Goal: Task Accomplishment & Management: Use online tool/utility

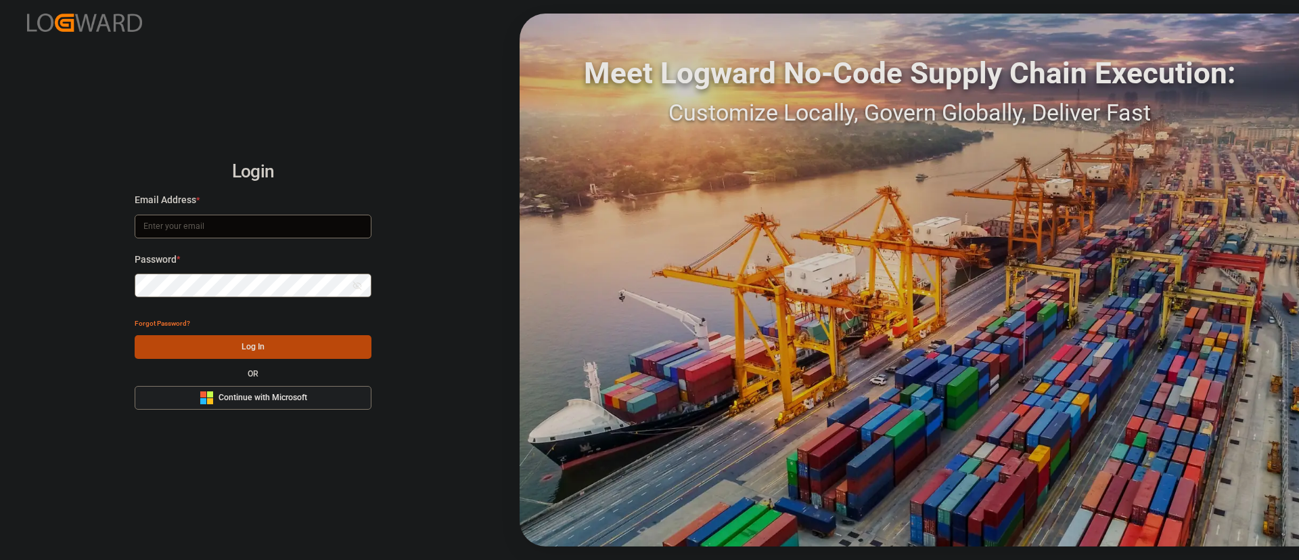
click at [326, 398] on button "Microsoft Logo Continue with Microsoft" at bounding box center [253, 398] width 237 height 24
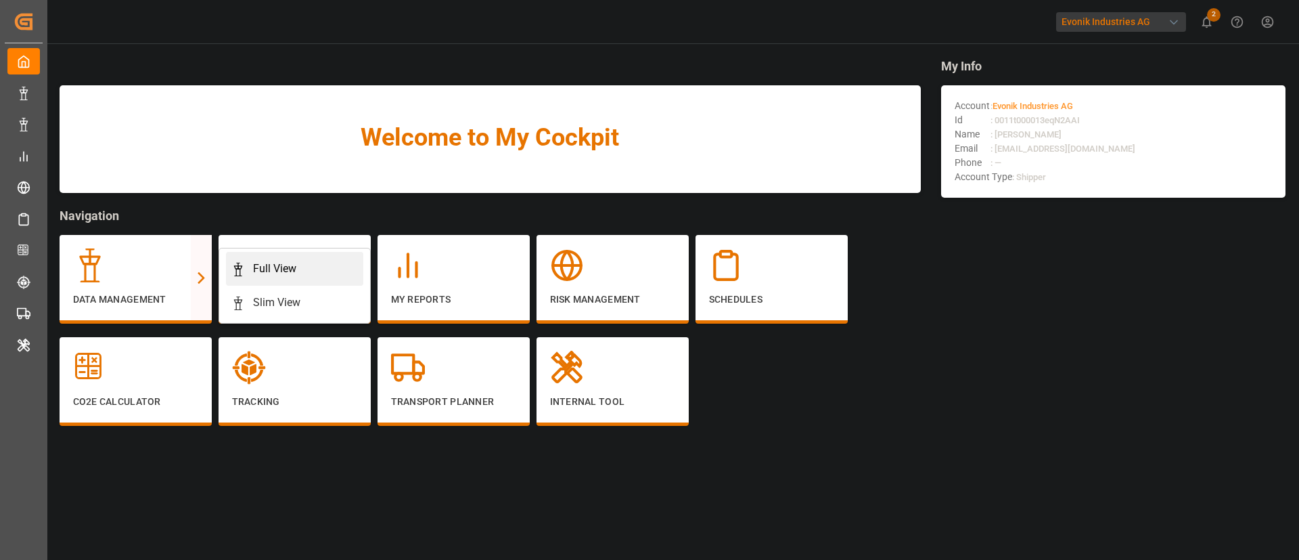
click at [278, 269] on div "Full View" at bounding box center [274, 269] width 43 height 16
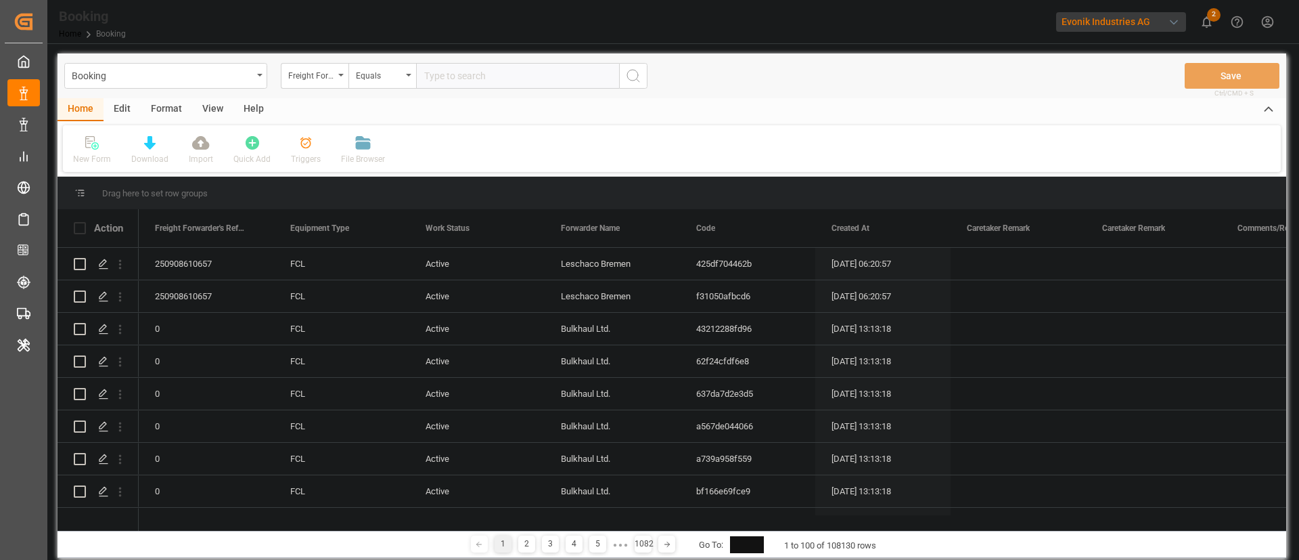
click at [175, 108] on div "Format" at bounding box center [166, 109] width 51 height 23
click at [91, 158] on div "Filter Rows" at bounding box center [93, 159] width 40 height 12
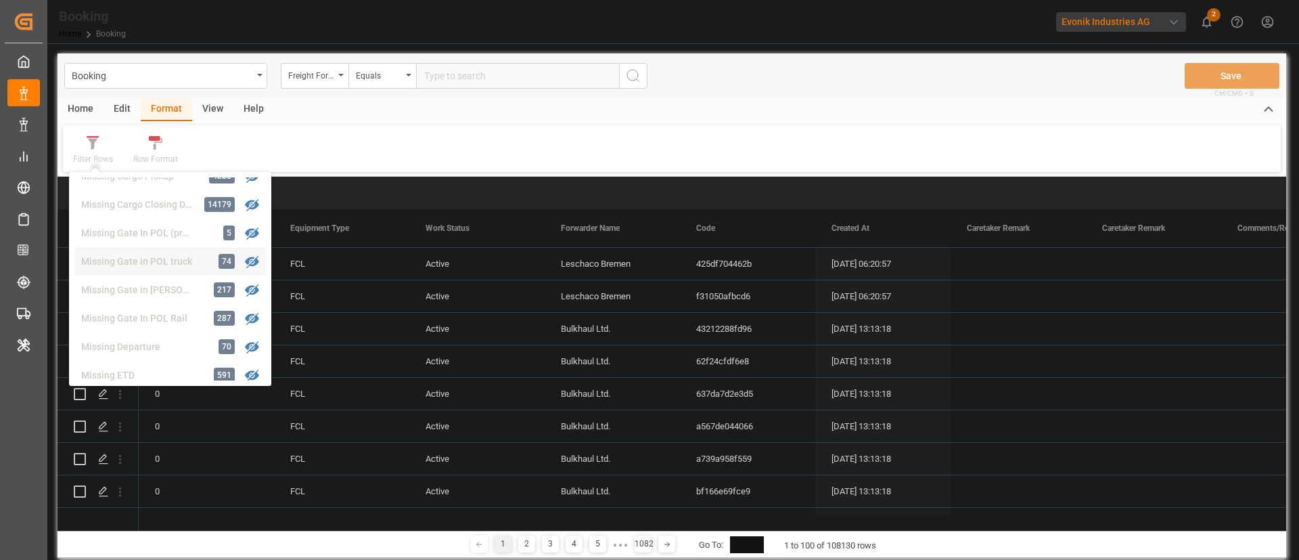
scroll to position [204, 0]
click at [139, 272] on div "Missing Gate In POL Rail" at bounding box center [140, 272] width 118 height 14
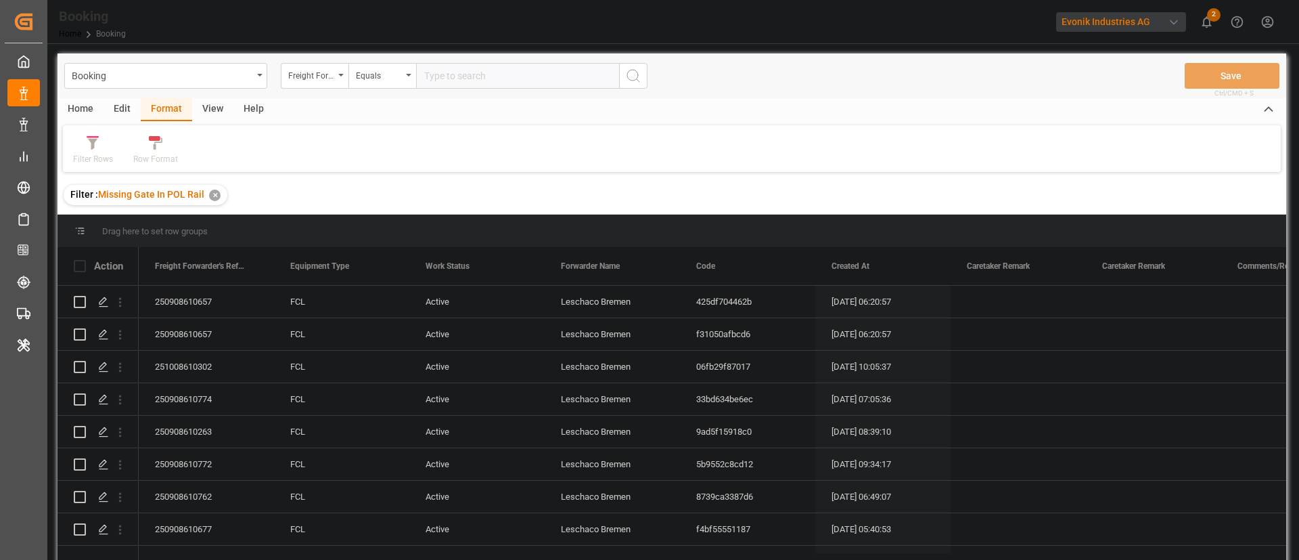
click at [89, 169] on div "Filter Rows Row Format" at bounding box center [672, 148] width 1218 height 47
click at [97, 159] on div "Filter Rows" at bounding box center [93, 159] width 40 height 12
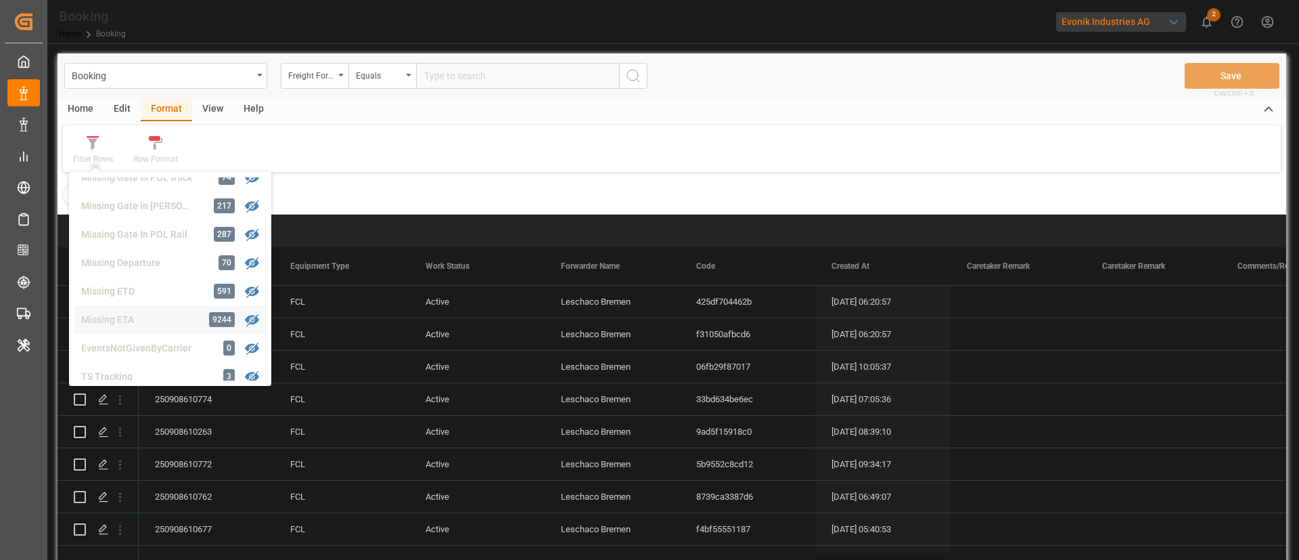
scroll to position [210, 0]
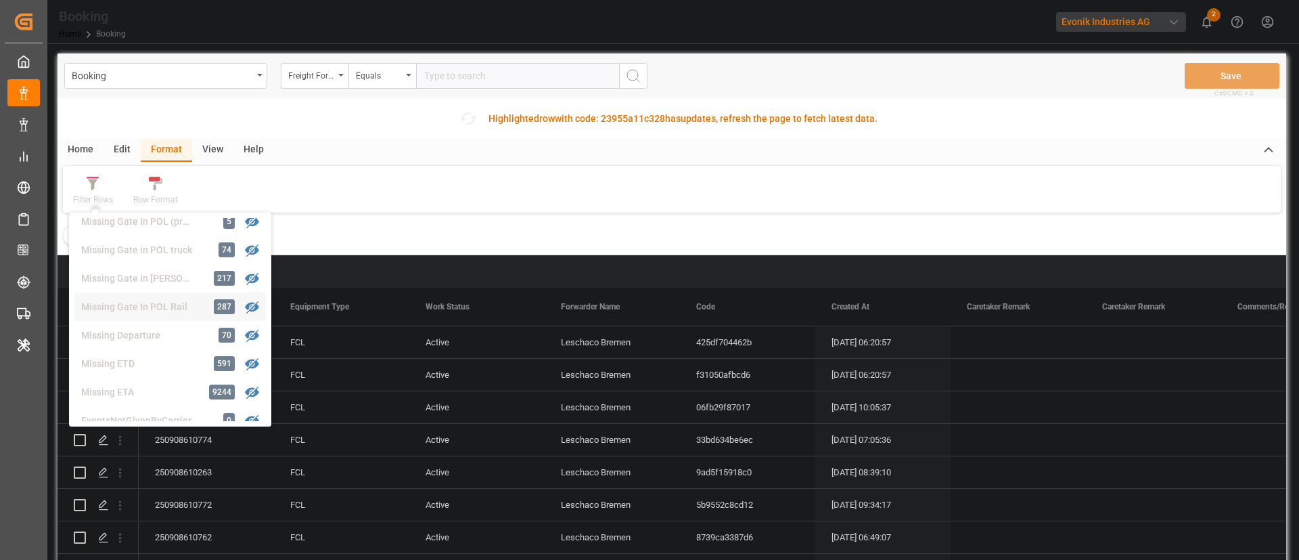
click at [163, 300] on div "Missing Gate In POL Rail" at bounding box center [140, 307] width 118 height 14
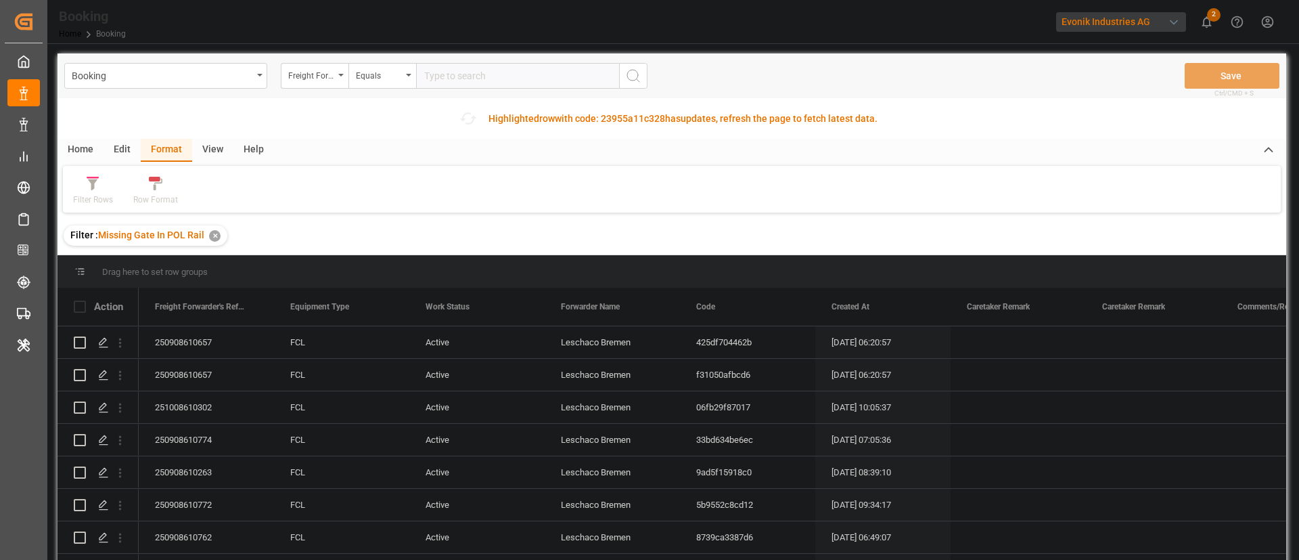
click at [214, 146] on div "View" at bounding box center [212, 150] width 41 height 23
click at [91, 198] on div "Default" at bounding box center [86, 200] width 26 height 12
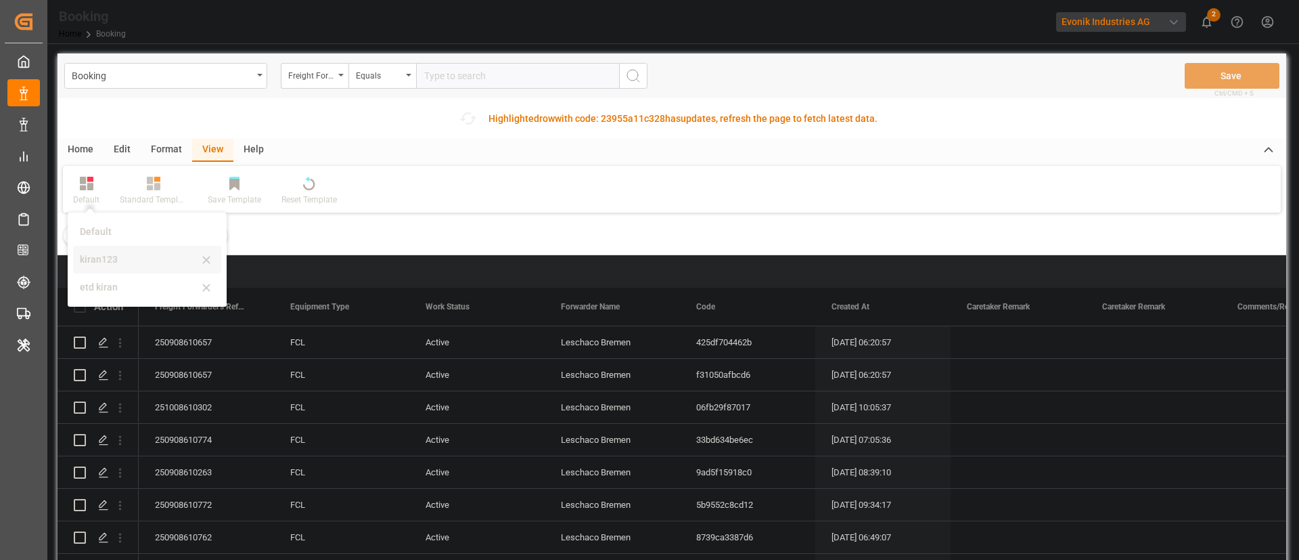
click at [118, 259] on div "kiran123" at bounding box center [139, 259] width 118 height 14
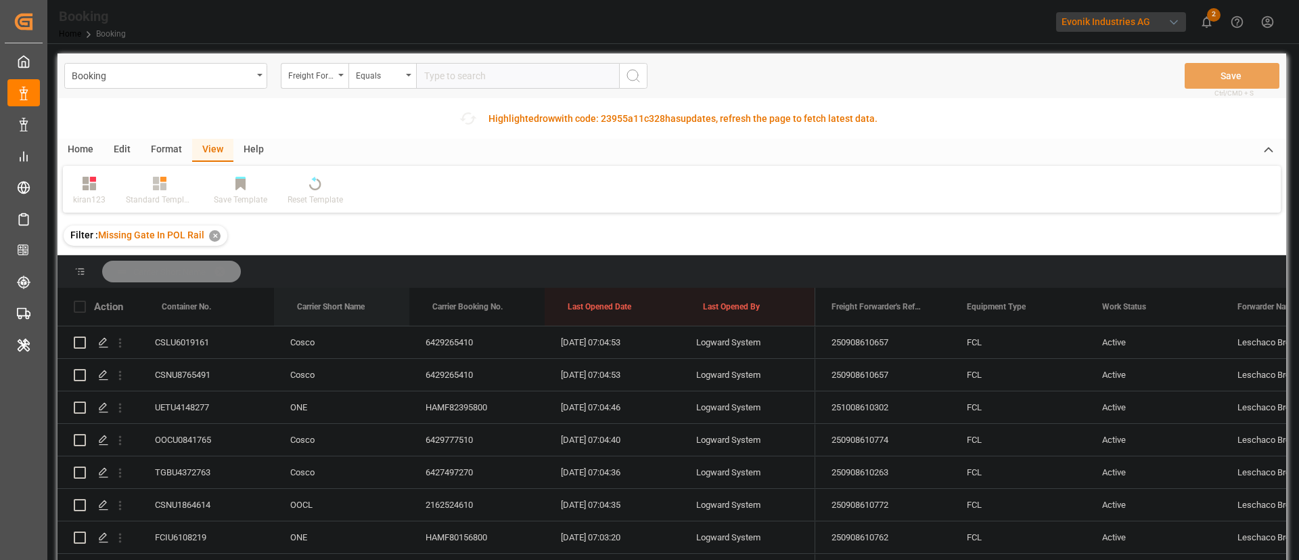
drag, startPoint x: 334, startPoint y: 297, endPoint x: 347, endPoint y: 282, distance: 20.2
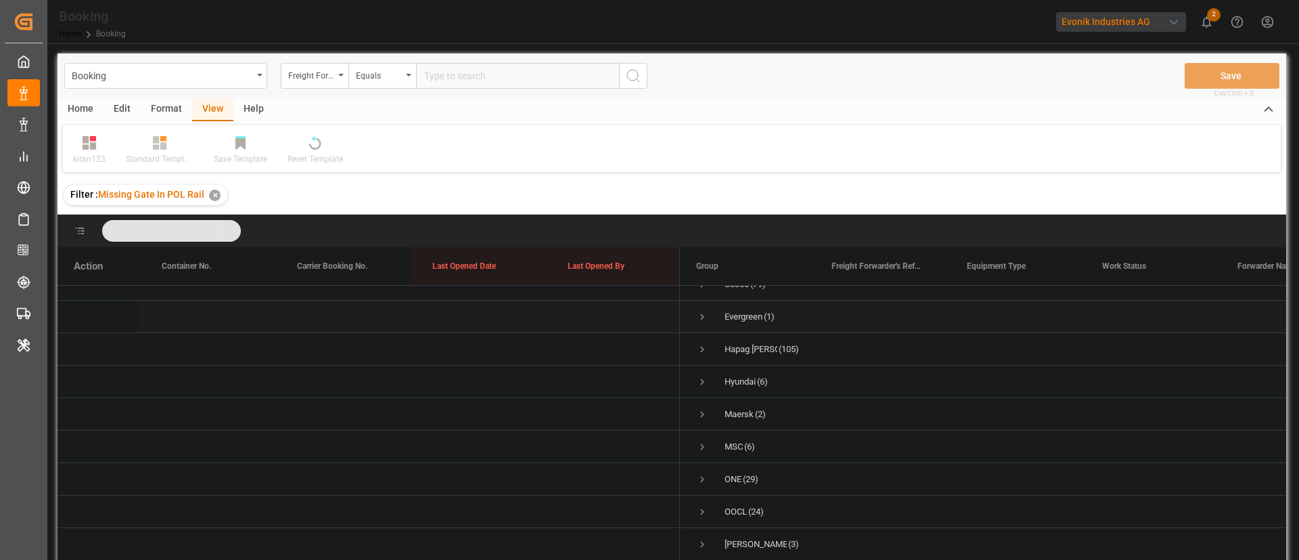
scroll to position [73, 0]
click at [709, 329] on span "Hapag Lloyd (105)" at bounding box center [747, 341] width 103 height 30
click at [698, 336] on span "Press SPACE to select this row." at bounding box center [702, 342] width 12 height 12
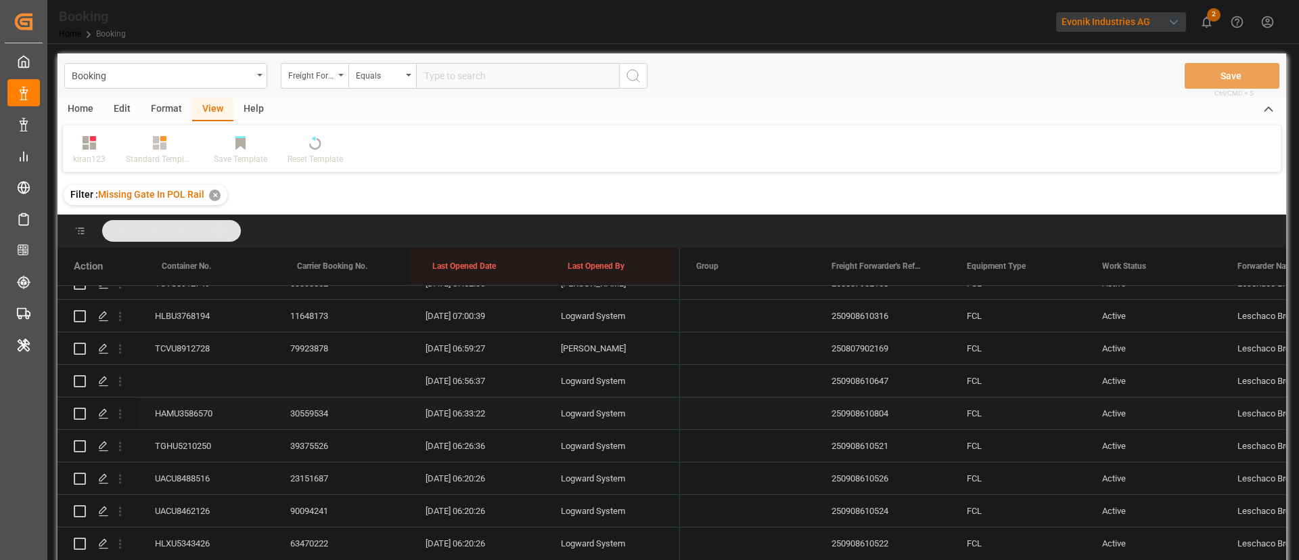
scroll to position [102, 0]
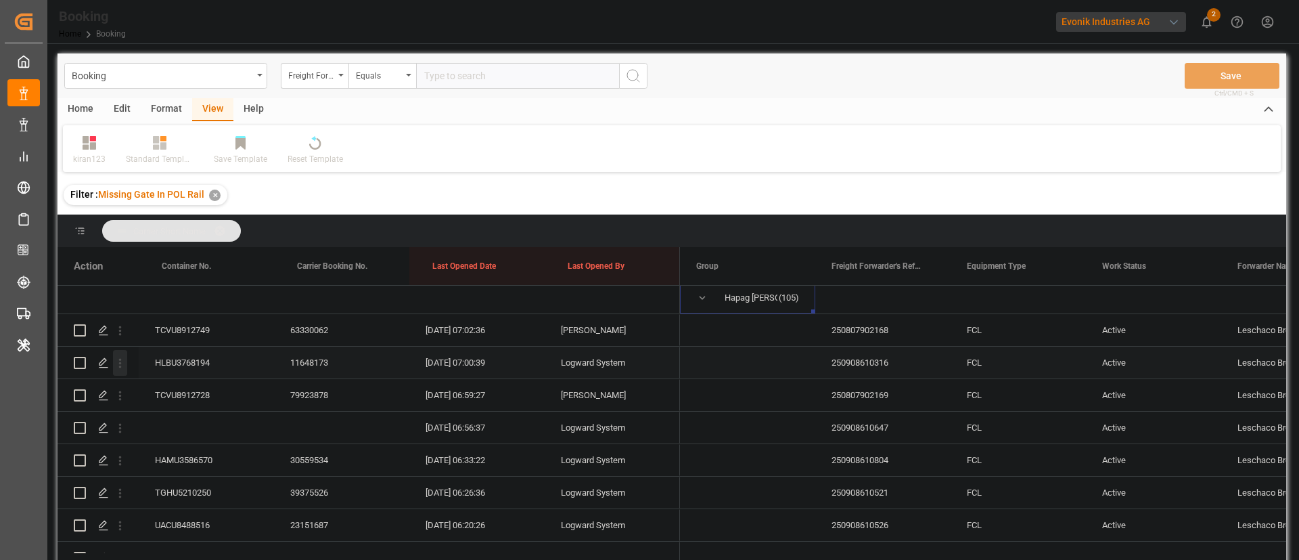
click at [126, 361] on icon "open menu" at bounding box center [120, 363] width 14 height 14
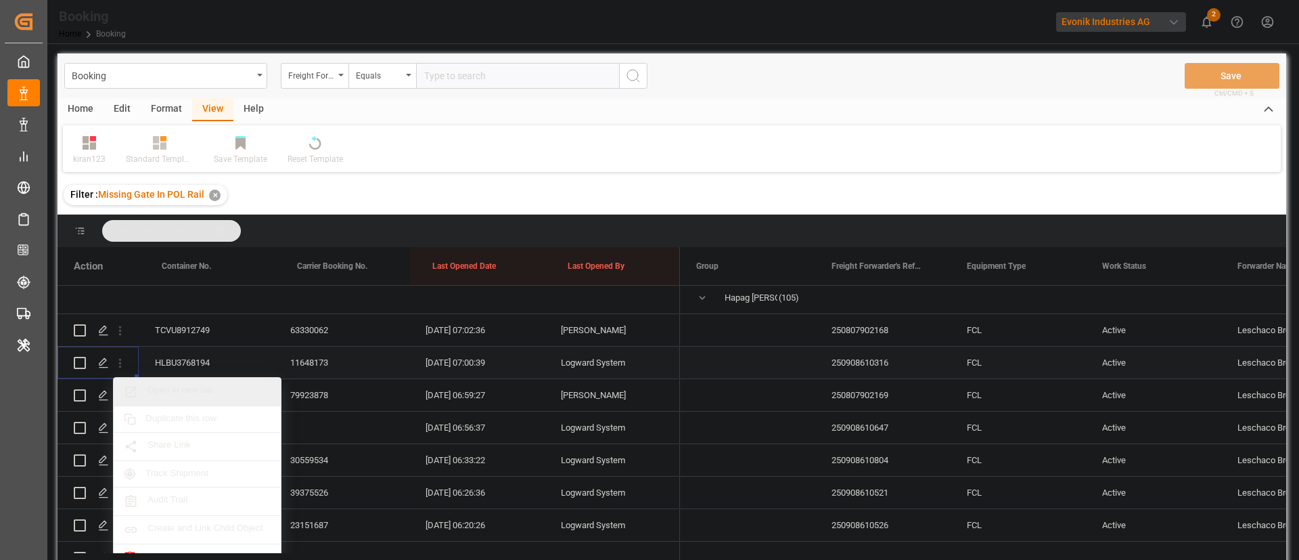
click at [196, 388] on span "Open in new tab" at bounding box center [209, 391] width 123 height 14
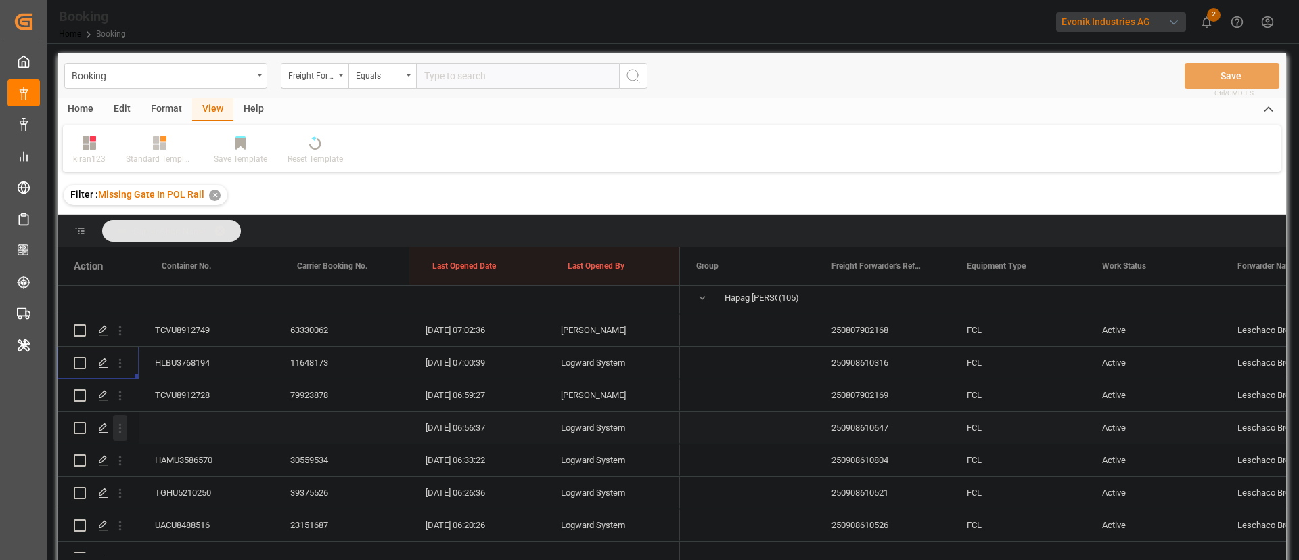
click at [122, 428] on icon "open menu" at bounding box center [120, 428] width 14 height 14
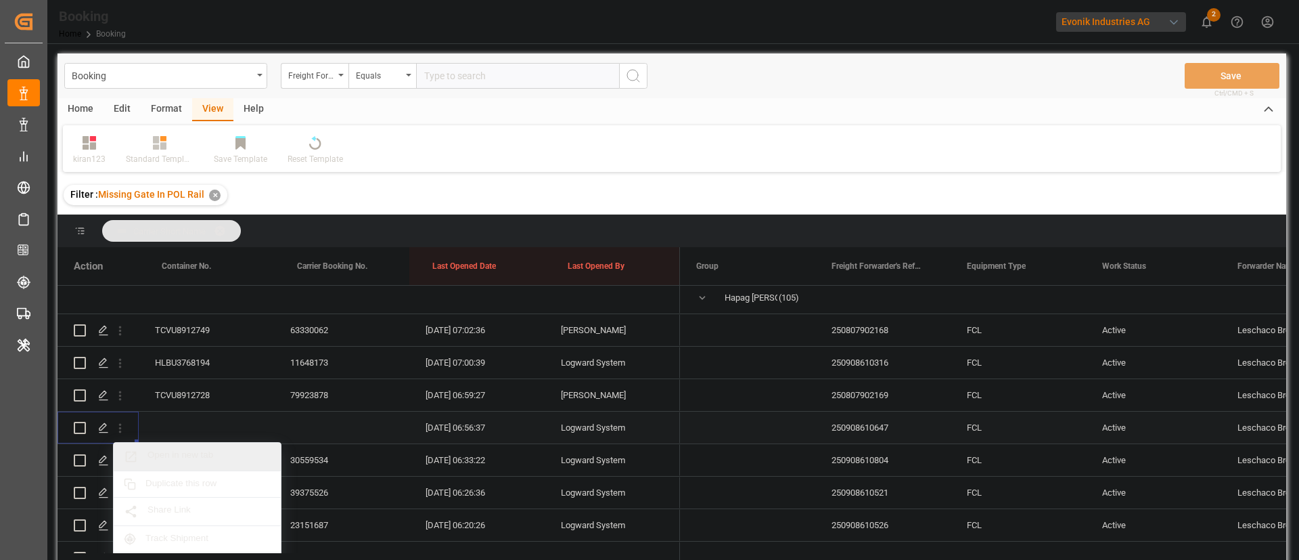
click at [187, 455] on span "Open in new tab" at bounding box center [209, 456] width 123 height 14
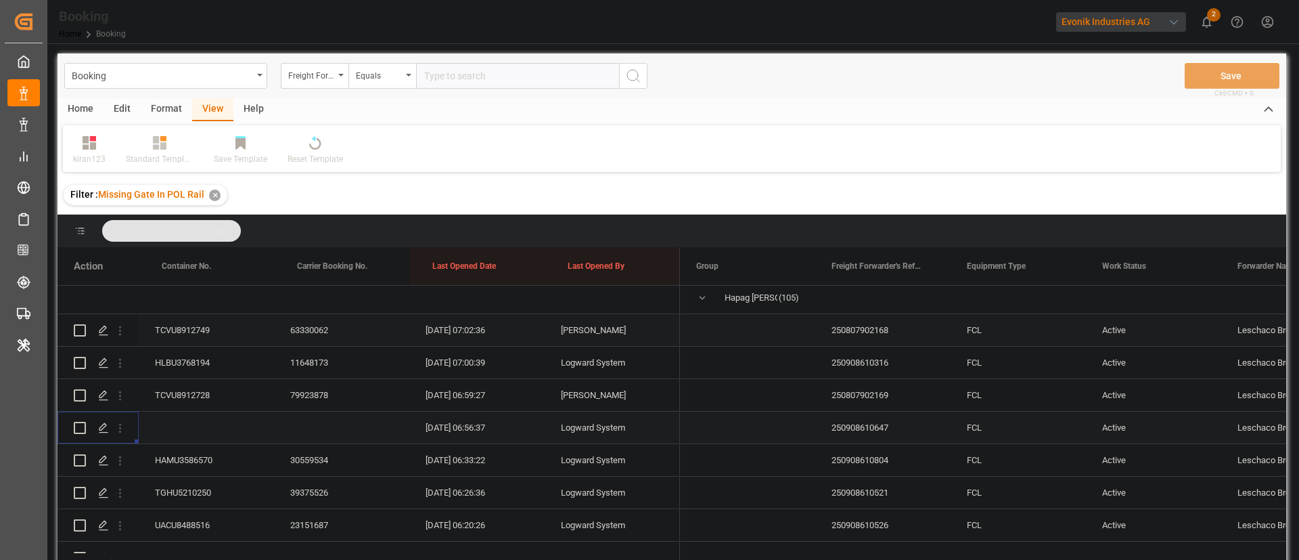
scroll to position [195, 0]
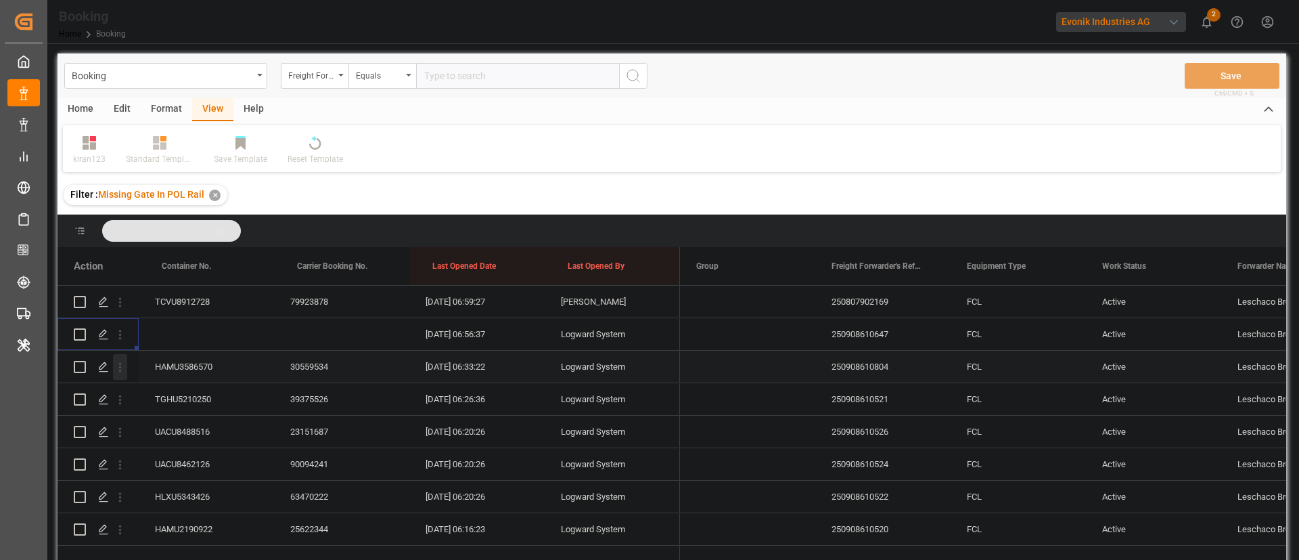
click at [124, 363] on icon "open menu" at bounding box center [120, 367] width 14 height 14
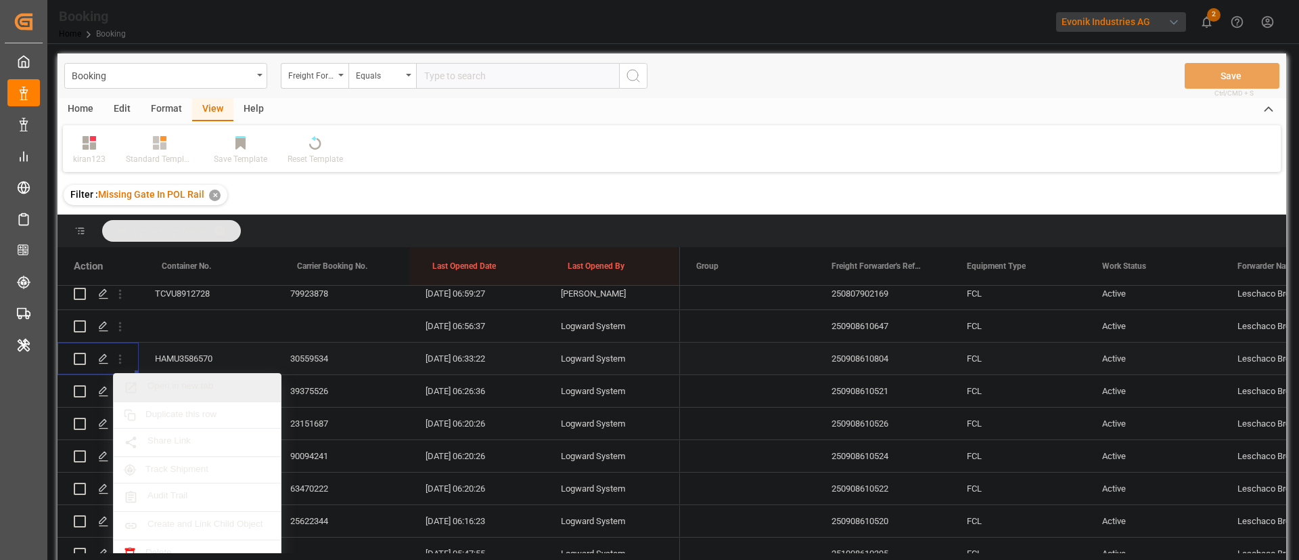
click at [185, 381] on span "Open in new tab" at bounding box center [209, 387] width 123 height 14
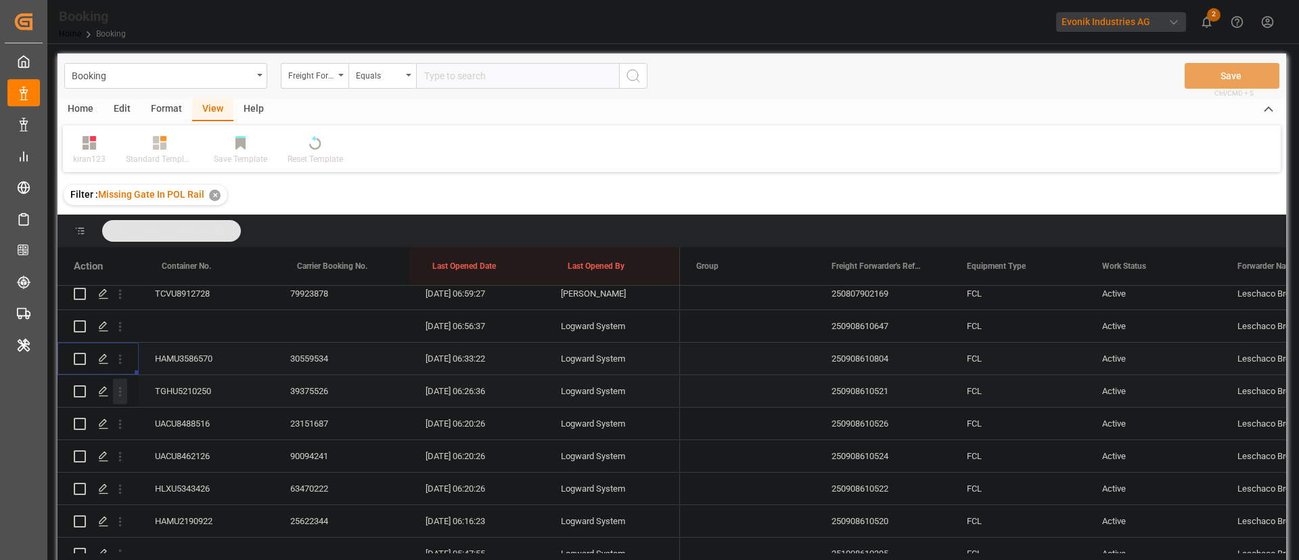
click at [122, 395] on icon "open menu" at bounding box center [120, 391] width 14 height 14
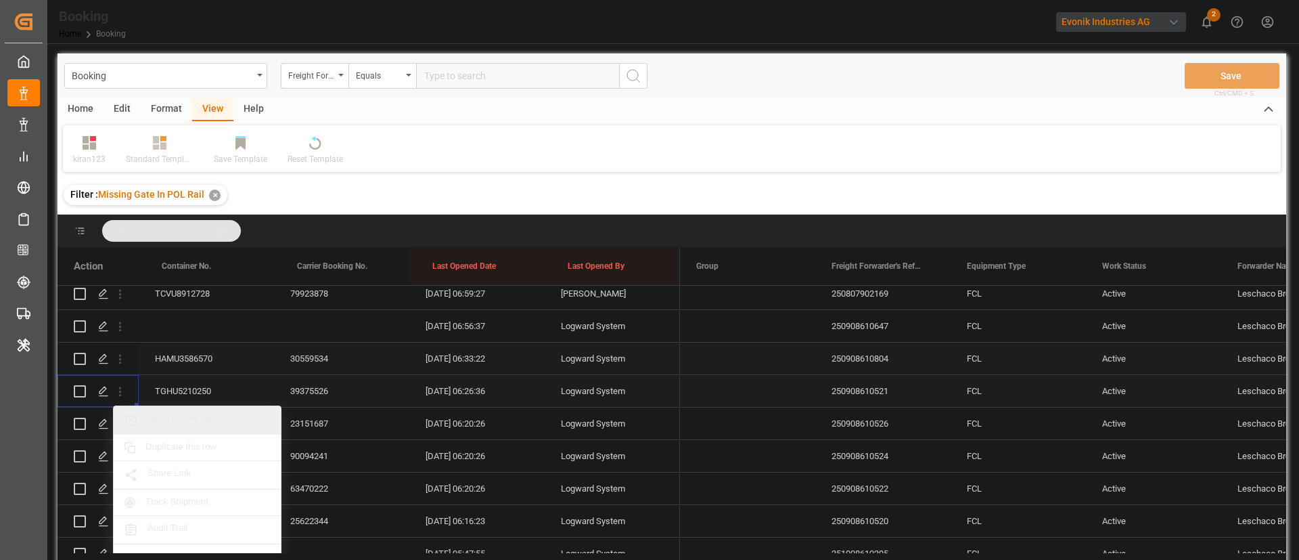
click at [181, 422] on span "Open in new tab" at bounding box center [209, 420] width 123 height 14
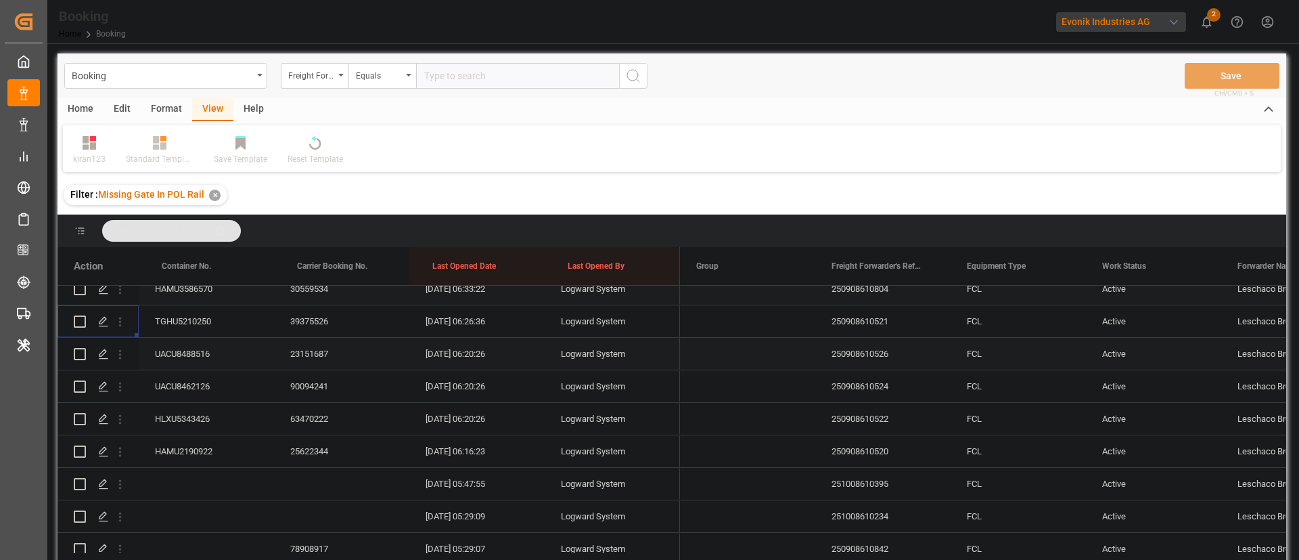
scroll to position [305, 0]
click at [122, 327] on icon "open menu" at bounding box center [120, 322] width 14 height 14
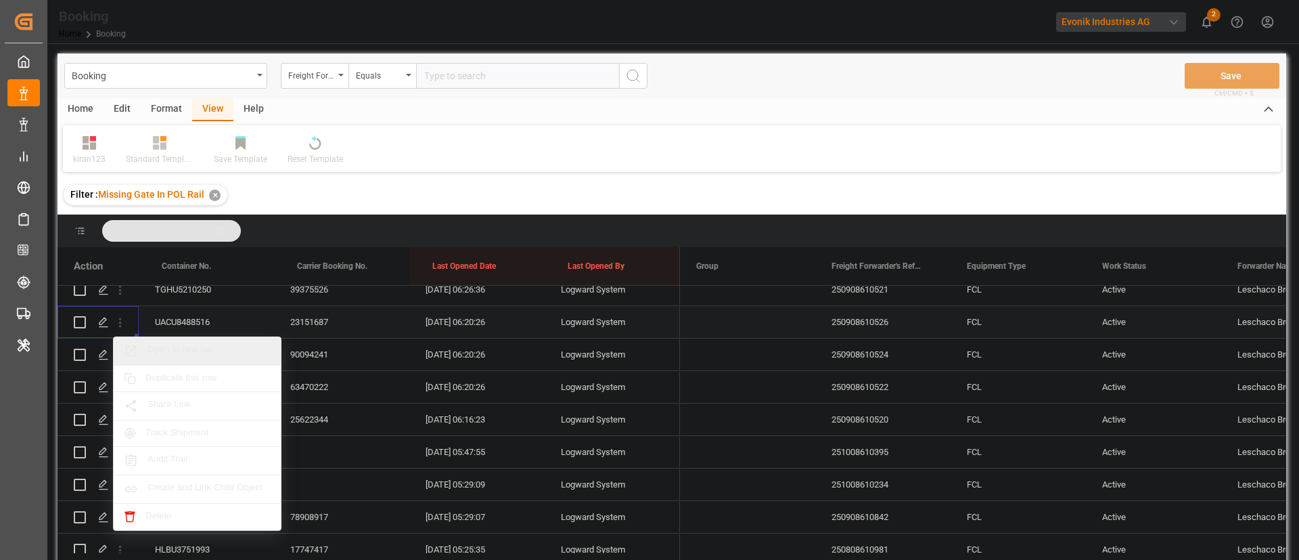
click at [188, 349] on span "Open in new tab" at bounding box center [209, 351] width 123 height 14
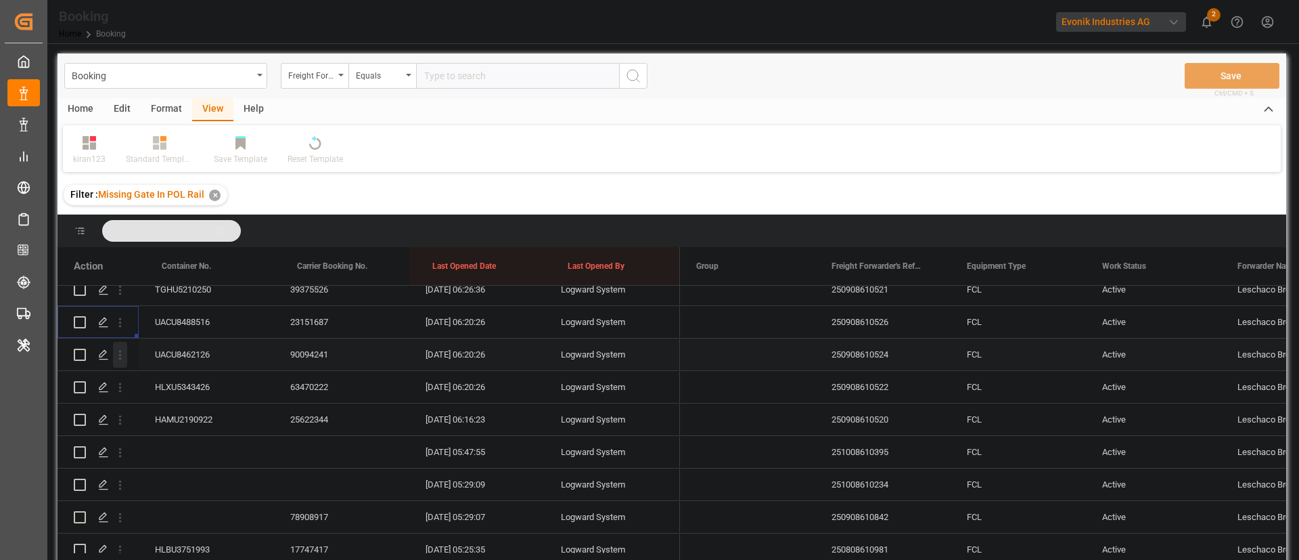
click at [124, 363] on button "open menu" at bounding box center [120, 355] width 14 height 26
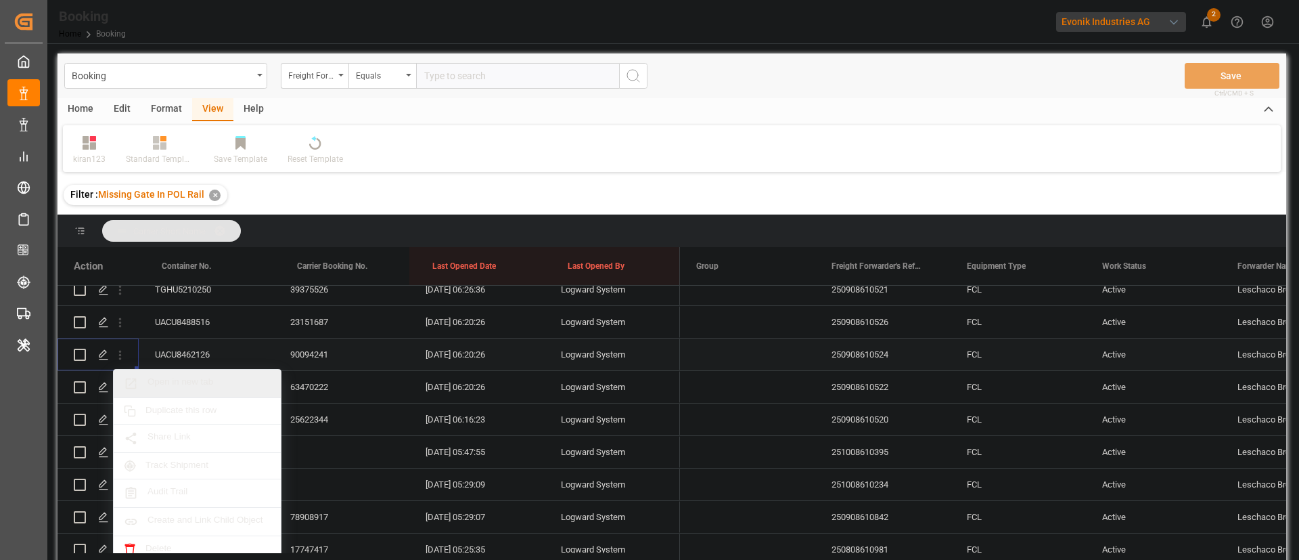
click at [181, 380] on span "Open in new tab" at bounding box center [209, 383] width 123 height 14
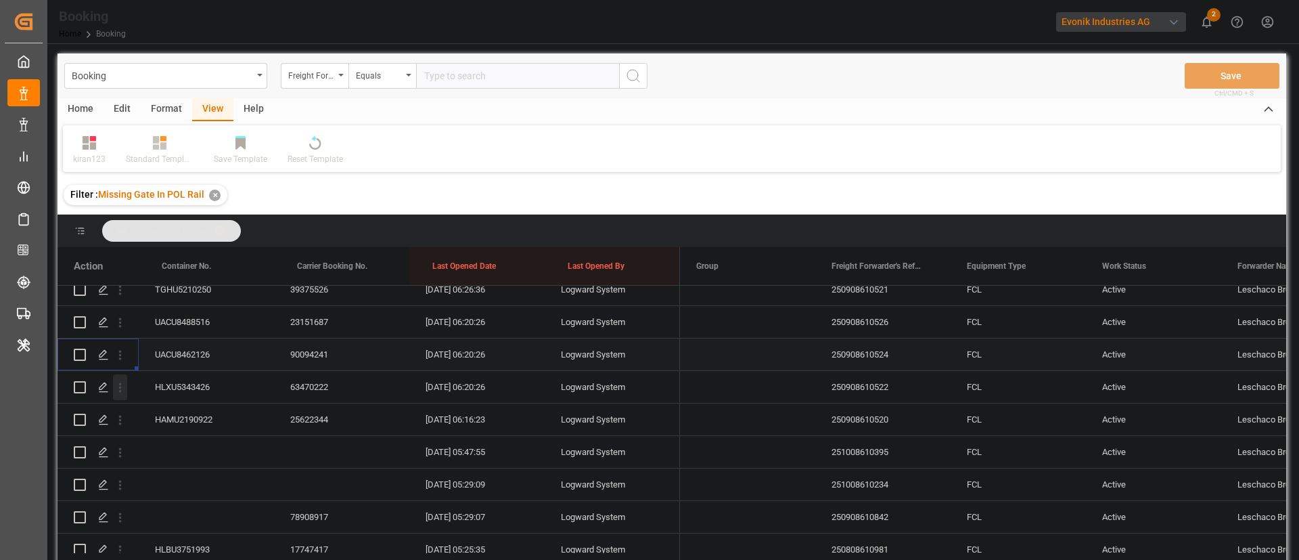
click at [119, 393] on icon "open menu" at bounding box center [120, 387] width 14 height 14
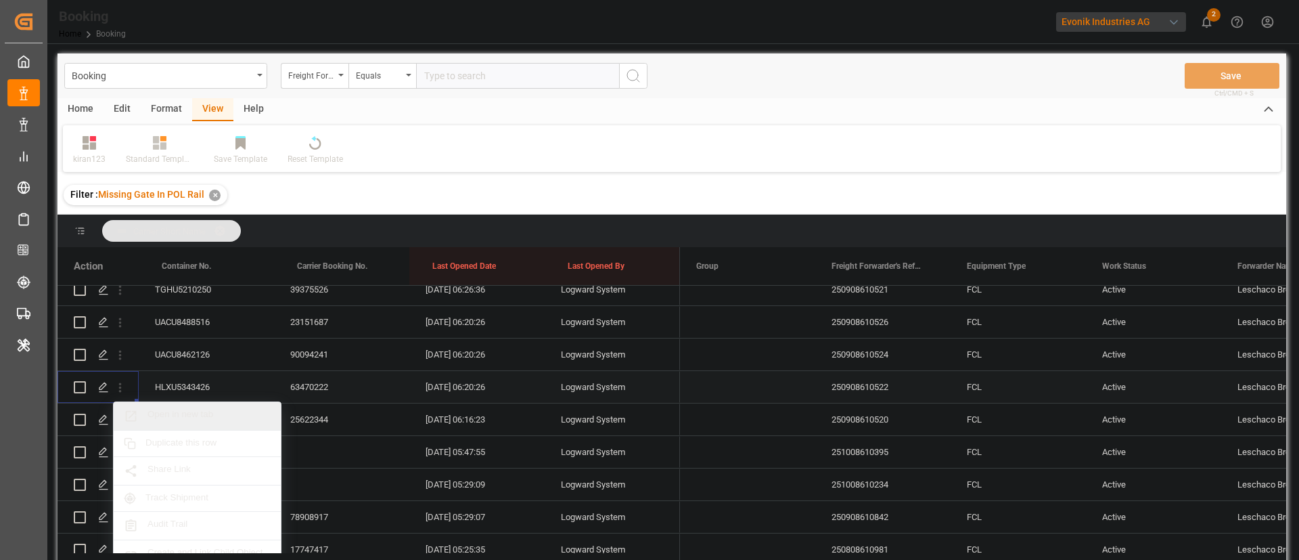
click at [202, 413] on span "Open in new tab" at bounding box center [209, 416] width 123 height 14
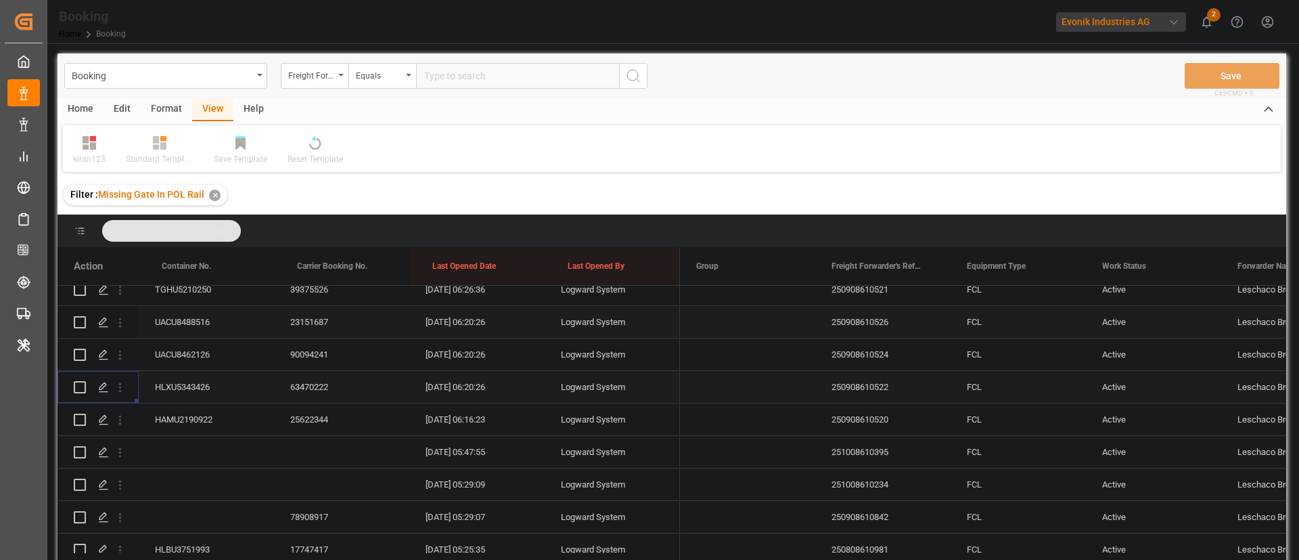
scroll to position [406, 0]
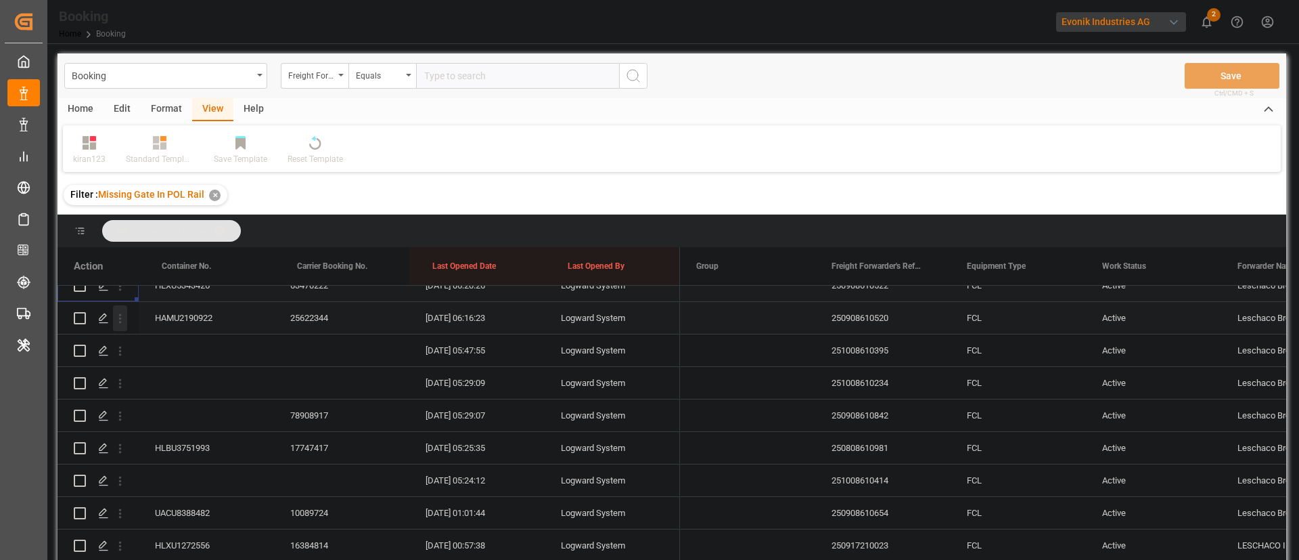
click at [123, 321] on icon "open menu" at bounding box center [120, 318] width 14 height 14
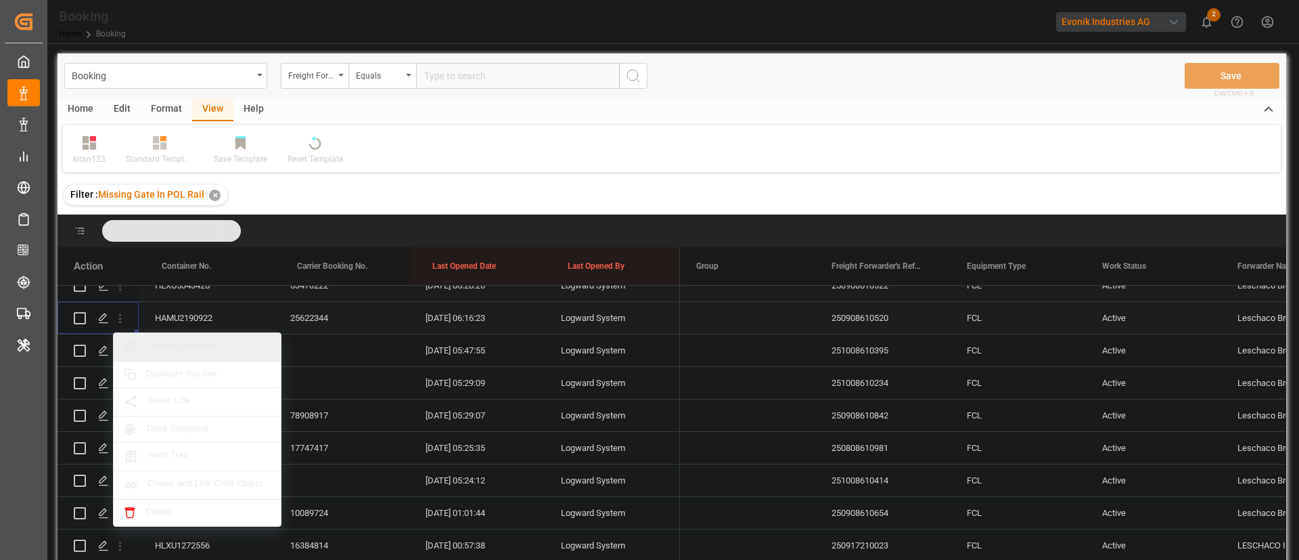
click at [185, 349] on span "Open in new tab" at bounding box center [209, 347] width 123 height 14
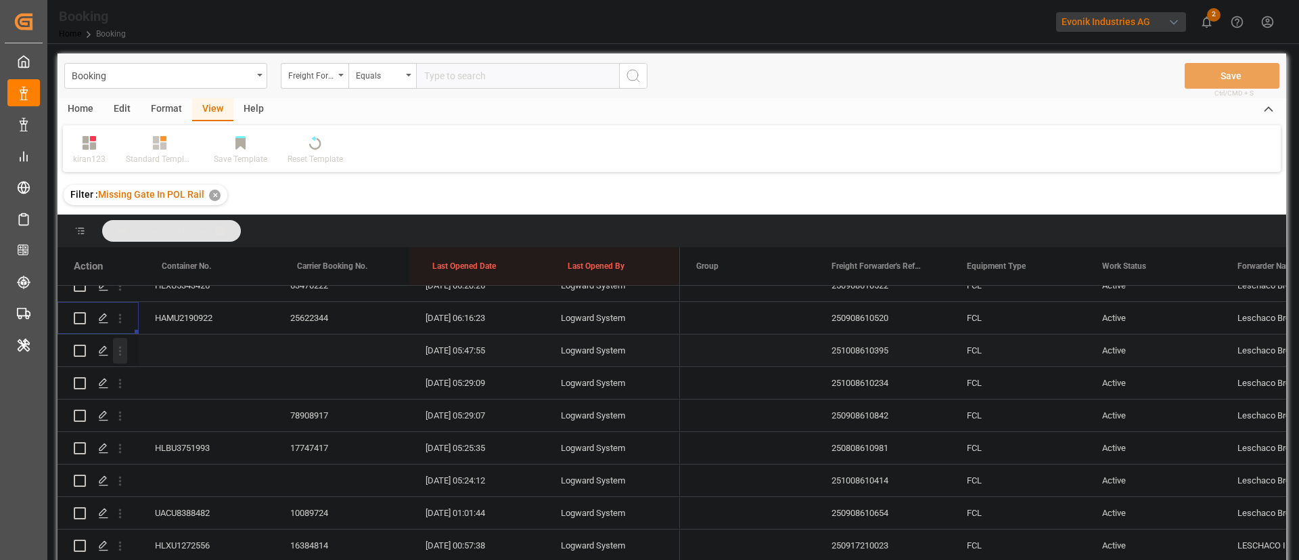
click at [124, 351] on icon "open menu" at bounding box center [120, 351] width 14 height 14
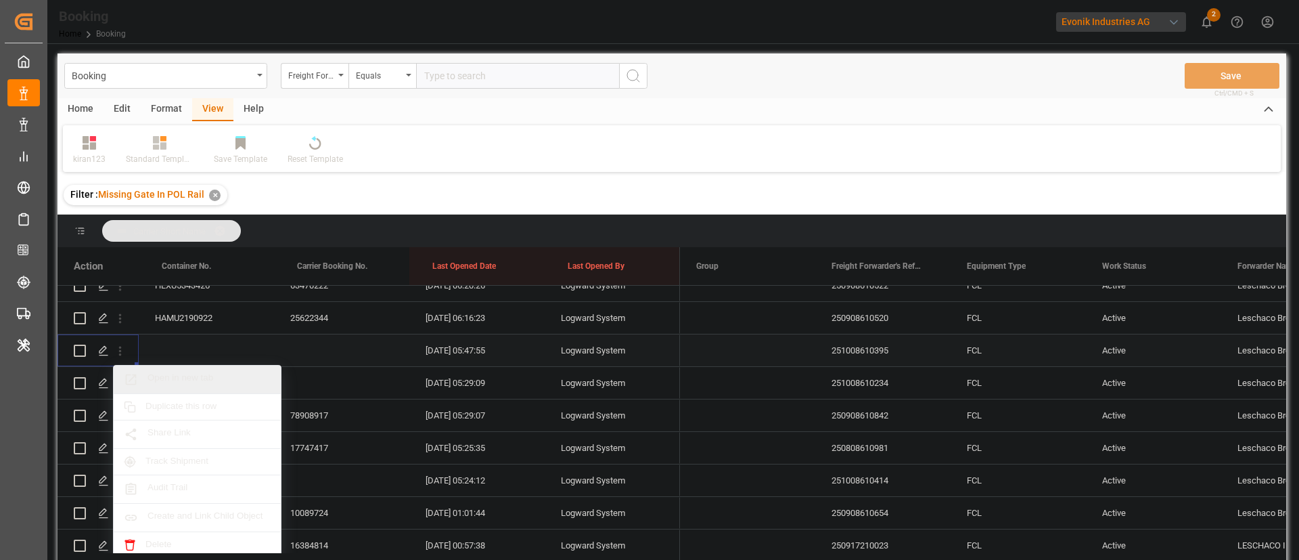
click at [202, 367] on div "Open in new tab" at bounding box center [197, 379] width 167 height 28
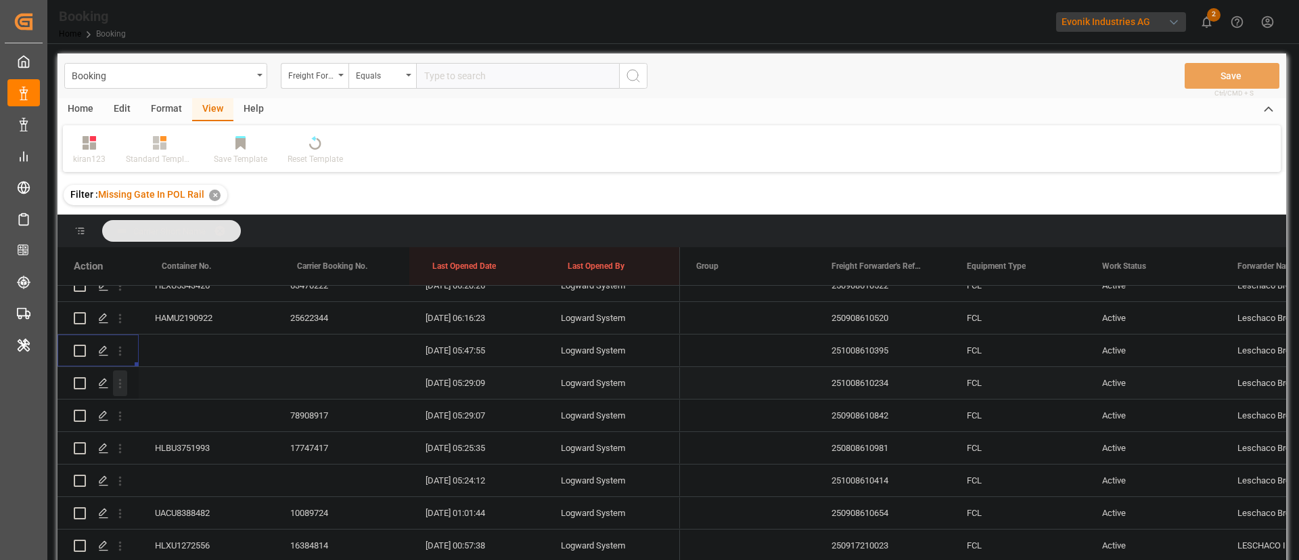
click at [122, 386] on icon "open menu" at bounding box center [120, 383] width 14 height 14
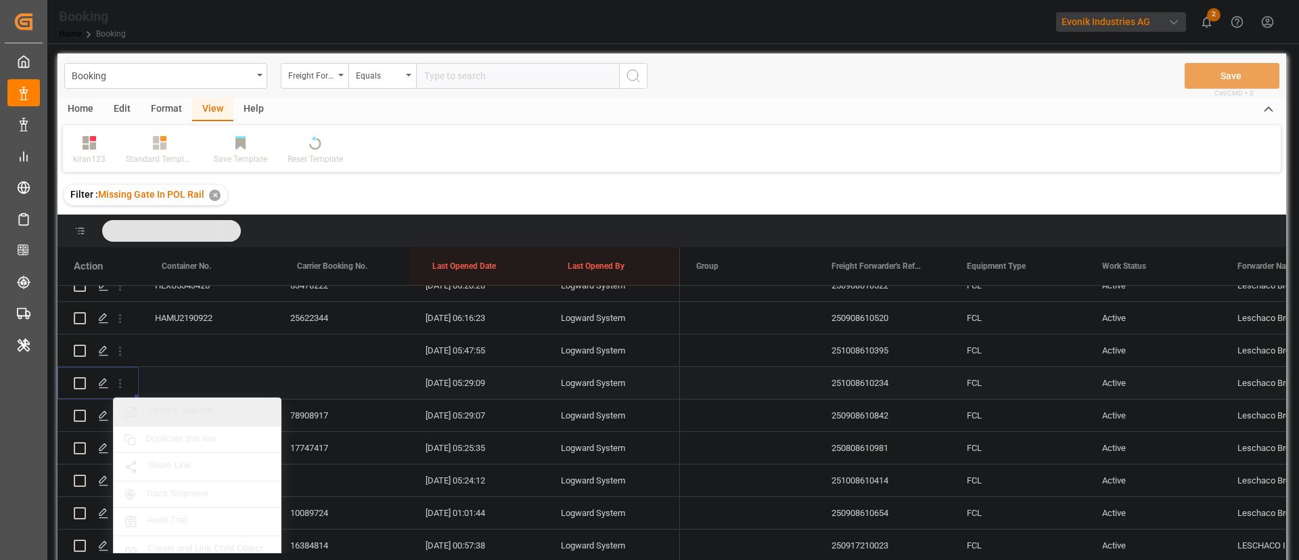
click at [194, 410] on span "Open in new tab" at bounding box center [209, 412] width 123 height 14
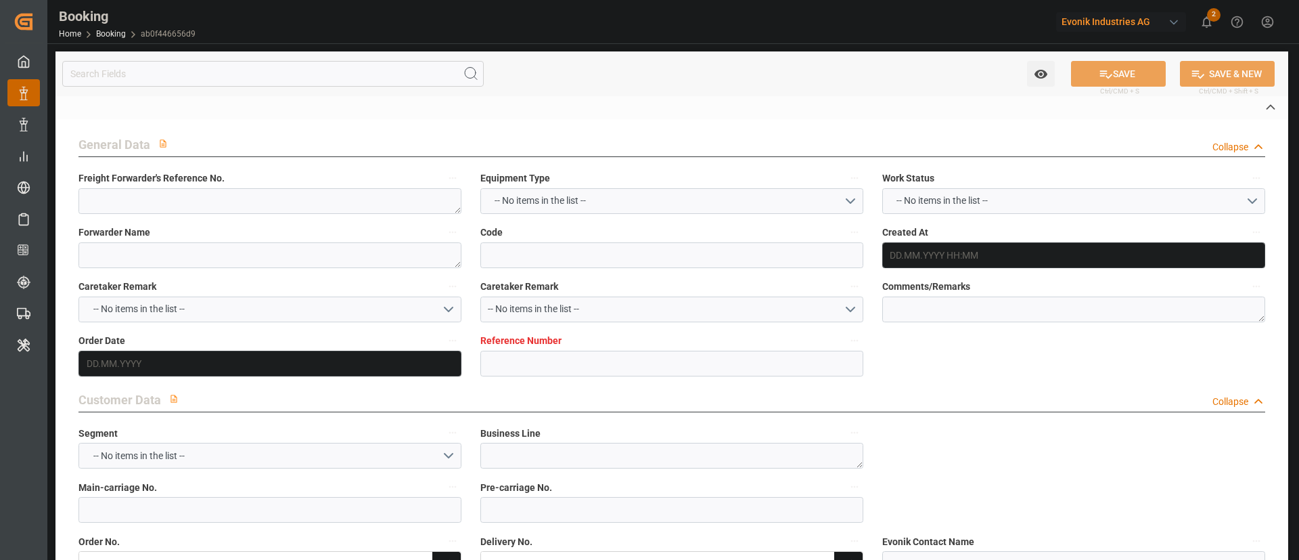
type textarea "250908610316"
type textarea "Leschaco Bremen"
type input "ab0f446656d9"
type input "4006712505"
type textarea "AT-SE"
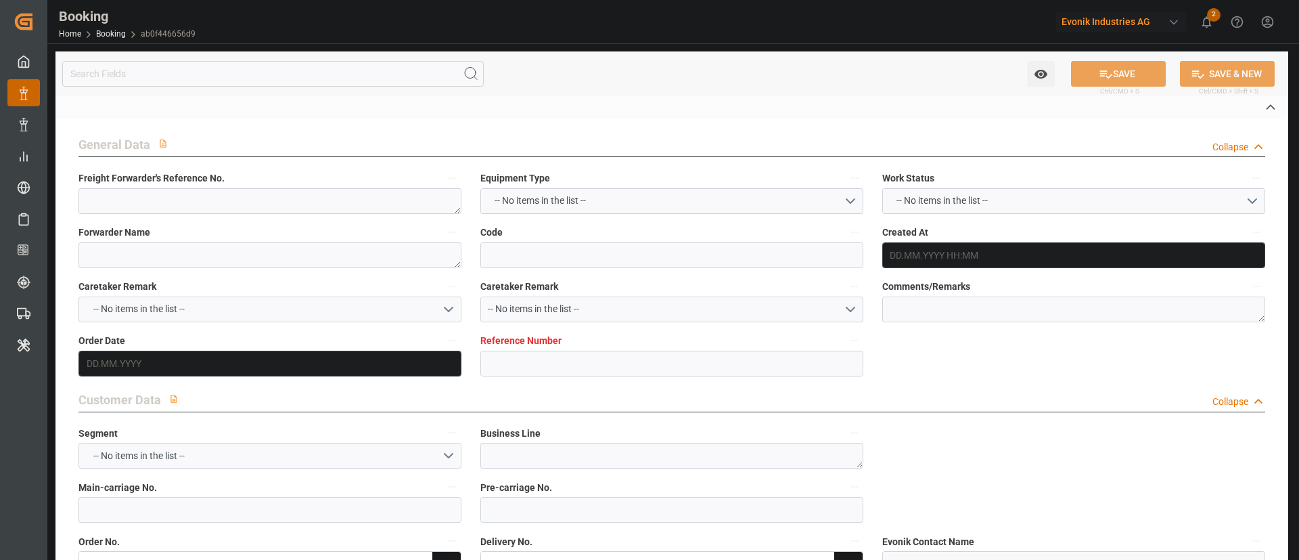
type input "4006712503"
type textarea "CIF"
type textarea "Busan"
type textarea "Evonik Plant 0000503047"
type textarea "Hombourg"
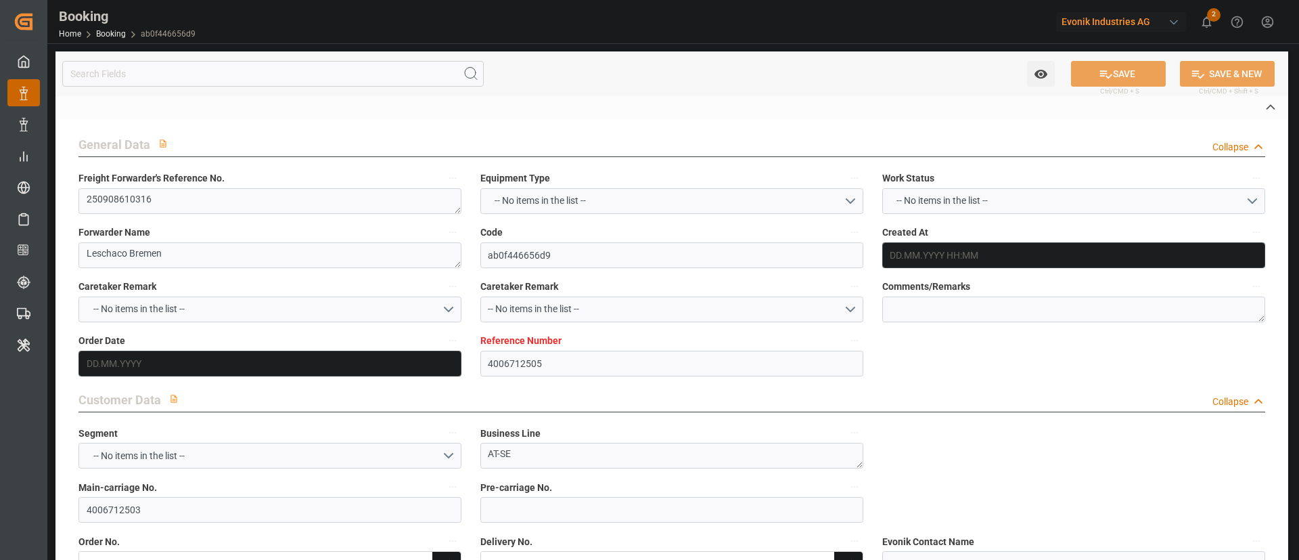
type textarea "HLBU3768194"
type input "[PERSON_NAME]"
type input "HLCU"
type textarea "11648173"
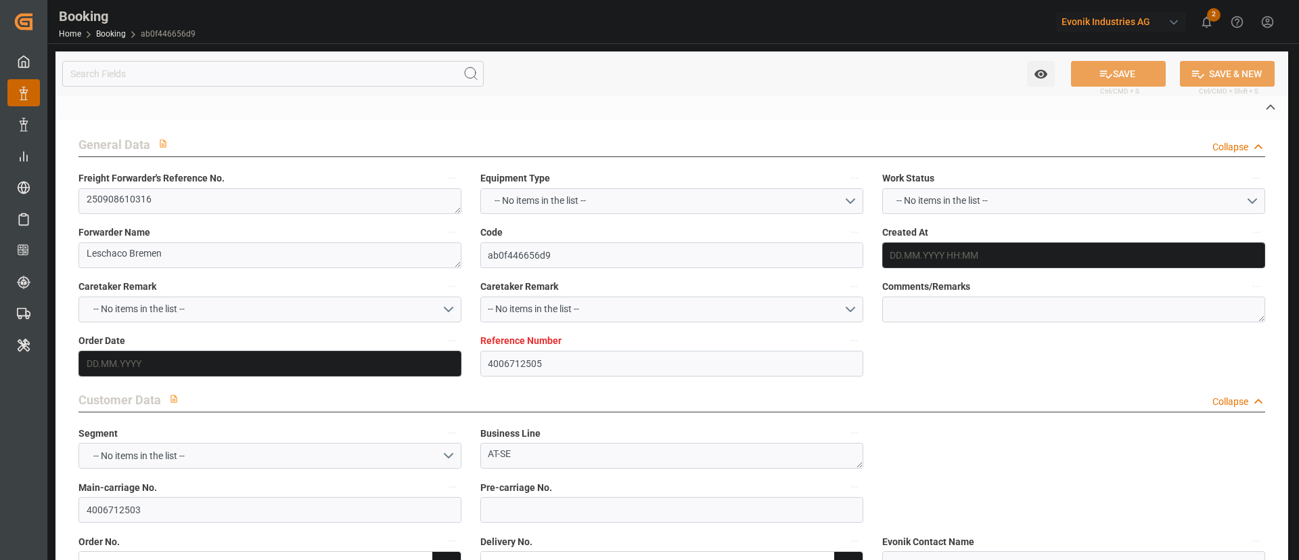
type input "[GEOGRAPHIC_DATA]"
type input "Busan"
type input "SHANGHAI PT"
type textarea "INPUT_Evonik_Seeburger_IFTSTA_1003156008_20250918085910196.edi"
type textarea "NWC/UK North West Continent / UK_KRPUS_HLCU_AT-SE"
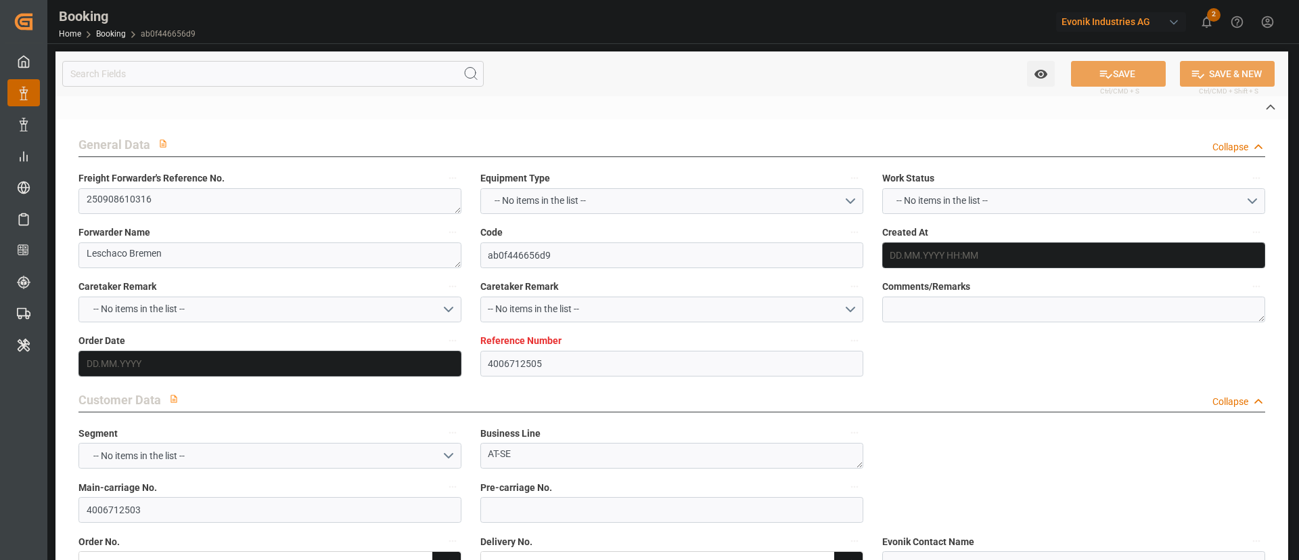
type textarea "INPUT_Evonik_Seeburger_LoadTenderOcean_1003091569_20250827145714299.xml,INPUT_E…"
type textarea "1003156008"
type textarea "Logward System"
type textarea "businessDivision-businessLine-"
type textarea "IFTSTA"
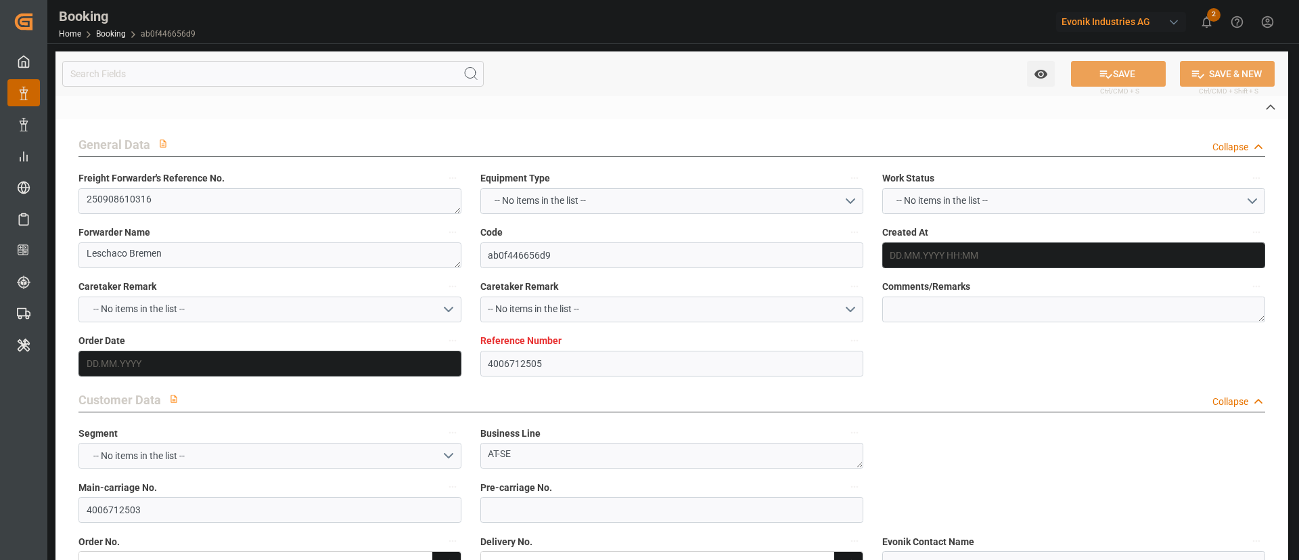
type textarea "a011t00000LcJC5AAN"
type textarea "Yes"
type input "HAMBURG"
type input "BUSAN"
type input "538E"
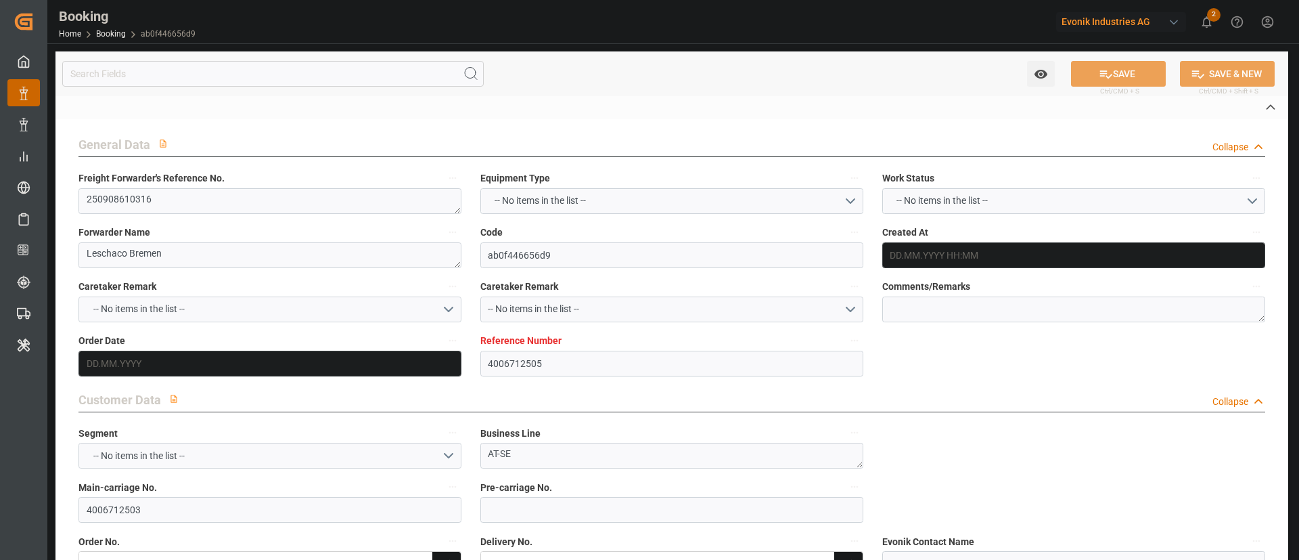
type input "VESSEL"
type input "NAVIOS UNISON"
type input "545E"
type input "TRUCK"
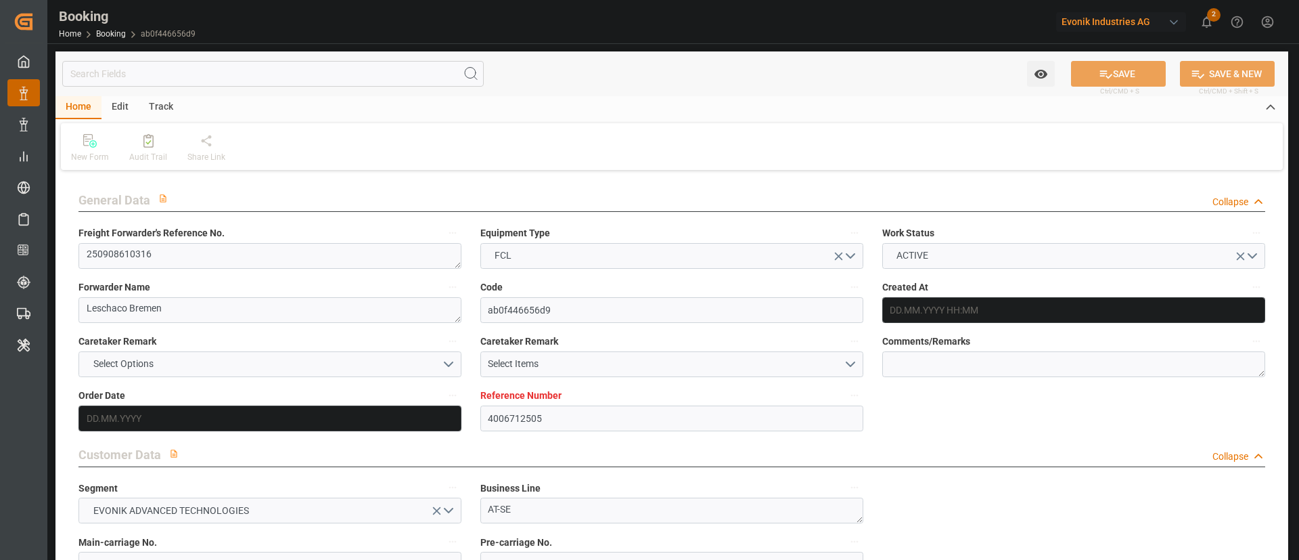
type input "4006712505"
type input "9632131"
type input "Hapag [PERSON_NAME]"
type input "Hapag Lloyd Aktiengesellschaft"
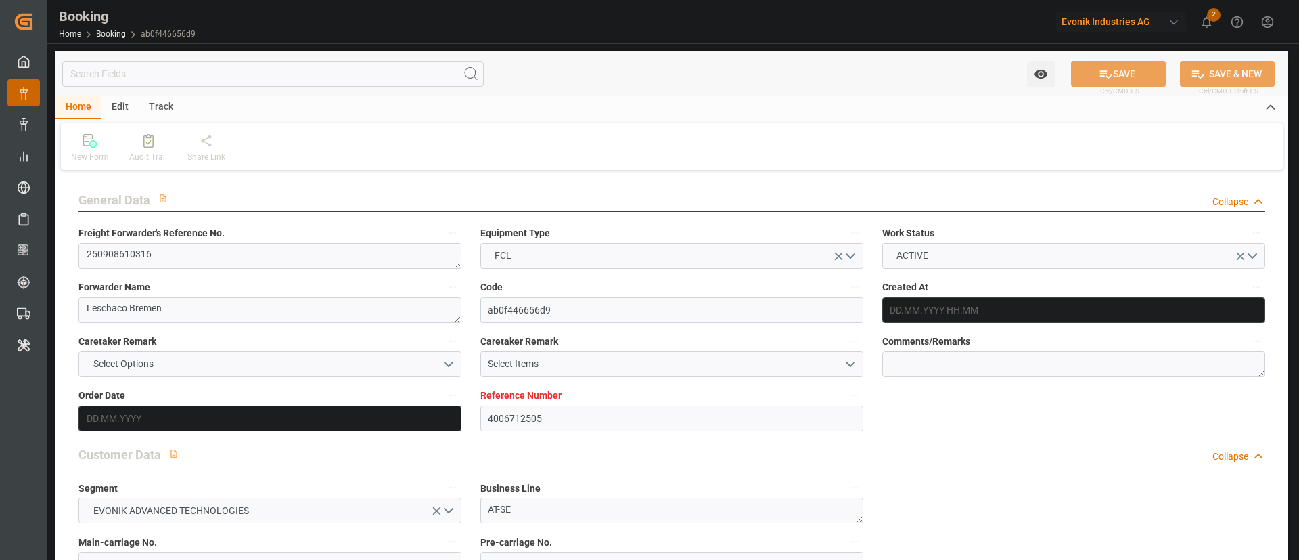
type input "DEHAM"
type input "KRPUS"
type input "CNSHG"
type input "0"
type input "DEHAM"
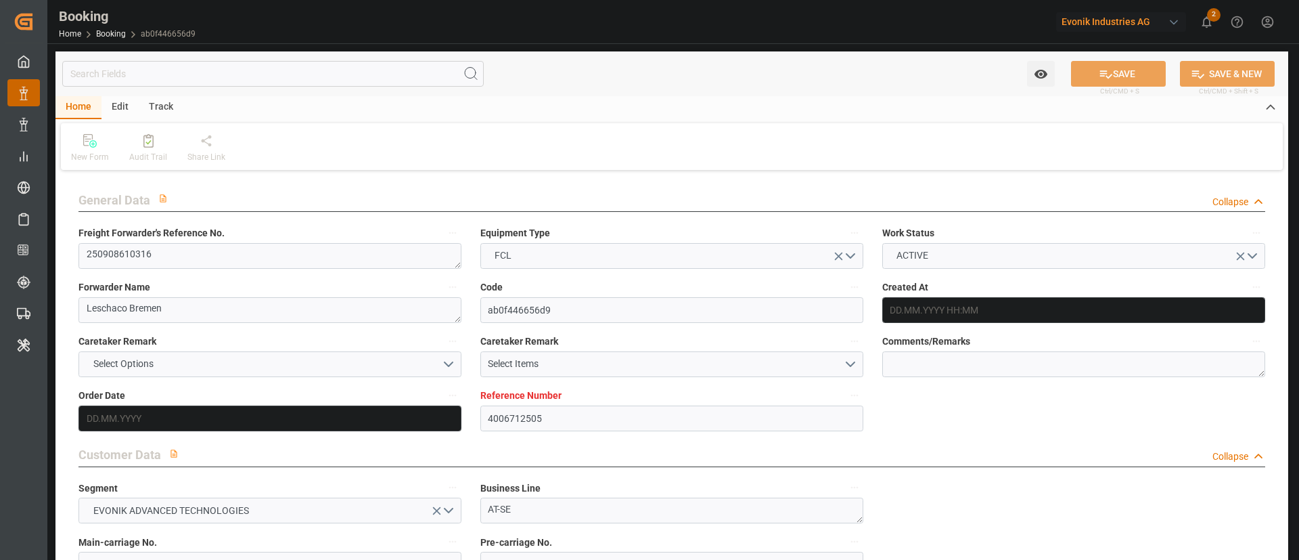
type input "KRPUS"
type input "9408853"
type input "27.08.2025 12:59"
type input "27.08.2025"
type input "15.11.2025"
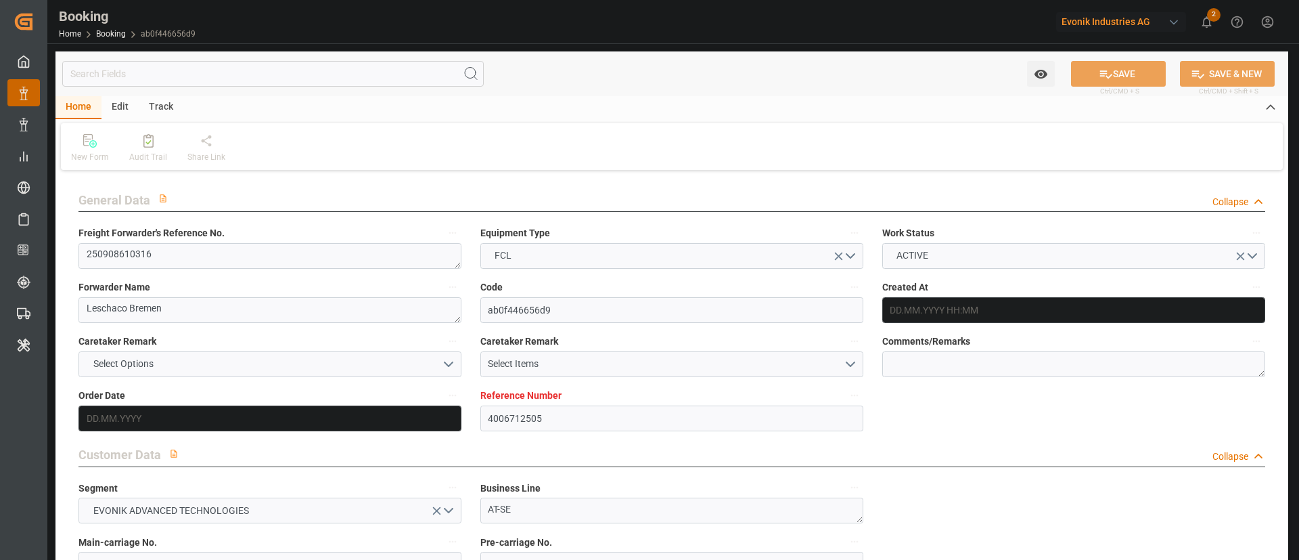
type input "12.09.2025"
type input "[DATE] 00:00"
type input "11.09.2025"
type input "25.09.2025 23:00"
type input "25.09.2025 00:00"
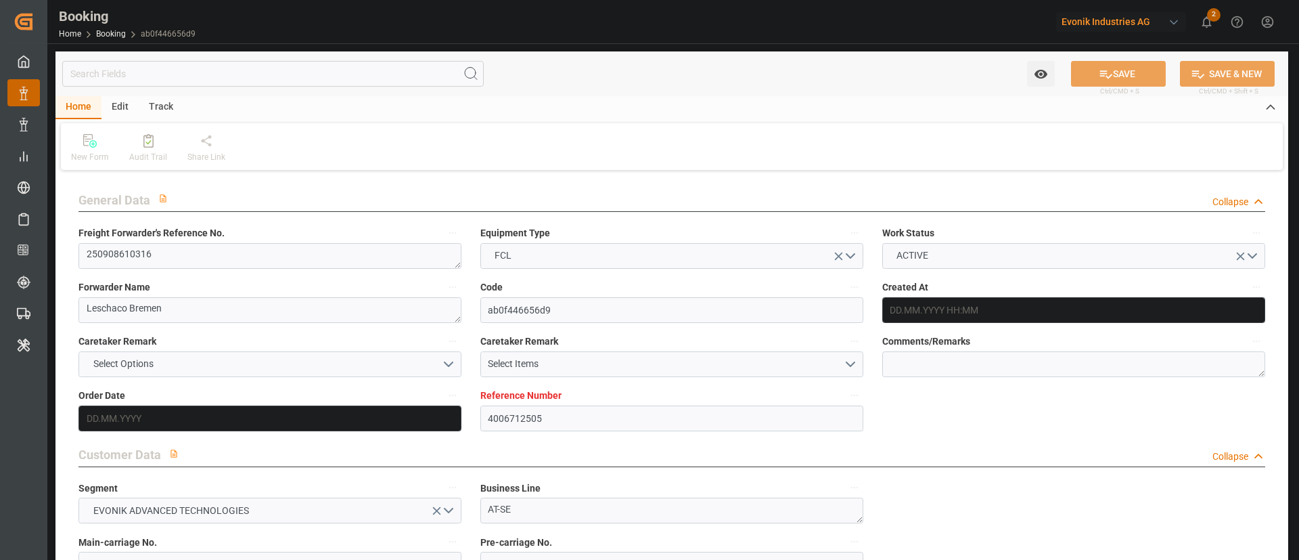
type input "15.11.2025 15:00"
type input "15.11.2025 00:00"
type input "12.11.2025 08:00"
type input "12.11.2025 00:00"
type input "13.11.2025 05:00"
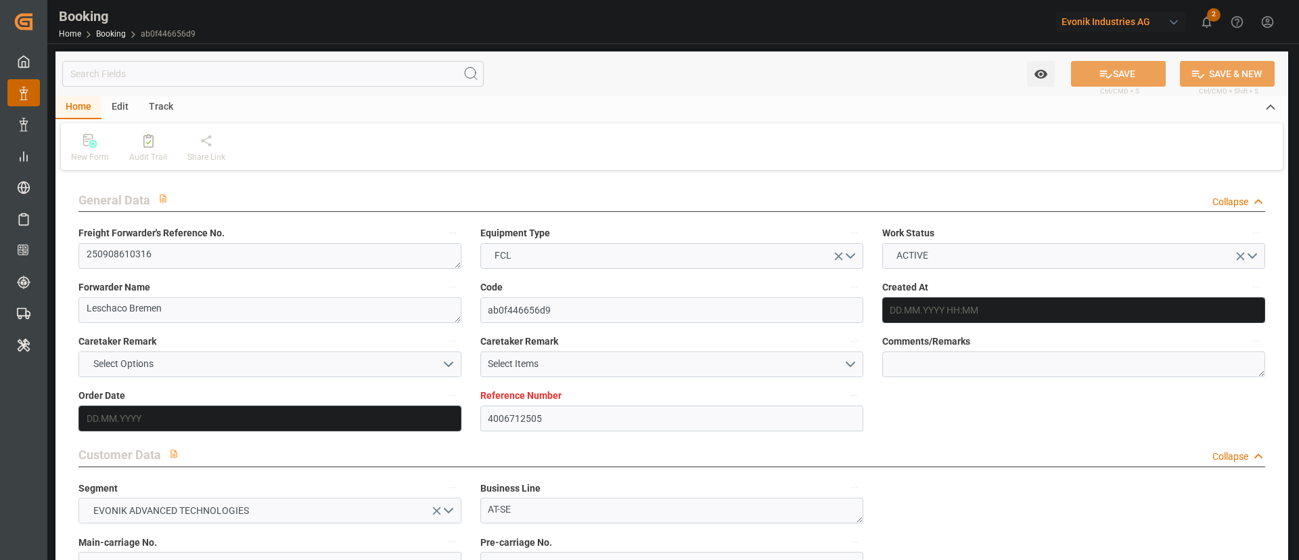
type input "13.11.2025 00:00"
type input "18.09.2025 07:00"
type input "[DATE]"
type input "25.09.2025 23:00"
type input "12.11.2025 08:00"
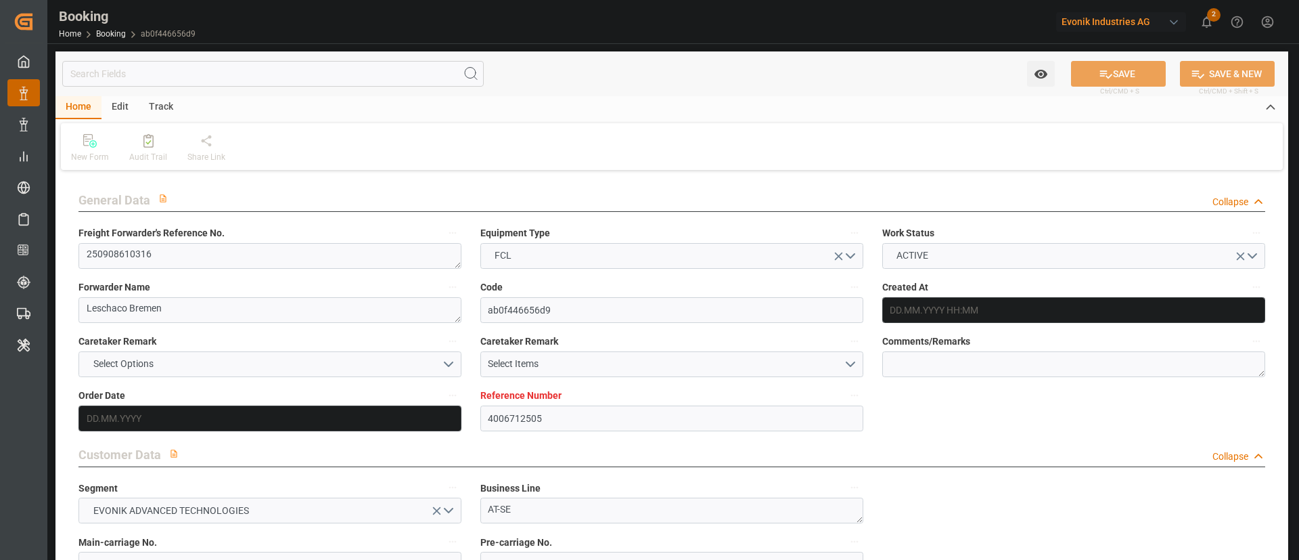
type input "12.11.2025 17:08"
type input "13.11.2025 05:00"
type input "15.11.2025 15:00"
type input "16.11.2025 04:33"
type input "20.11.2025 04:33"
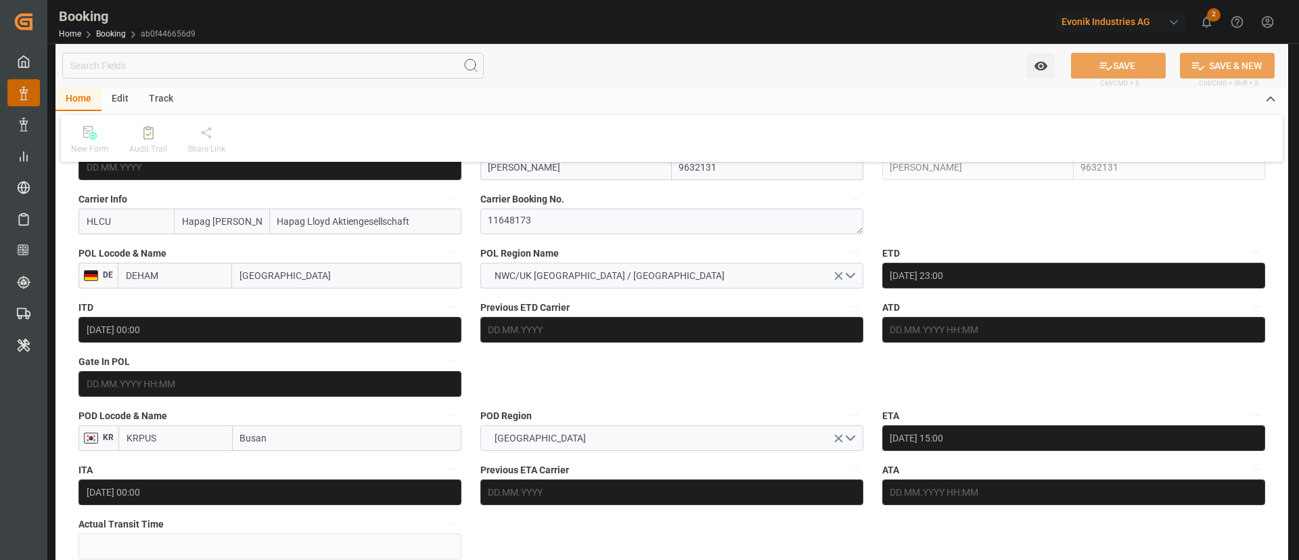
scroll to position [812, 0]
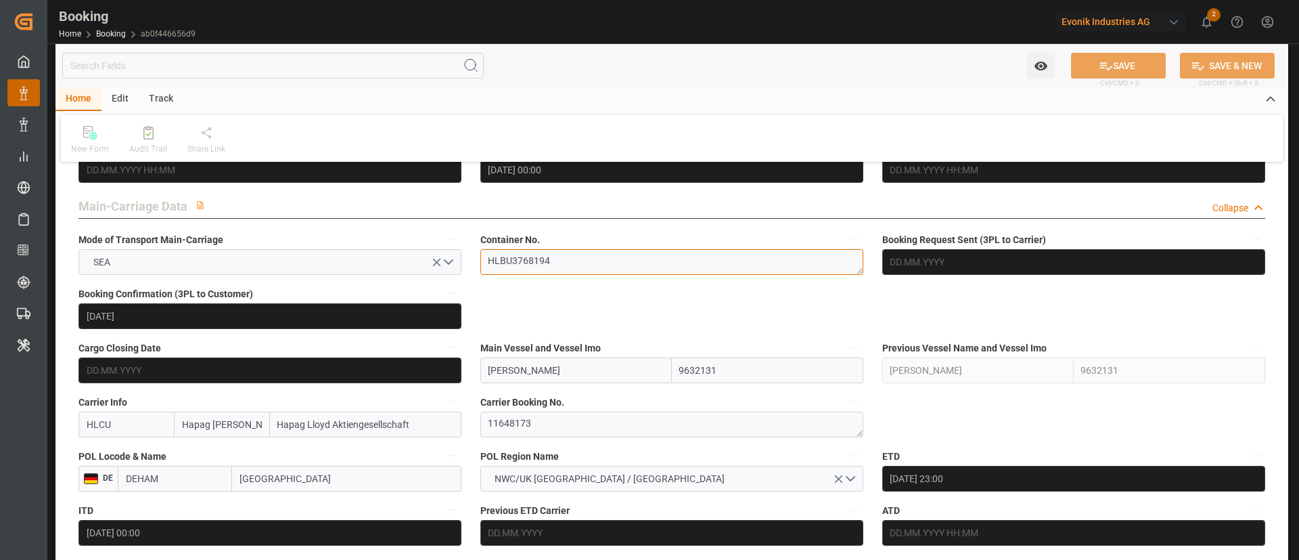
click at [589, 270] on textarea "HLBU3768194" at bounding box center [672, 262] width 383 height 26
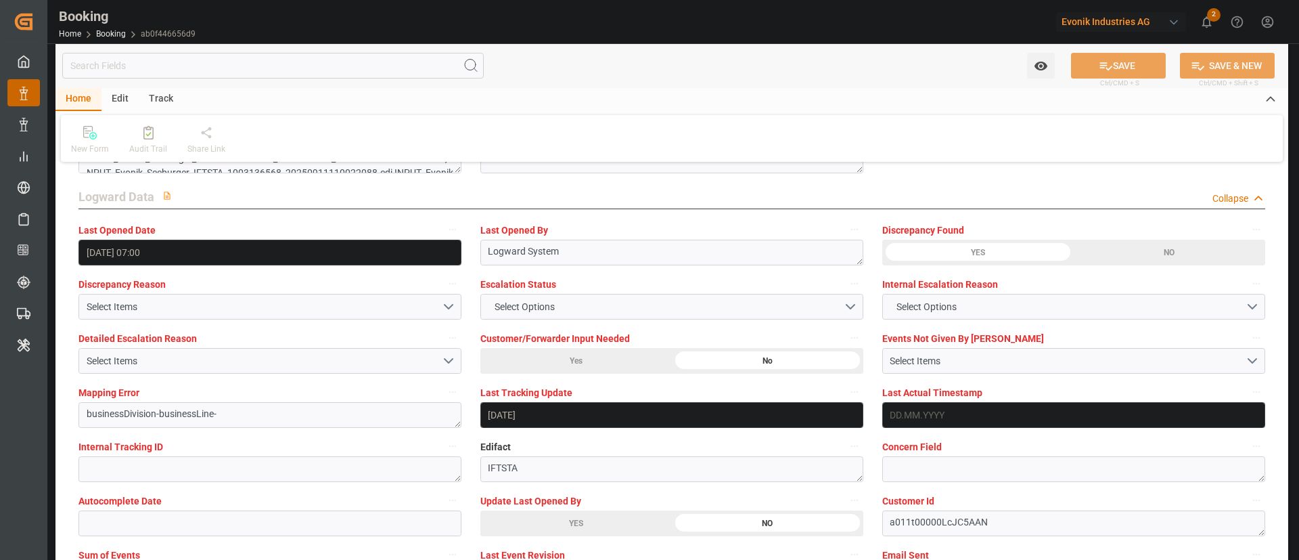
scroll to position [2538, 0]
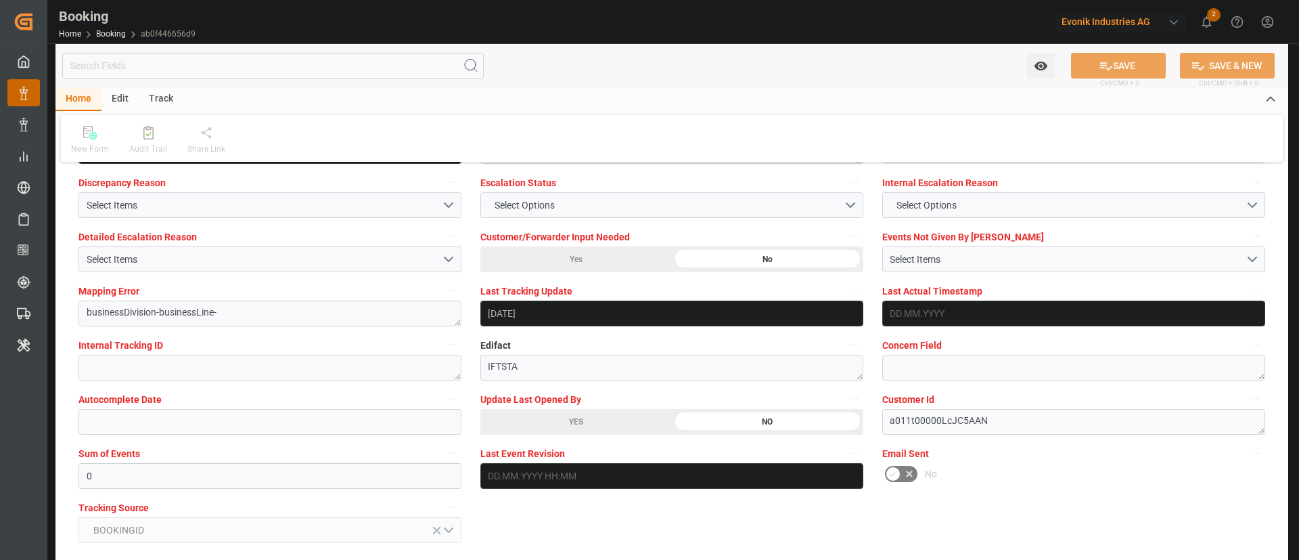
click at [615, 414] on div "YES" at bounding box center [577, 422] width 192 height 26
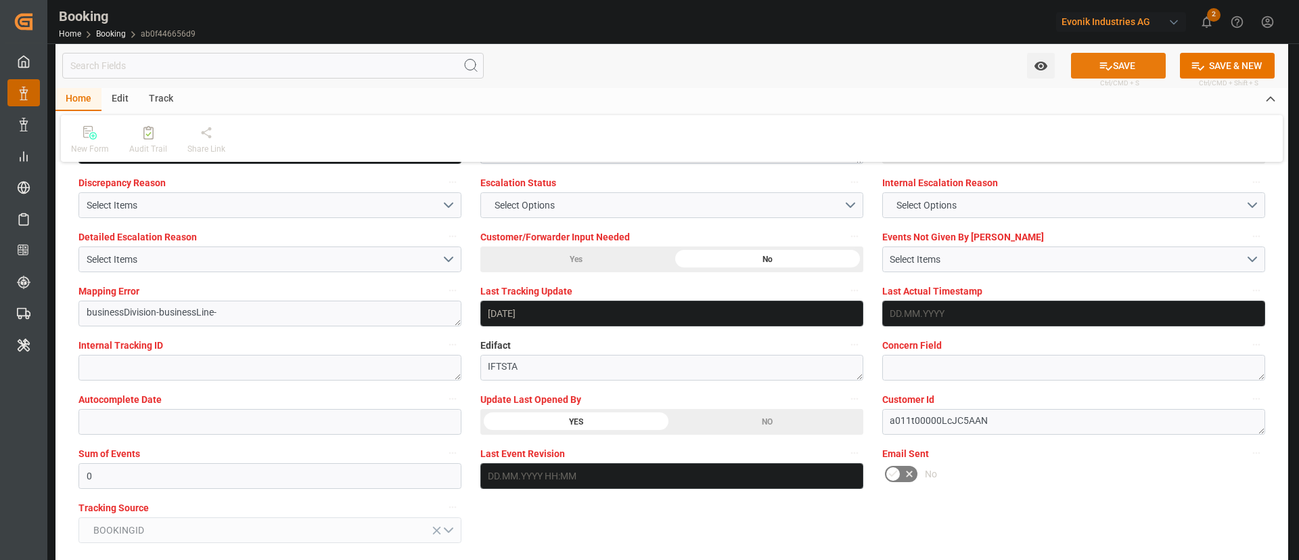
click at [1125, 60] on button "SAVE" at bounding box center [1118, 66] width 95 height 26
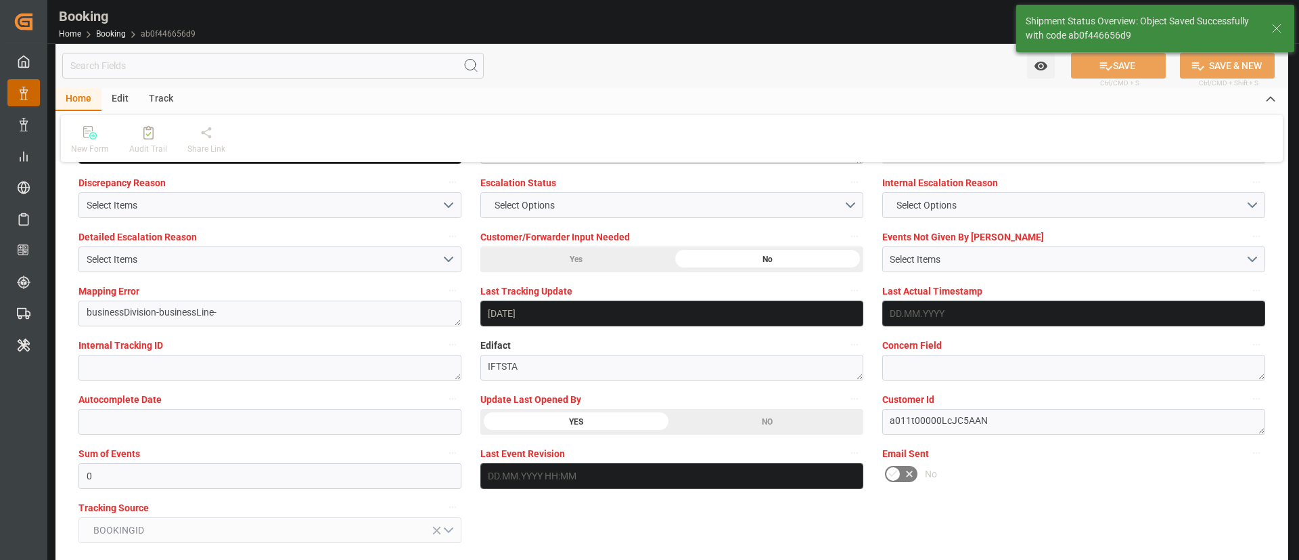
type textarea "Kiran Hari"
type input "18.09.2025 07:12"
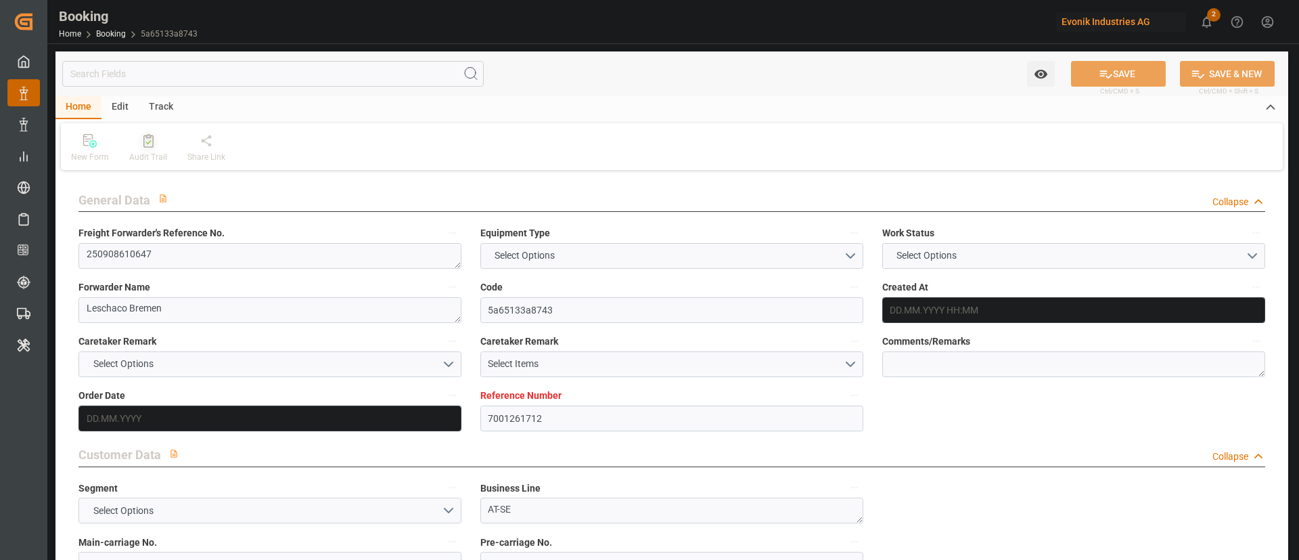
type input "7001261712"
type input "9708825"
type input "Hapag [PERSON_NAME]"
type input "Hapag Lloyd Aktiengesellschaft"
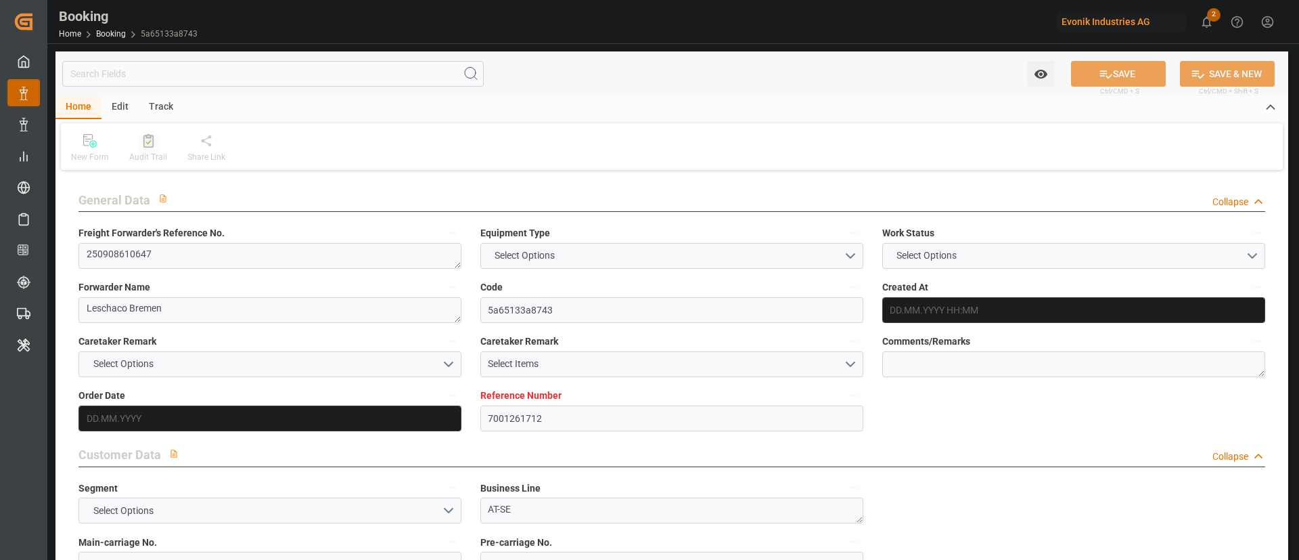
type input "EUNWC"
type input "29.08.2025 05:23"
type input "29.08.2025"
type input "10.11.2025"
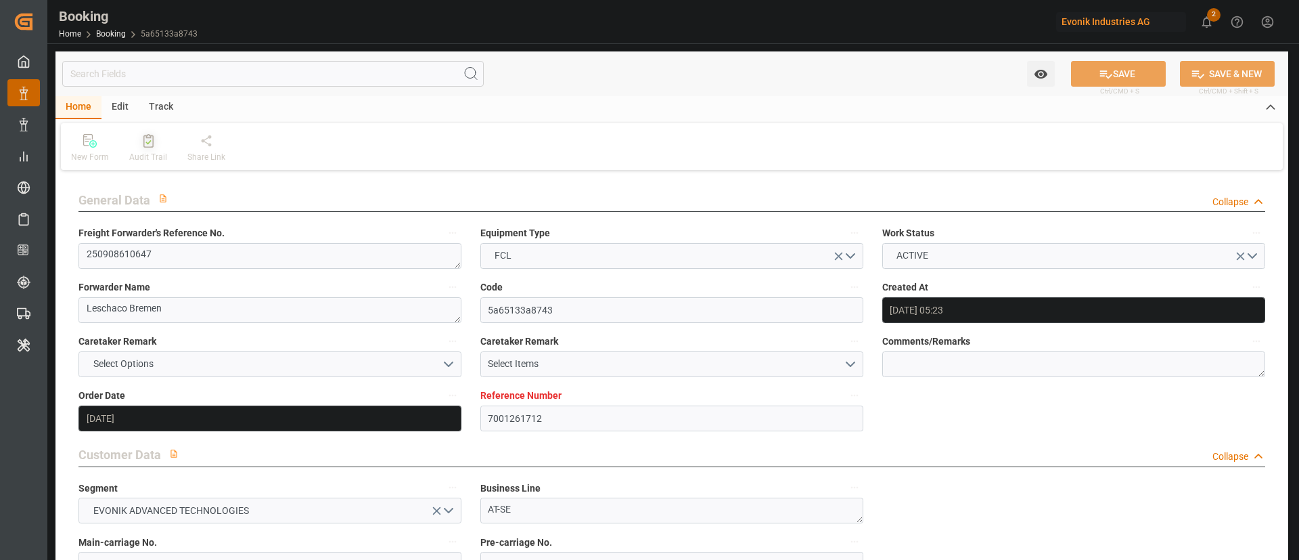
type input "19.09.2025"
type input "19.09.2025 00:00"
type input "[DATE]"
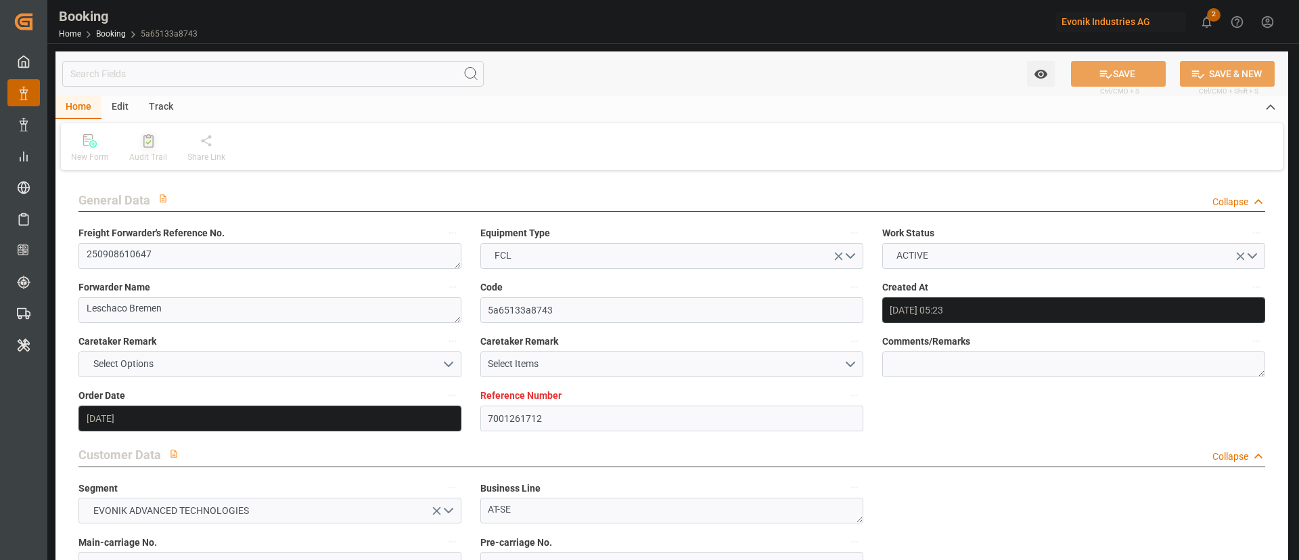
type input "30.09.2025 00:00"
type input "07.11.2025 00:00"
type input "18.09.2025 06:56"
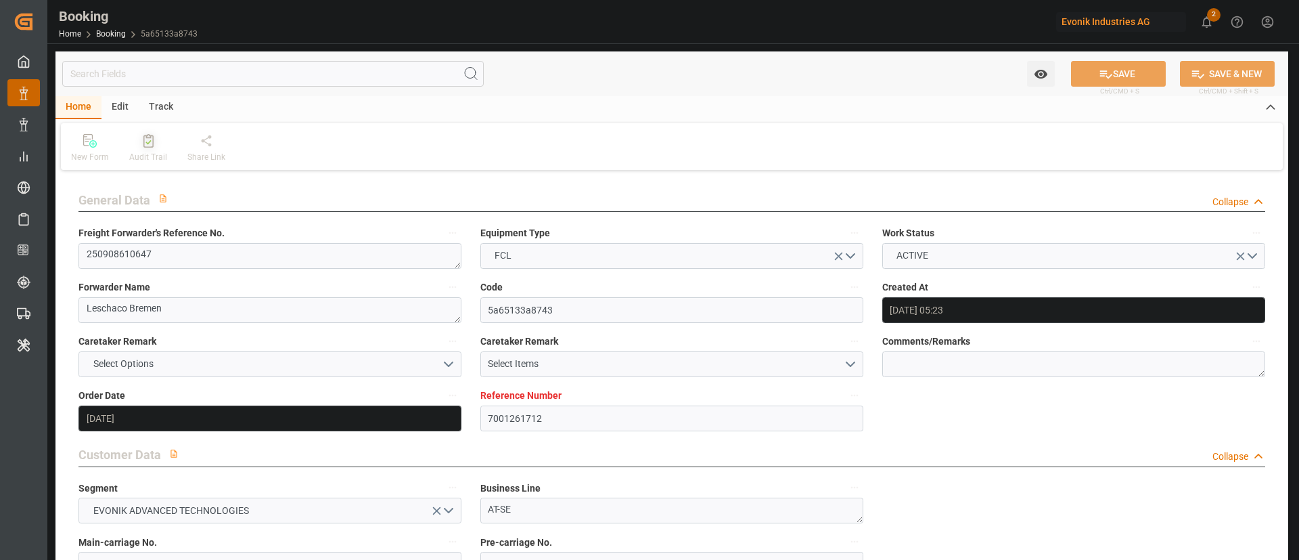
click at [149, 145] on icon at bounding box center [148, 141] width 10 height 14
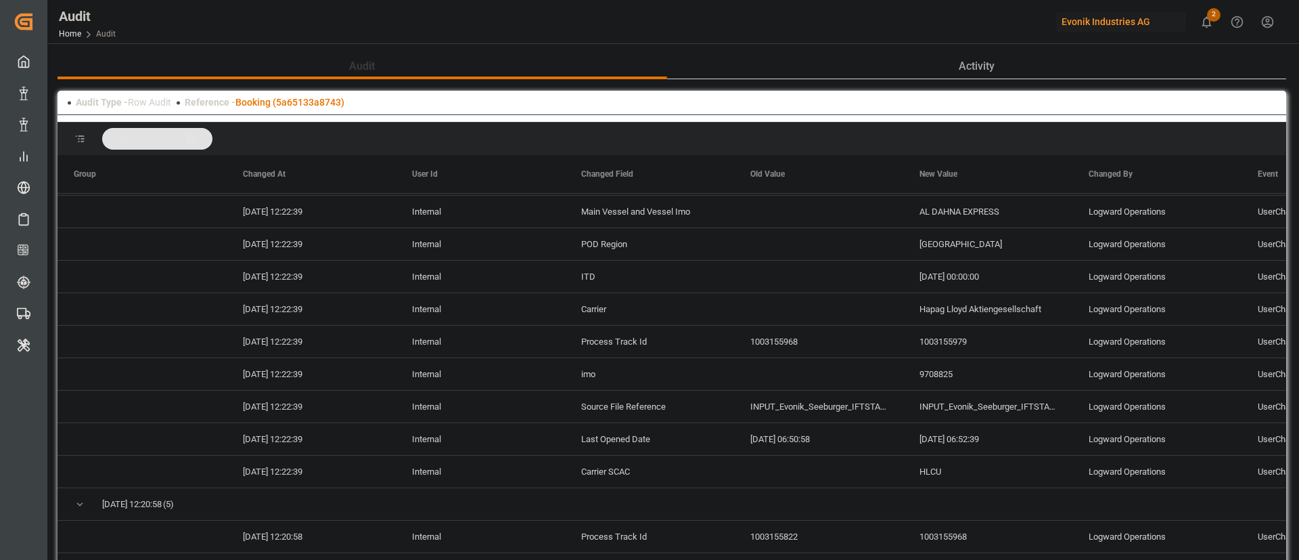
scroll to position [812, 0]
click at [315, 101] on link "Booking (5a65133a8743)" at bounding box center [290, 102] width 109 height 11
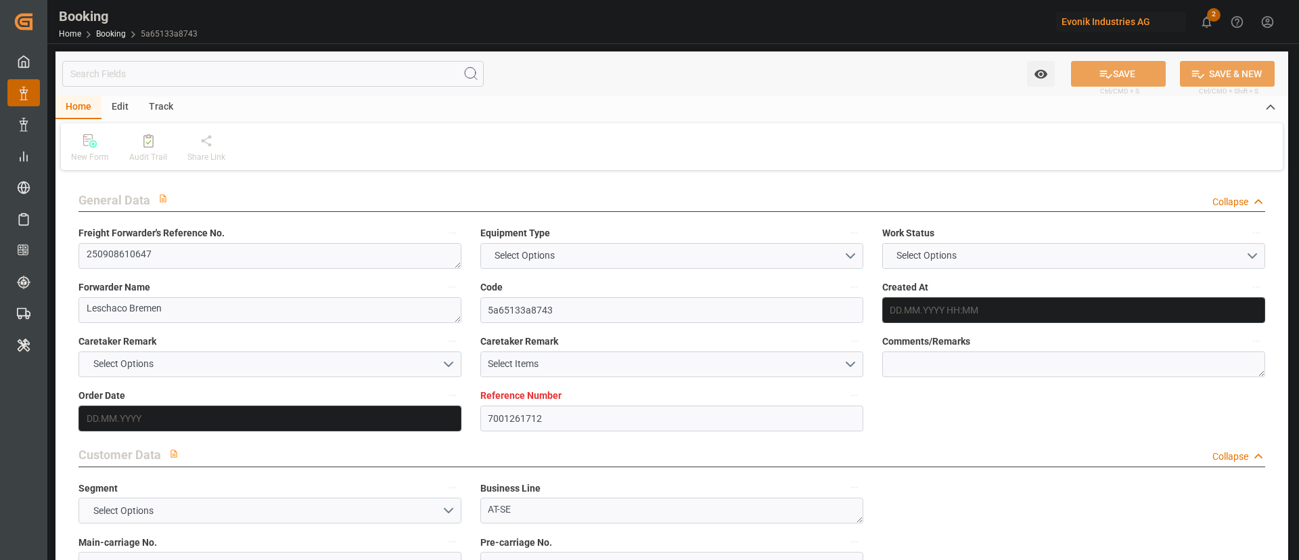
type input "7001261712"
type input "9708825"
type input "Hapag [PERSON_NAME]"
type input "Hapag Lloyd Aktiengesellschaft"
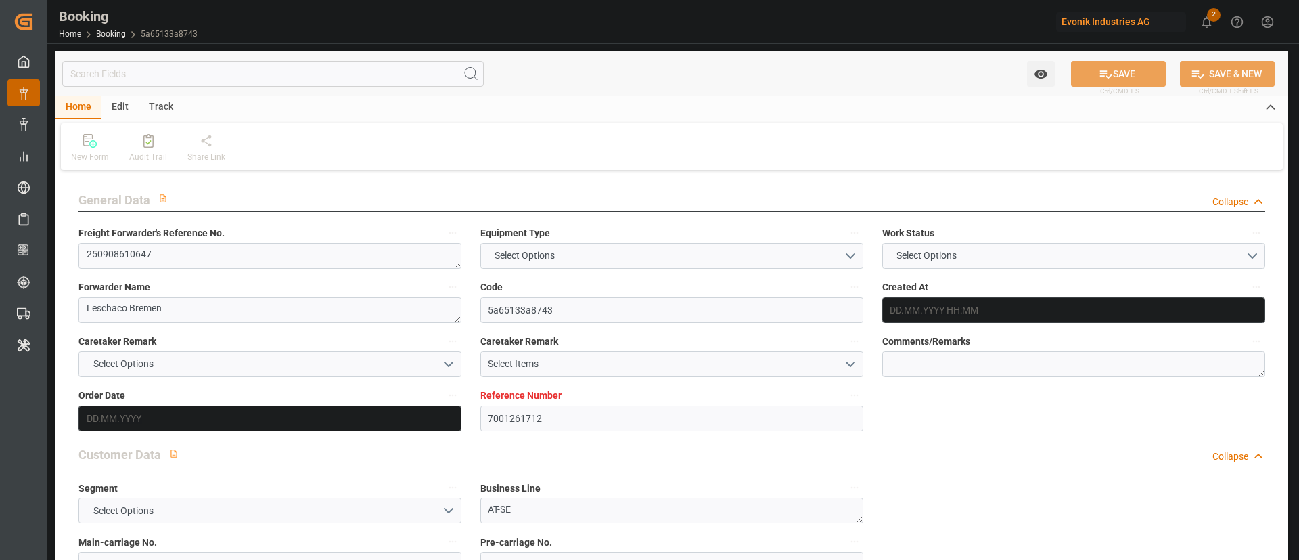
type input "EUNWC"
type input "29.08.2025 05:23"
type input "29.08.2025"
type input "10.11.2025"
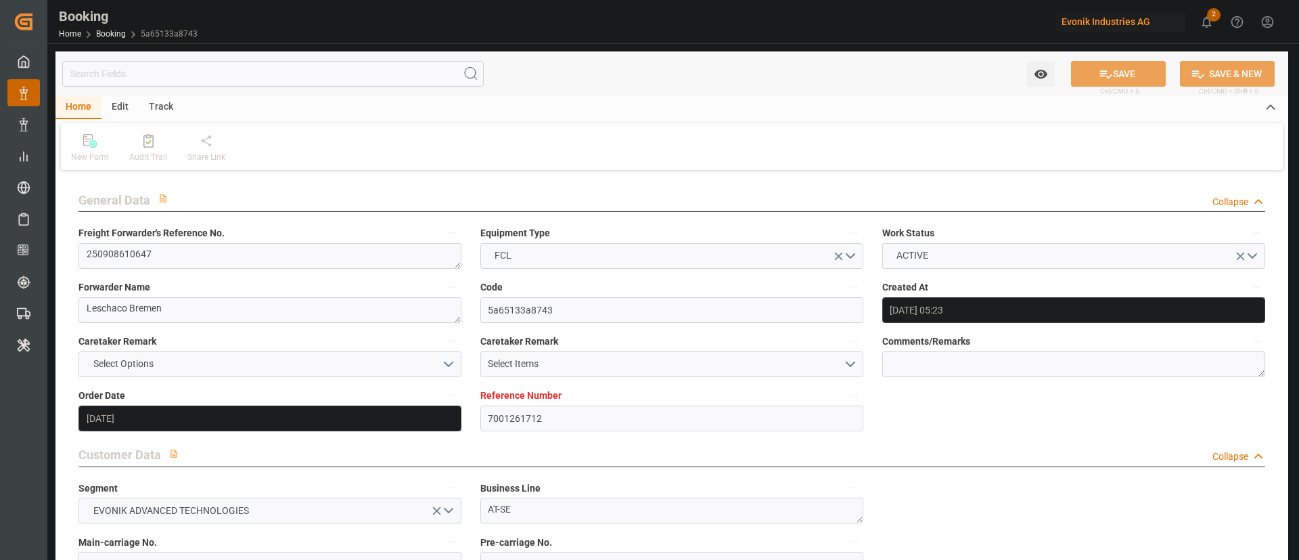
type input "19.09.2025"
type input "19.09.2025 00:00"
type input "[DATE]"
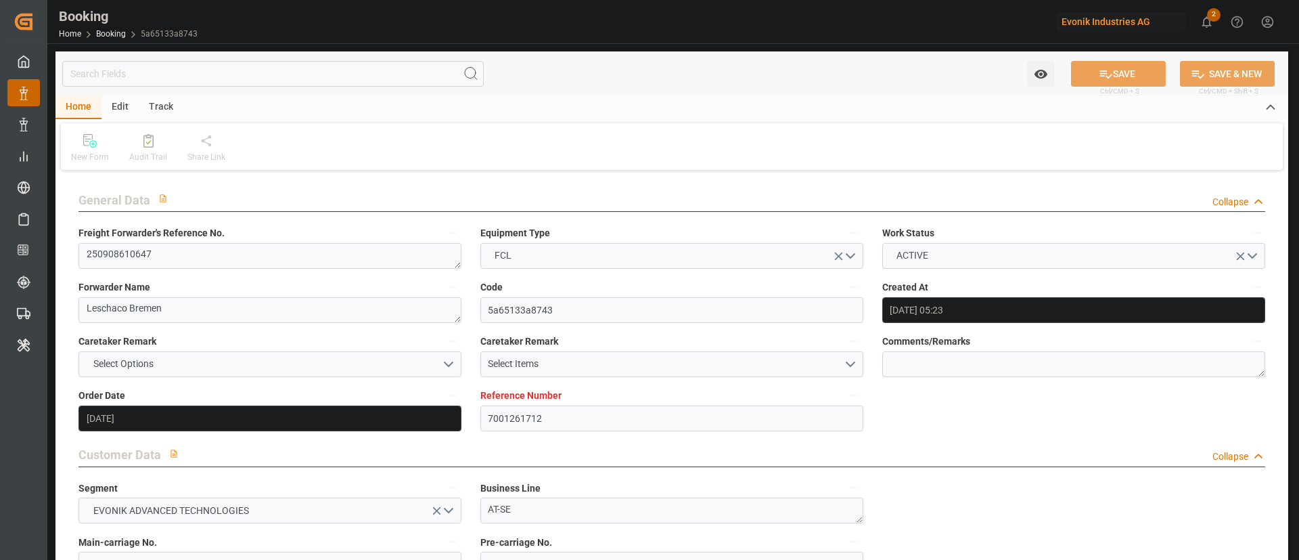
type input "30.09.2025 00:00"
type input "07.11.2025 00:00"
type input "18.09.2025 06:56"
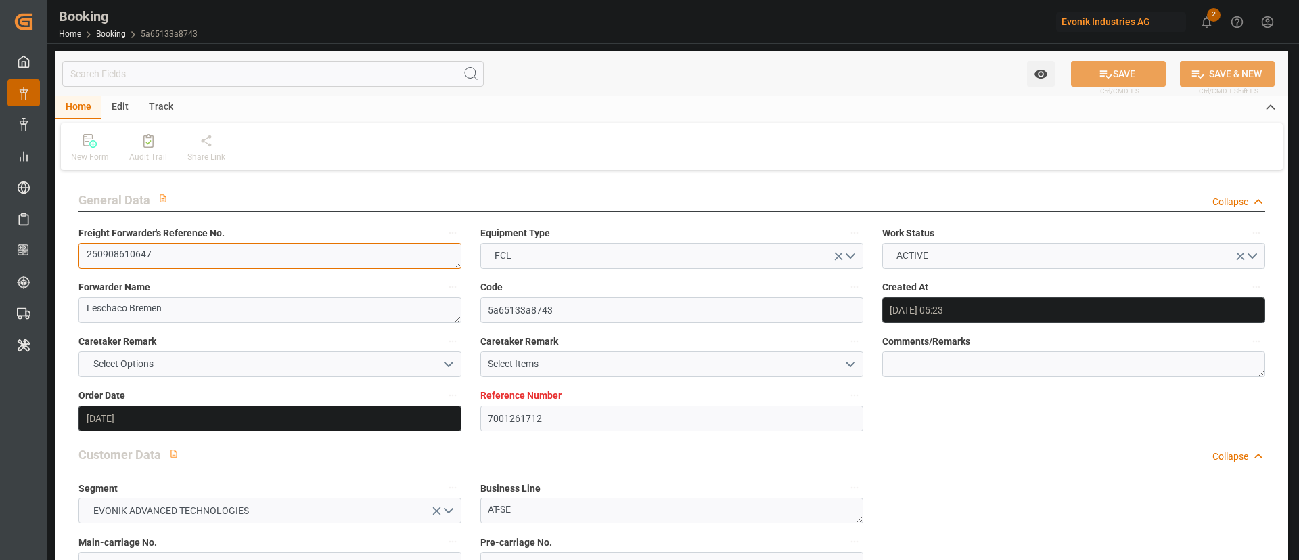
click at [265, 250] on textarea "250908610647" at bounding box center [270, 256] width 383 height 26
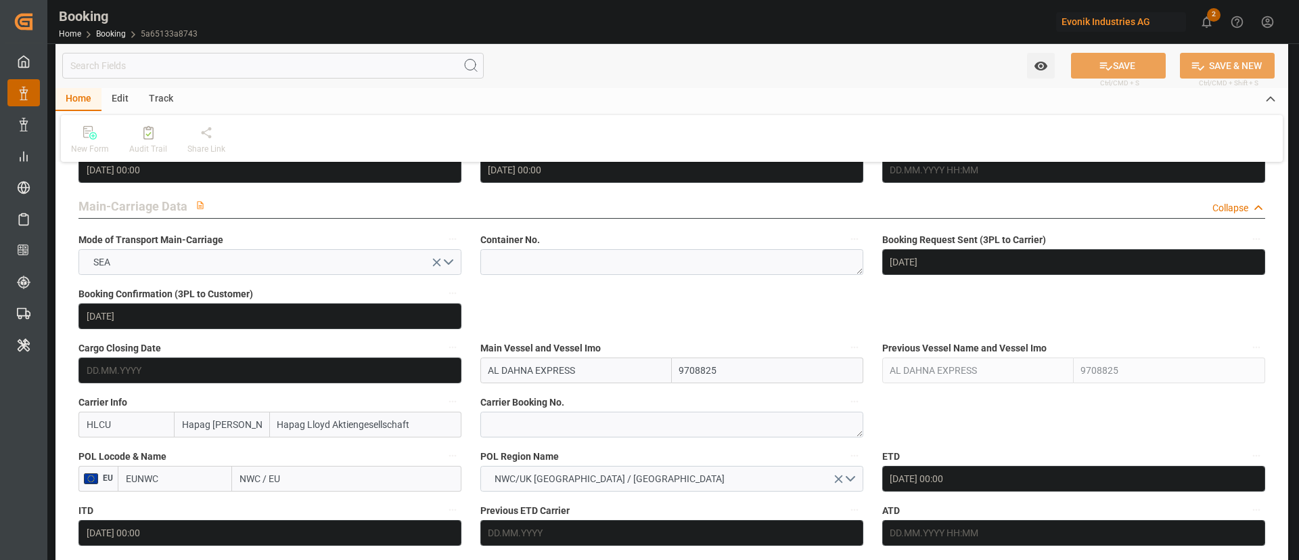
scroll to position [914, 0]
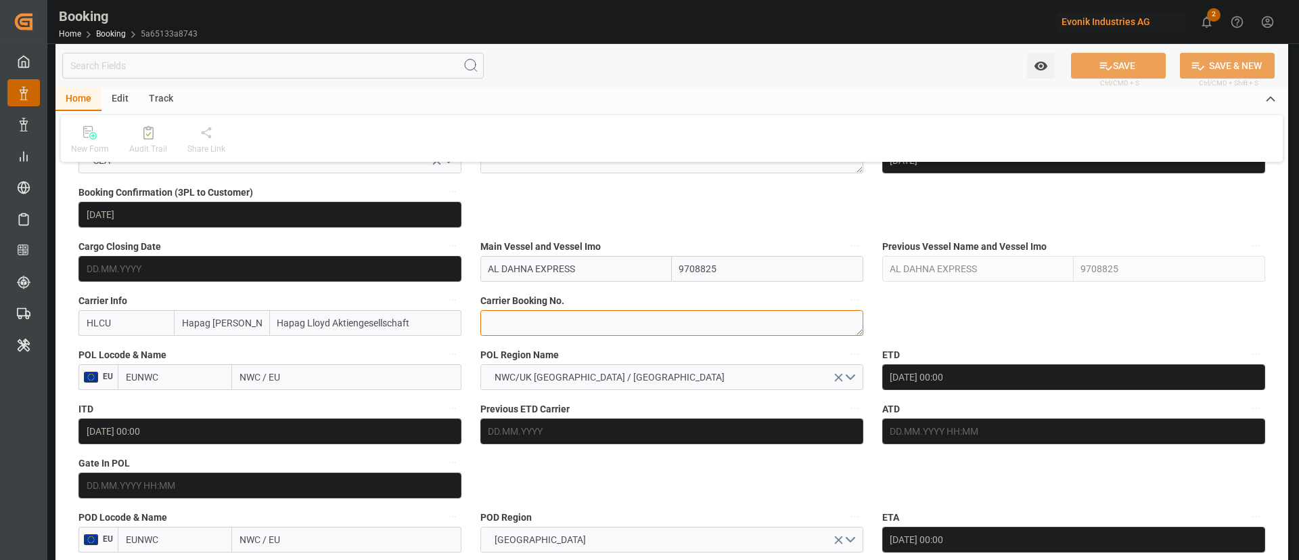
click at [550, 328] on textarea at bounding box center [672, 323] width 383 height 26
paste textarea "6429105190"
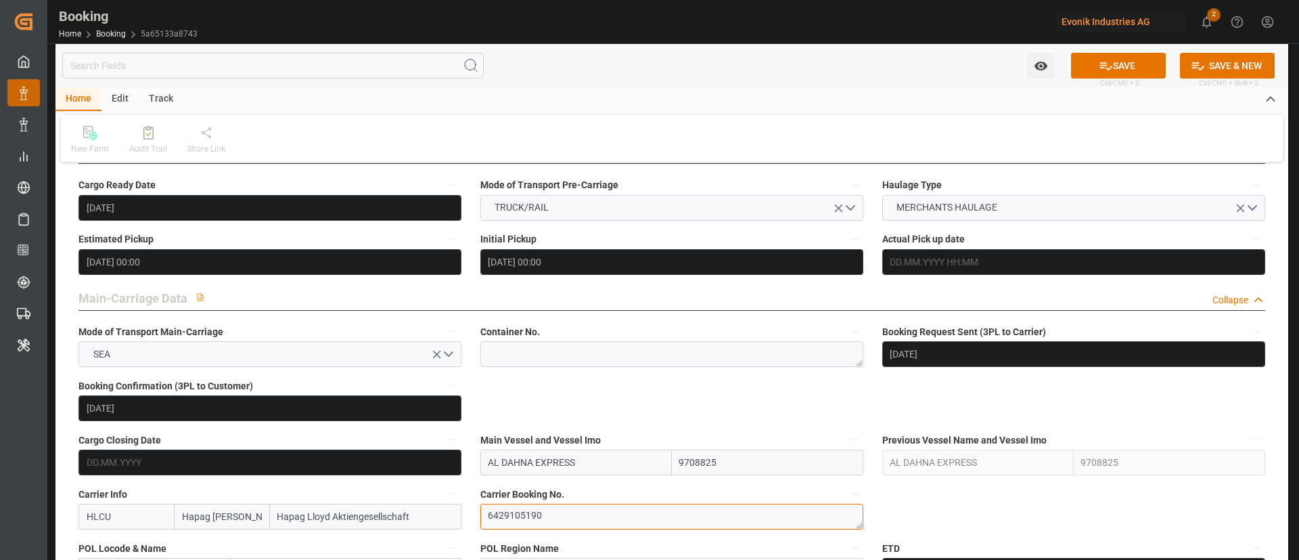
scroll to position [711, 0]
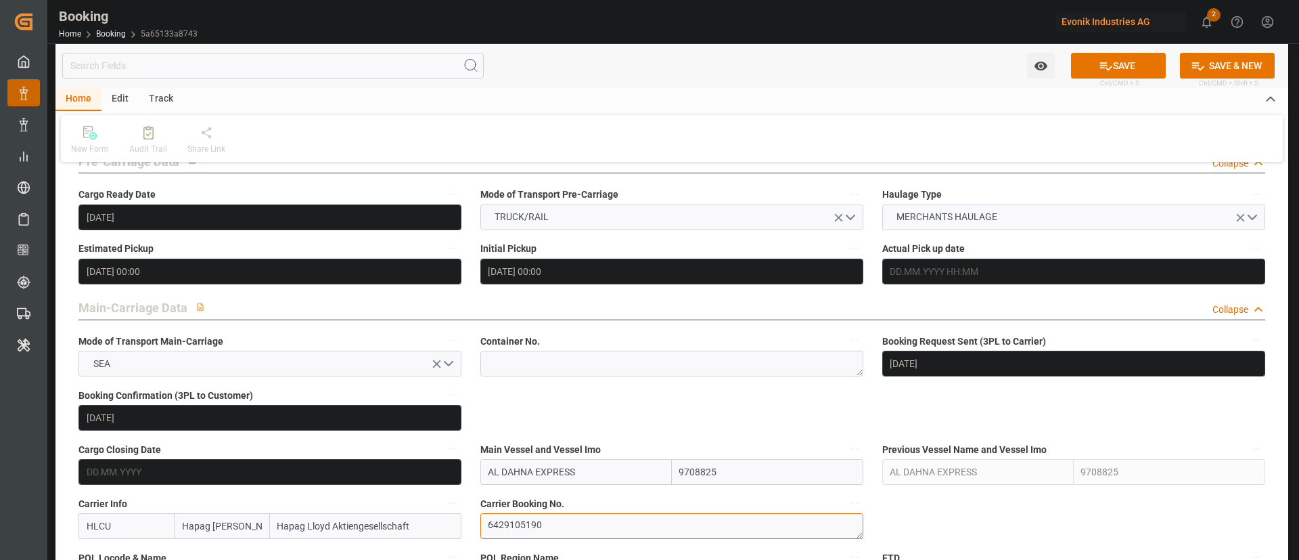
type textarea "6429105190"
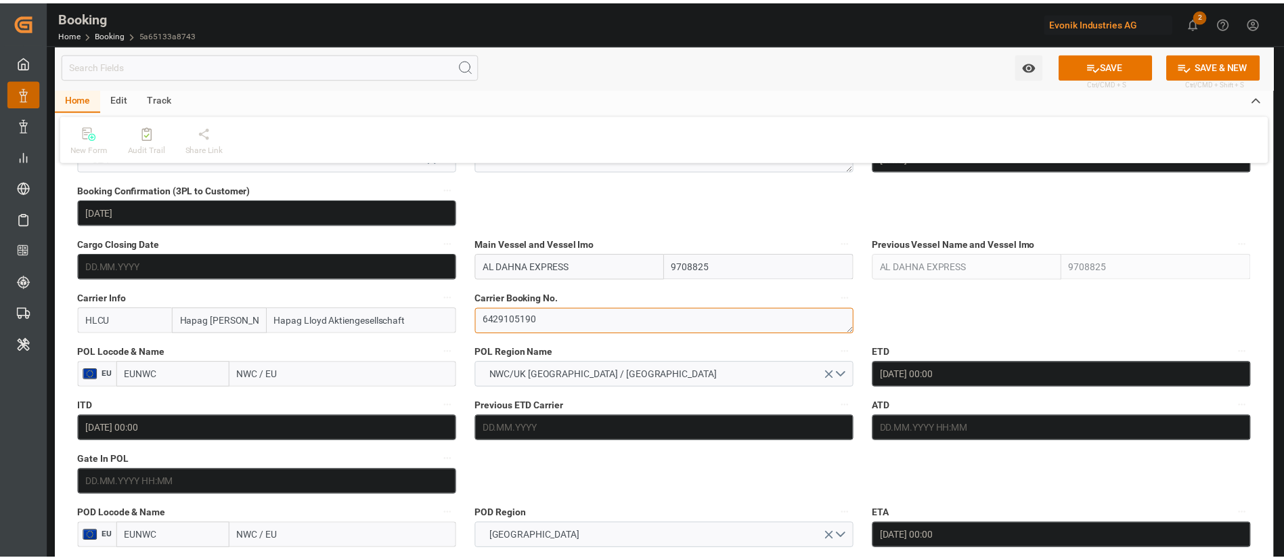
scroll to position [1015, 0]
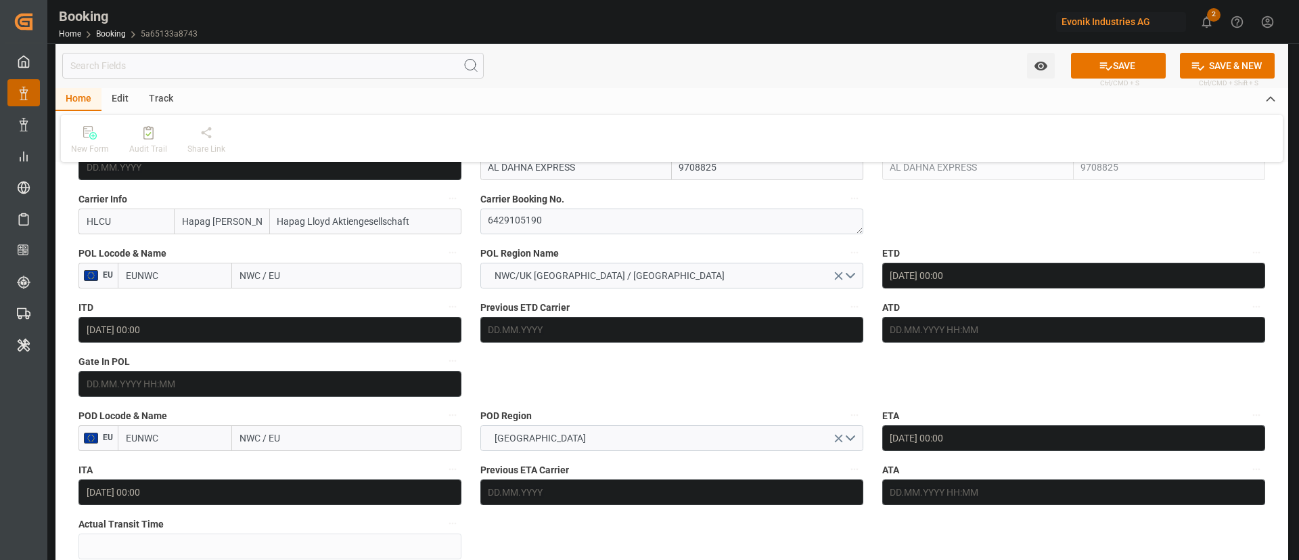
click at [372, 219] on input "Hapag Lloyd Aktiengesellschaft" at bounding box center [366, 221] width 192 height 26
click at [373, 219] on input "Hapag Lloyd Aktiengesellschaft" at bounding box center [366, 221] width 192 height 26
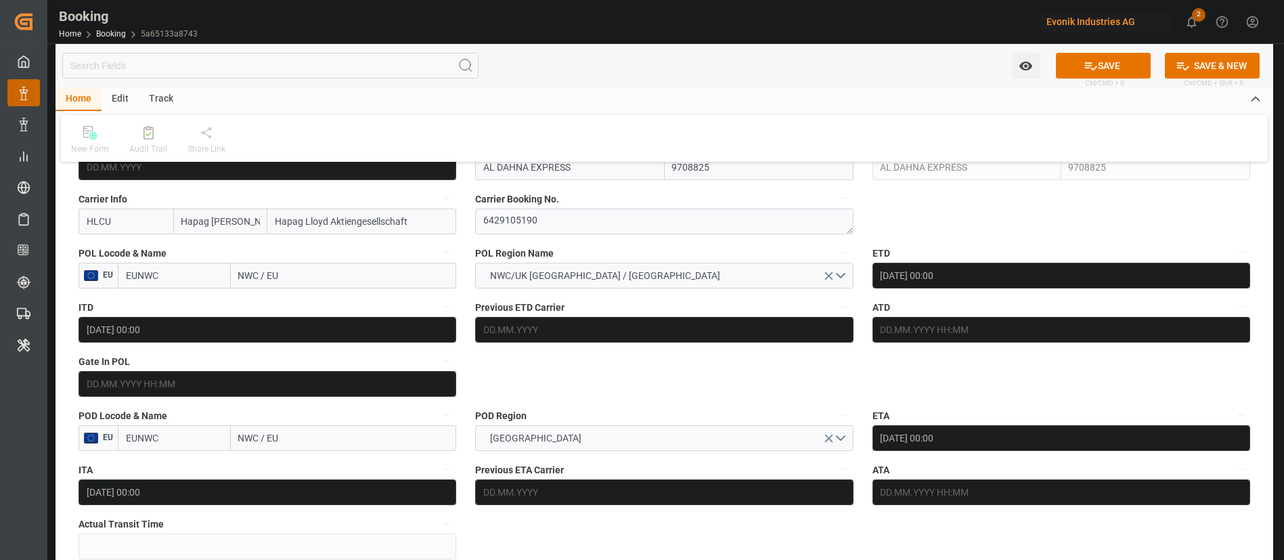
click at [373, 219] on input "Hapag Lloyd Aktiengesellschaft" at bounding box center [361, 221] width 189 height 26
type input "OO"
click at [332, 303] on div "Orient Overseas Container Line Ltd" at bounding box center [352, 312] width 168 height 30
type input "OOLU"
type input "OOCL"
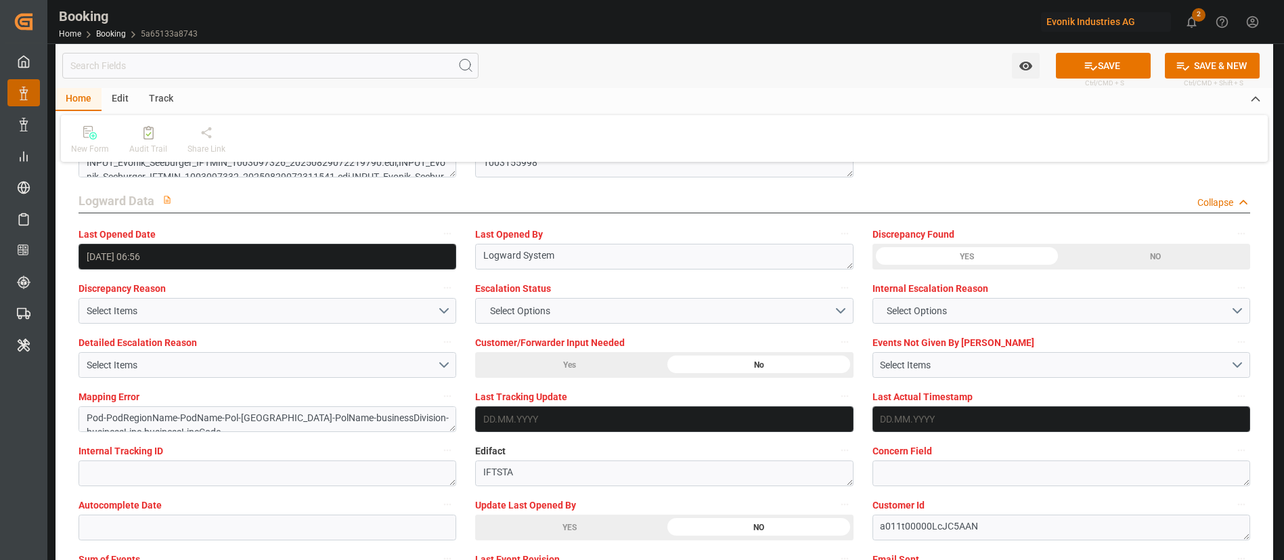
scroll to position [2436, 0]
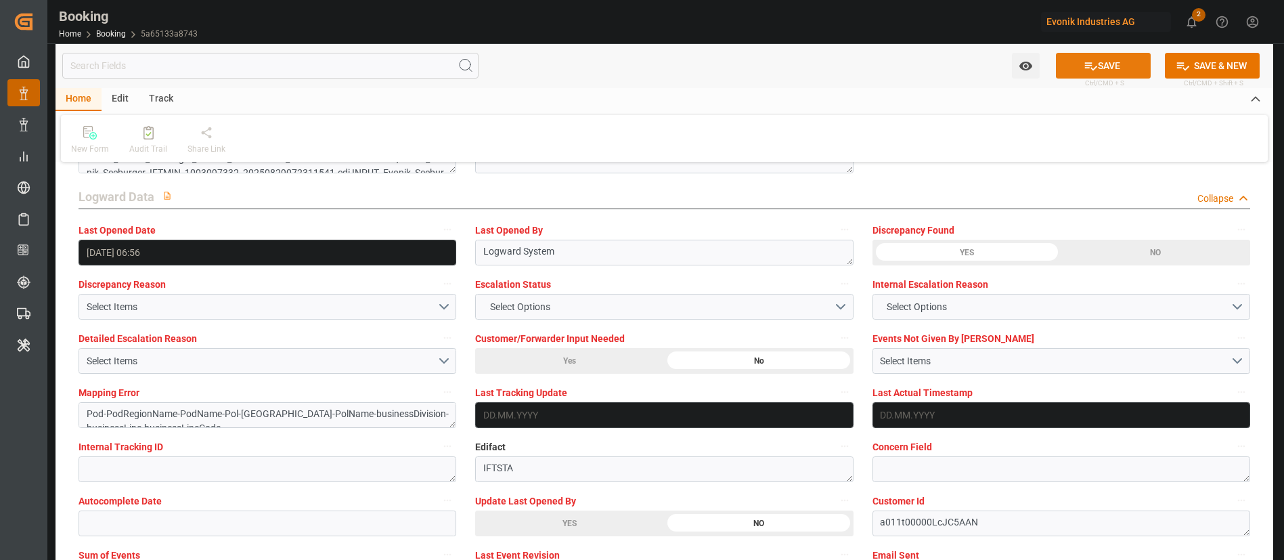
type input "Orient Overseas Container Line Ltd"
click at [1103, 58] on button "SAVE" at bounding box center [1103, 66] width 95 height 26
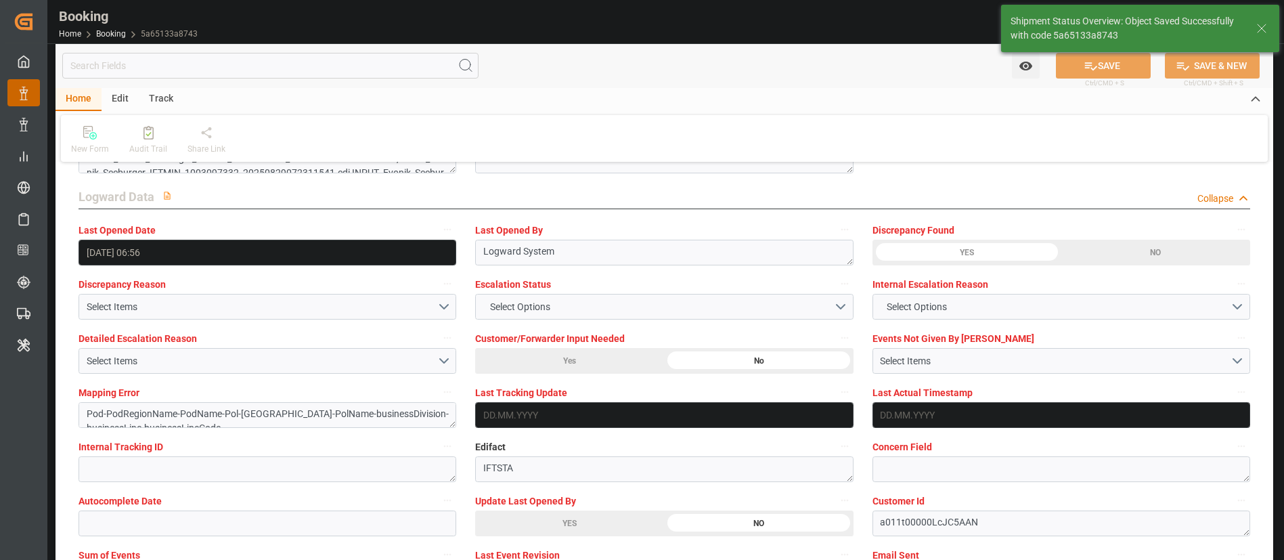
type textarea "NWC/UK North West Continent / UK_EUNWC_OOLU_AT-SE"
type textarea "Kiran Hari"
type textarea "Pod-PodRegionName-Pol-PodRegionName-businessDivision-businessLine-"
type input "18.09.2025 07:15"
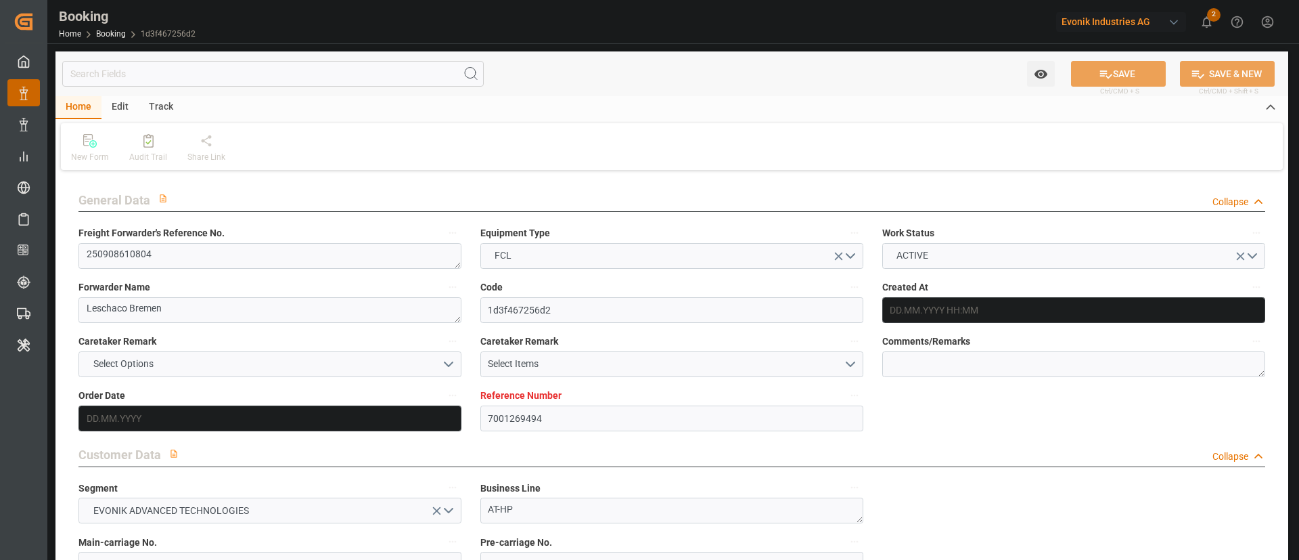
type input "7001269494"
type input "9229843"
type input "Hapag [PERSON_NAME]"
type input "Hapag Lloyd Aktiengesellschaft"
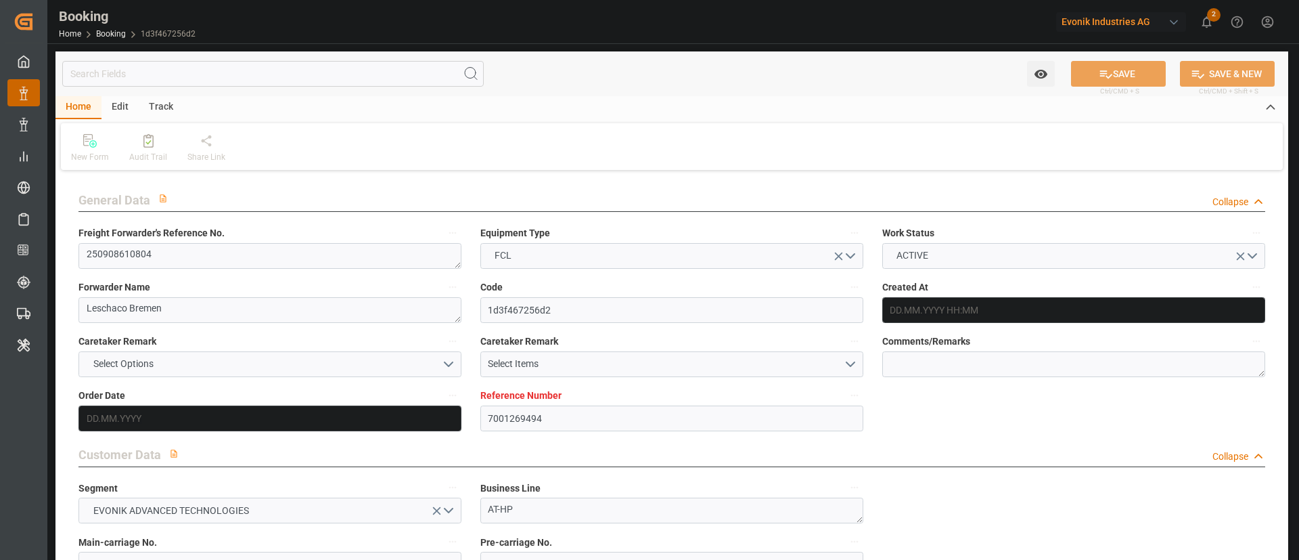
type input "NLRTM"
type input "USCHS"
type input "USCLT"
type input "0"
type input "NLRTM"
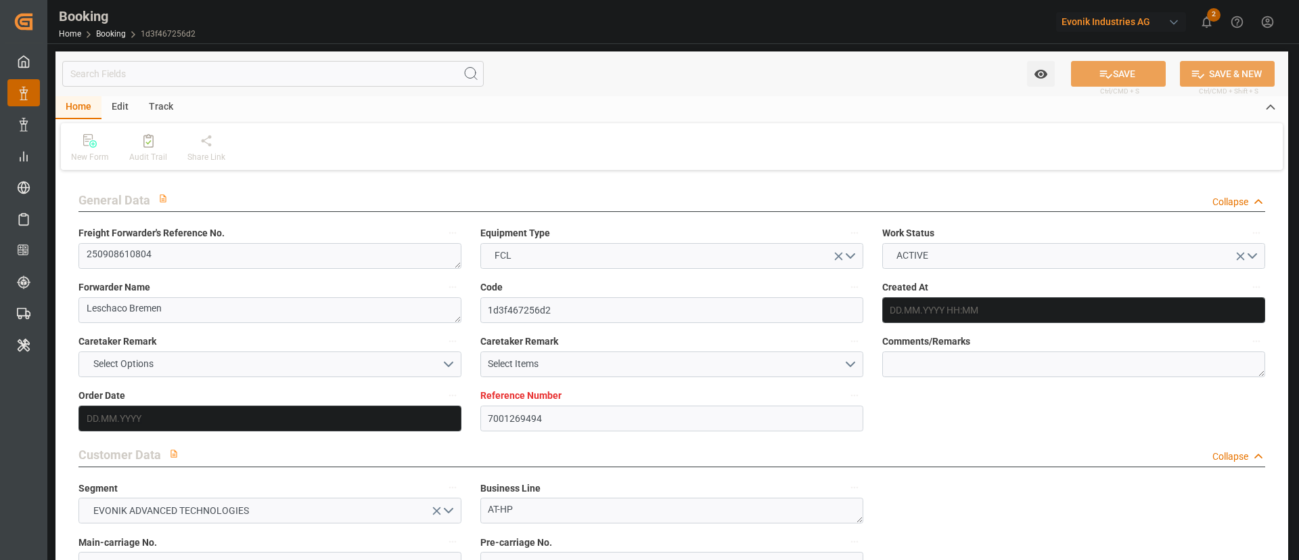
type input "USCHS"
type input "08.09.2025 10:33"
type input "08.09.2025"
type input "19.10.2025"
type input "16.09.2025"
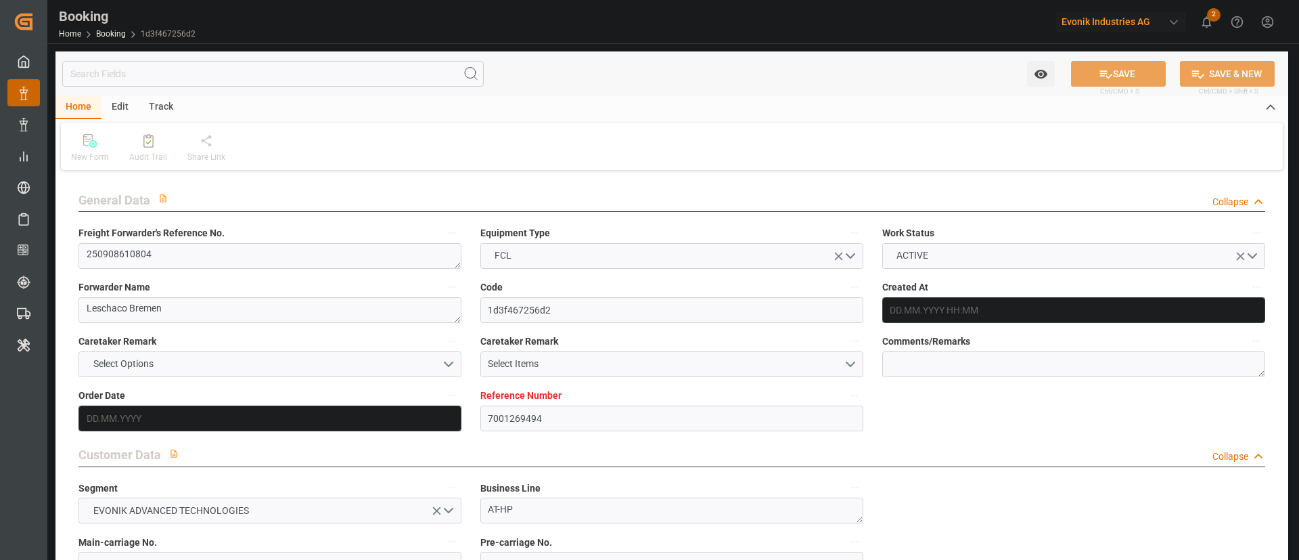
type input "16.09.2025 00:00"
type input "09.09.2025"
type input "17.09.2025"
type input "04.10.2025 00:00"
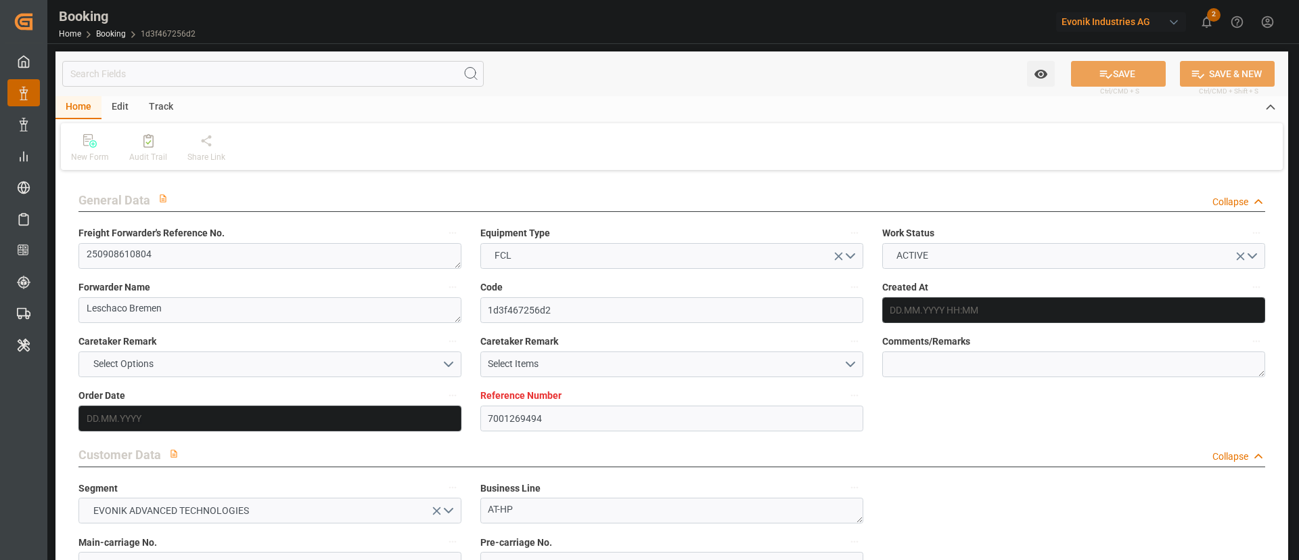
type input "27.09.2025 00:00"
type input "24.10.2025 00:00"
type input "08.10.2025 00:00"
type input "18.09.2025 06:33"
type input "17.09.2025"
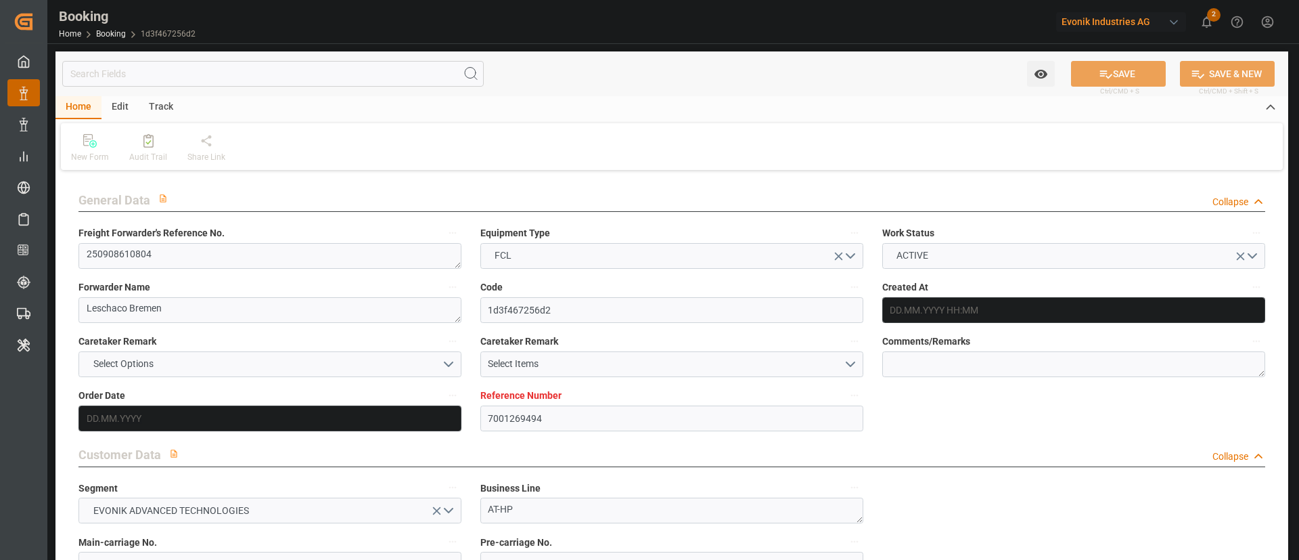
type input "27.09.2025 14:00"
type input "08.10.2025 19:00"
type input "09.10.2025 07:40"
type input "14.10.2025 12:00"
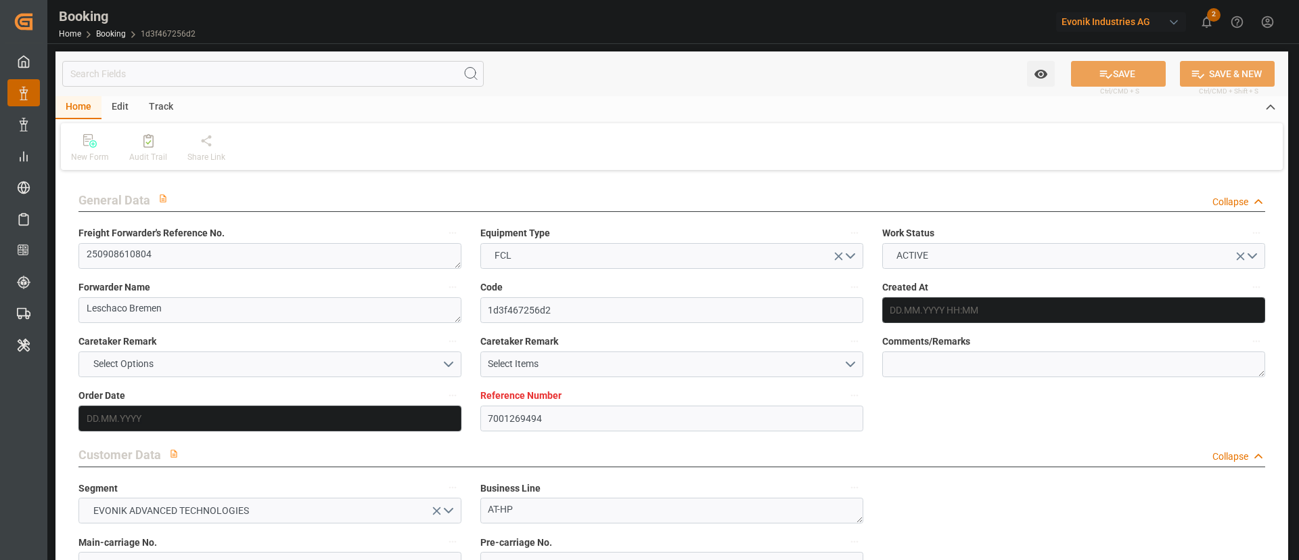
type input "13.10.2025 07:40"
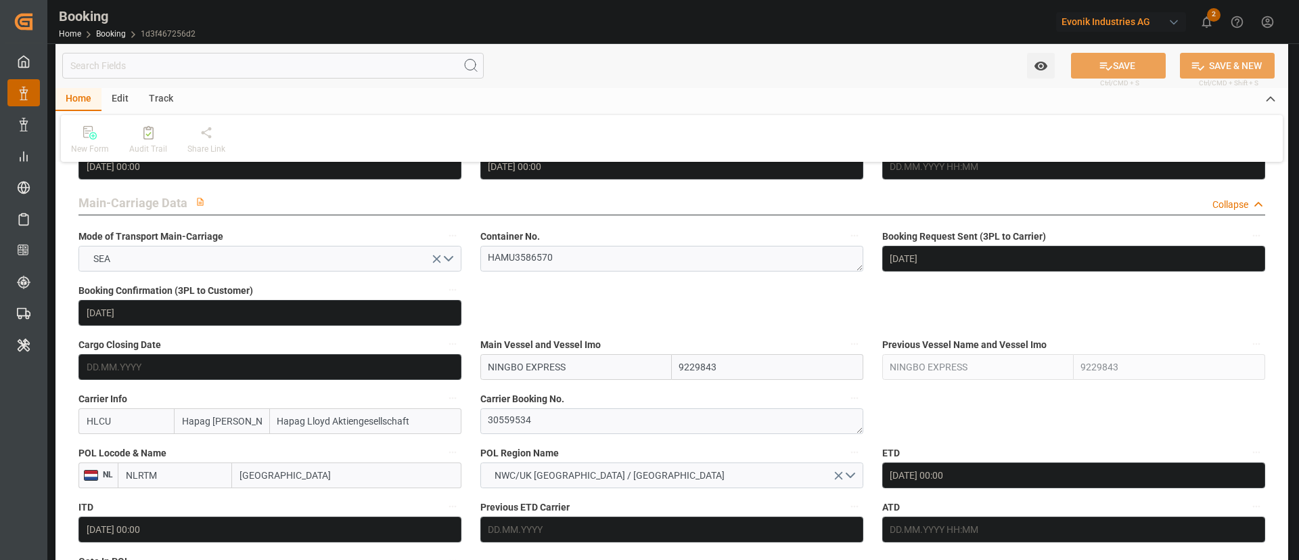
scroll to position [812, 0]
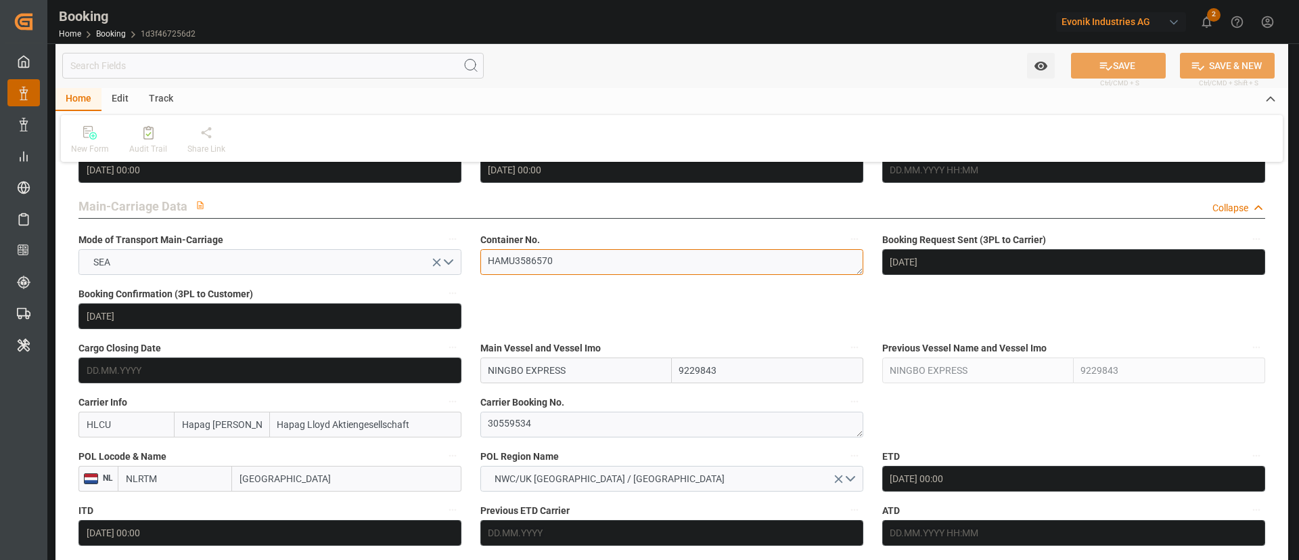
click at [591, 268] on textarea "HAMU3586570" at bounding box center [672, 262] width 383 height 26
click at [152, 143] on div "Audit Trail" at bounding box center [148, 149] width 38 height 12
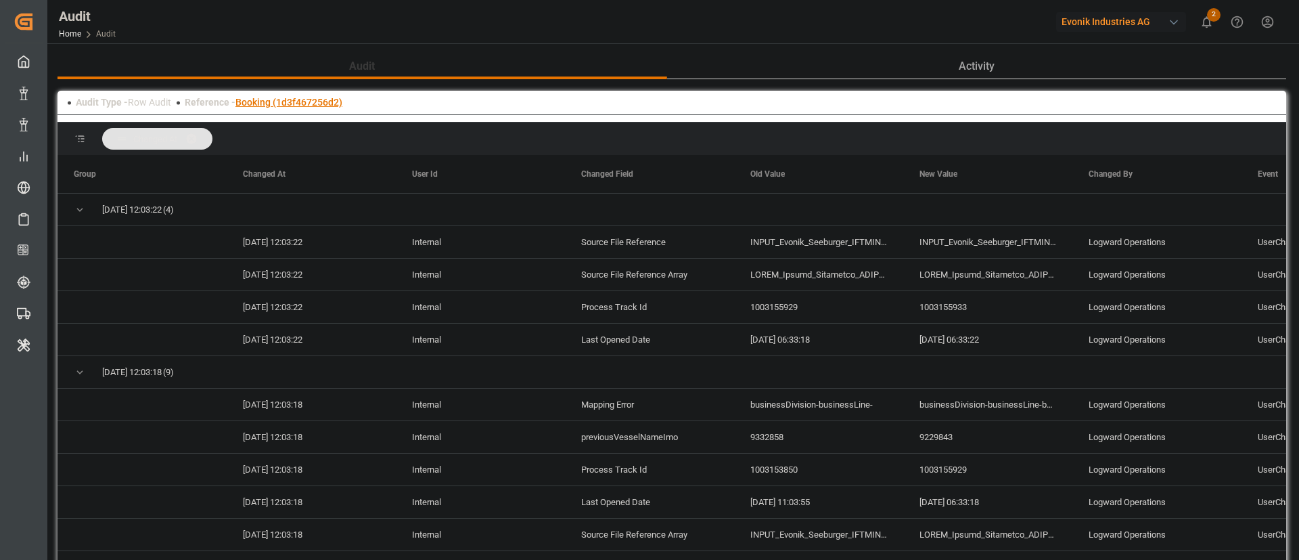
click at [300, 102] on link "Booking (1d3f467256d2)" at bounding box center [289, 102] width 107 height 11
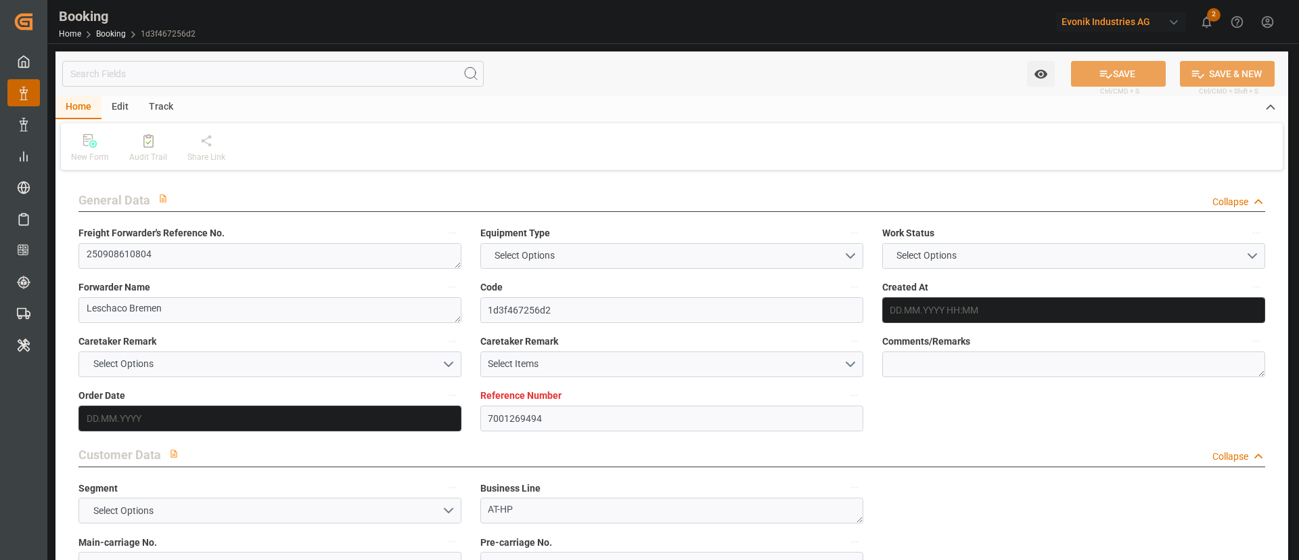
type input "7001269494"
type input "9229843"
type input "Hapag [PERSON_NAME]"
type input "Hapag Lloyd Aktiengesellschaft"
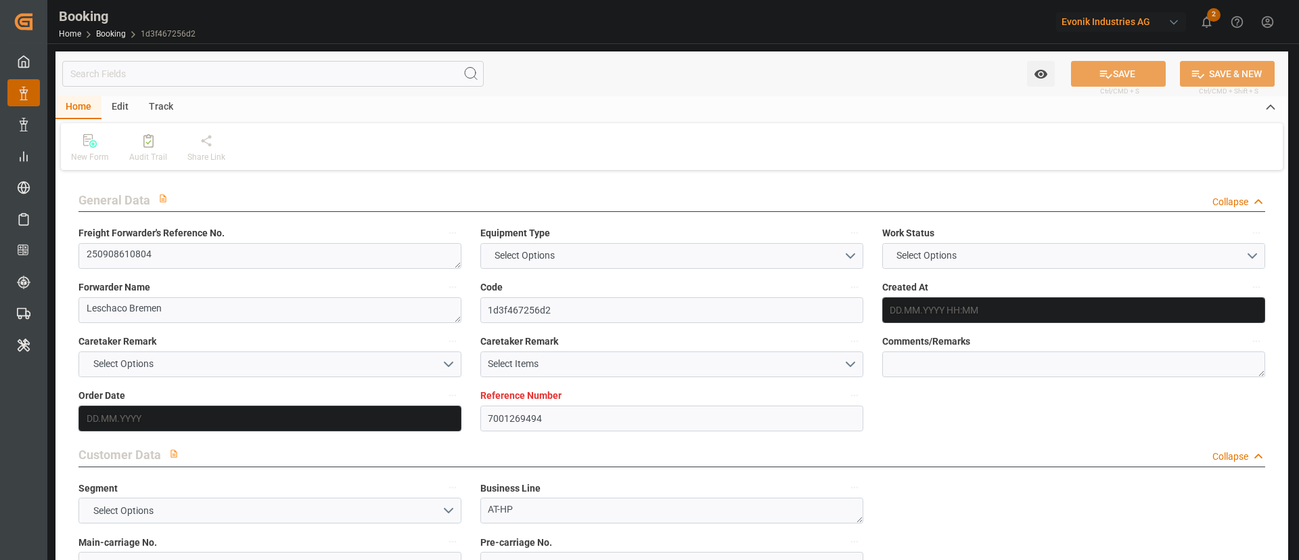
type input "NLRTM"
type input "USCHS"
type input "USCLT"
type input "0"
type input "NLRTM"
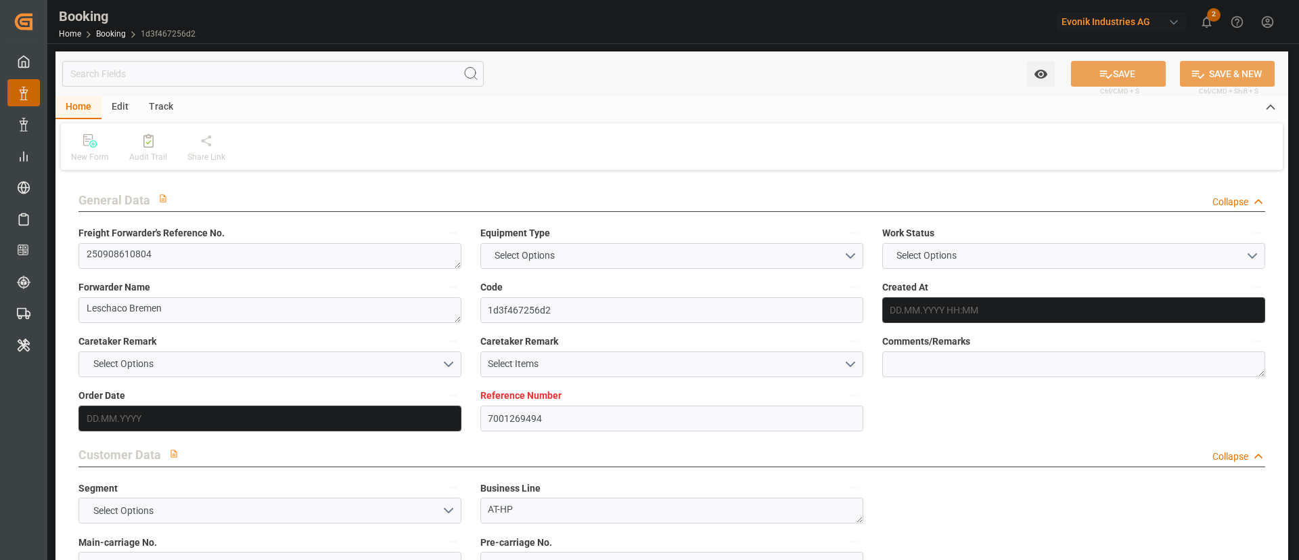
type input "USCHS"
type input "08.09.2025 10:33"
type input "08.09.2025"
type input "19.10.2025"
type input "16.09.2025"
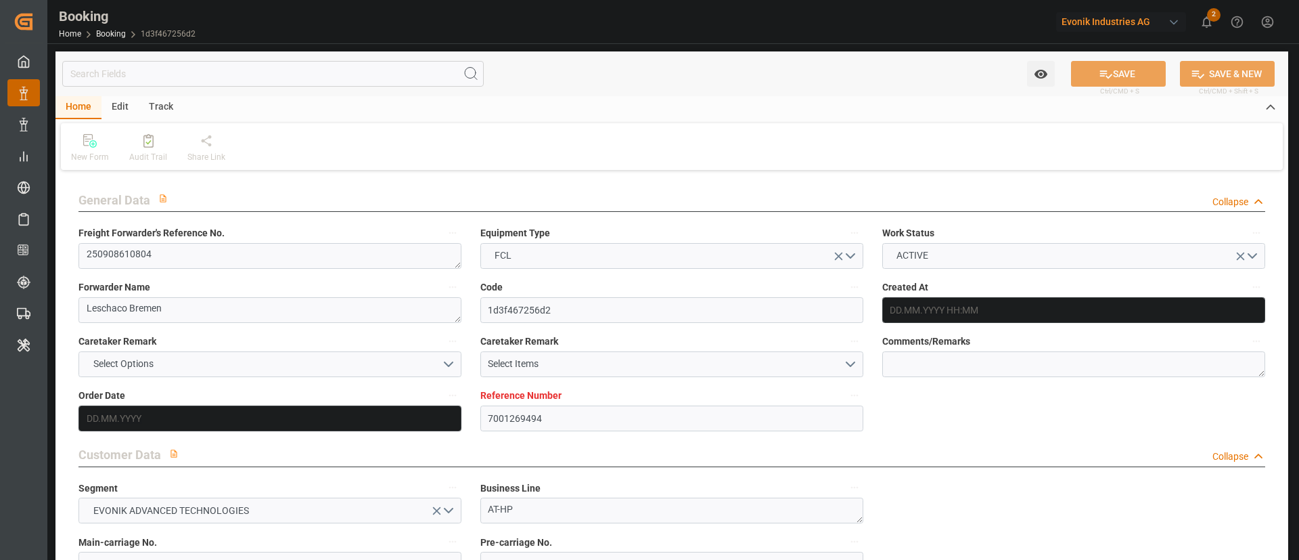
type input "16.09.2025 00:00"
type input "09.09.2025"
type input "17.09.2025"
type input "04.10.2025 00:00"
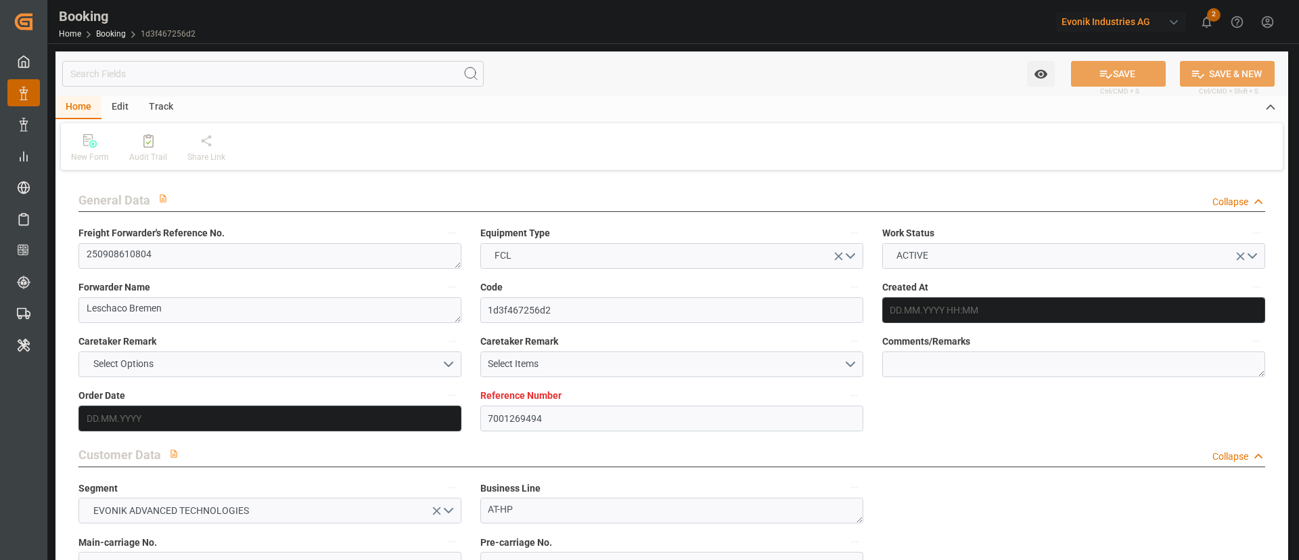
type input "27.09.2025 00:00"
type input "24.10.2025 00:00"
type input "08.10.2025 00:00"
type input "18.09.2025 06:33"
type input "17.09.2025"
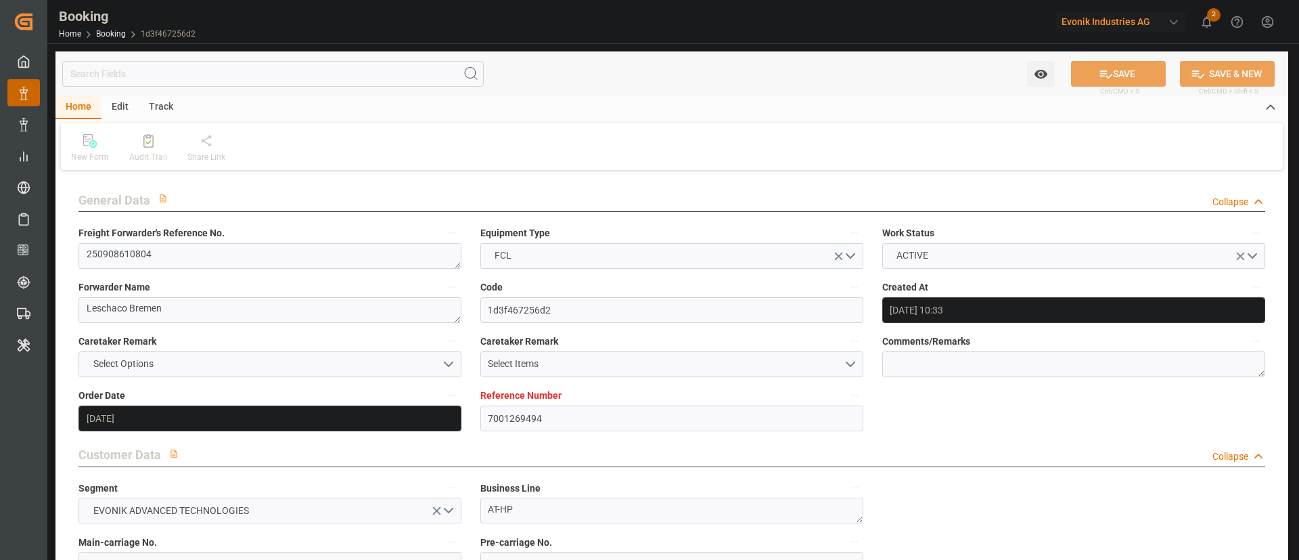
type input "27.09.2025 14:00"
type input "08.10.2025 19:00"
type input "09.10.2025 07:40"
type input "14.10.2025 12:00"
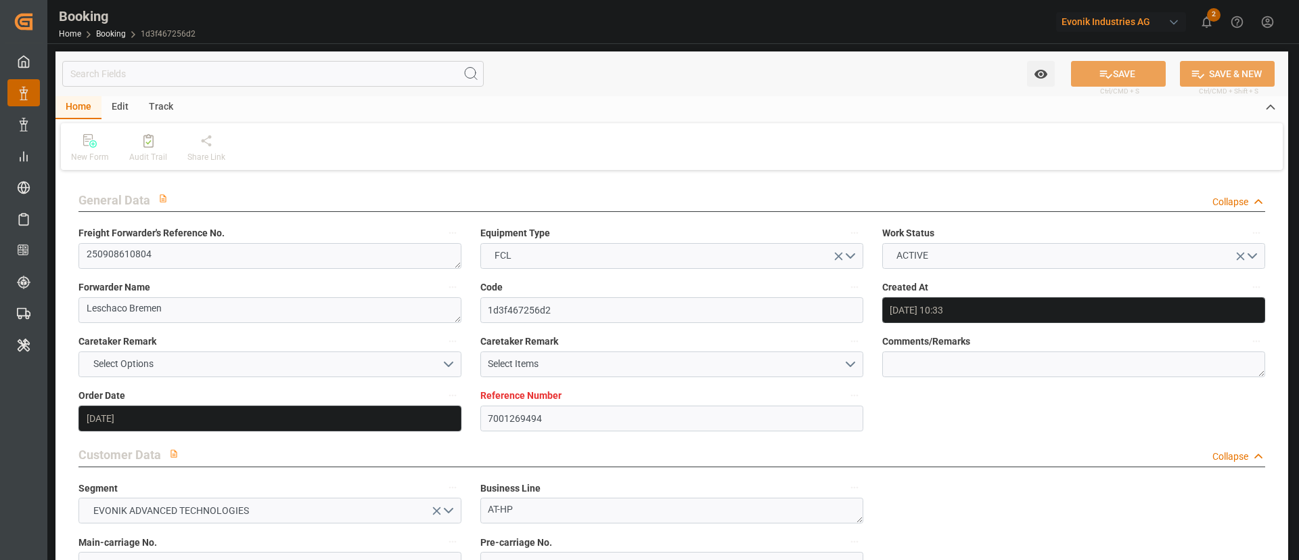
type input "13.10.2025 07:40"
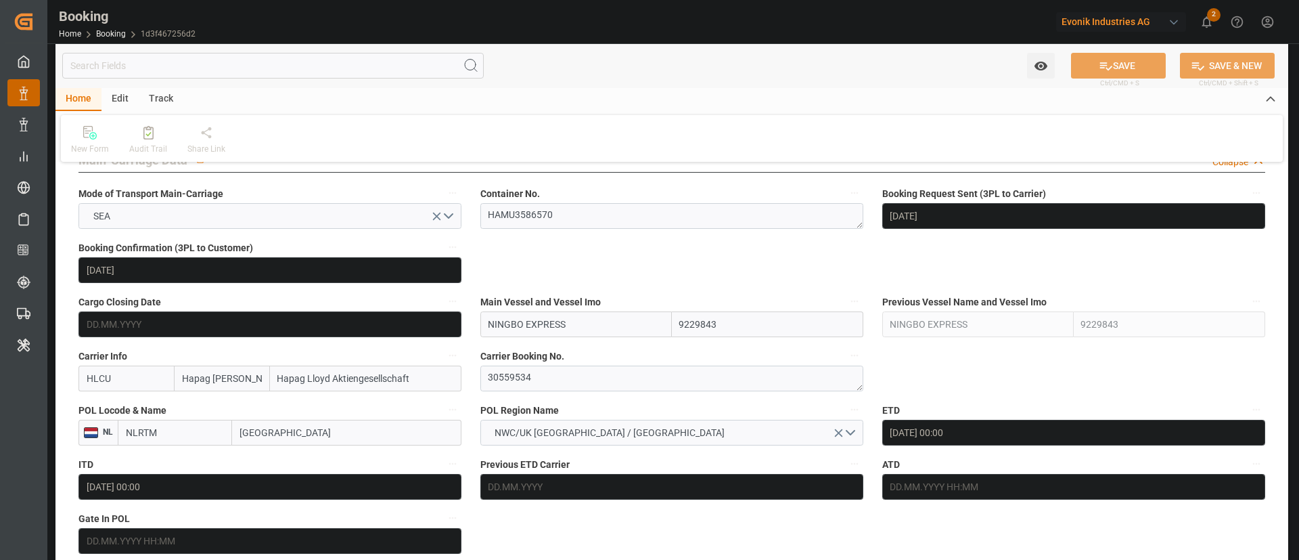
scroll to position [812, 0]
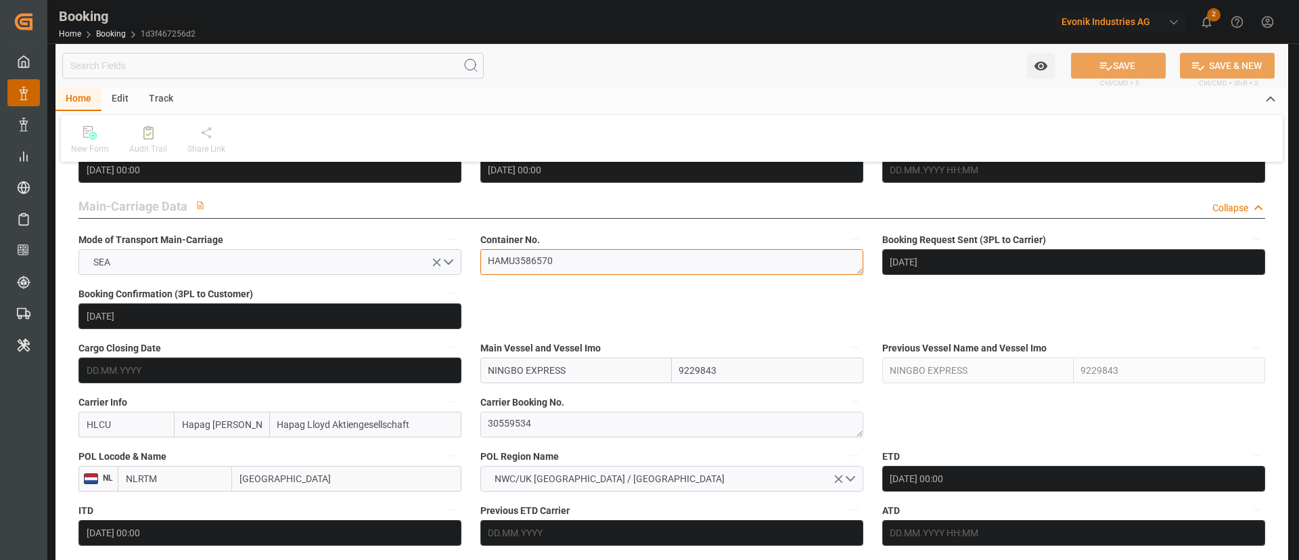
click at [590, 265] on textarea "HAMU3586570" at bounding box center [672, 262] width 383 height 26
click at [528, 420] on textarea "30559534" at bounding box center [672, 424] width 383 height 26
click at [527, 420] on textarea "30559534" at bounding box center [672, 424] width 383 height 26
drag, startPoint x: 491, startPoint y: 384, endPoint x: 483, endPoint y: 385, distance: 8.8
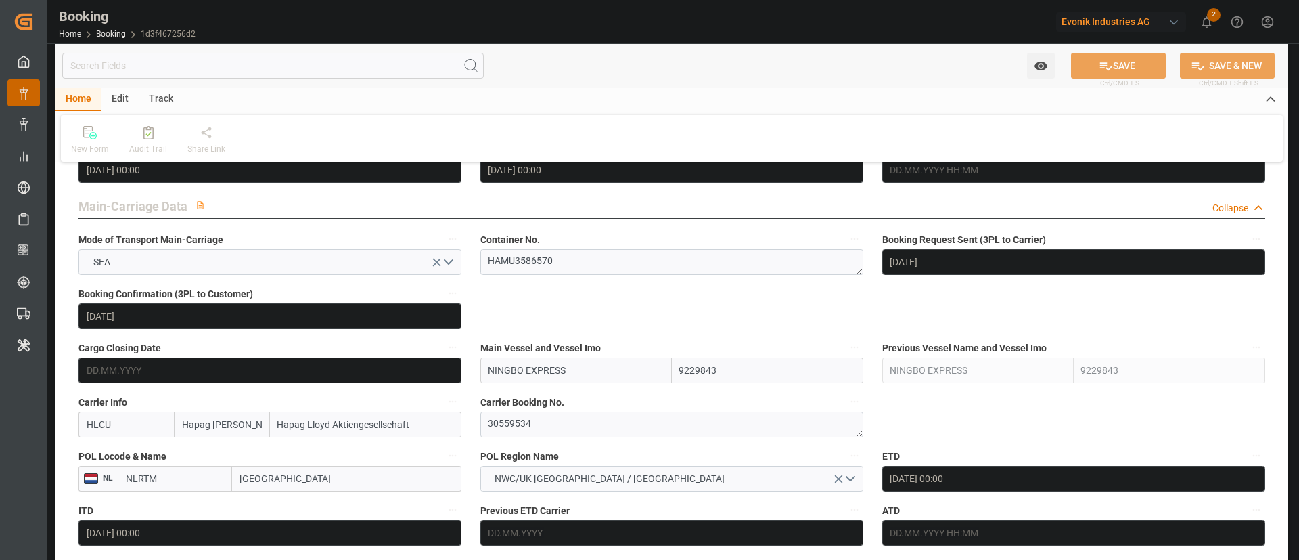
click at [483, 385] on div "Main Vessel and Vessel Imo NINGBO EXPRESS 9229843" at bounding box center [672, 361] width 402 height 54
paste input "SUAPE"
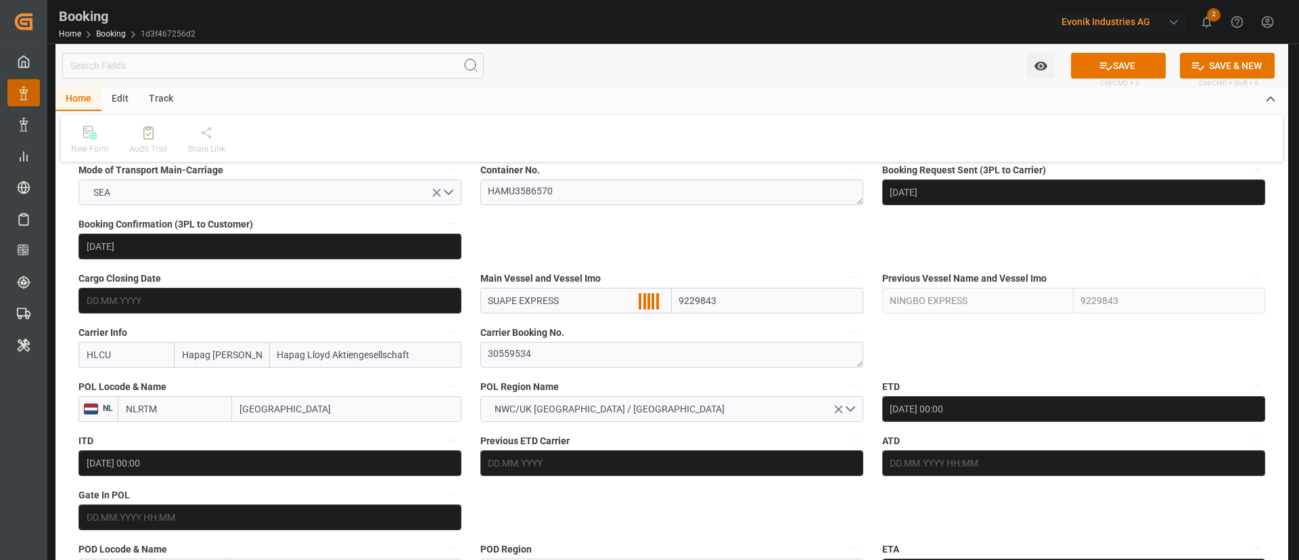
scroll to position [914, 0]
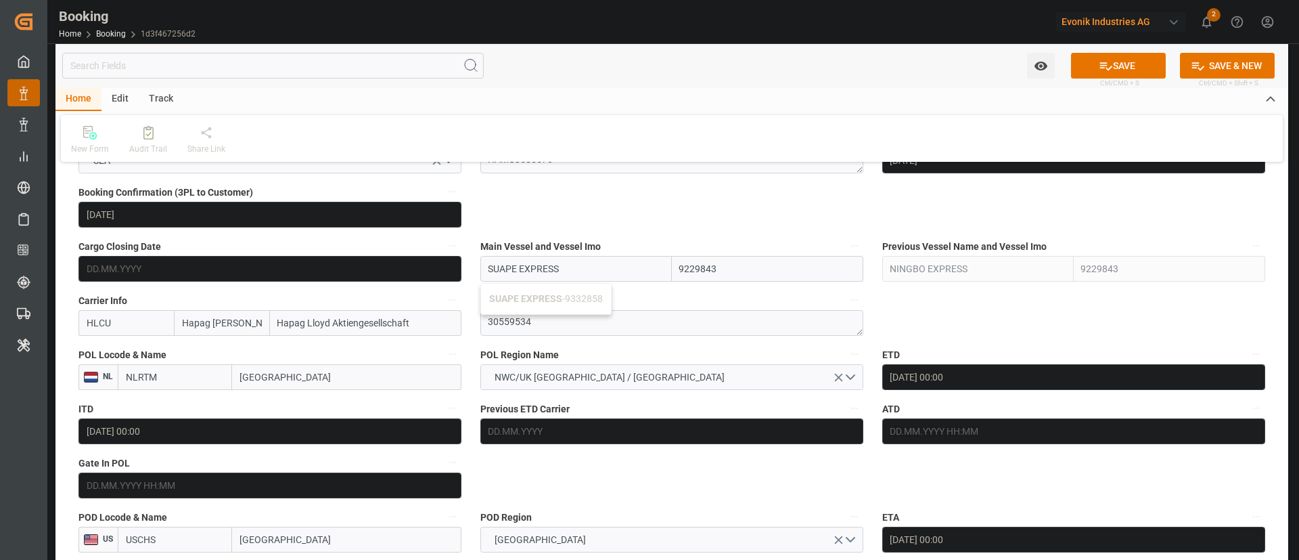
click at [583, 291] on div "SUAPE EXPRESS - 9332858" at bounding box center [546, 299] width 130 height 30
type input "SUAPE EXPRESS"
type input "9332858"
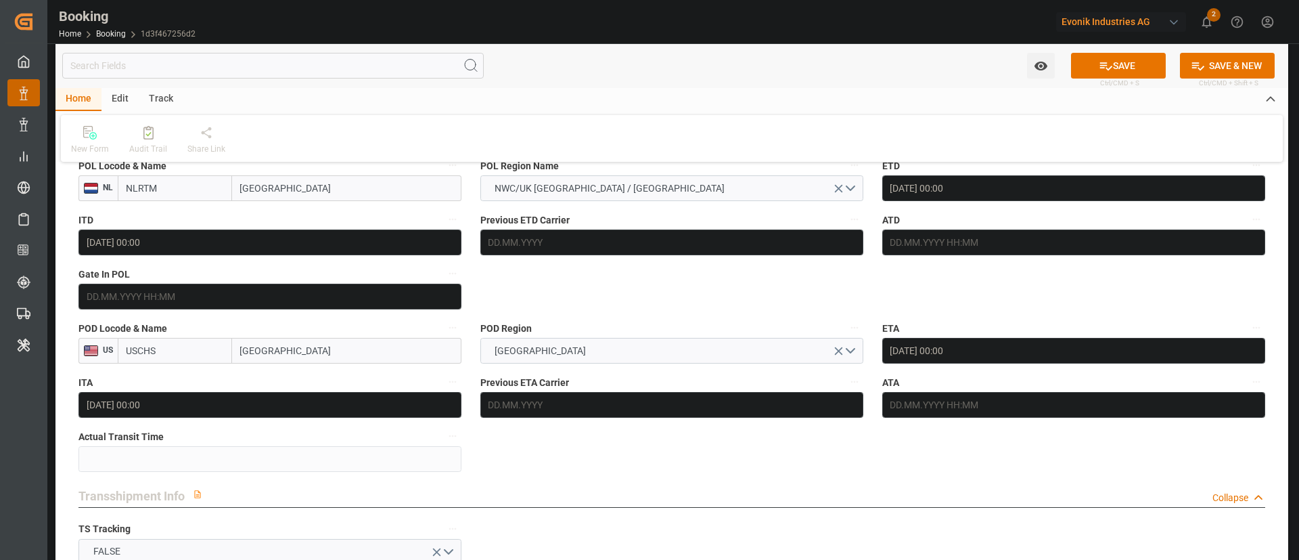
scroll to position [1117, 0]
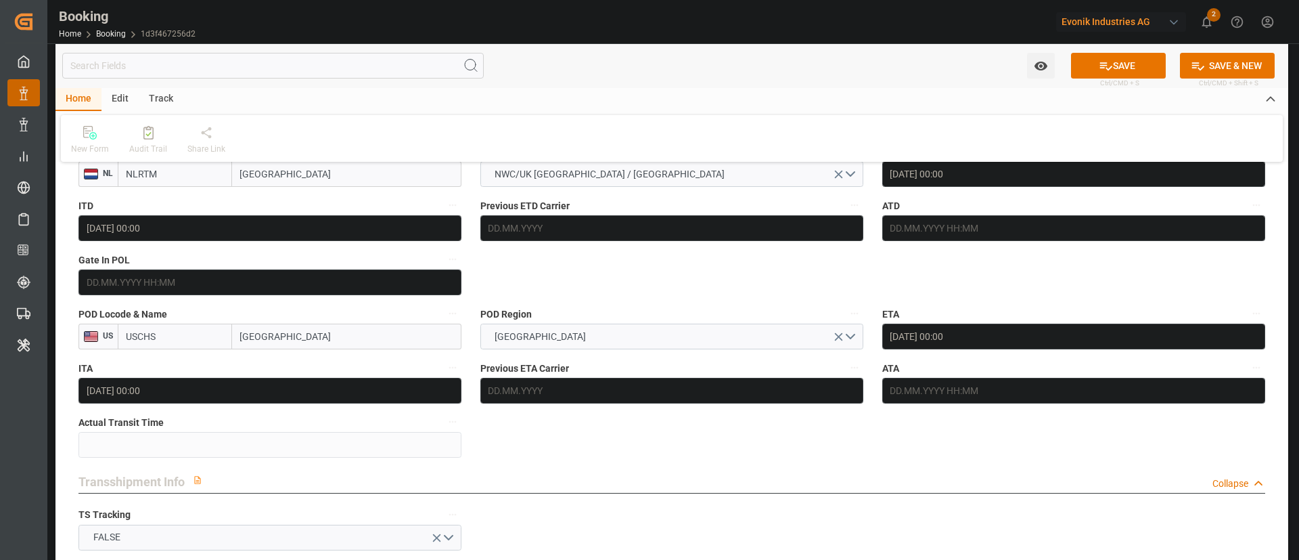
type input "SUAPE EXPRESS"
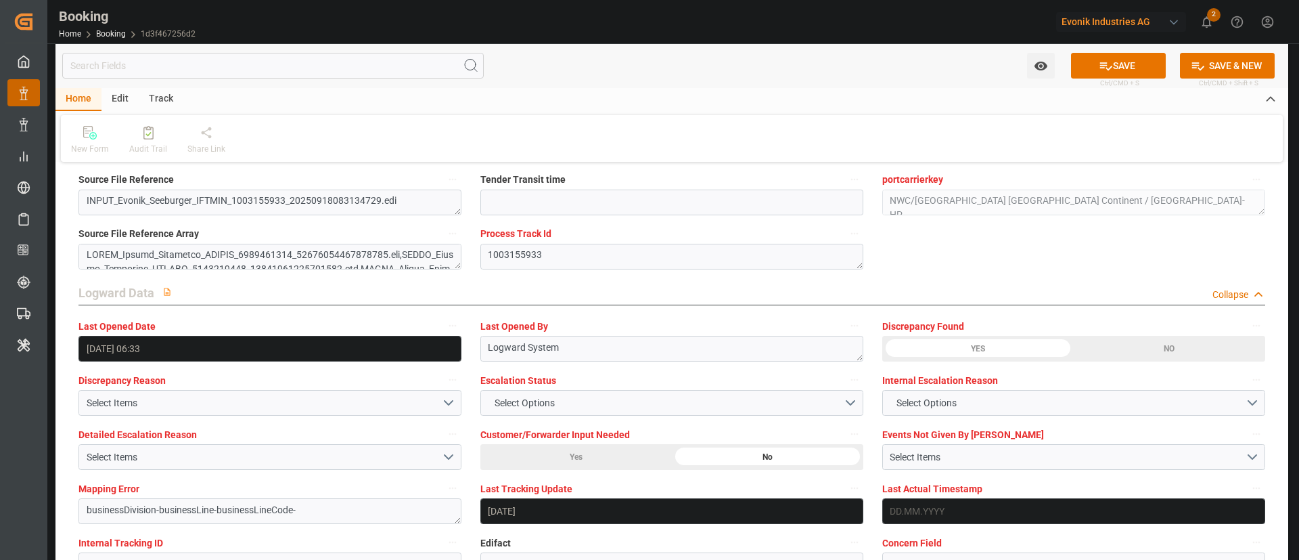
scroll to position [2335, 0]
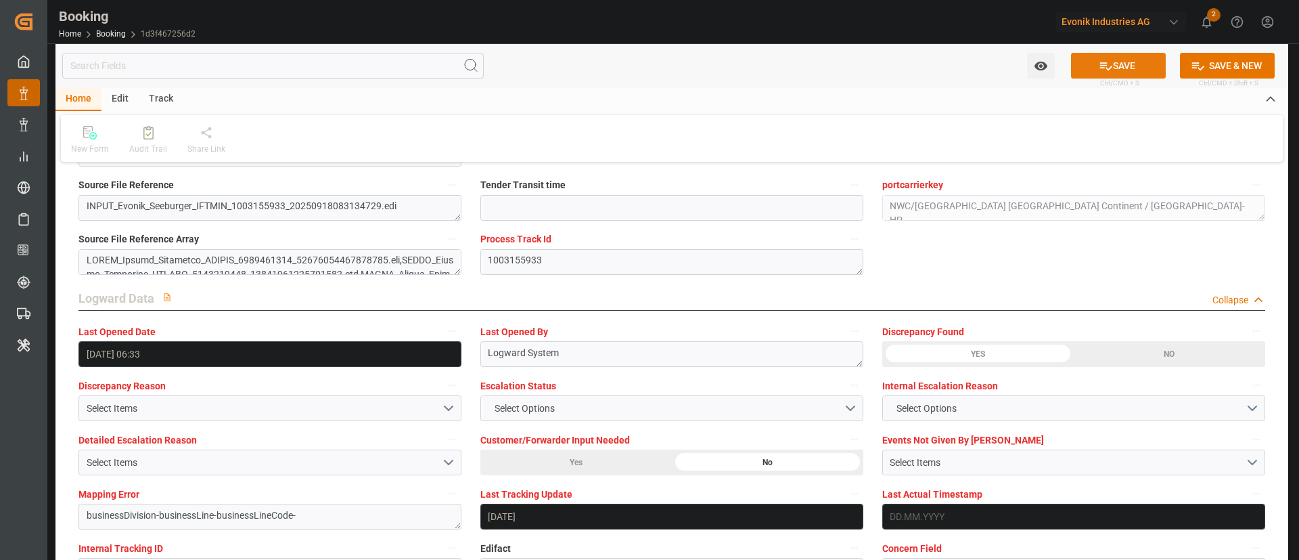
click at [1130, 64] on button "SAVE" at bounding box center [1118, 66] width 95 height 26
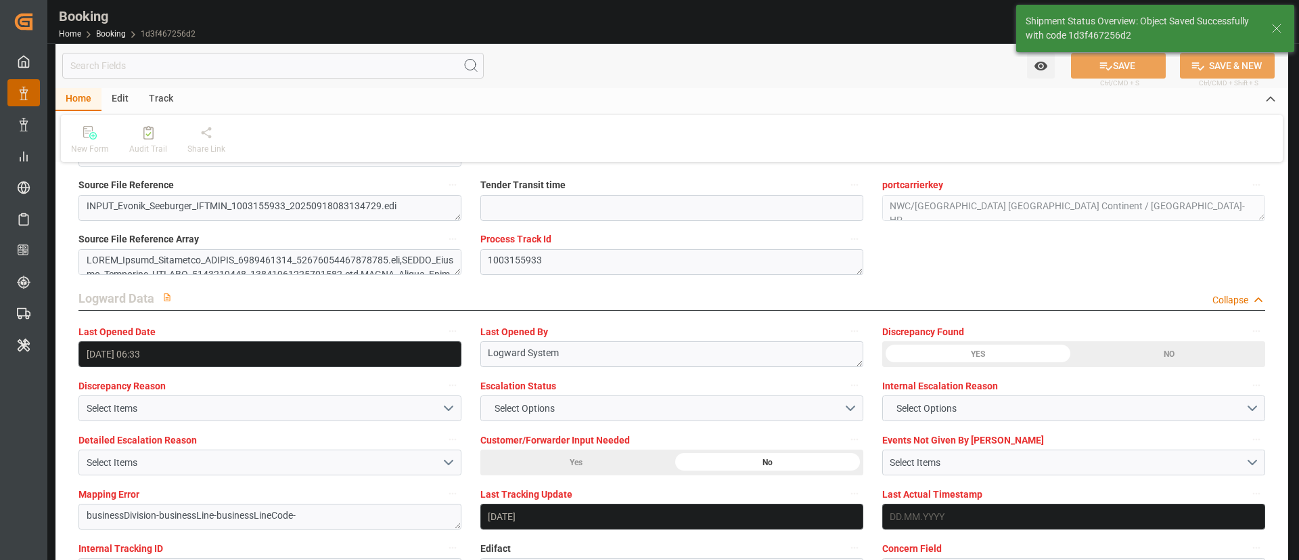
type textarea "Kiran Hari"
type textarea "businessDivision-businessLine-"
type input "18.09.2025 07:18"
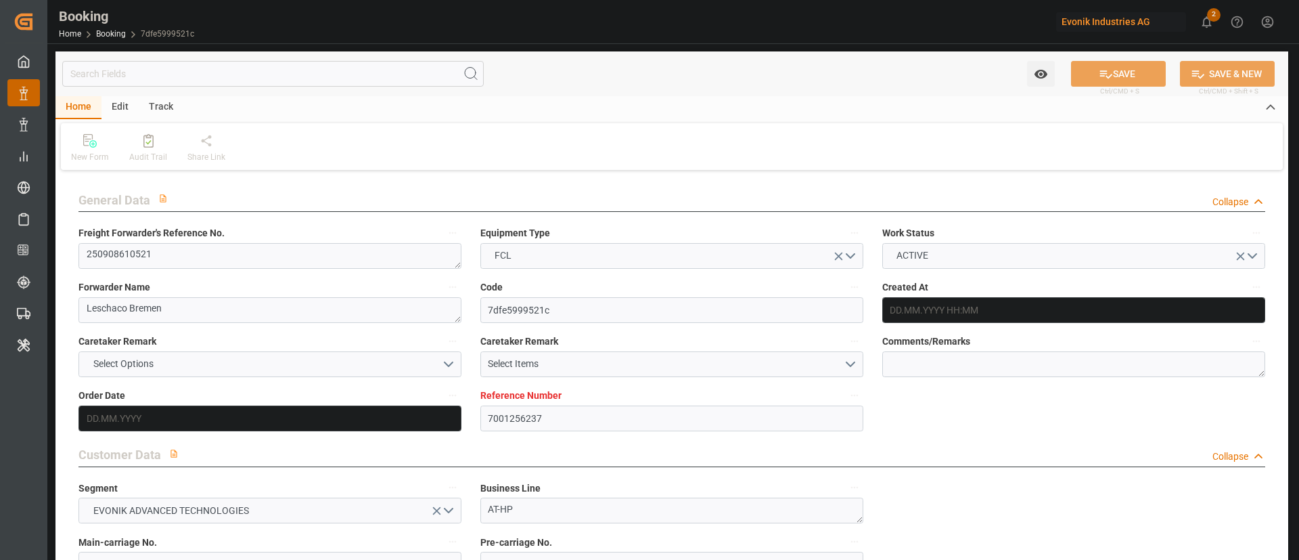
type input "7001256237"
type input "9260902"
type input "Hapag [PERSON_NAME]"
type input "Hapag Lloyd Aktiengesellschaft"
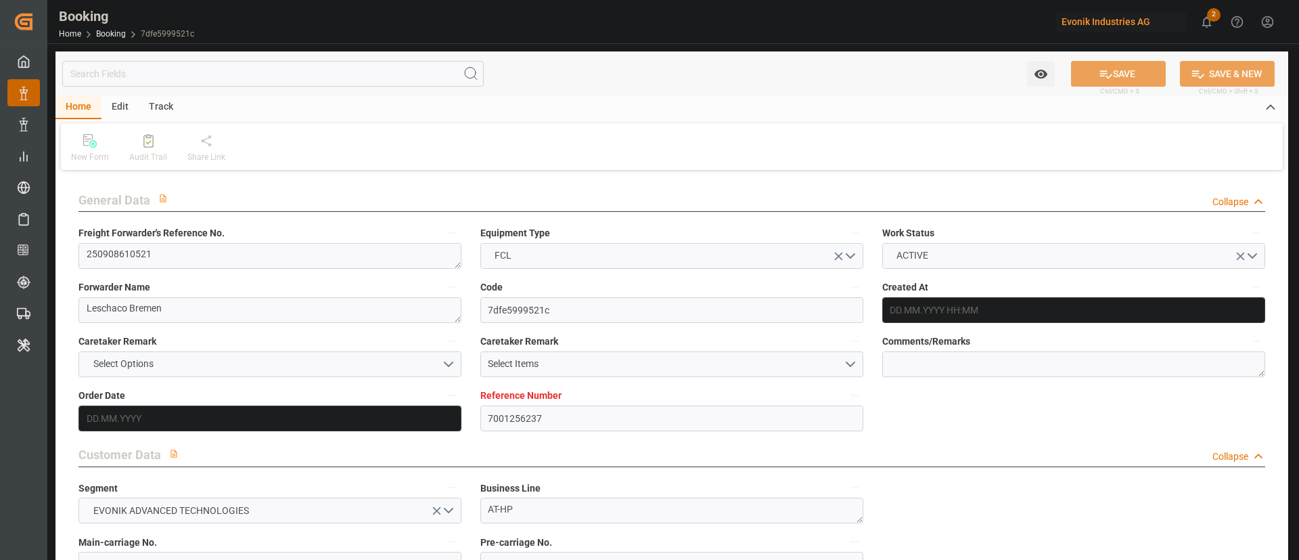
type input "NLRTM"
type input "USNYC"
type input "USDET"
type input "0"
type input "NLRTM"
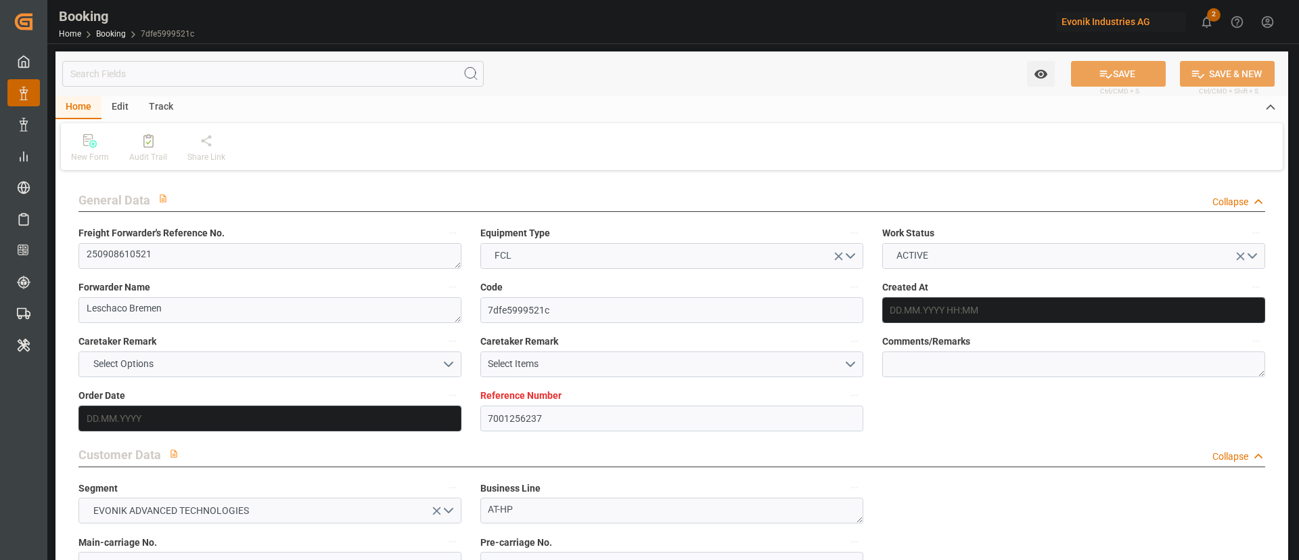
type input "USNYC"
type input "[DATE] 13:44"
type input "[DATE]"
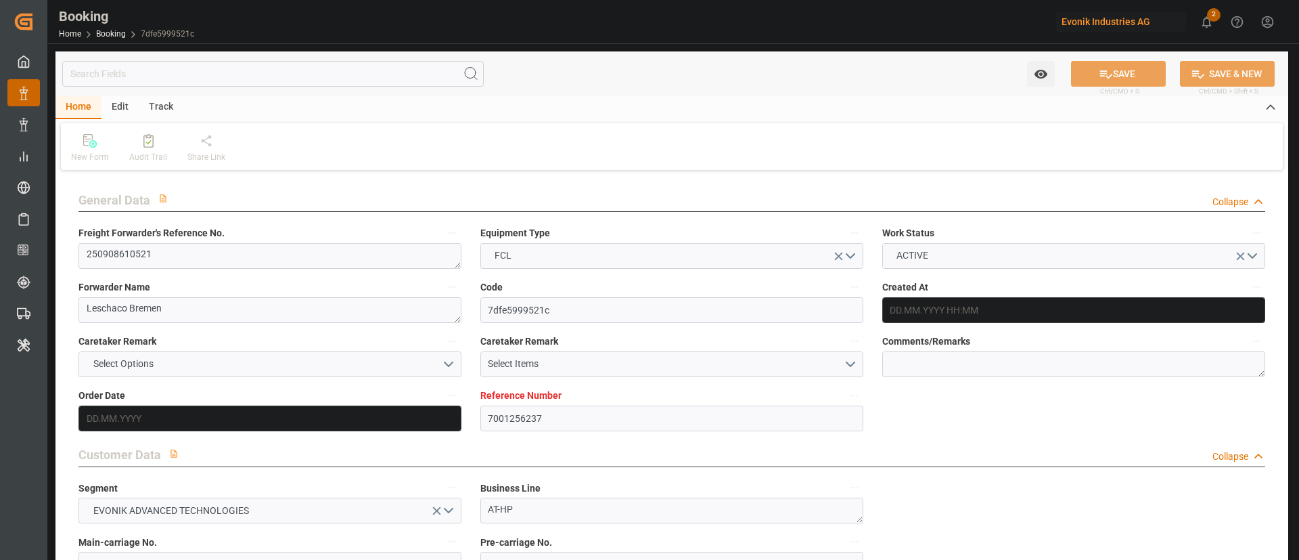
type input "[DATE] 00:00"
type input "[DATE]"
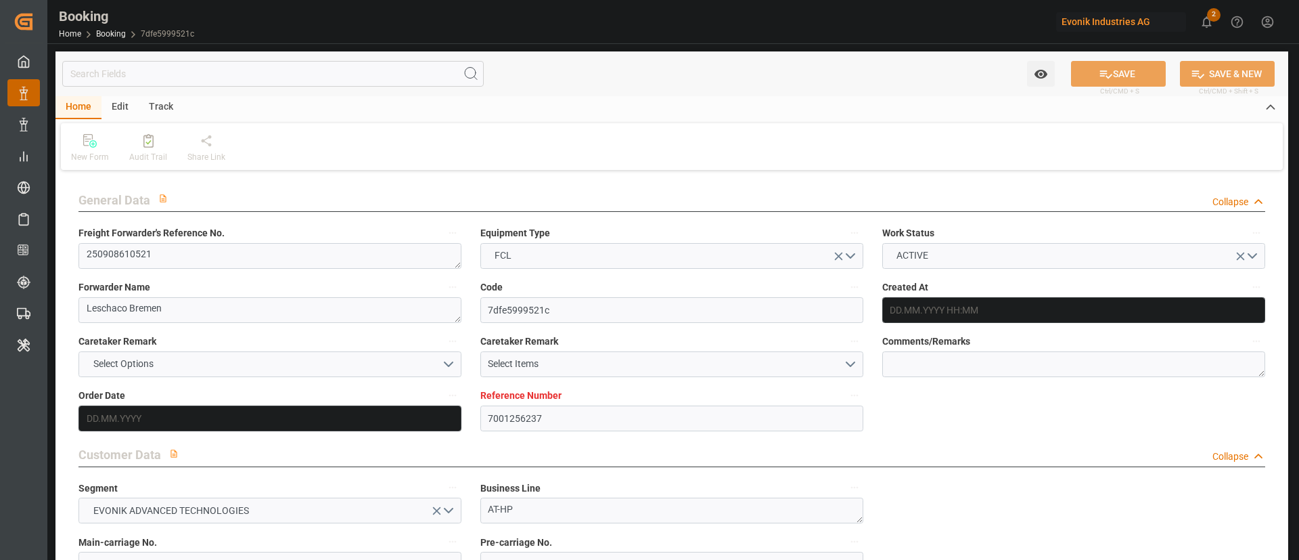
type input "[DATE] 23:00"
type input "[DATE] 00:00"
type input "[DATE] 08:00"
type input "[DATE] 00:00"
type input "[DATE] 06:26"
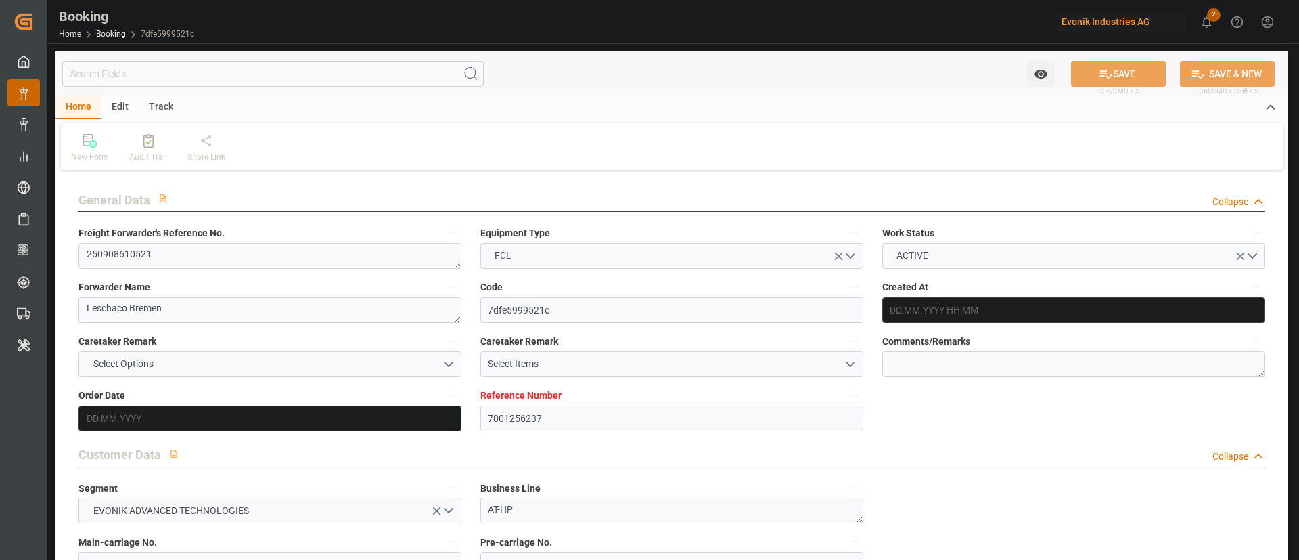
type input "[DATE]"
type input "[DATE] 23:00"
type input "[DATE] 08:00"
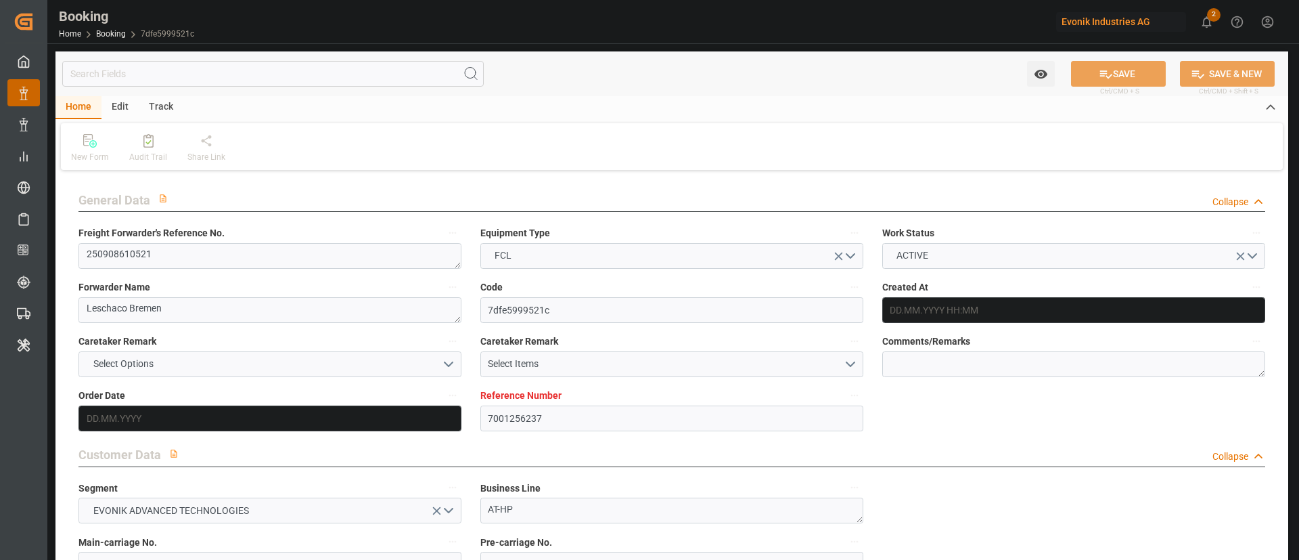
type input "[DATE] 02:18"
type input "[DATE] 08:00"
type input "[DATE] 12:00"
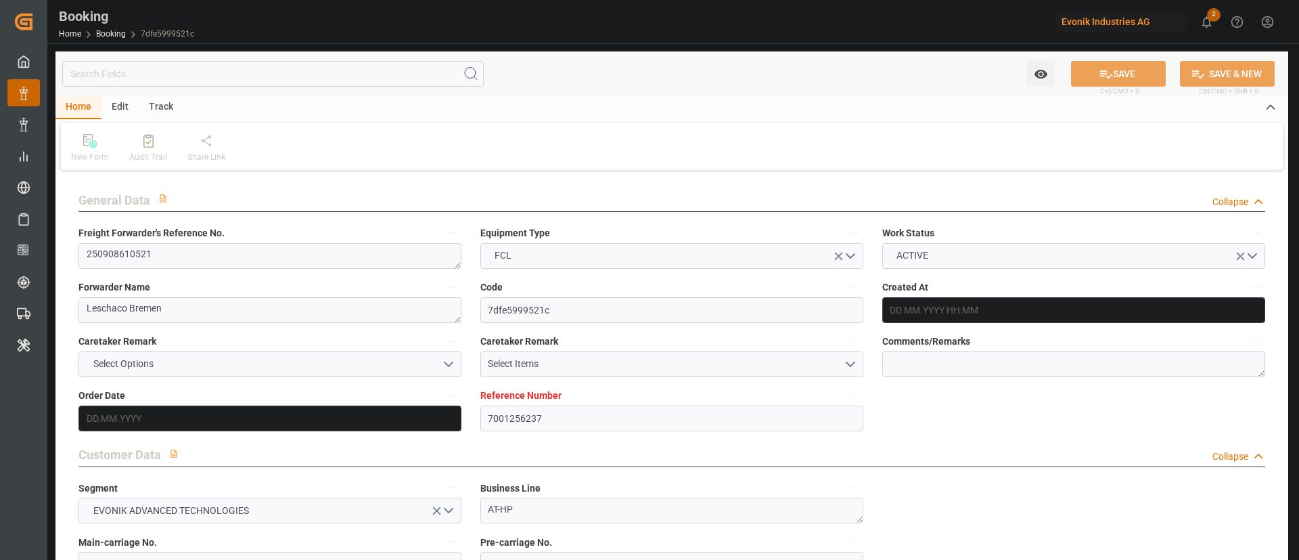
type input "[DATE] 02:18"
click at [181, 422] on input "[DATE]" at bounding box center [270, 418] width 383 height 26
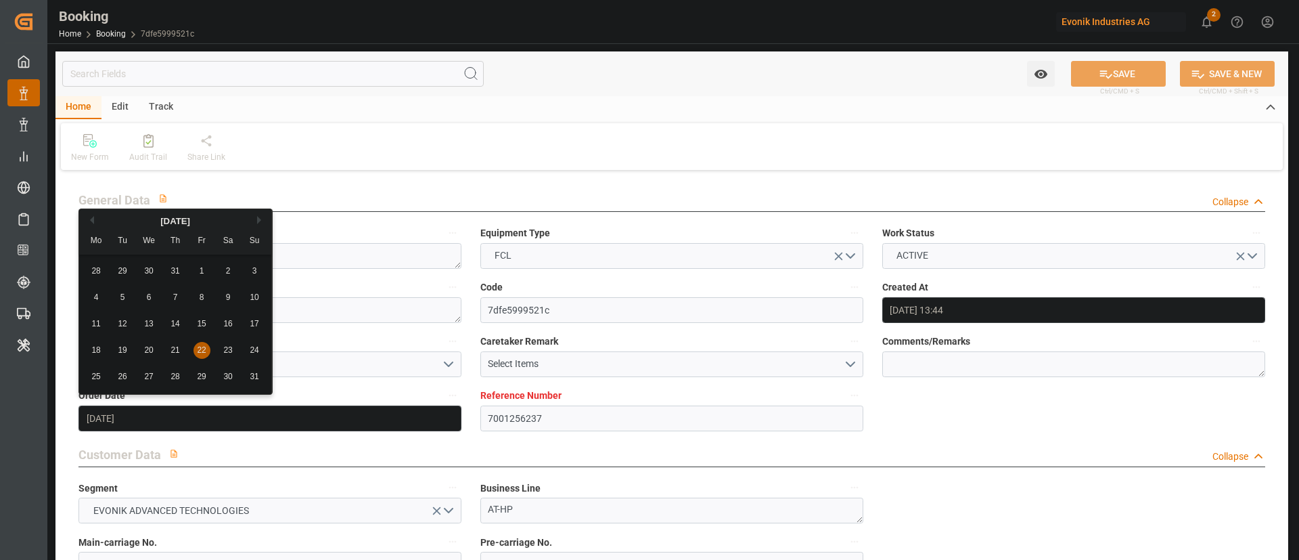
click at [677, 135] on div "New Form Audit Trail Share Link" at bounding box center [672, 146] width 1222 height 47
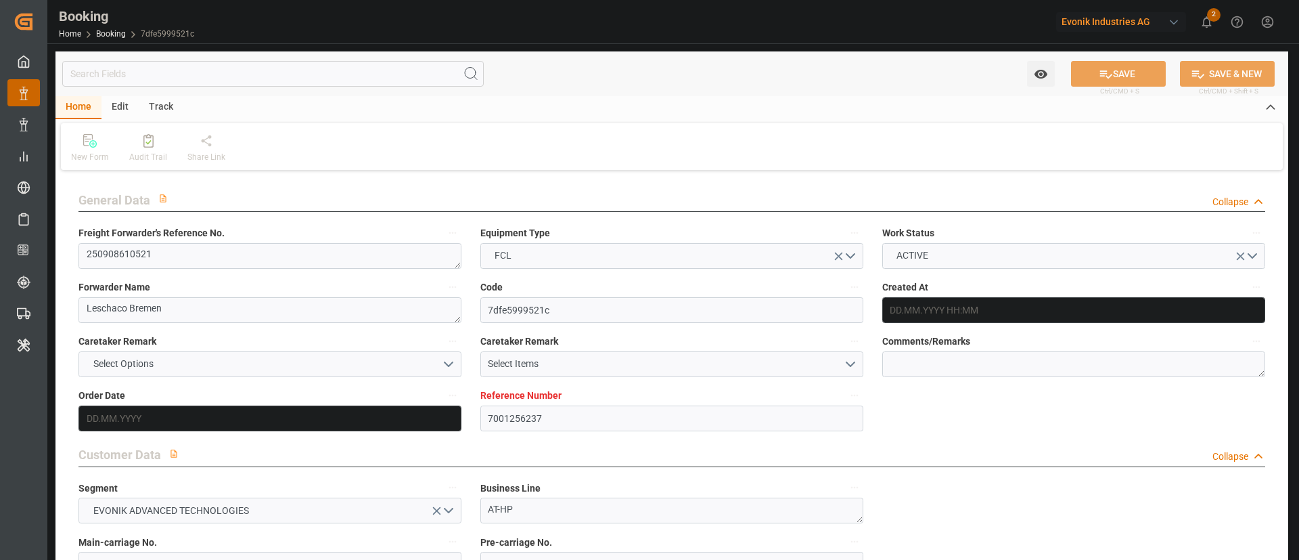
type input "7001256237"
type input "9260902"
type input "Hapag [PERSON_NAME]"
type input "Hapag Lloyd Aktiengesellschaft"
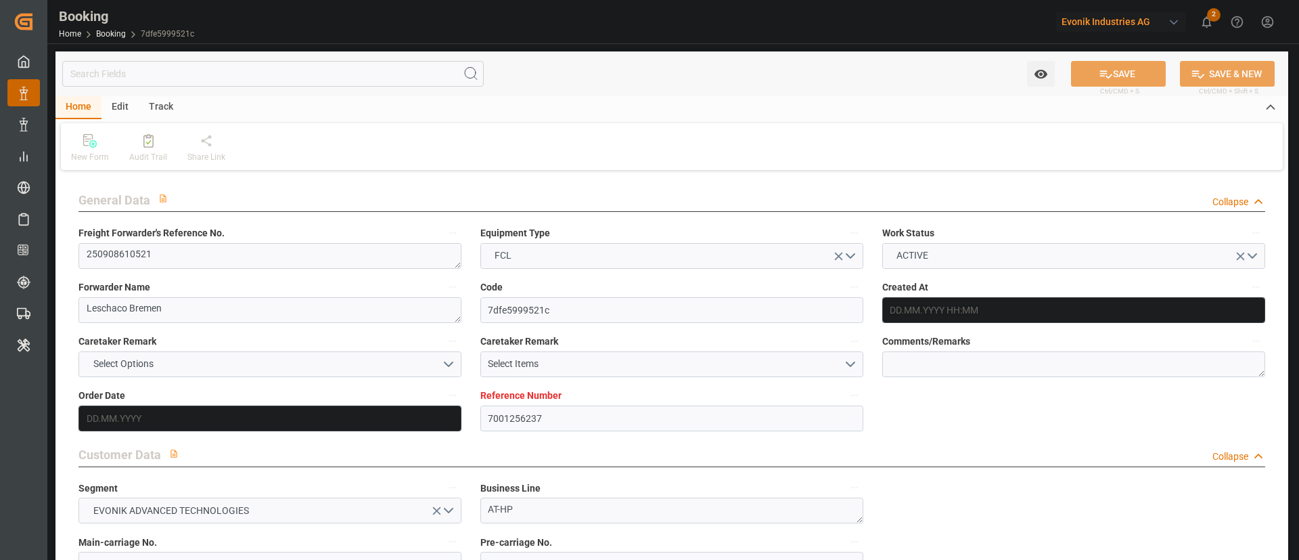
type input "NLRTM"
type input "USNYC"
type input "USDET"
type input "0"
type input "NLRTM"
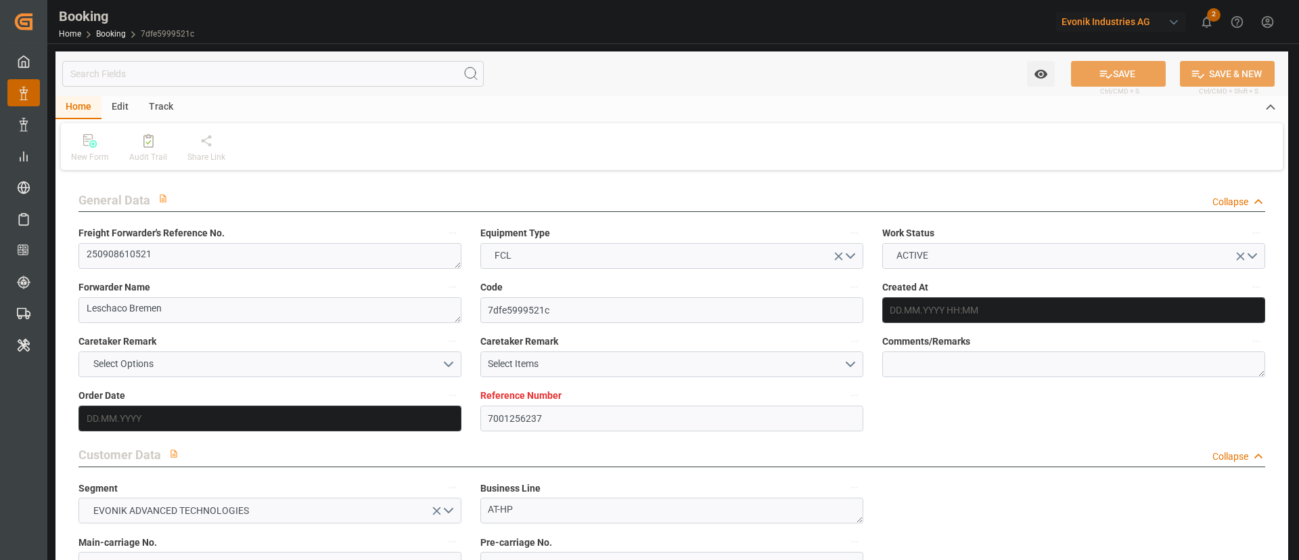
type input "USNYC"
type input "[DATE] 13:44"
type input "[DATE]"
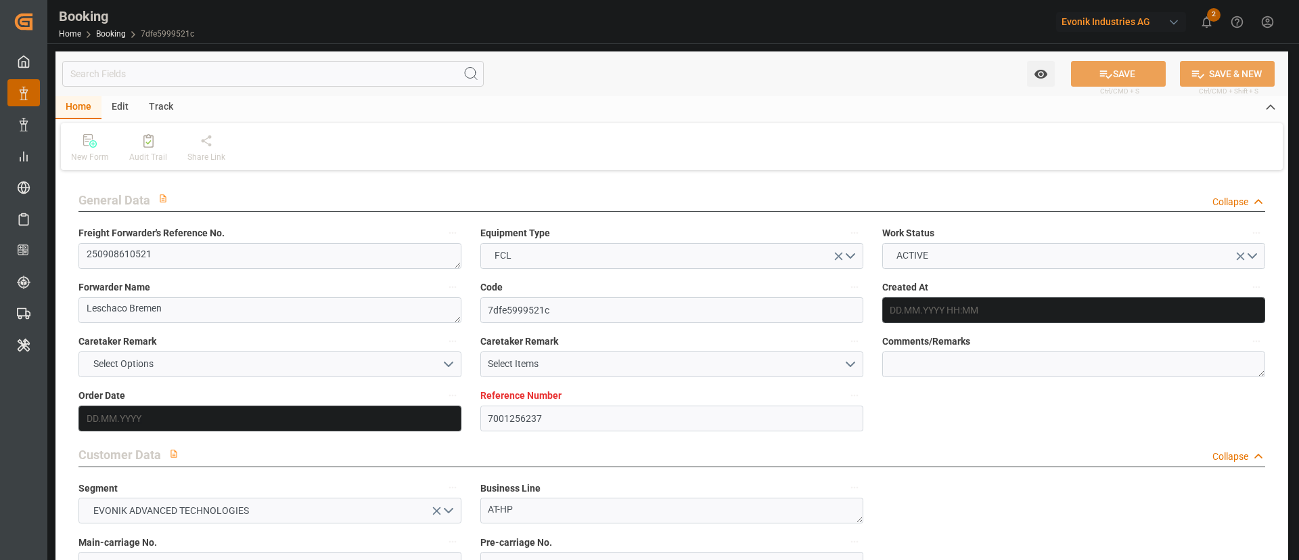
type input "[DATE] 00:00"
type input "[DATE]"
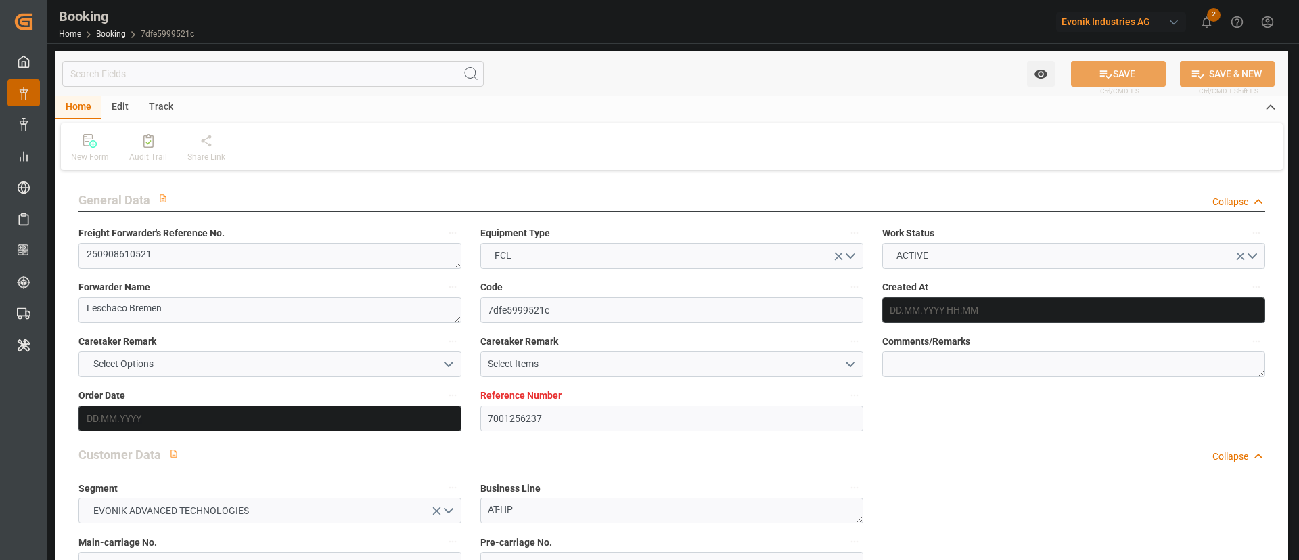
type input "[DATE] 23:00"
type input "[DATE] 00:00"
type input "[DATE] 08:00"
type input "[DATE] 00:00"
type input "[DATE] 06:26"
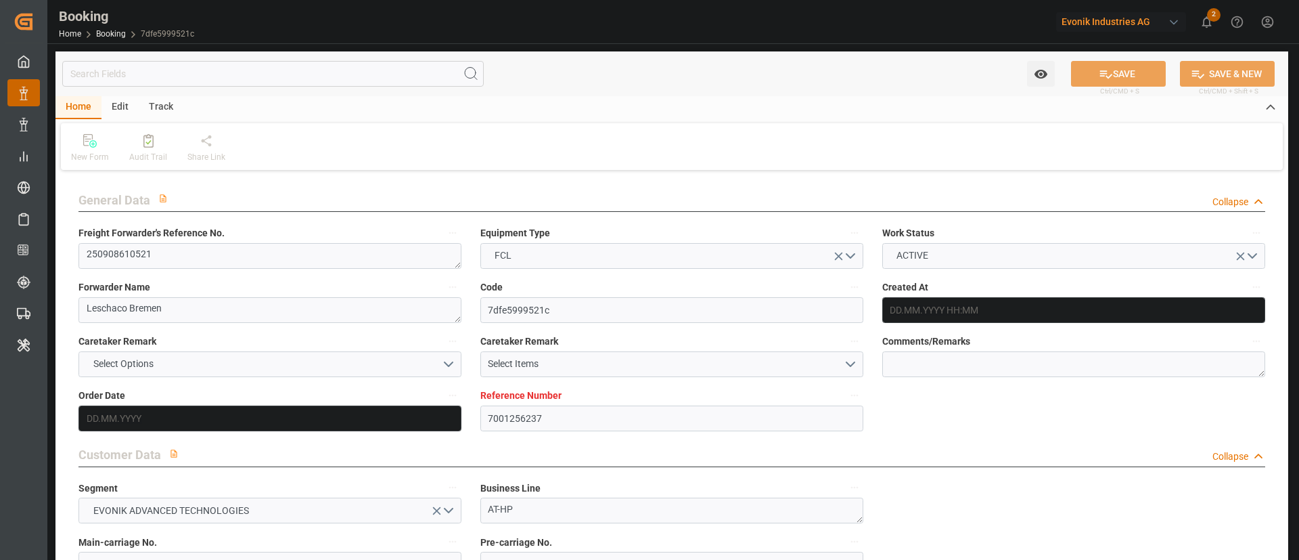
type input "[DATE]"
type input "[DATE] 23:00"
type input "[DATE] 08:00"
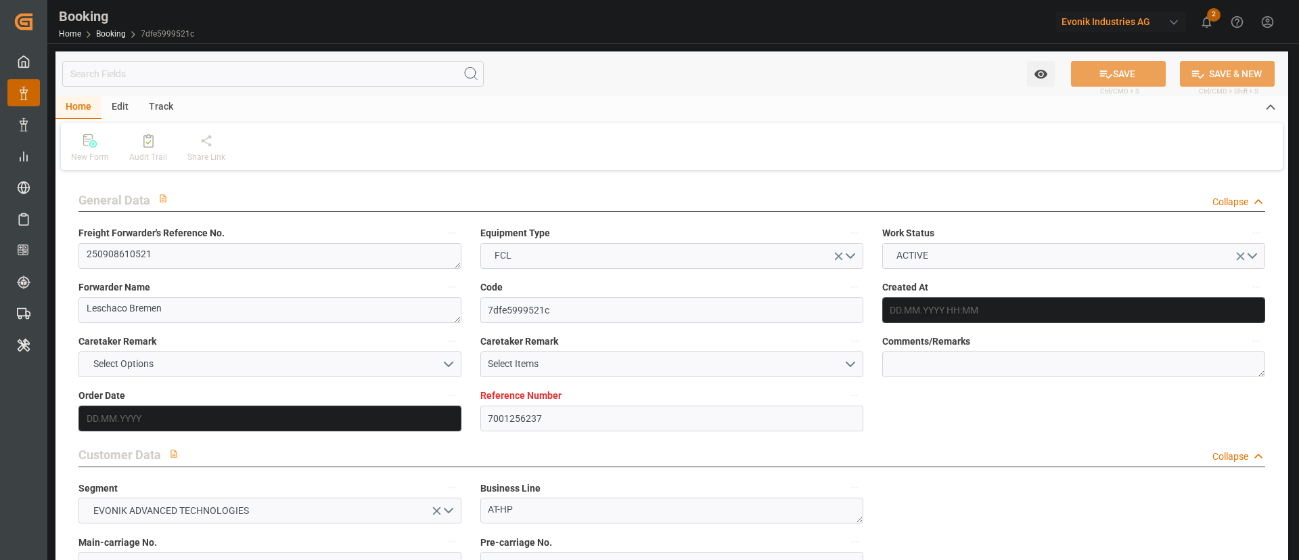
type input "[DATE] 02:18"
type input "[DATE] 08:00"
type input "[DATE] 12:00"
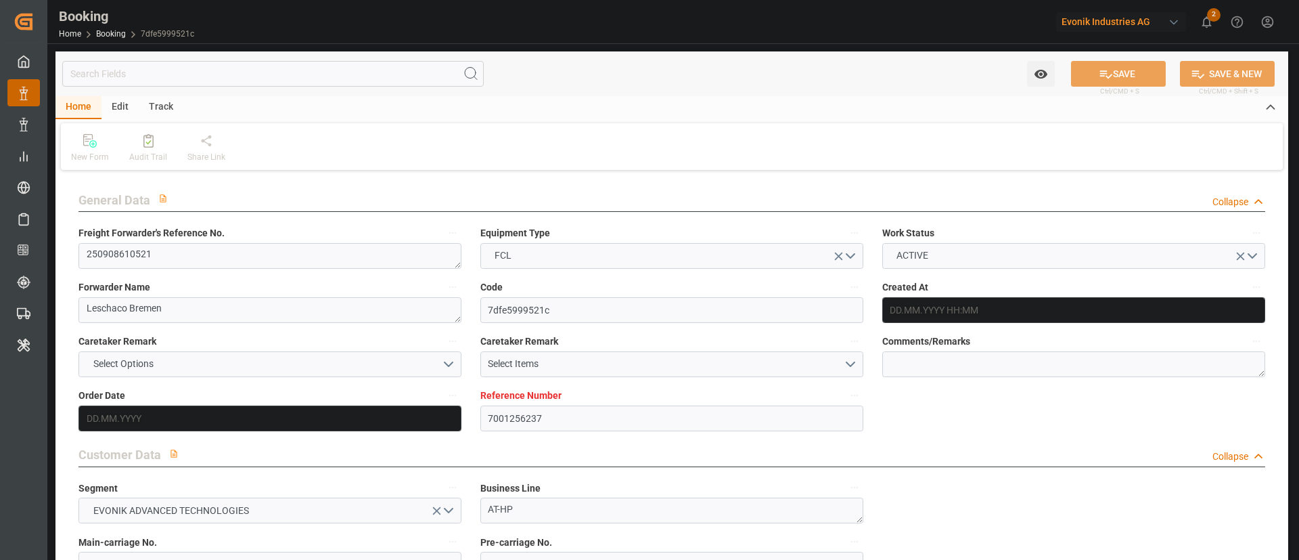
type input "[DATE] 02:18"
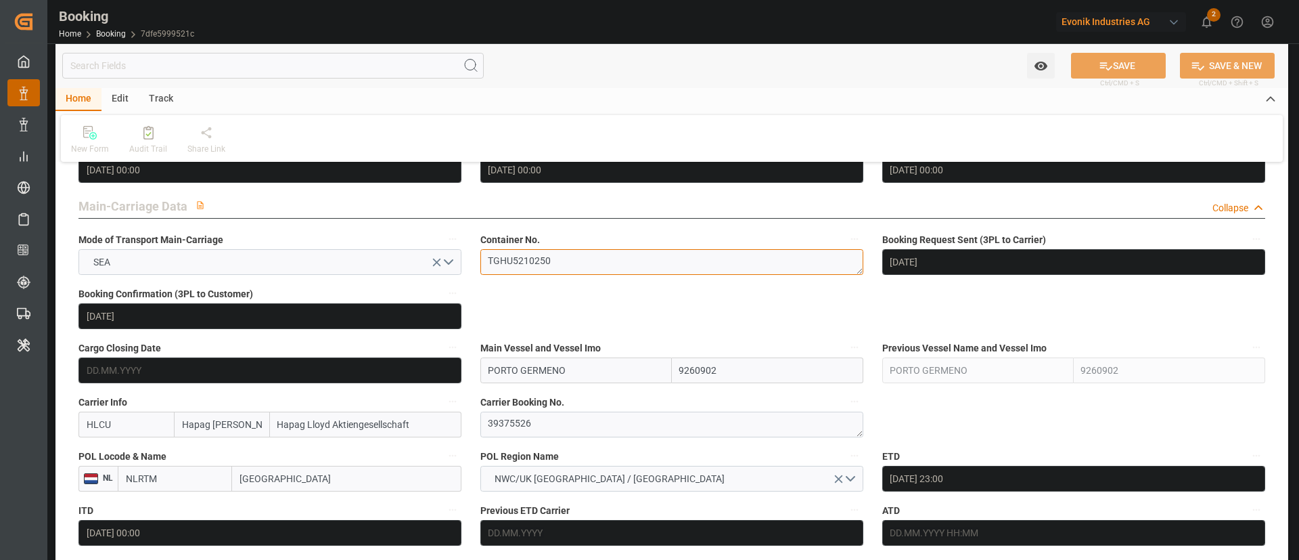
click at [574, 267] on textarea "TGHU5210250" at bounding box center [672, 262] width 383 height 26
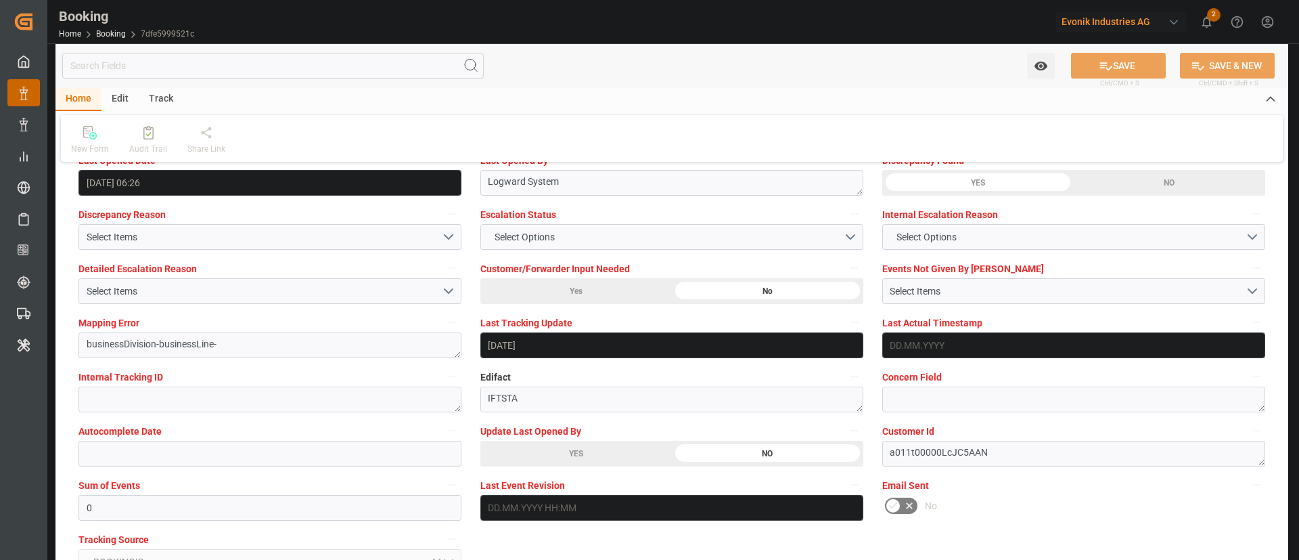
scroll to position [2538, 0]
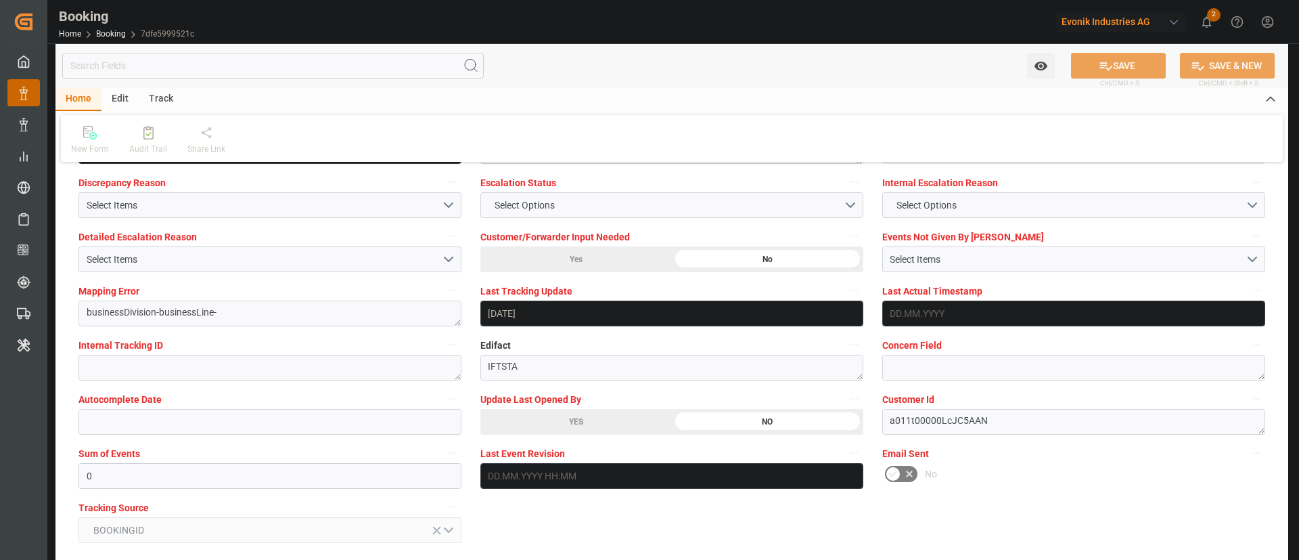
click at [592, 416] on div "YES" at bounding box center [577, 422] width 192 height 26
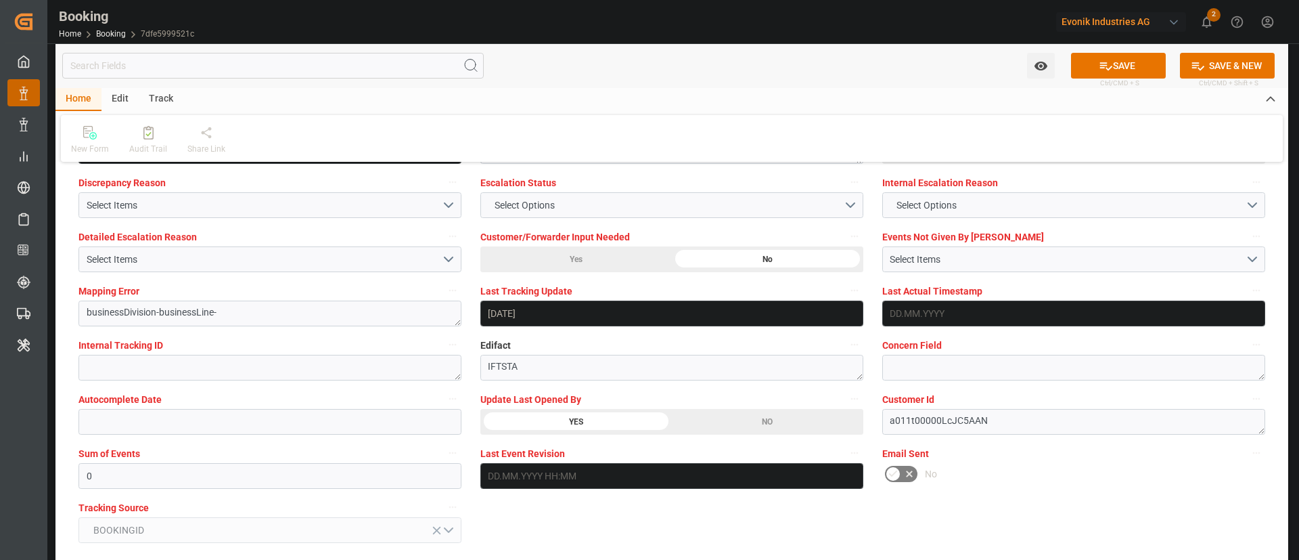
click at [1143, 58] on button "SAVE" at bounding box center [1118, 66] width 95 height 26
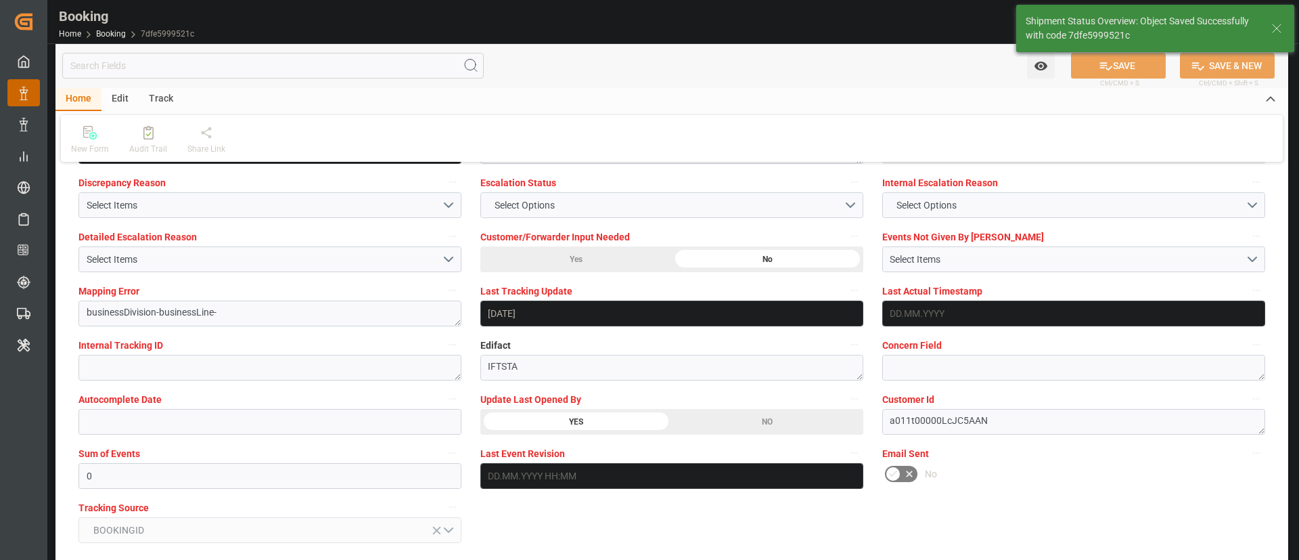
type textarea "Kiran Hari"
type input "[DATE] 07:24"
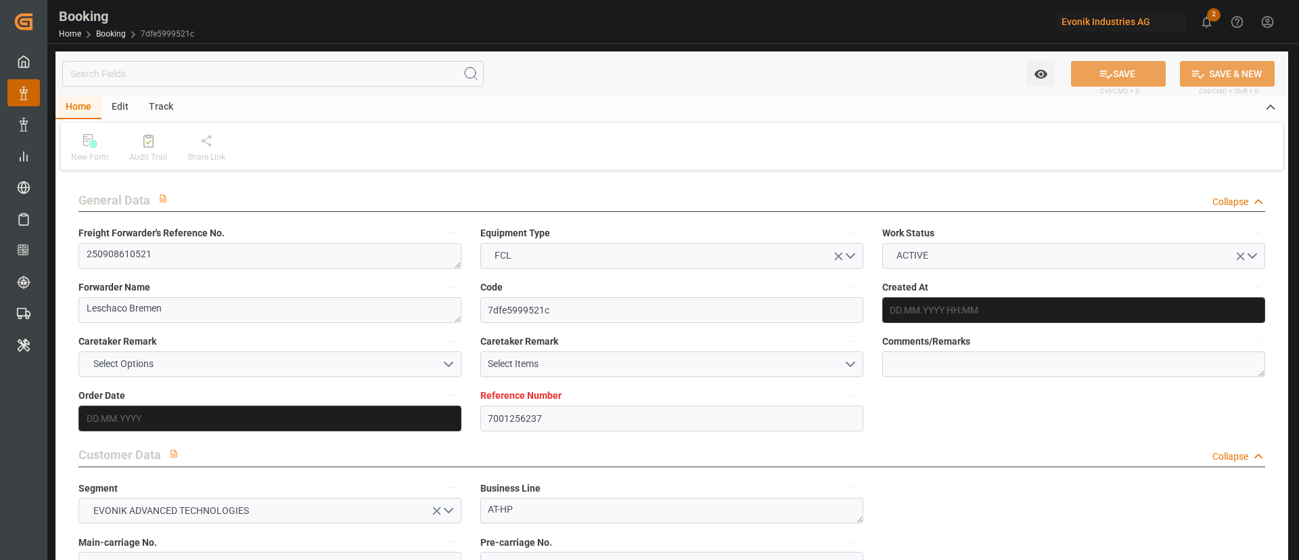
type input "[DATE] 13:44"
type input "[DATE]"
type input "[DATE] 00:00"
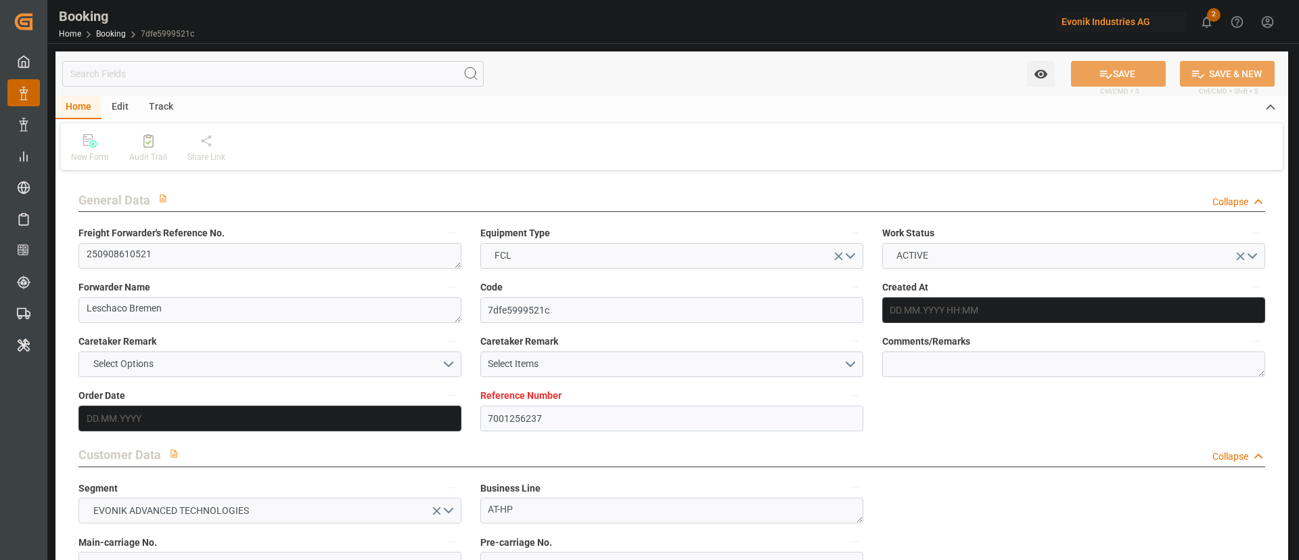
type input "[DATE] 00:00"
type input "[DATE]"
type input "[DATE] 23:00"
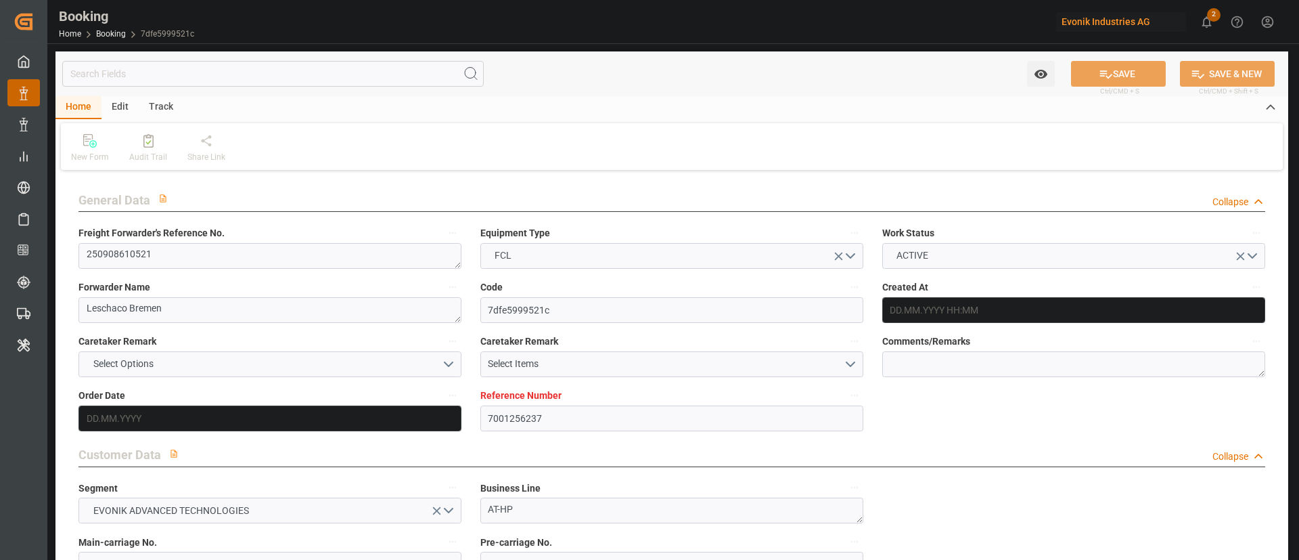
type input "[DATE] 00:00"
type input "[DATE] 08:00"
type input "[DATE] 00:00"
type input "18.09.2025 06:26"
type input "[DATE]"
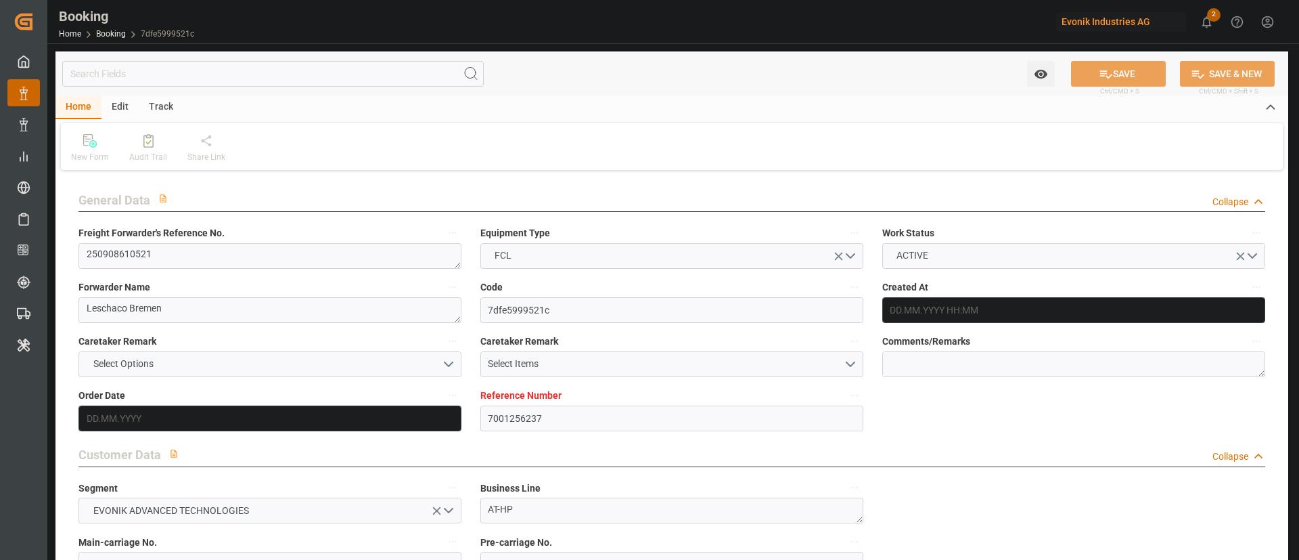
type input "[DATE] 23:00"
type input "[DATE] 08:00"
type input "[DATE] 02:18"
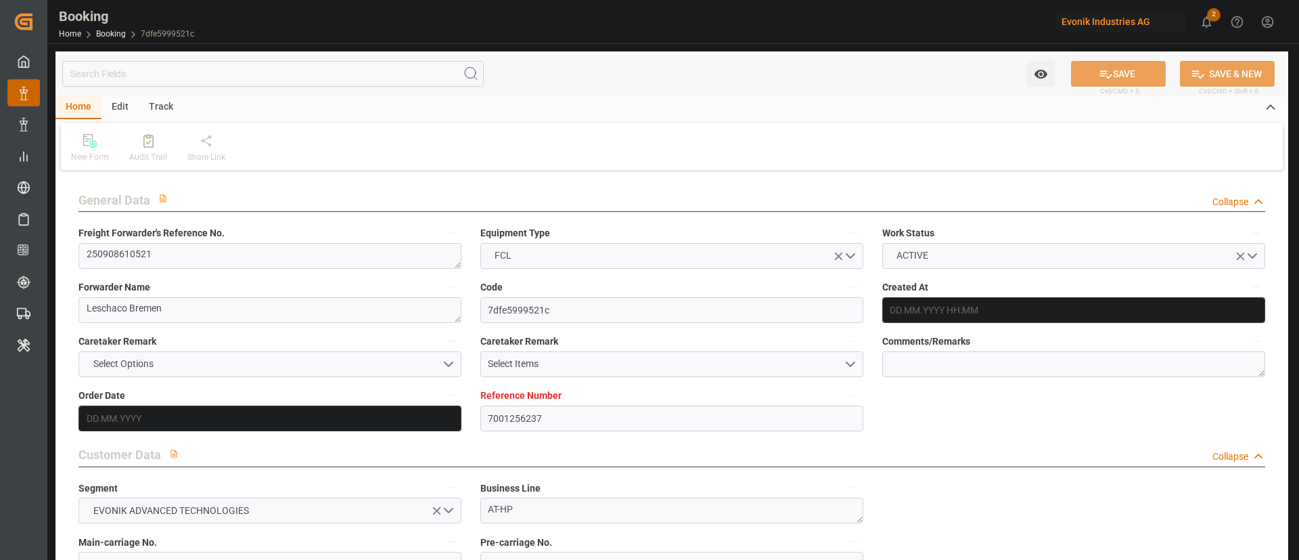
type input "[DATE] 08:00"
type input "[DATE] 12:00"
type input "[DATE] 02:18"
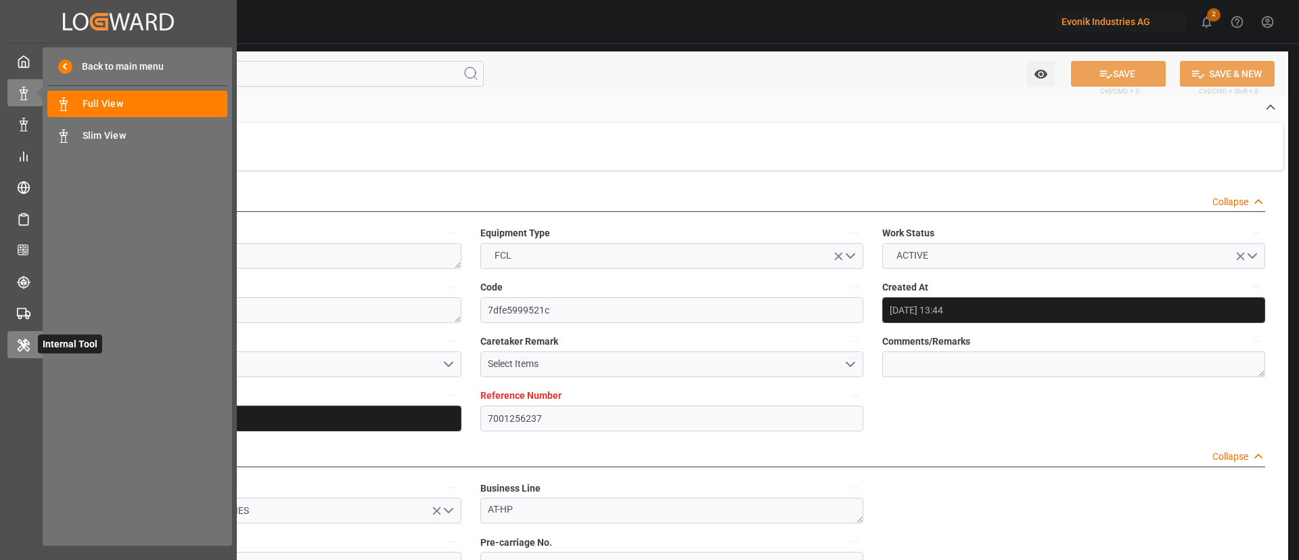
click at [22, 349] on icon at bounding box center [23, 345] width 11 height 12
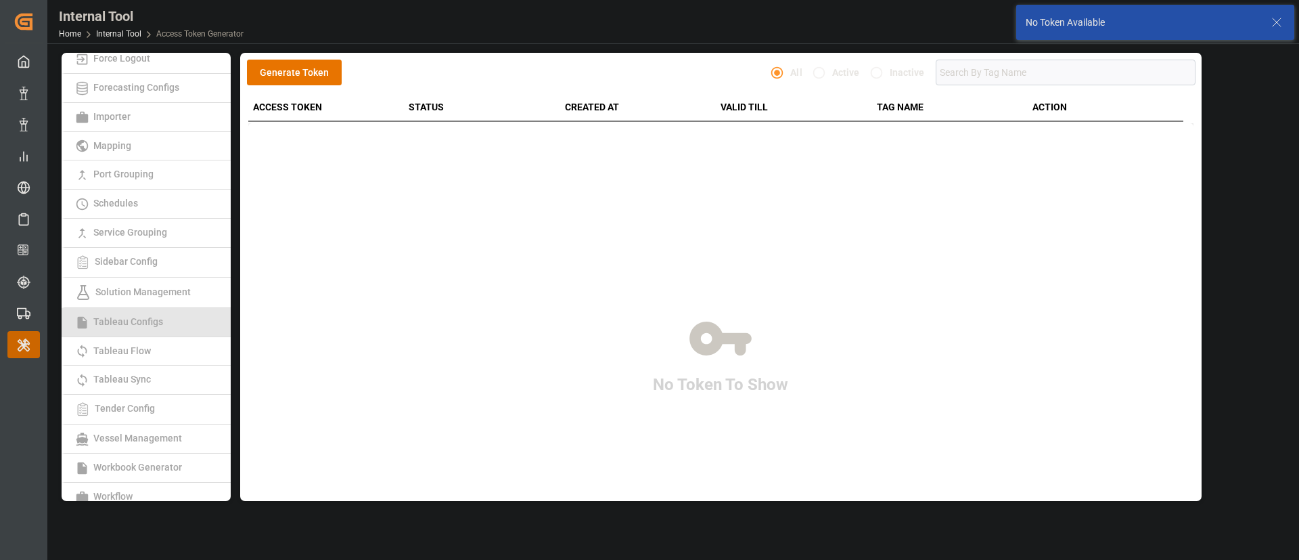
scroll to position [279, 0]
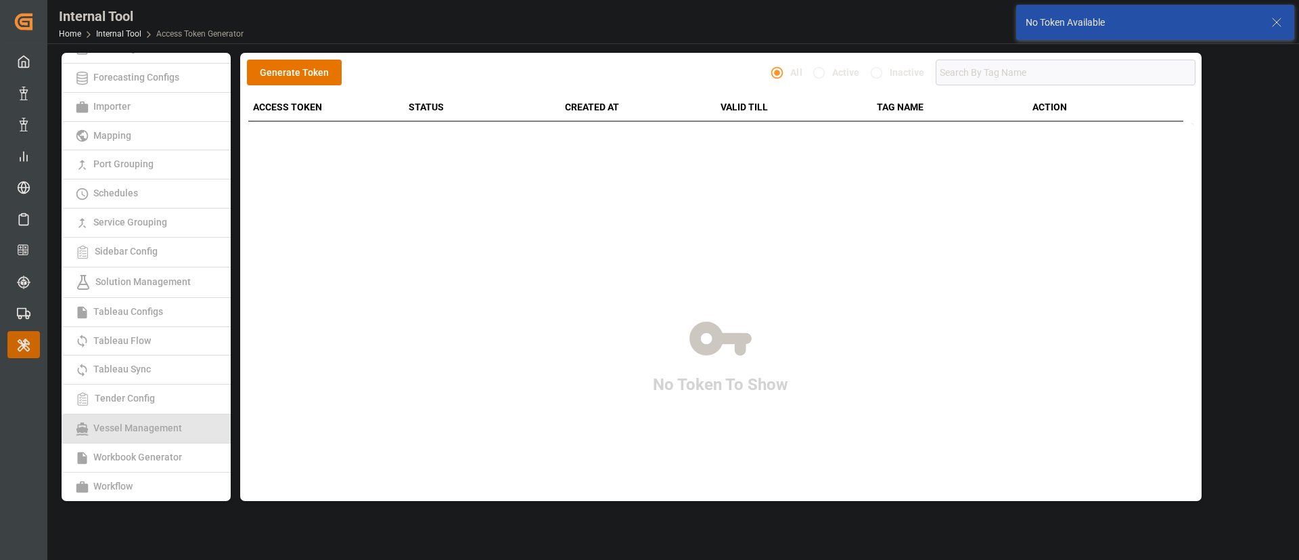
click at [149, 421] on link "Vessel Management" at bounding box center [146, 428] width 169 height 29
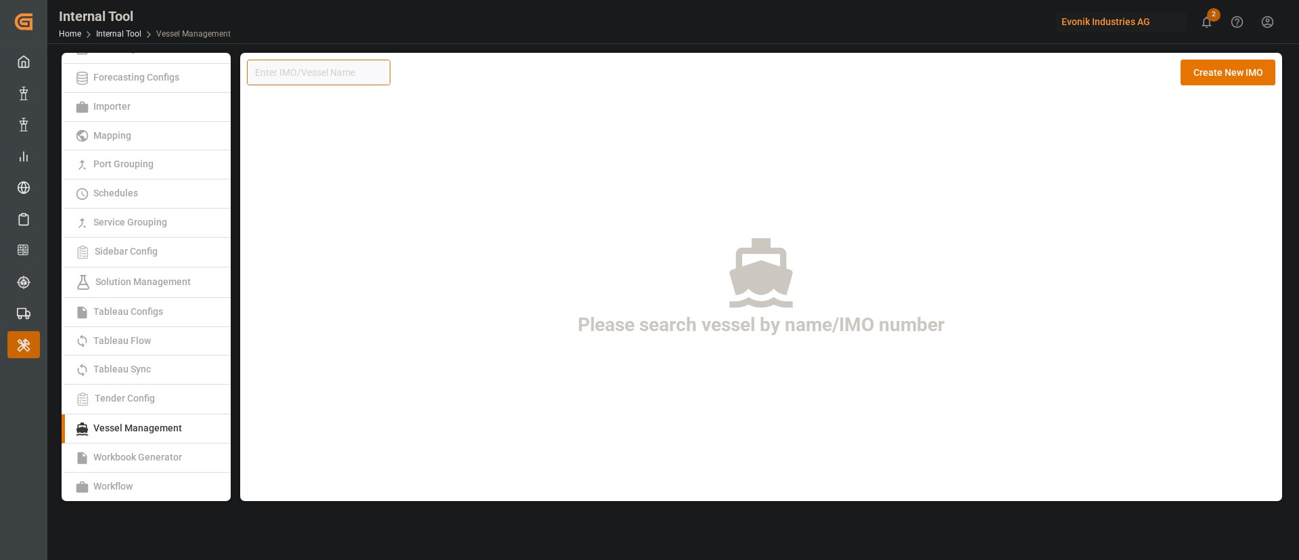
click at [328, 76] on input at bounding box center [318, 73] width 143 height 26
paste input "9085534"
type input "9085534"
click at [1222, 75] on button "Create New IMO" at bounding box center [1228, 73] width 95 height 26
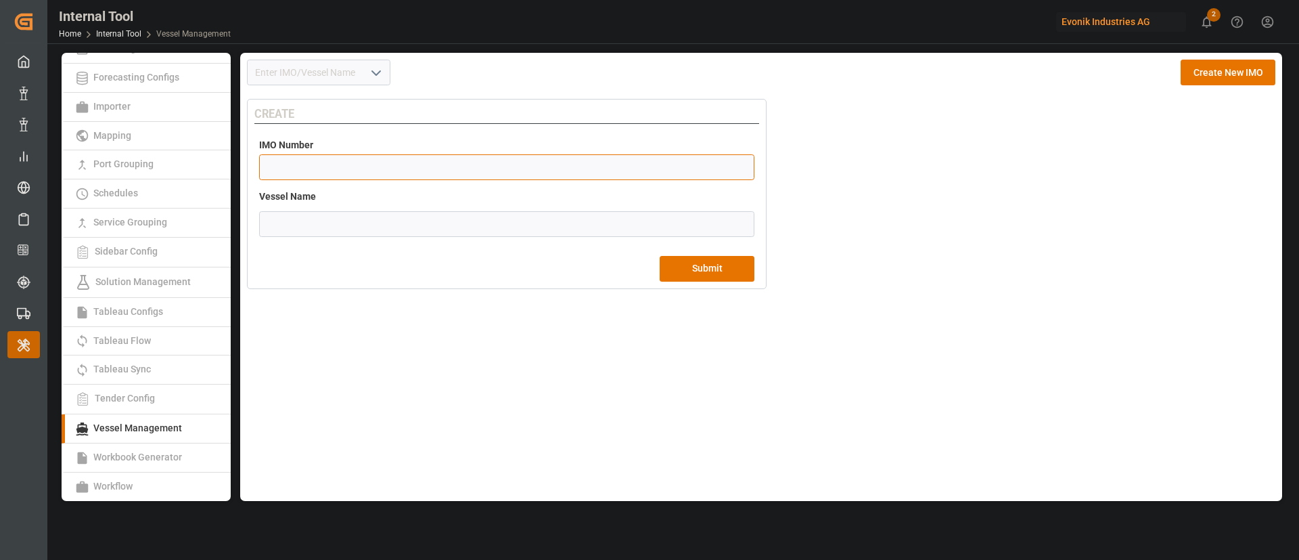
click at [440, 176] on input "number" at bounding box center [506, 167] width 495 height 26
paste input "9085534"
type input "9085534"
click at [468, 219] on input "text" at bounding box center [506, 224] width 495 height 26
paste input "KOTKA"
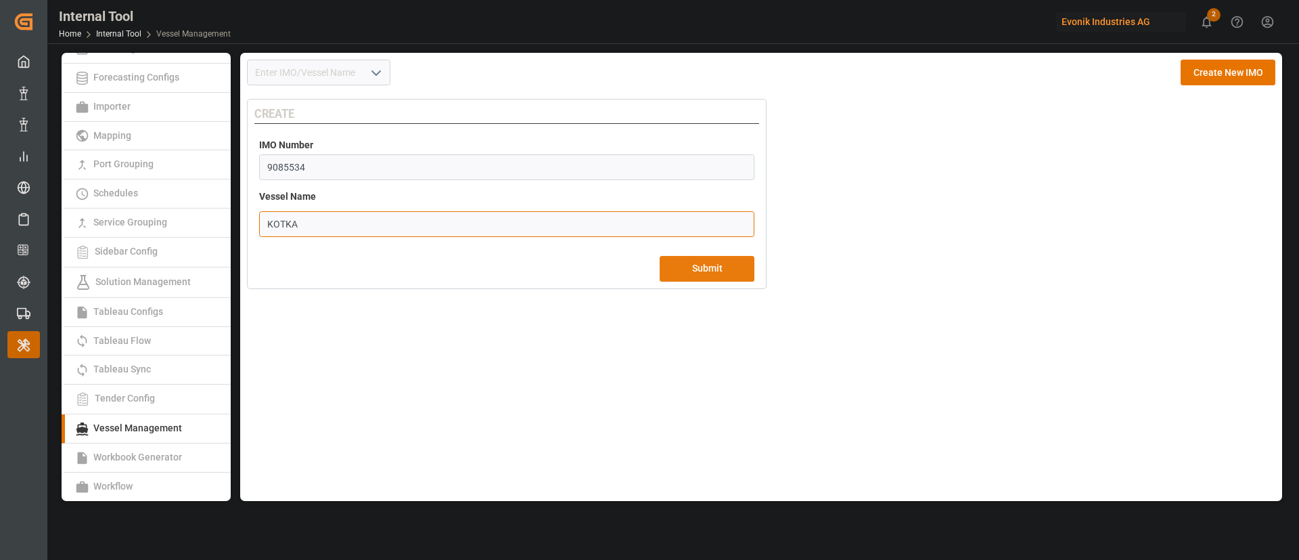
type input "KOTKA"
click at [700, 268] on button "Submit" at bounding box center [707, 269] width 95 height 26
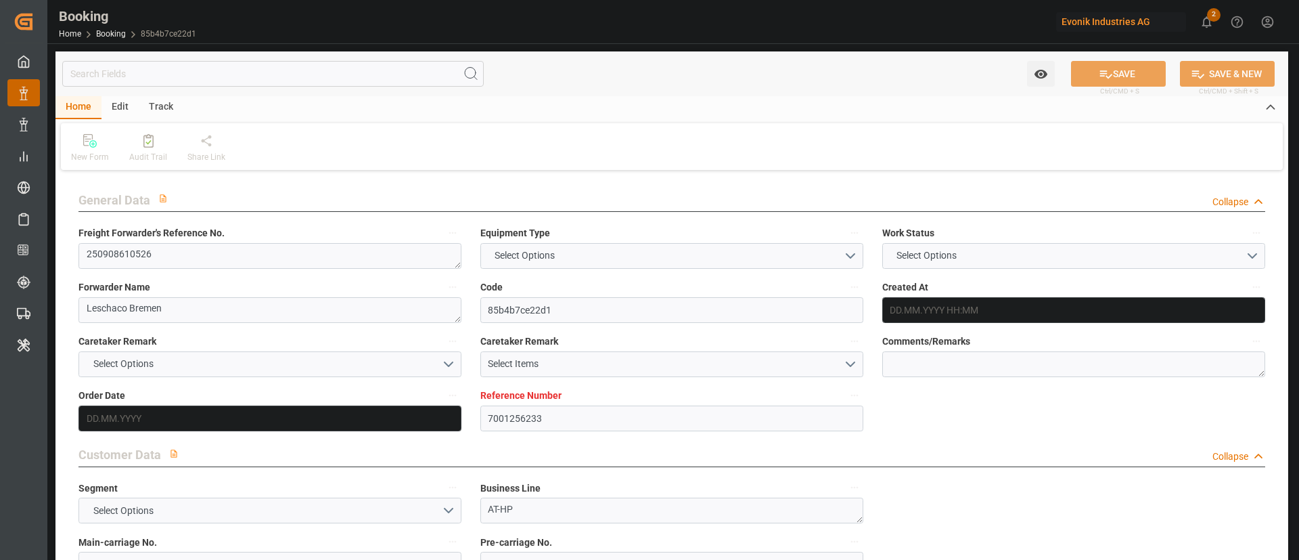
type input "7001256233"
type input "9260902"
type input "Hapag [PERSON_NAME]"
type input "Hapag Lloyd Aktiengesellschaft"
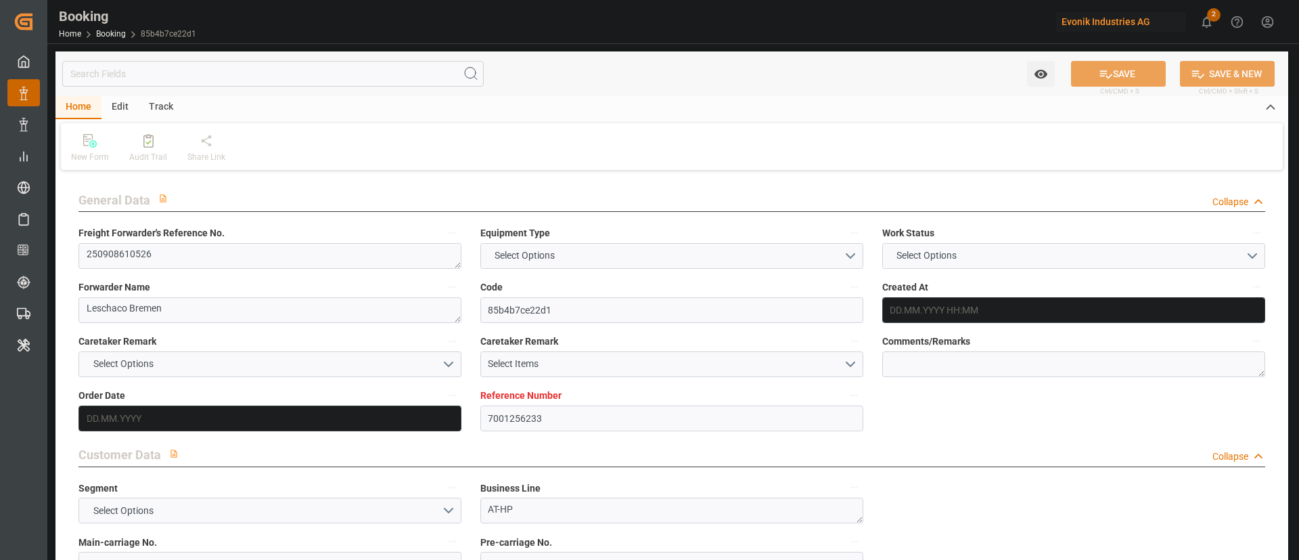
type input "NLRTM"
type input "USNYC"
type input "USDET"
type input "0"
type input "NLRTM"
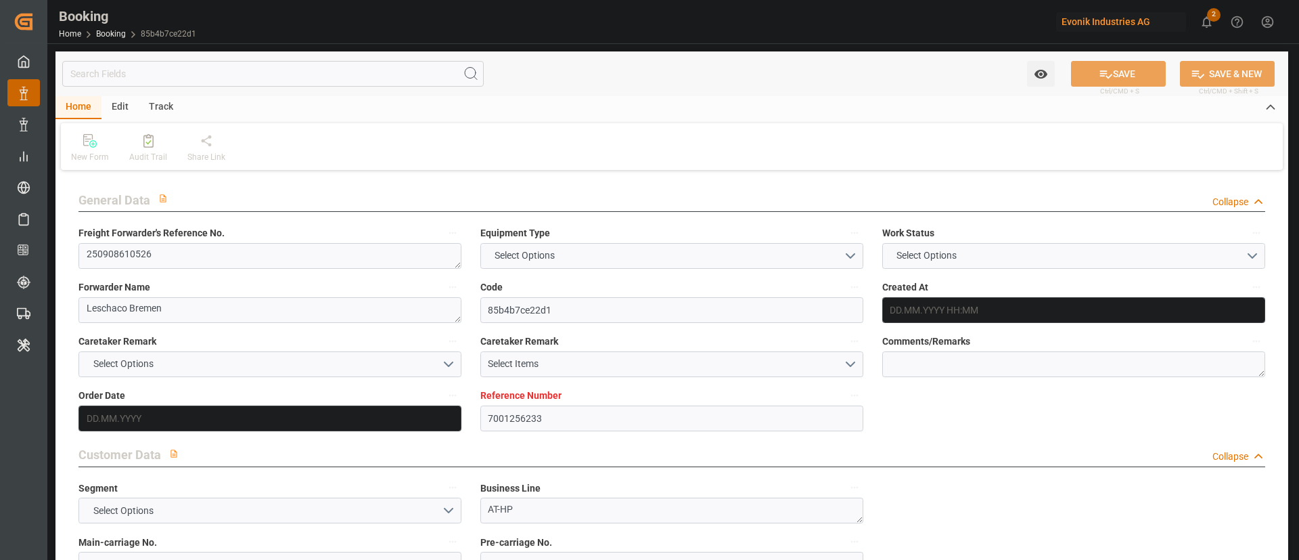
type input "USNYC"
type input "[DATE] 13:44"
type input "[DATE]"
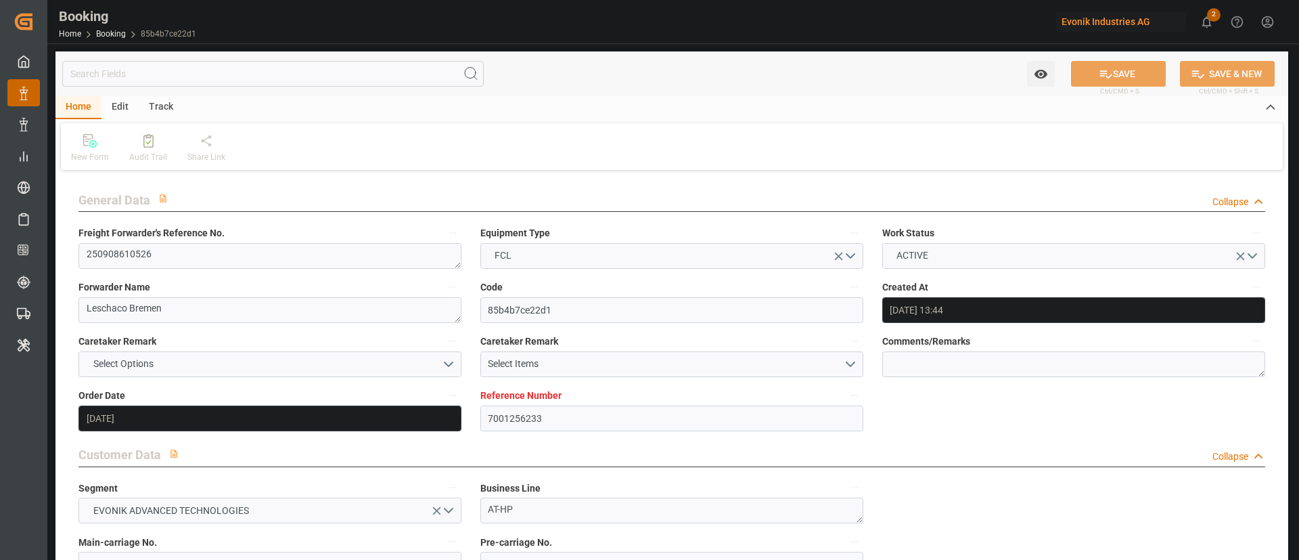
type input "[DATE] 00:00"
type input "[DATE]"
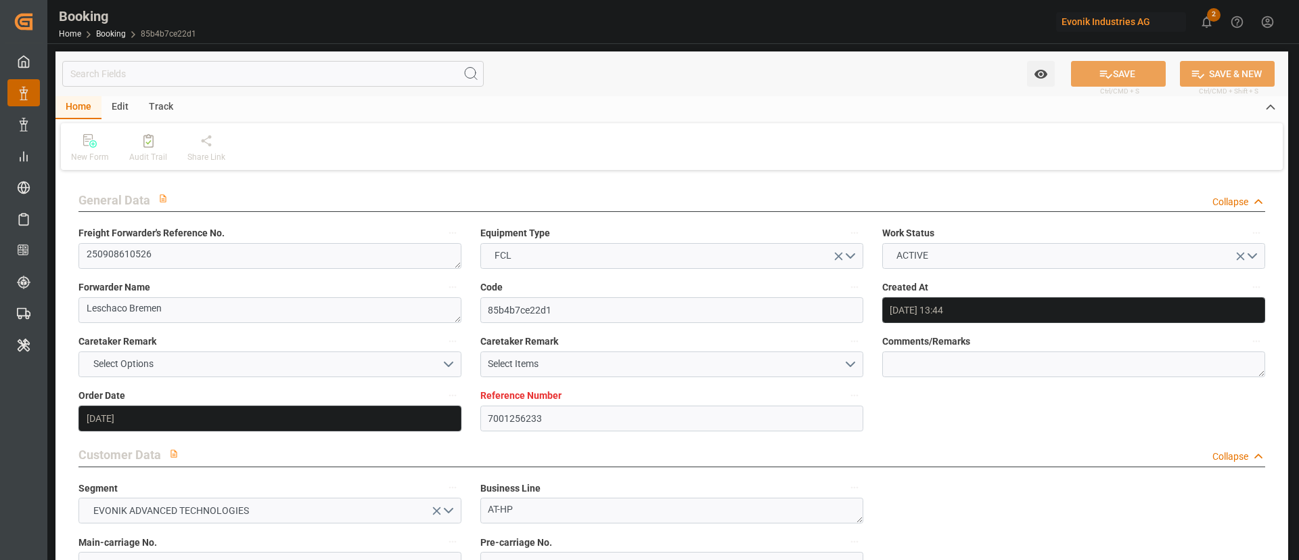
type input "[DATE] 23:00"
type input "[DATE] 00:00"
type input "[DATE] 08:00"
type input "[DATE] 00:00"
type input "[DATE] 06:20"
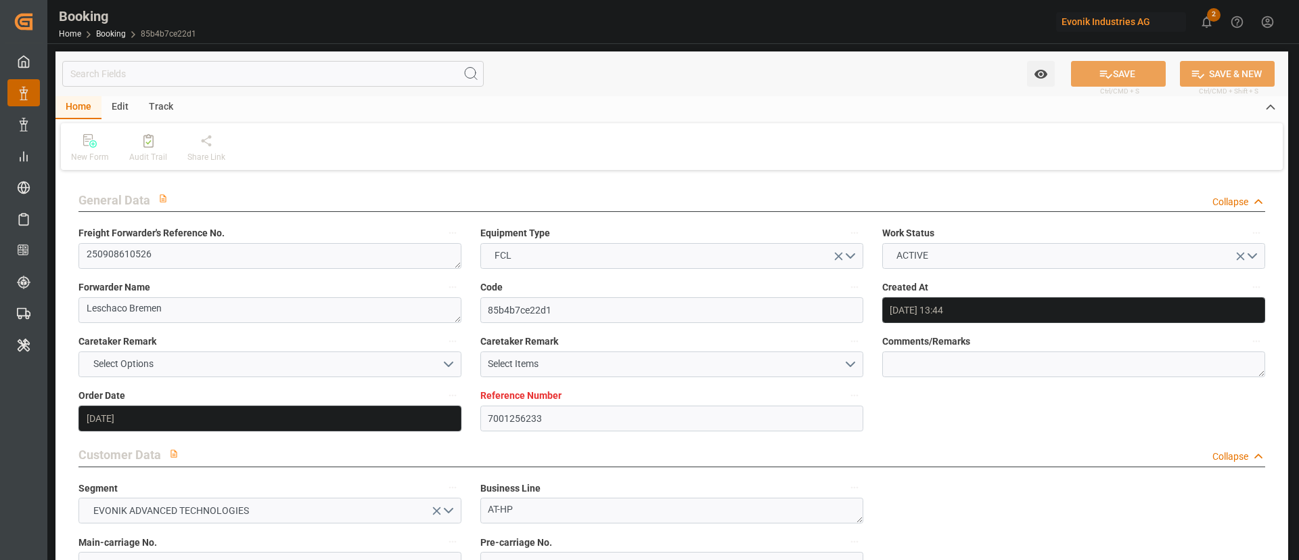
type input "[DATE]"
type input "[DATE] 23:00"
type input "[DATE] 08:00"
type input "[DATE] 02:18"
type input "[DATE] 12:00"
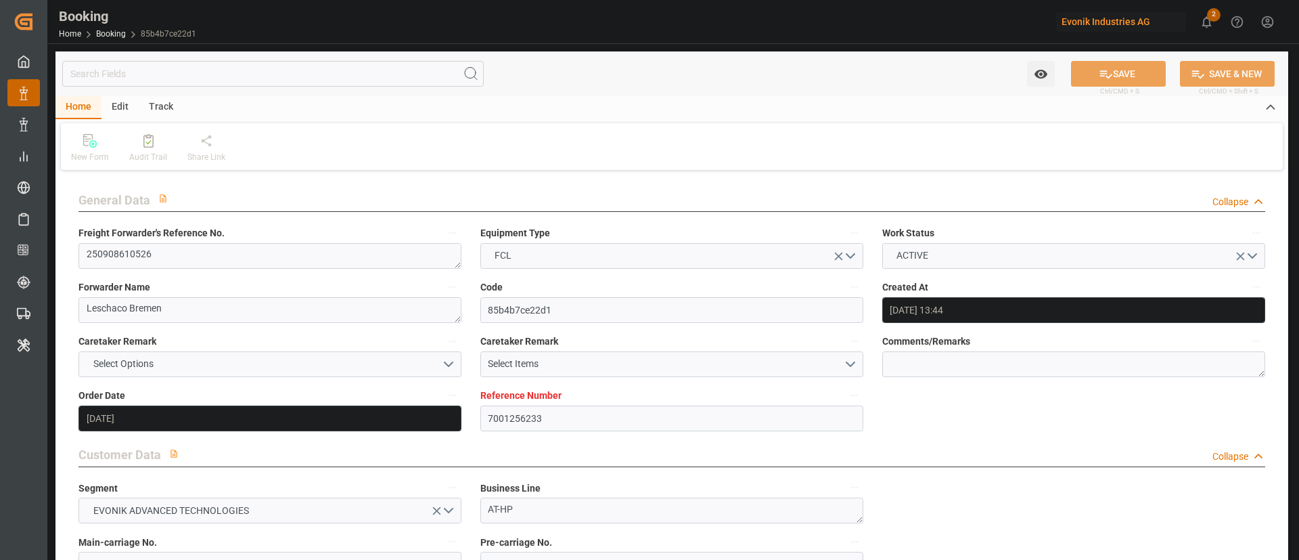
type input "[DATE] 12:00"
type input "[DATE] 02:18"
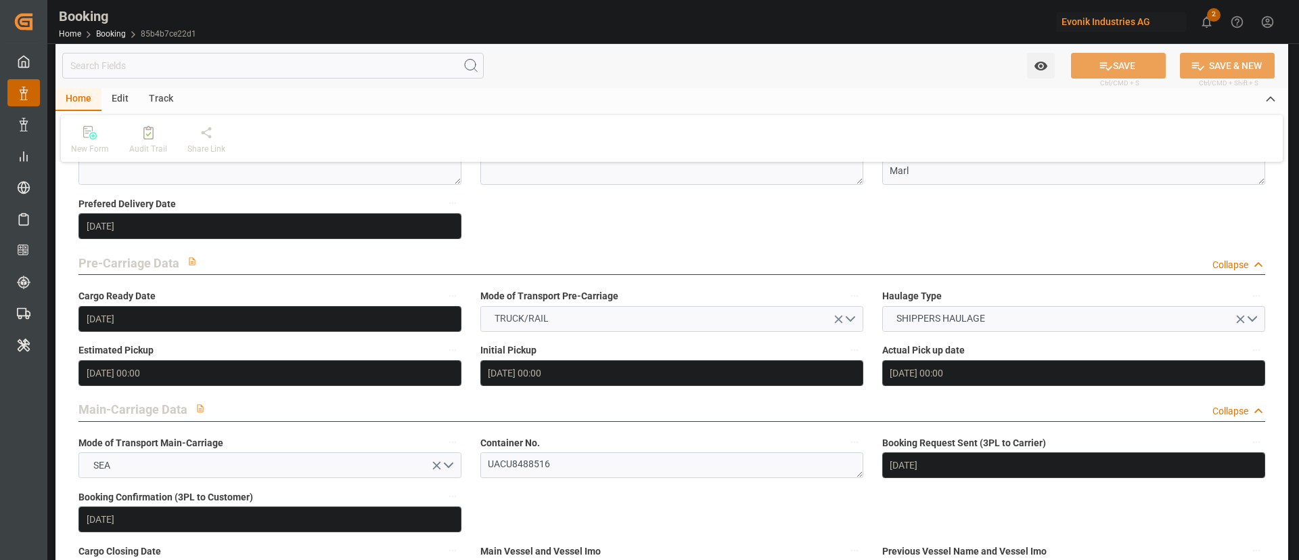
scroll to position [711, 0]
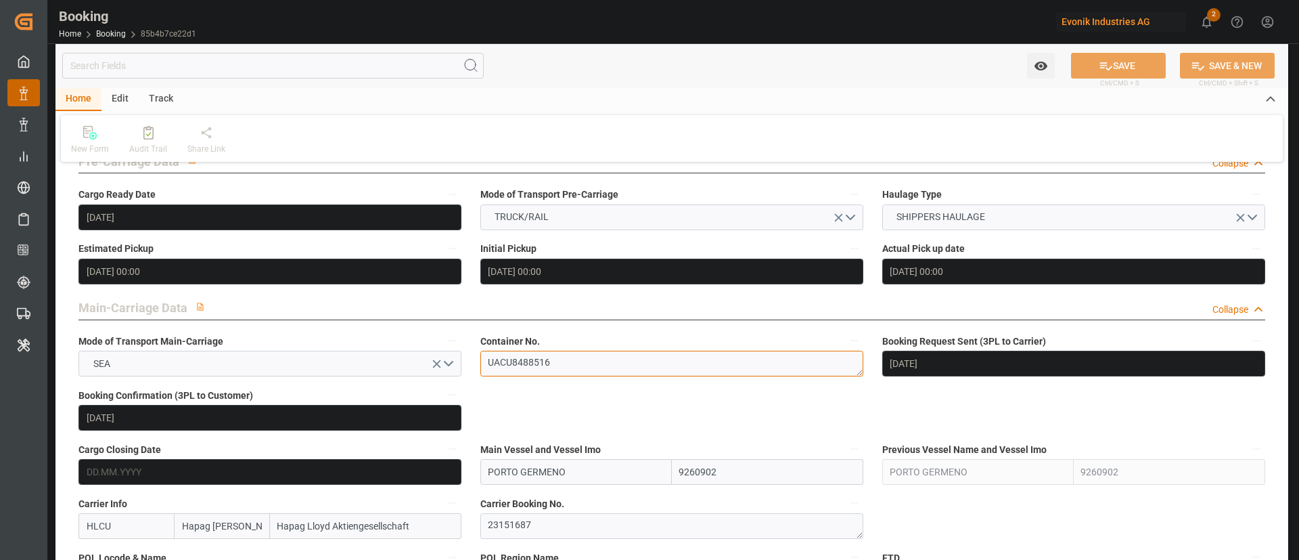
click at [580, 357] on textarea "UACU8488516" at bounding box center [672, 364] width 383 height 26
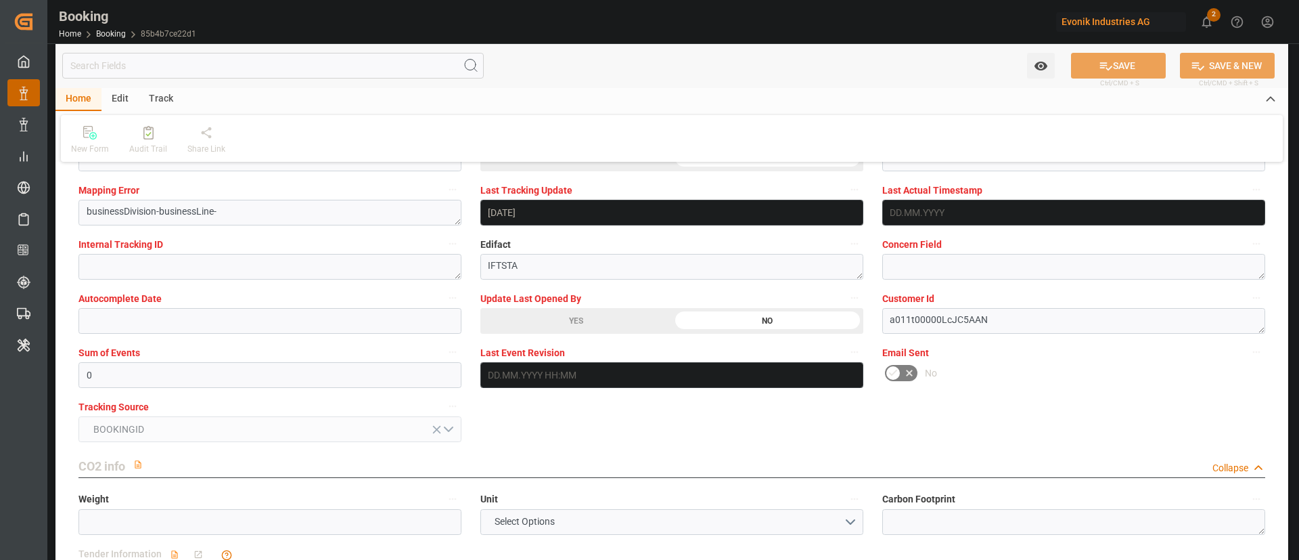
scroll to position [2639, 0]
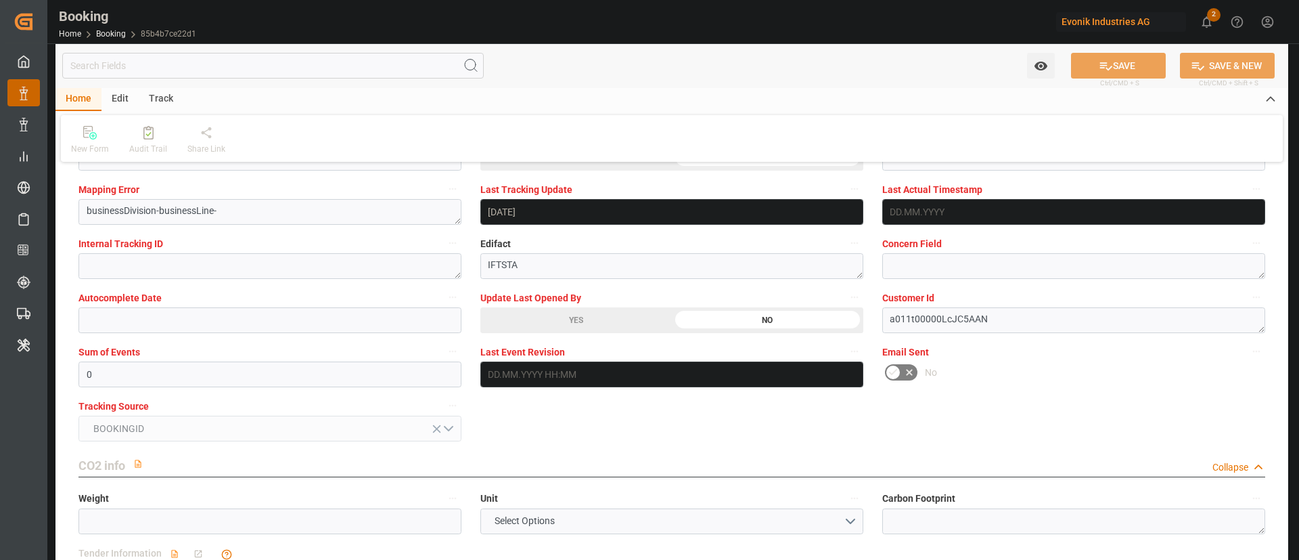
click at [562, 319] on div "YES" at bounding box center [577, 320] width 192 height 26
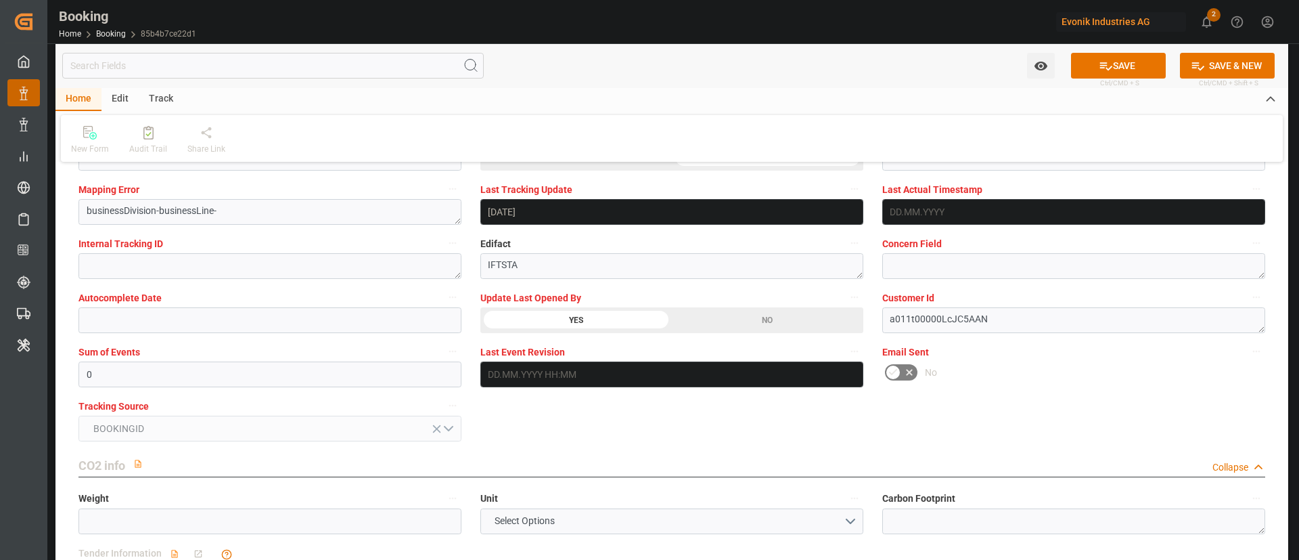
click at [1124, 68] on button "SAVE" at bounding box center [1118, 66] width 95 height 26
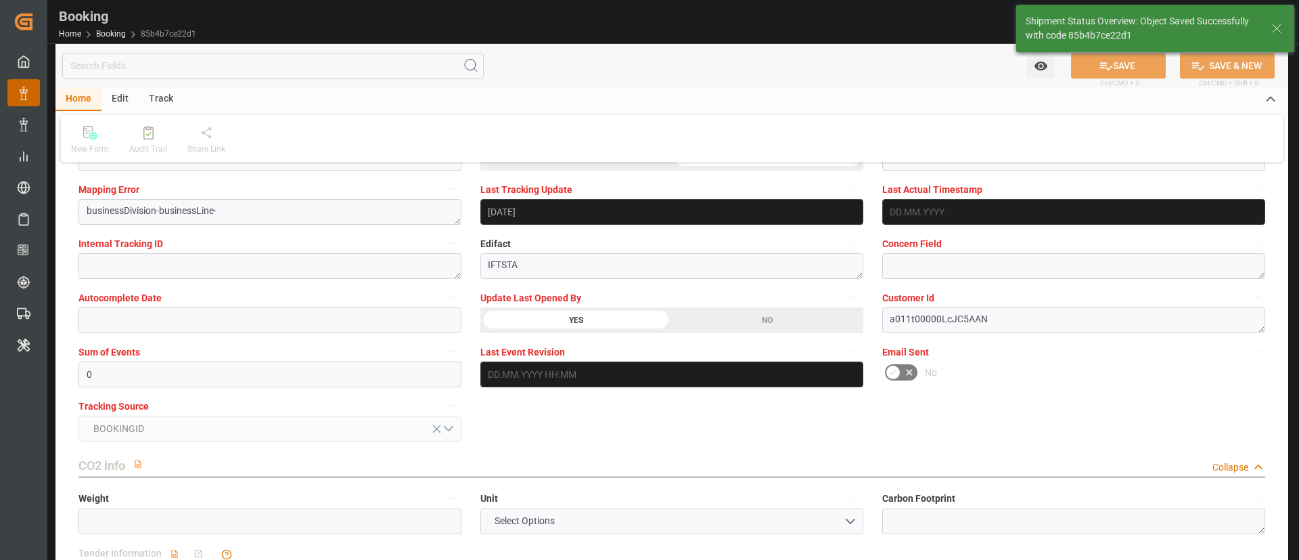
type textarea "Kiran Hari"
type input "18.09.2025 07:25"
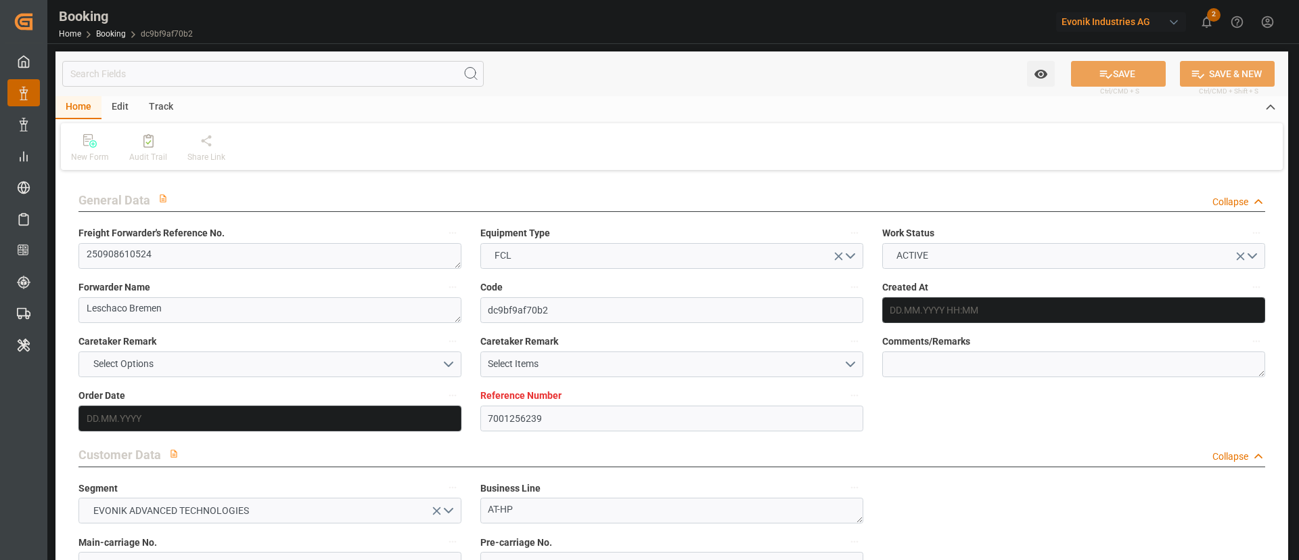
type input "7001256239"
type input "9260902"
type input "Hapag [PERSON_NAME]"
type input "Hapag Lloyd Aktiengesellschaft"
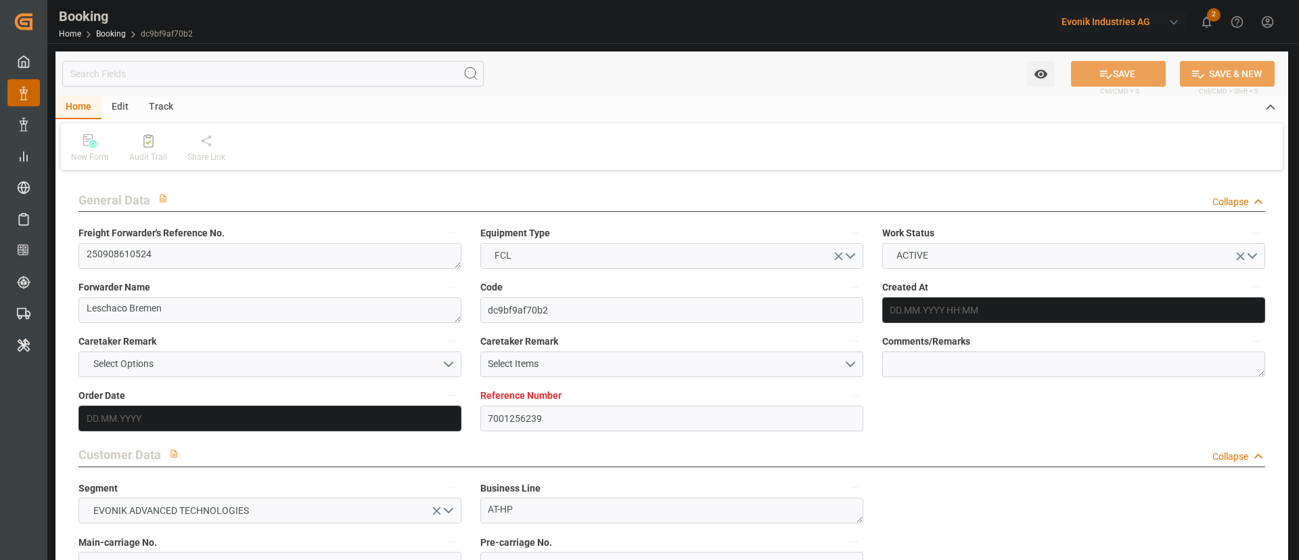
type input "NLRTM"
type input "USNYC"
type input "USDET"
type input "0"
type input "NLRTM"
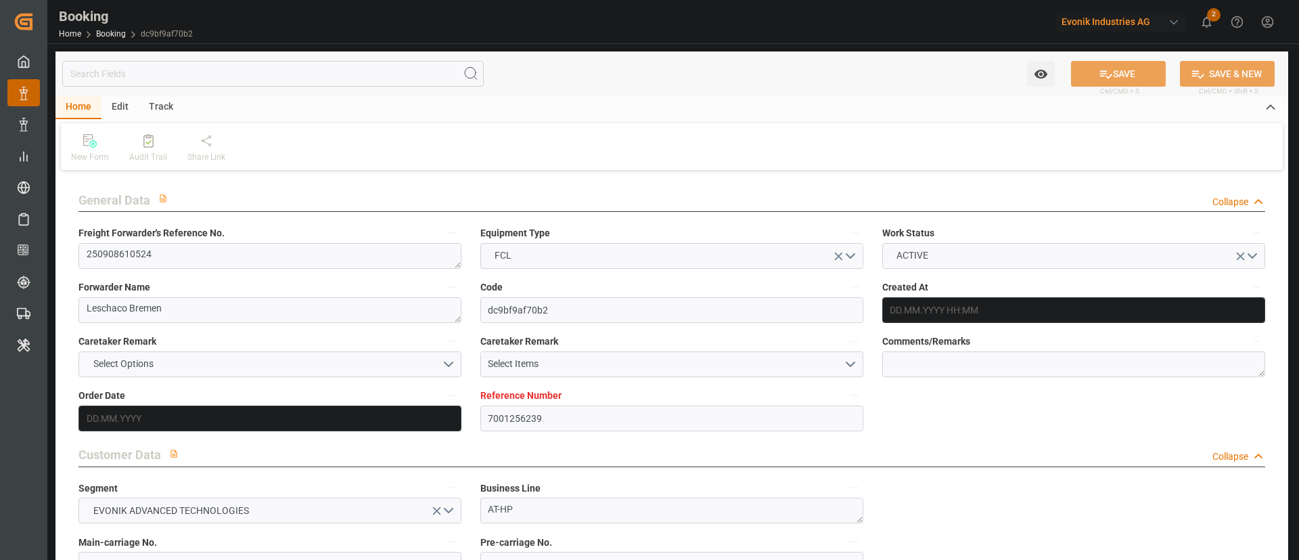
type input "USNYC"
type input "[DATE] 13:44"
type input "[DATE]"
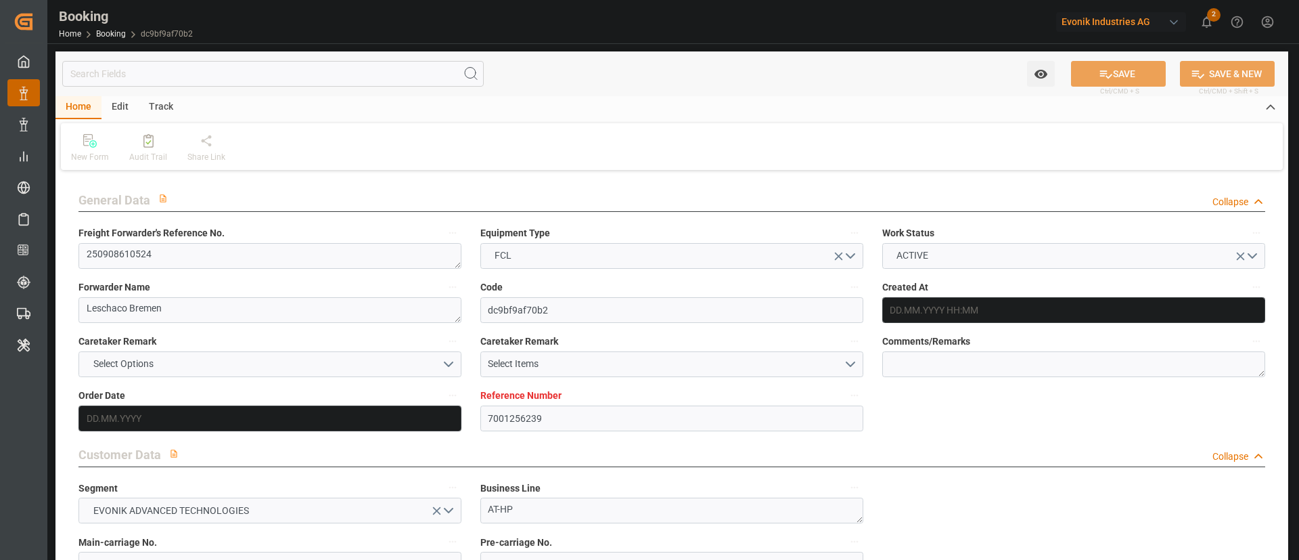
type input "[DATE] 00:00"
type input "[DATE]"
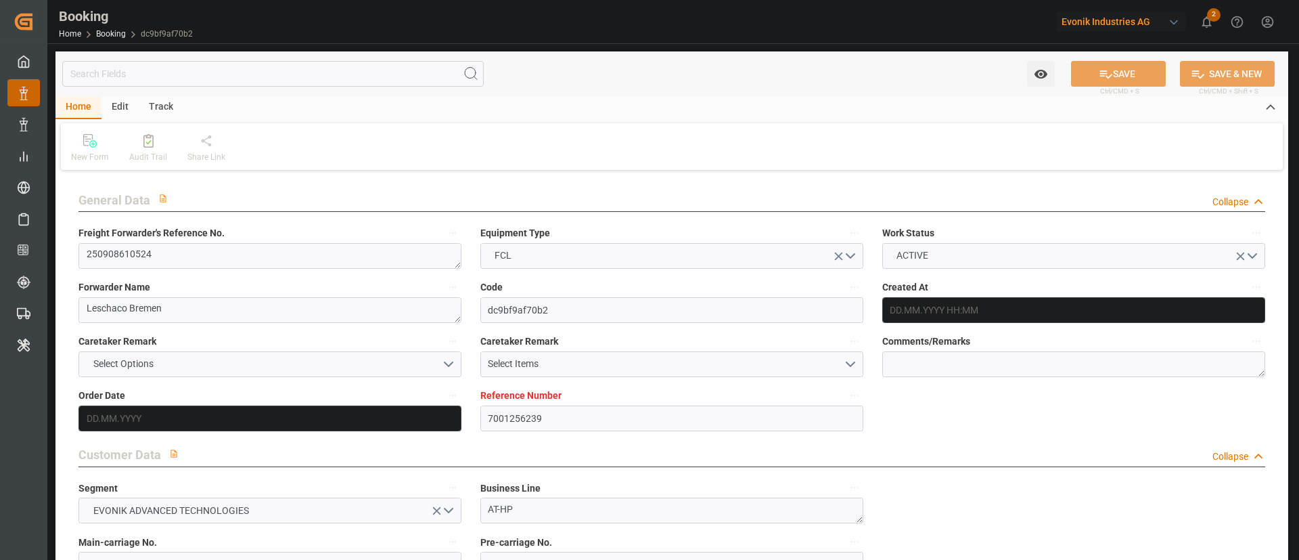
type input "[DATE] 23:00"
type input "[DATE] 00:00"
type input "[DATE] 08:00"
type input "[DATE] 00:00"
type input "[DATE] 06:20"
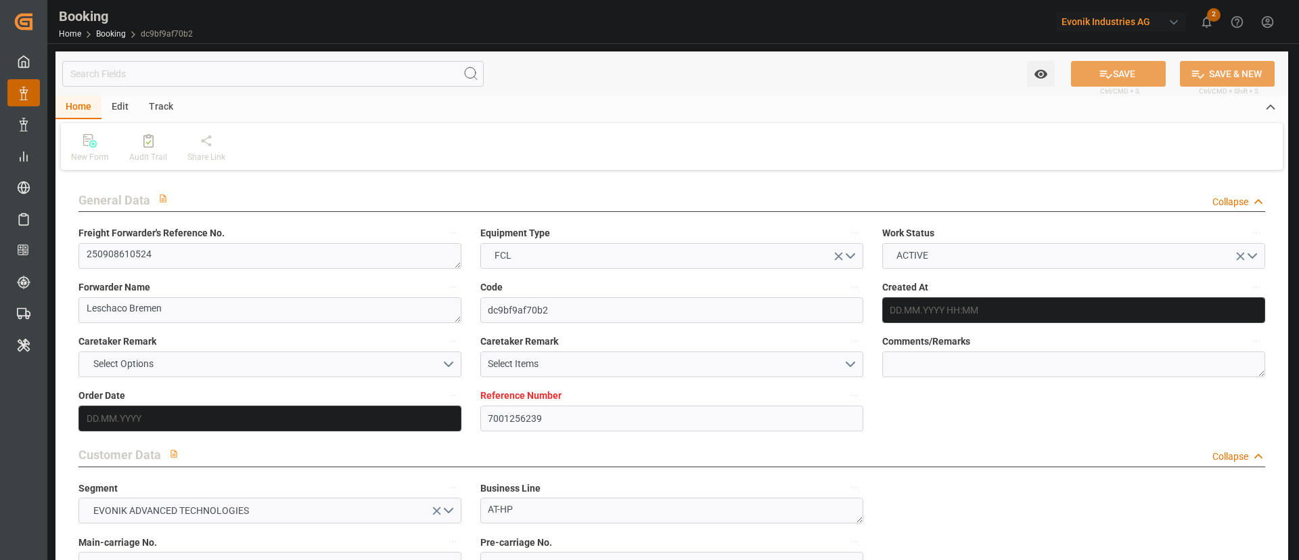
type input "[DATE]"
type input "[DATE] 23:00"
type input "[DATE] 08:00"
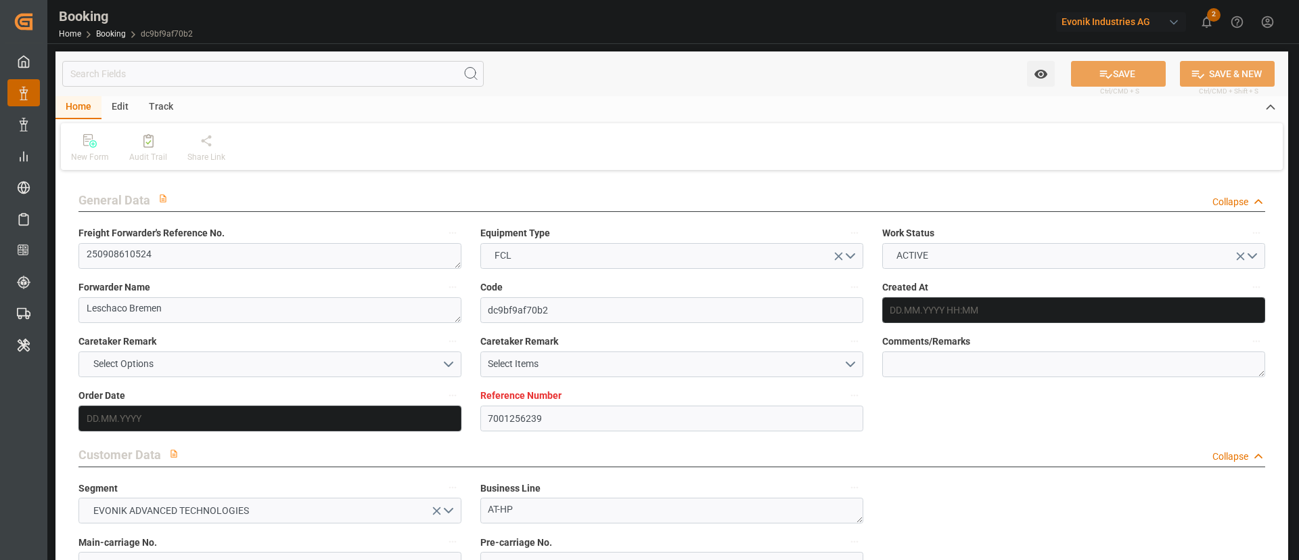
type input "[DATE] 02:18"
type input "[DATE] 08:00"
type input "[DATE] 12:00"
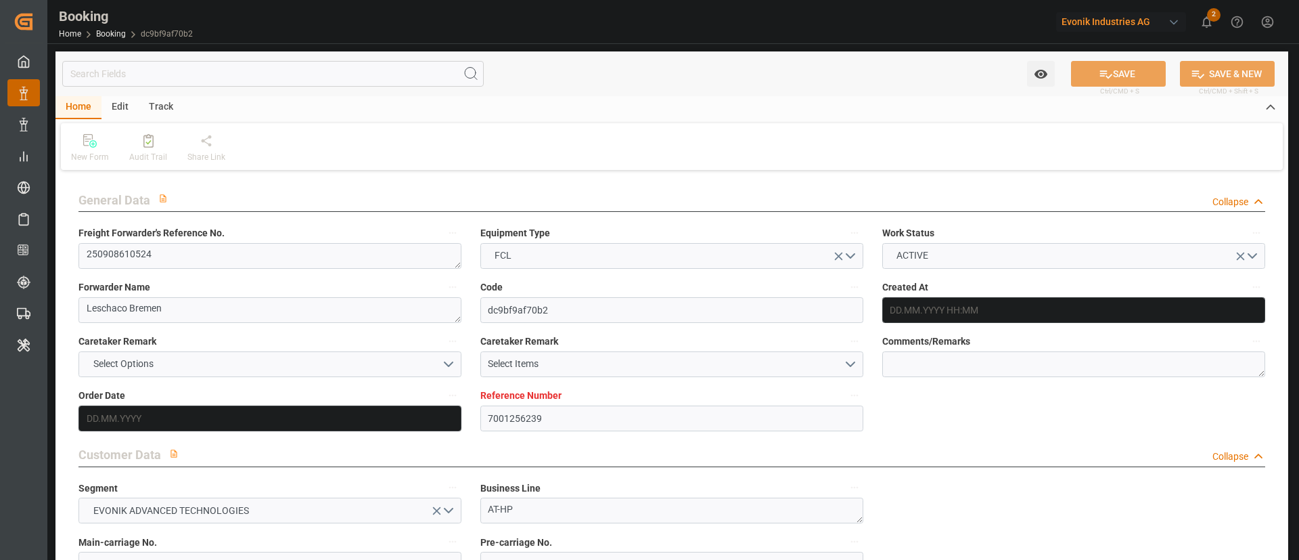
type input "[DATE] 02:18"
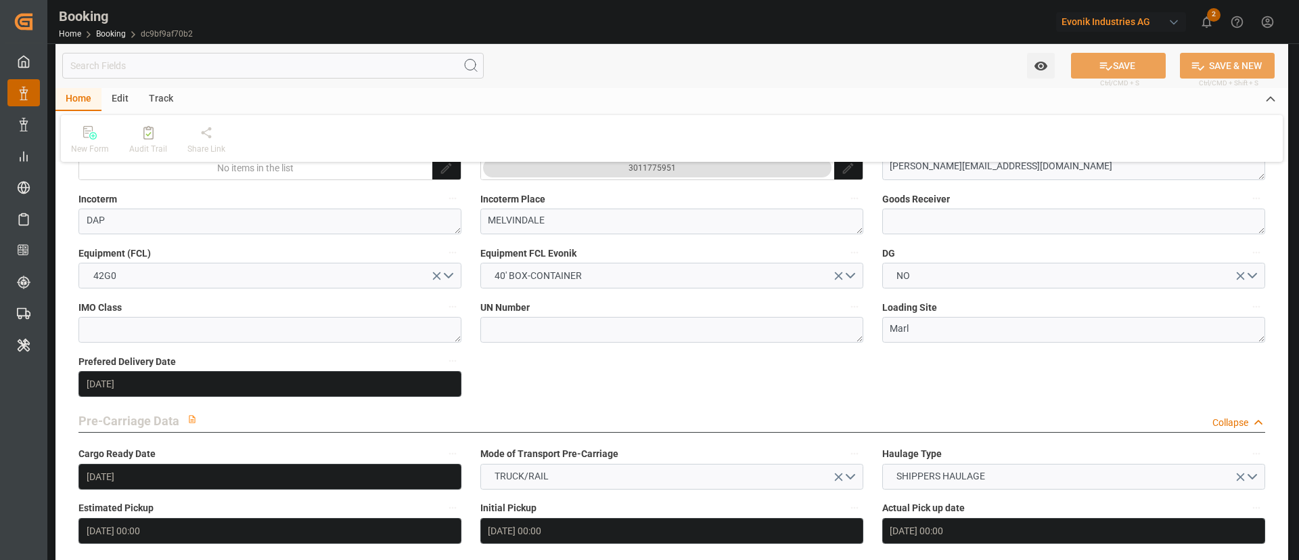
scroll to position [711, 0]
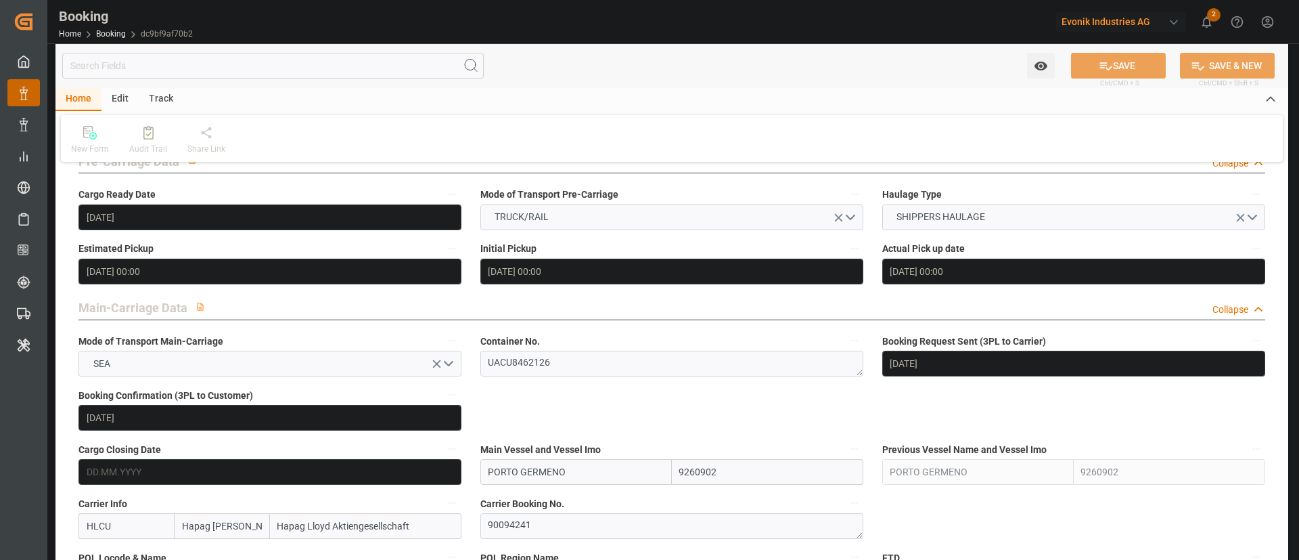
click at [604, 349] on label "Container No." at bounding box center [672, 341] width 383 height 19
click at [846, 349] on button "Container No." at bounding box center [855, 341] width 18 height 18
click at [604, 349] on div at bounding box center [649, 280] width 1299 height 560
click at [610, 351] on textarea "UACU8462126" at bounding box center [672, 364] width 383 height 26
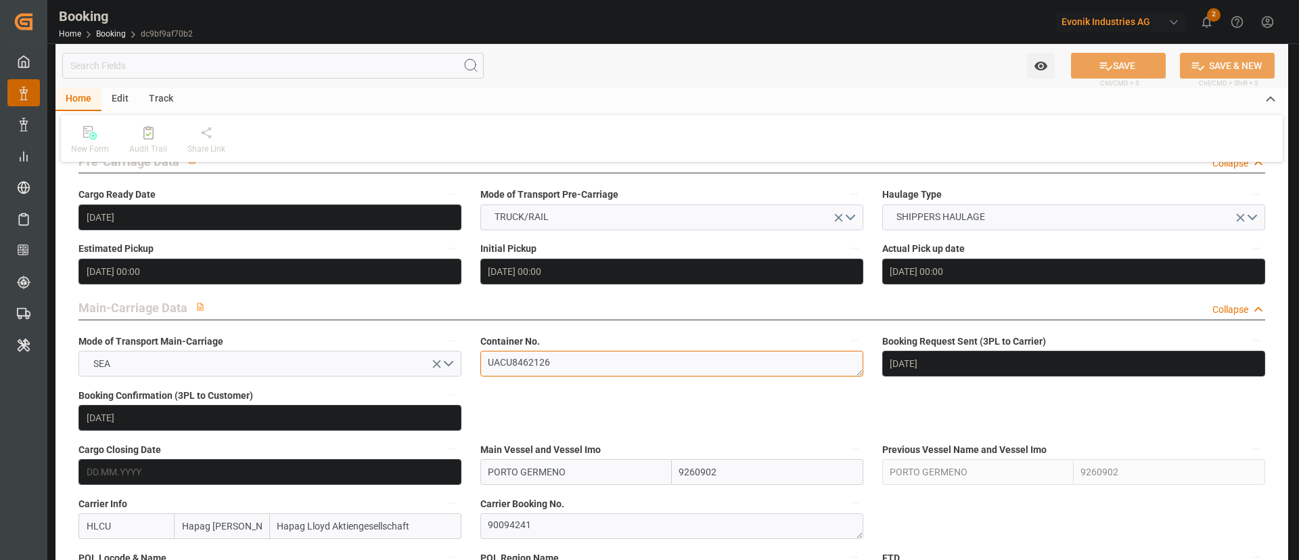
click at [587, 357] on textarea "UACU8462126" at bounding box center [672, 364] width 383 height 26
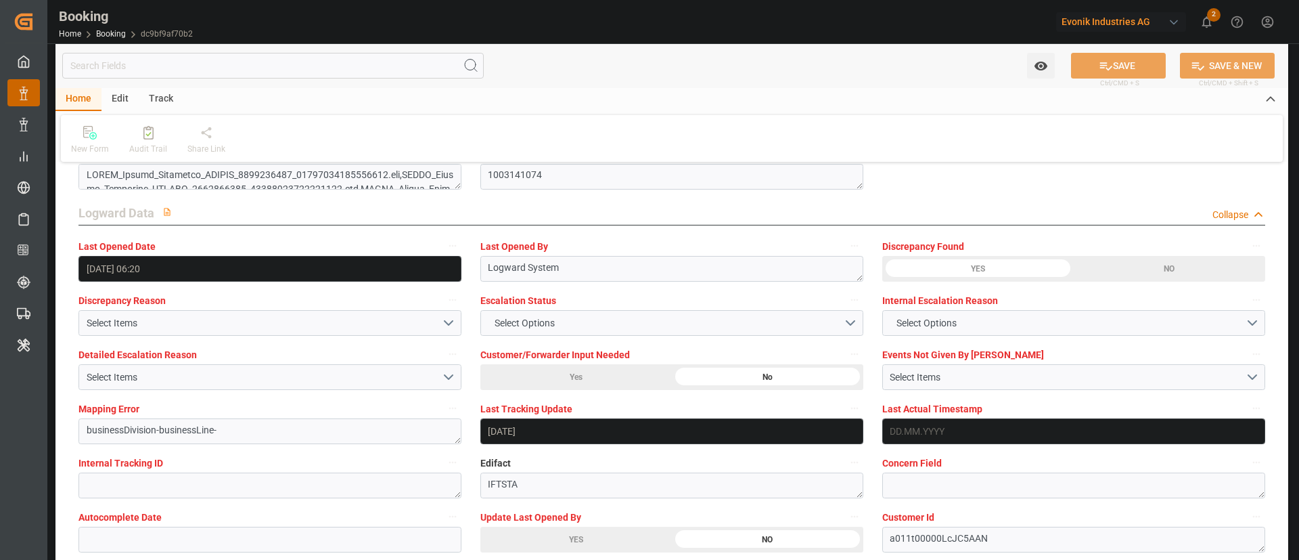
scroll to position [2538, 0]
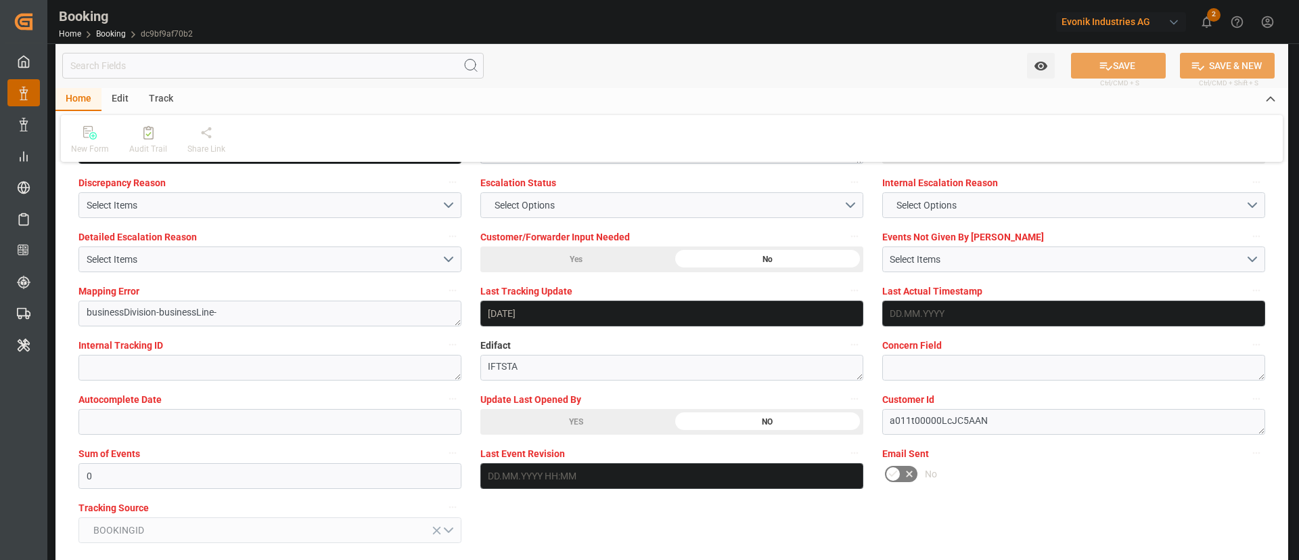
click at [584, 415] on div "YES" at bounding box center [577, 422] width 192 height 26
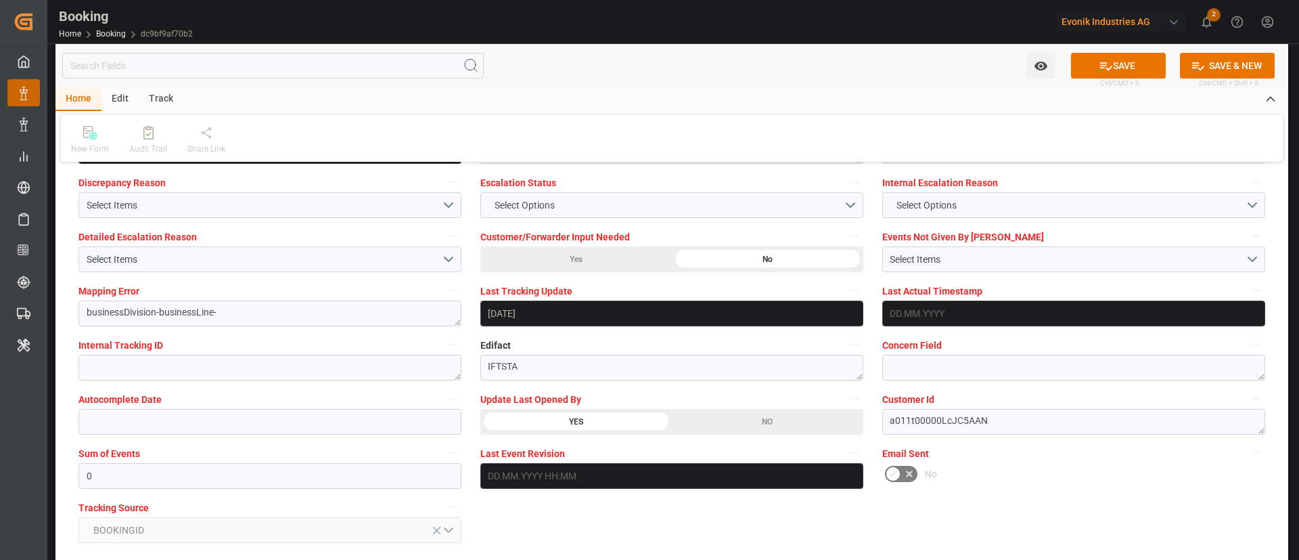
click at [1133, 61] on button "SAVE" at bounding box center [1118, 66] width 95 height 26
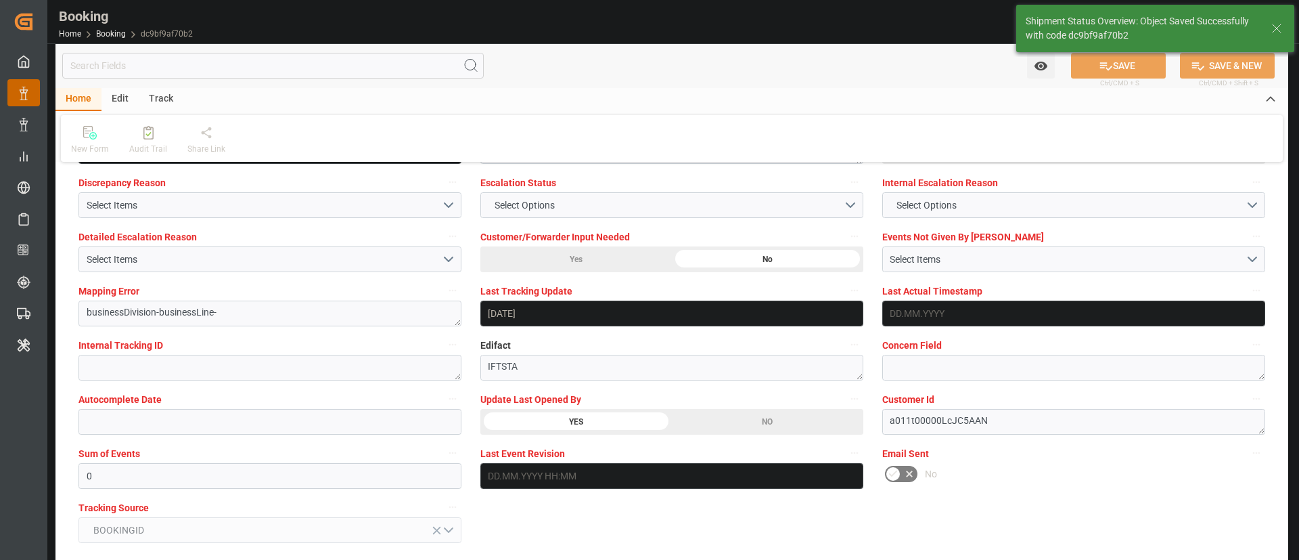
type textarea "Kiran Hari"
type input "18.09.2025 07:26"
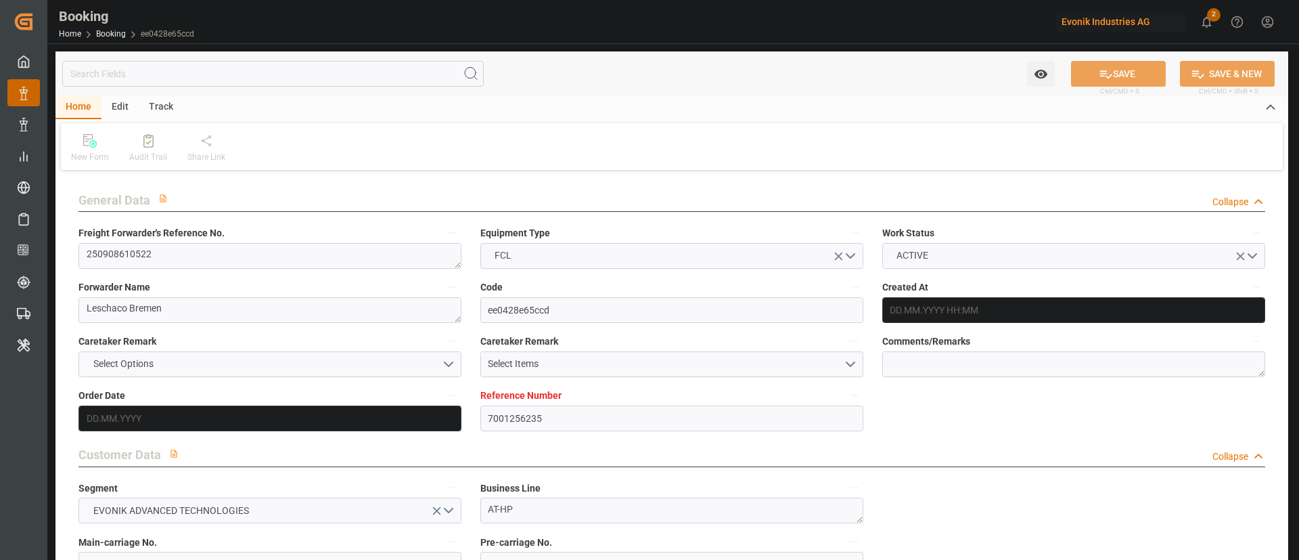
type input "7001256235"
type input "9260902"
type input "Hapag [PERSON_NAME]"
type input "Hapag Lloyd Aktiengesellschaft"
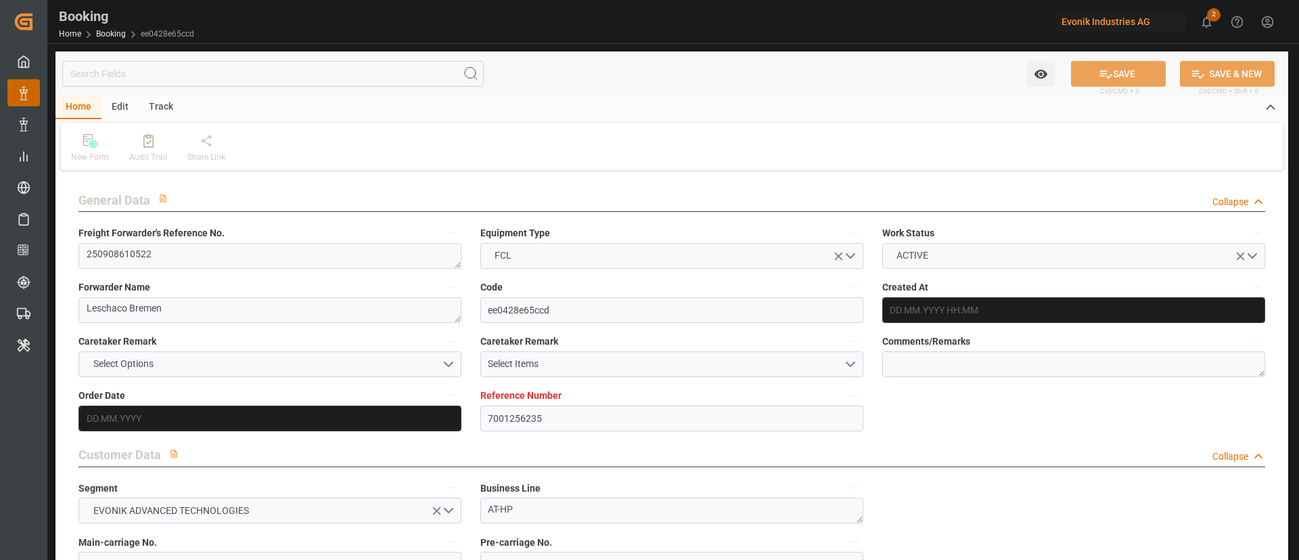
type input "NLRTM"
type input "USNYC"
type input "USDET"
type input "0"
type input "NLRTM"
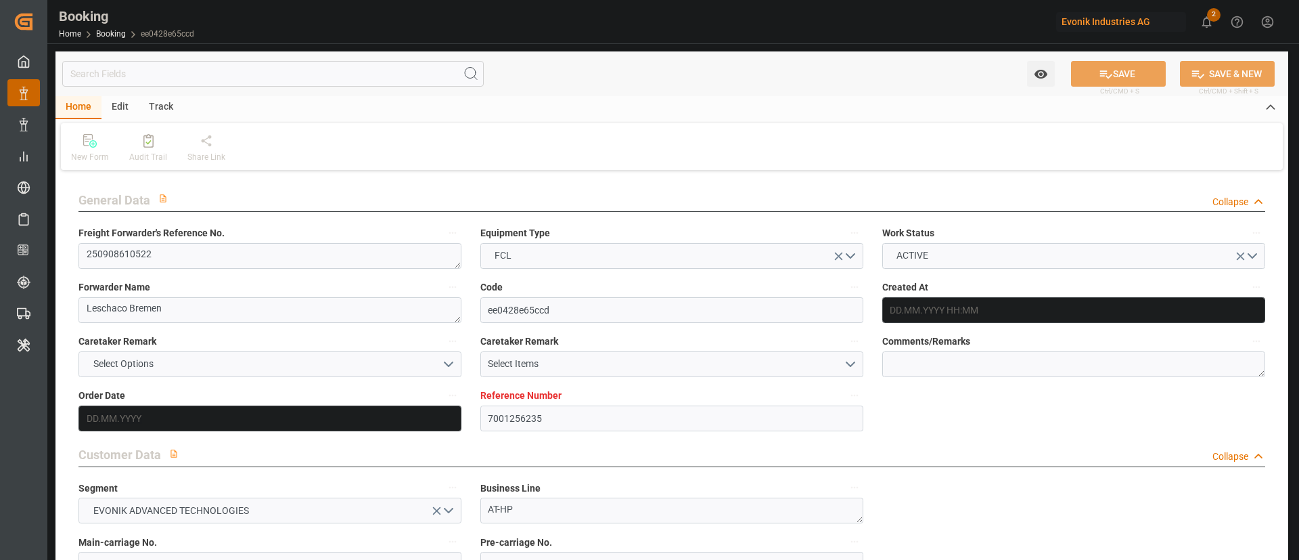
type input "USNYC"
type input "[DATE] 13:44"
type input "[DATE]"
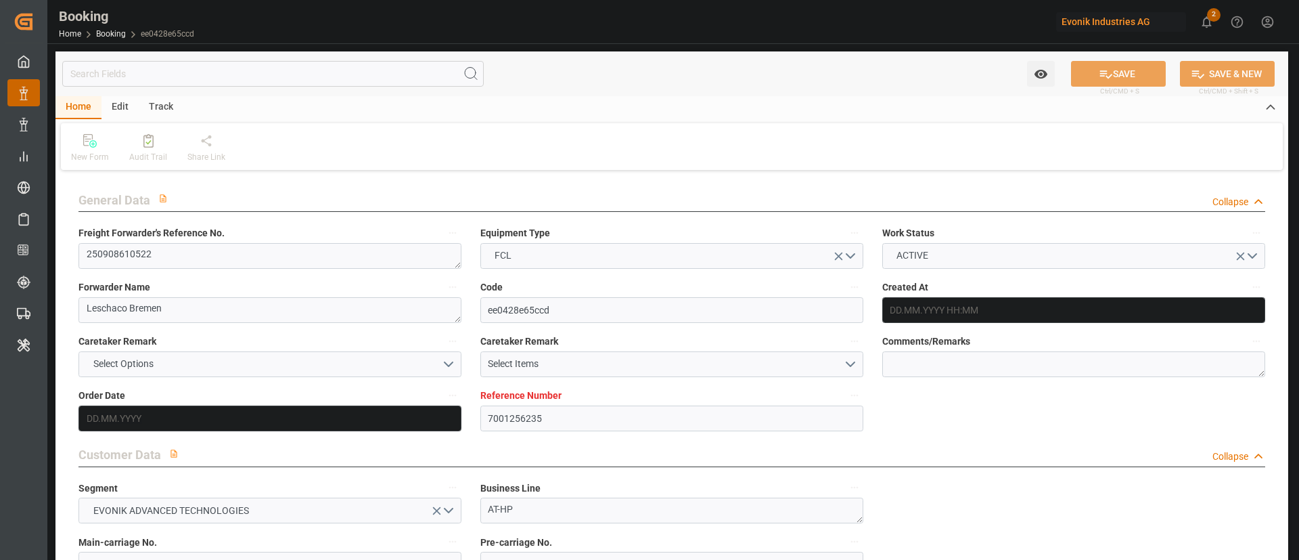
type input "[DATE] 00:00"
type input "[DATE]"
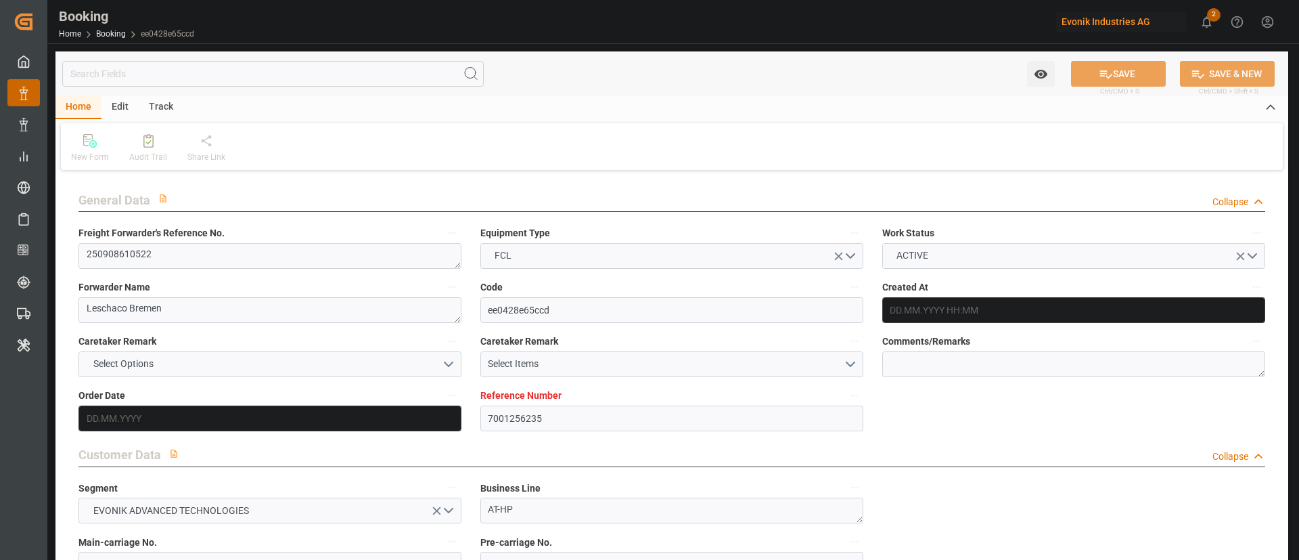
type input "[DATE] 23:00"
type input "[DATE] 00:00"
type input "[DATE] 08:00"
type input "[DATE] 00:00"
type input "[DATE] 06:20"
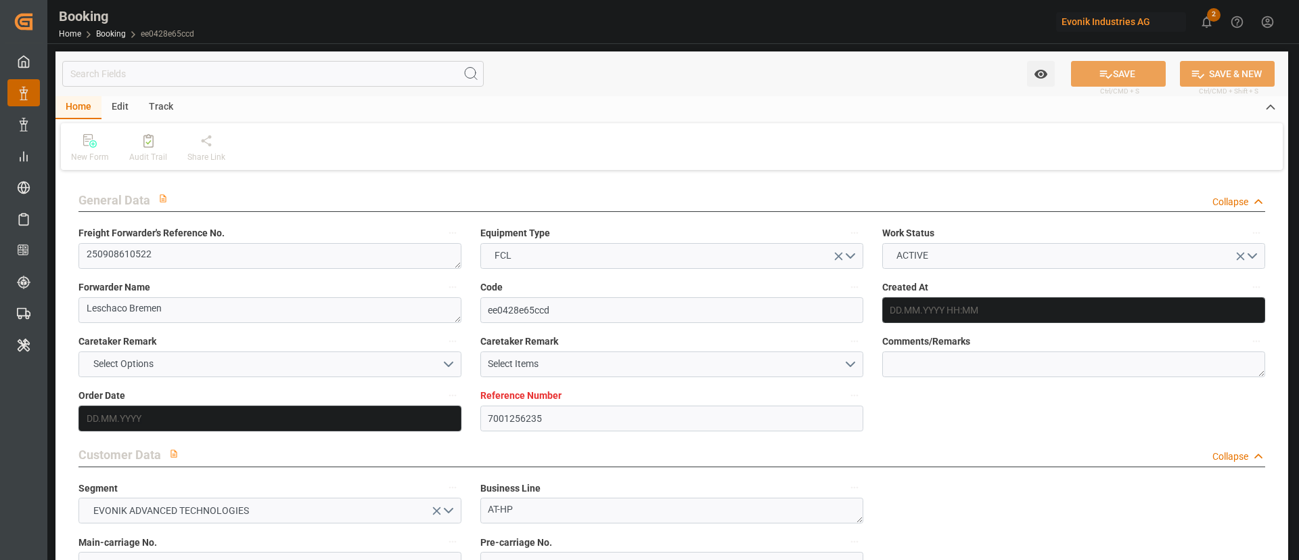
type input "[DATE]"
type input "[DATE] 23:00"
type input "[DATE] 08:00"
type input "[DATE] 02:18"
type input "[DATE] 12:00"
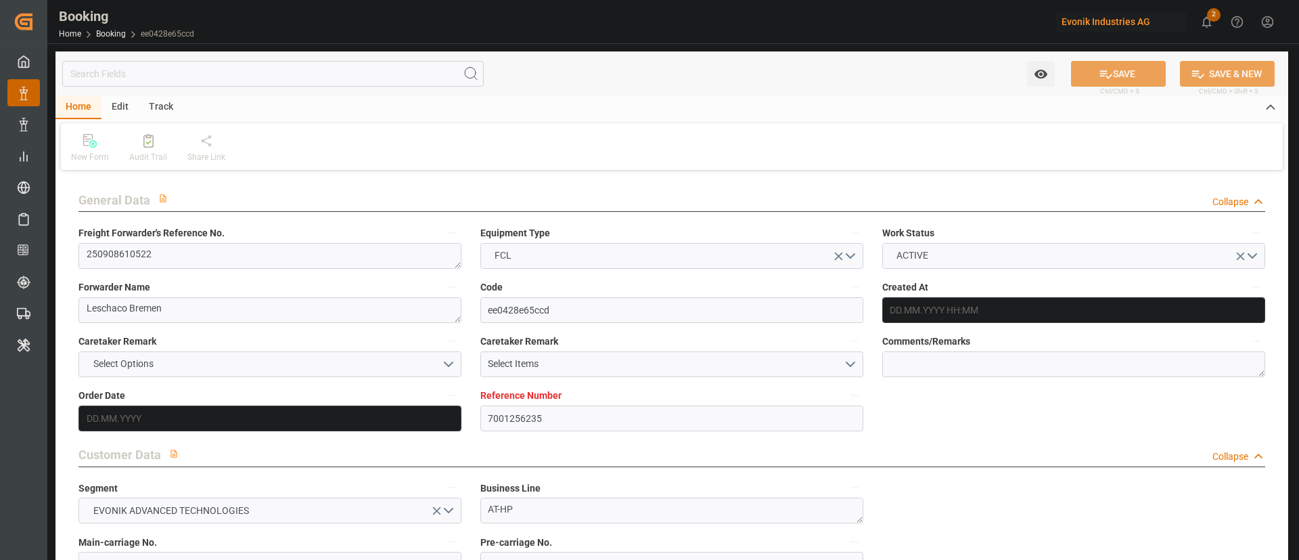
type input "[DATE] 12:00"
type input "[DATE] 02:18"
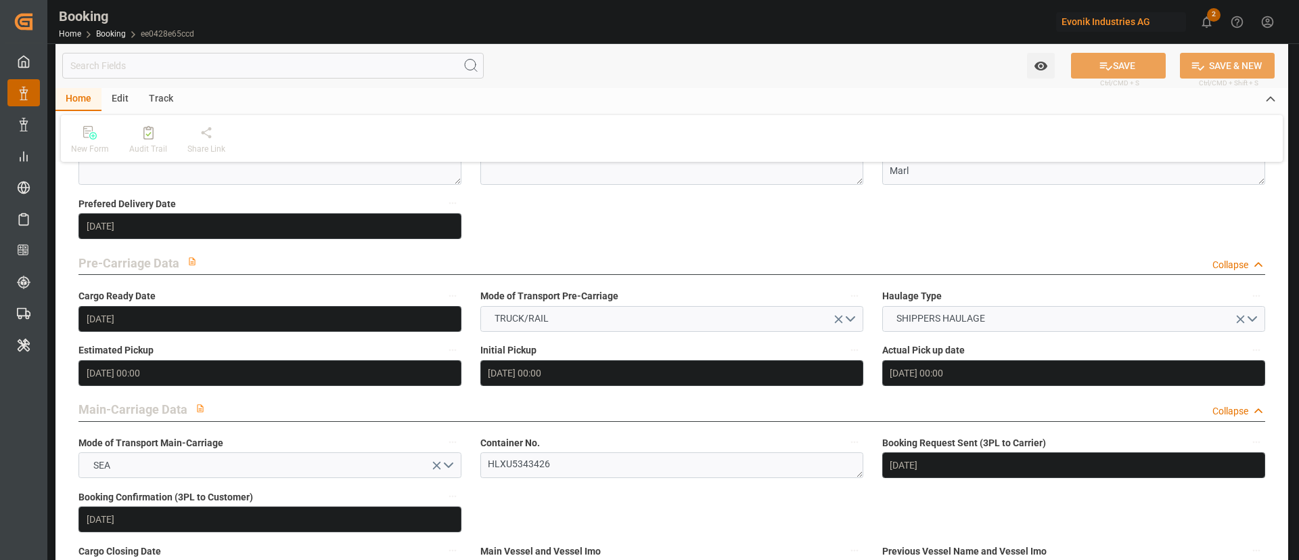
click at [577, 478] on div "Container No. HLXU5343426" at bounding box center [672, 455] width 402 height 54
click at [585, 474] on textarea "HLXU5343426" at bounding box center [672, 465] width 383 height 26
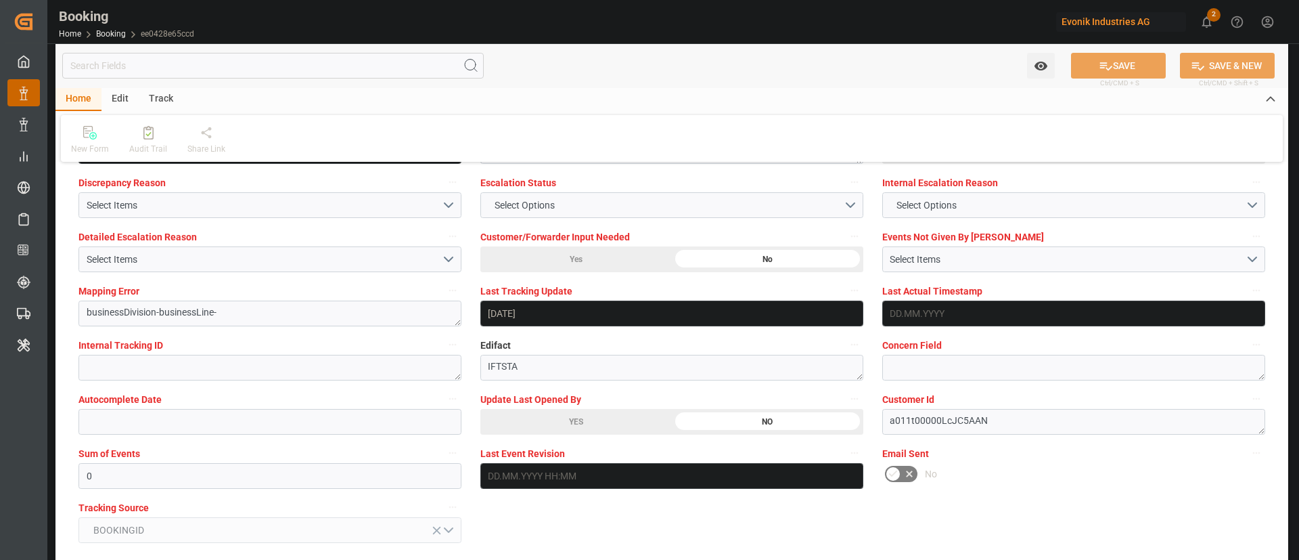
scroll to position [2639, 0]
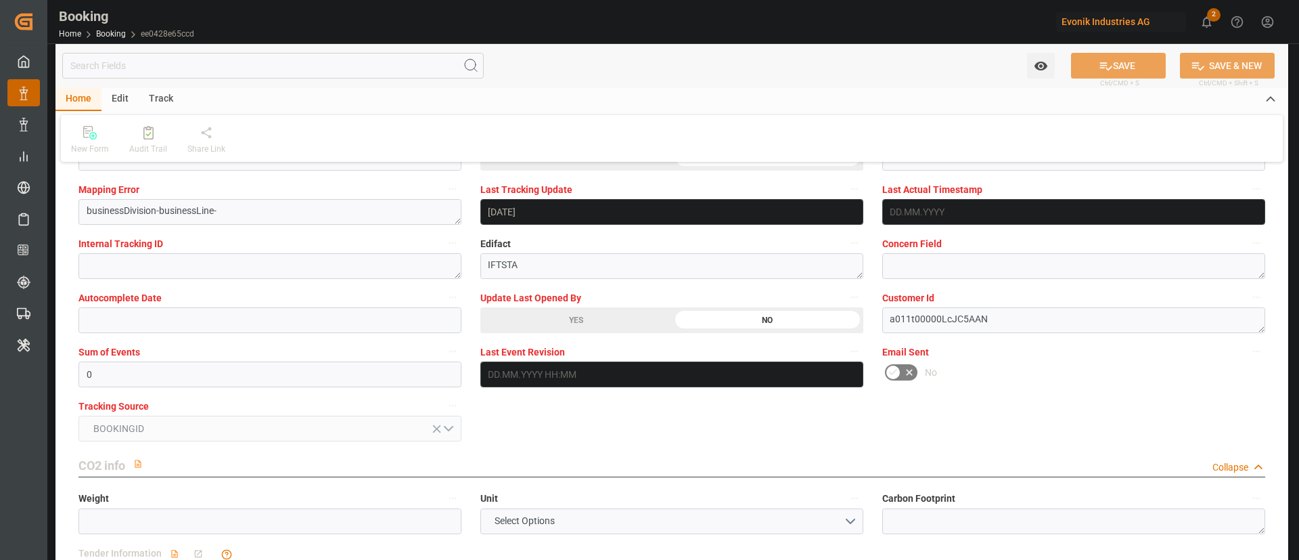
click at [599, 319] on div "YES" at bounding box center [577, 320] width 192 height 26
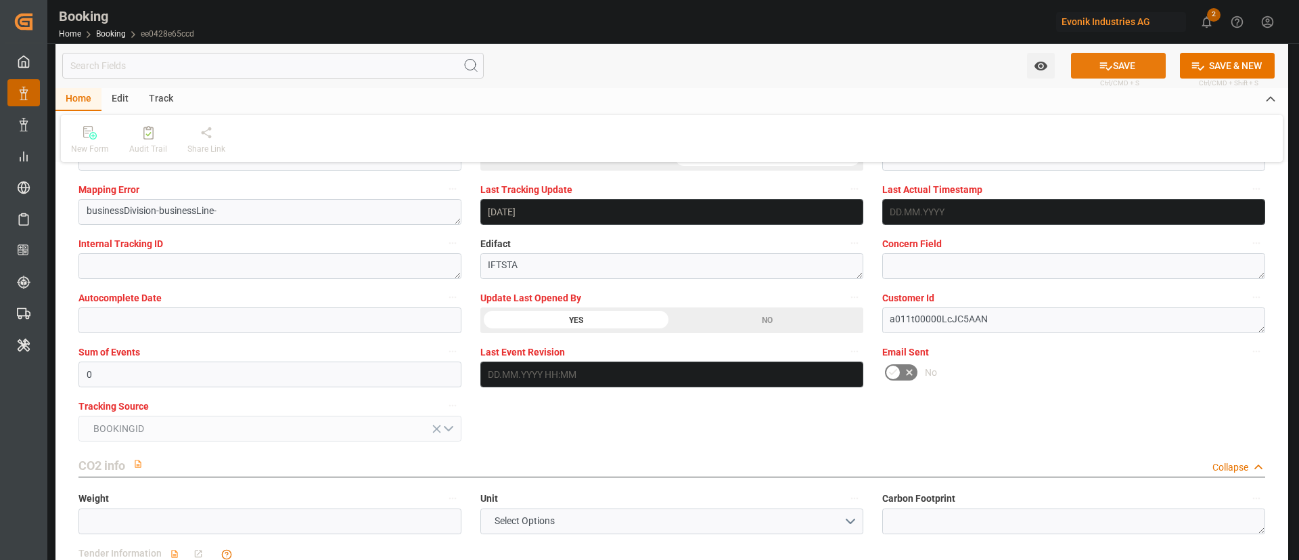
click at [1111, 55] on button "SAVE" at bounding box center [1118, 66] width 95 height 26
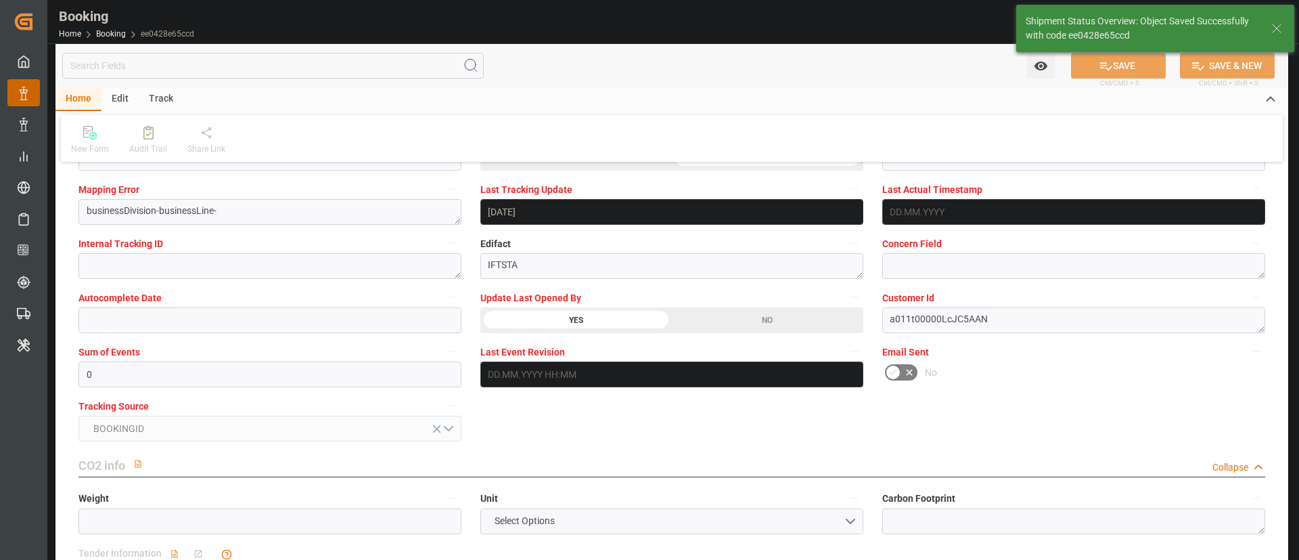
type textarea "Kiran Hari"
type input "[DATE] 07:27"
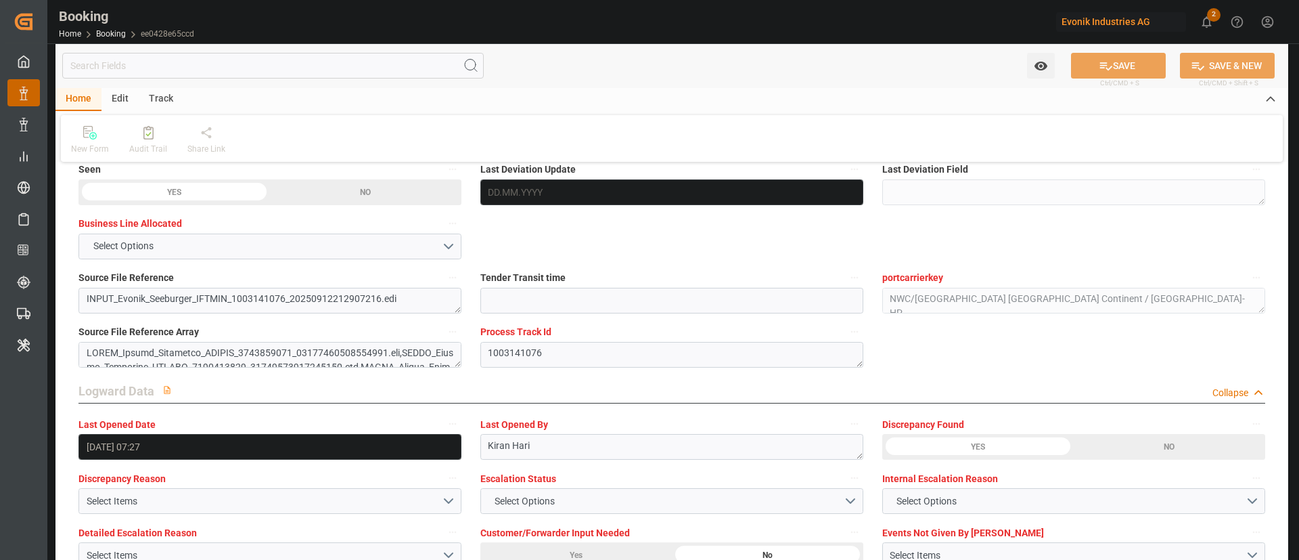
scroll to position [2233, 0]
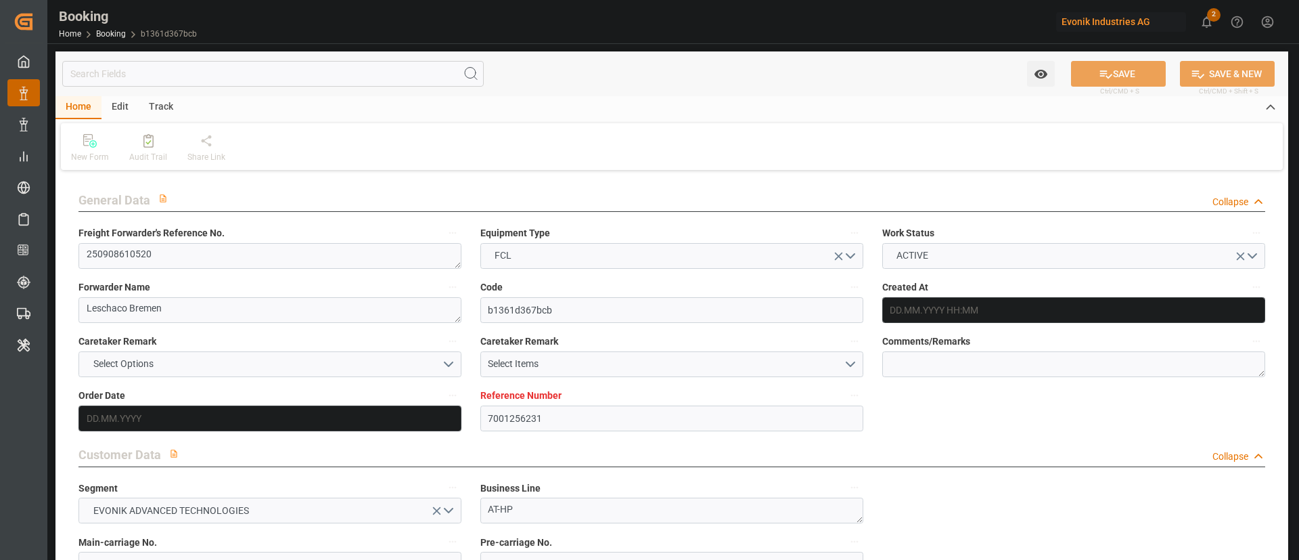
type input "7001256231"
type input "9260902"
type input "Hapag [PERSON_NAME]"
type input "Hapag Lloyd Aktiengesellschaft"
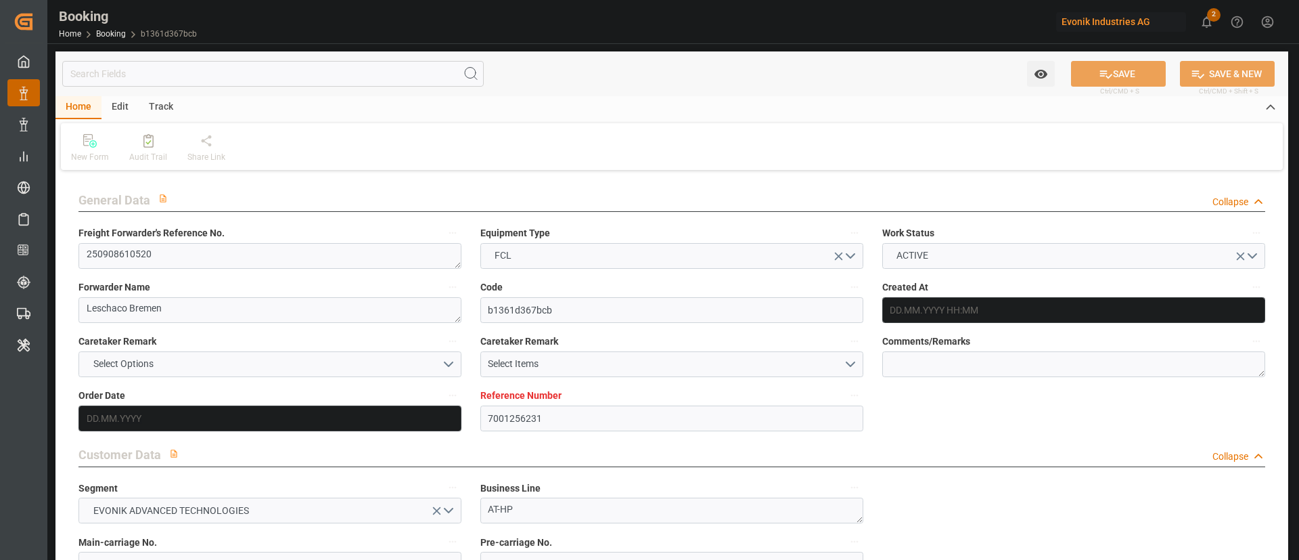
type input "NLRTM"
type input "USNYC"
type input "USDET"
type input "0"
type input "NLRTM"
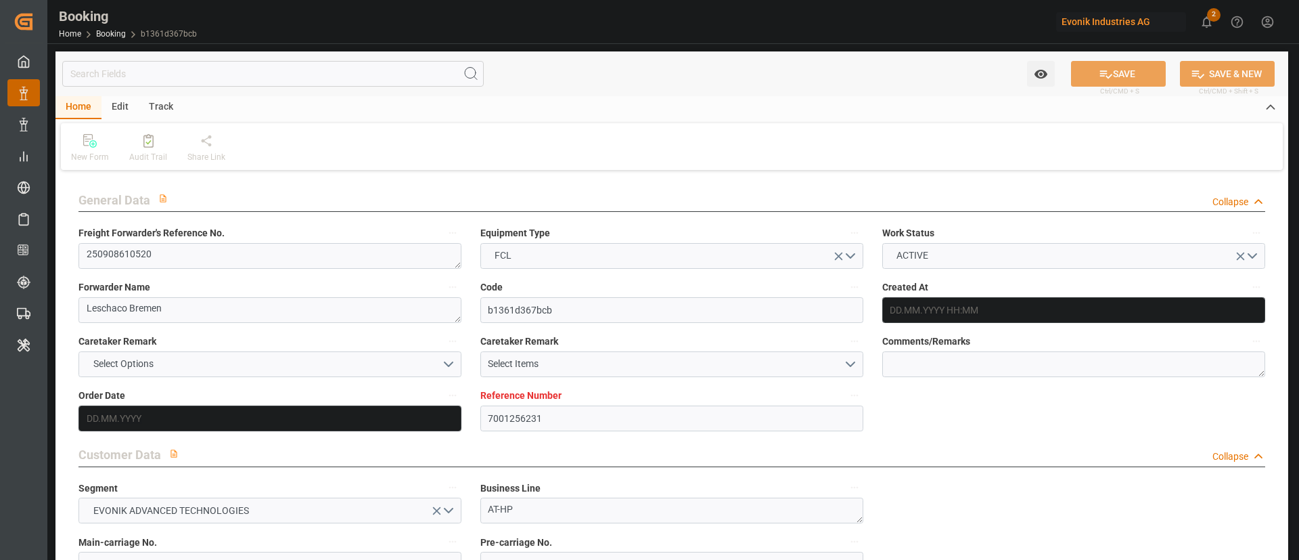
type input "USNYC"
type input "[DATE] 13:44"
type input "[DATE]"
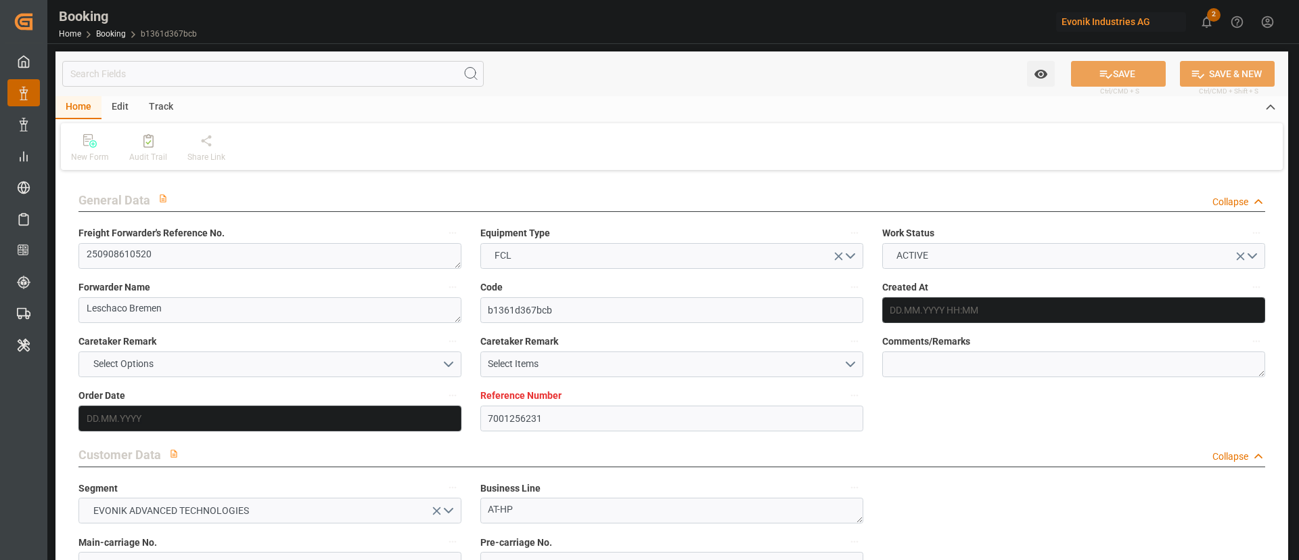
type input "[DATE] 00:00"
type input "[DATE]"
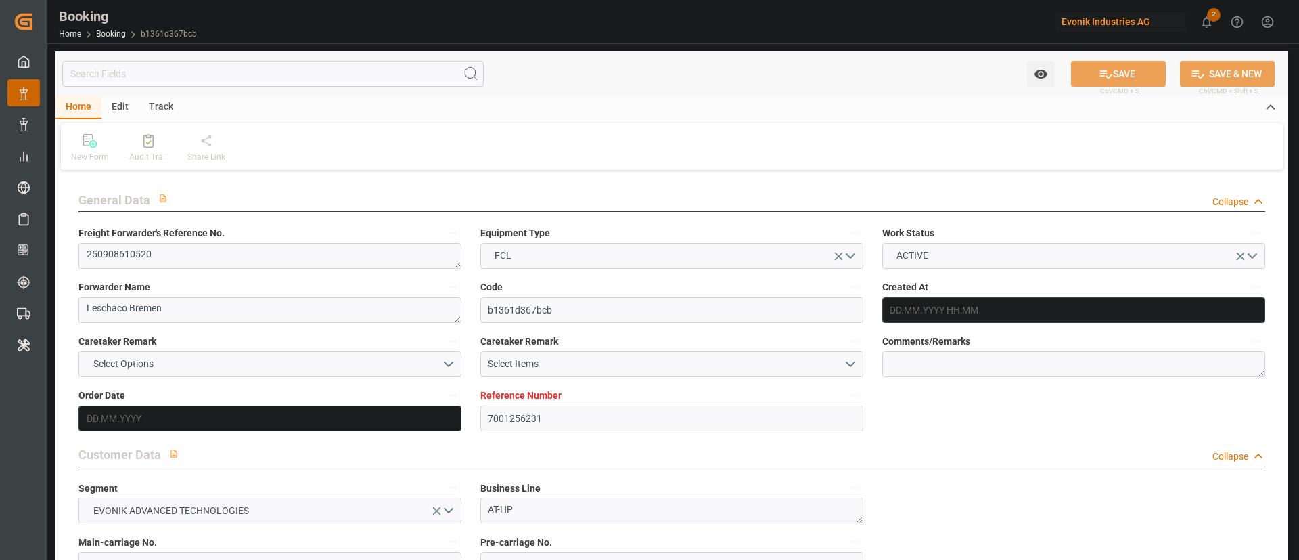
type input "[DATE] 23:00"
type input "[DATE] 00:00"
type input "05.10.2025 08:00"
type input "05.10.2025 00:00"
type input "18.09.2025 06:16"
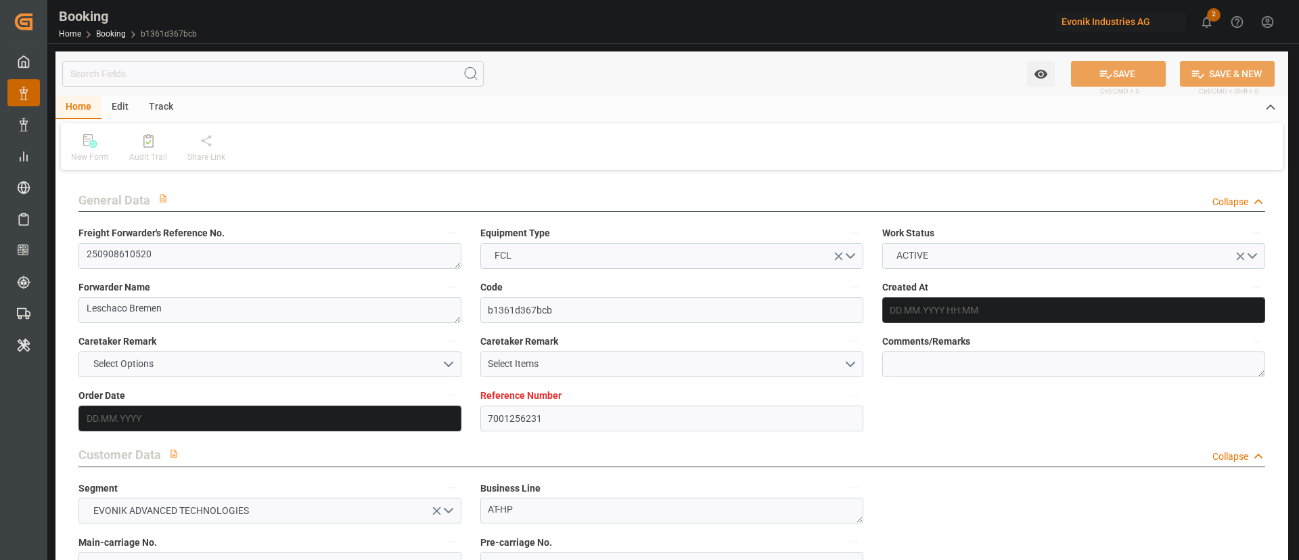
type input "[DATE]"
type input "19.09.2025 23:00"
type input "05.10.2025 08:00"
type input "06.10.2025 02:18"
type input "09.10.2025 12:00"
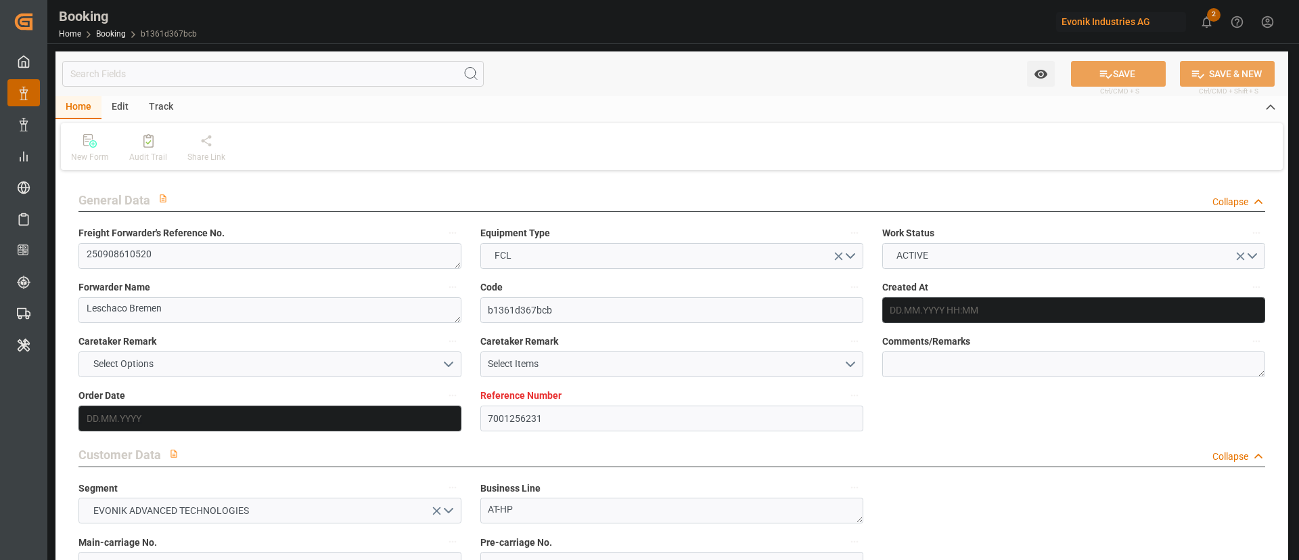
type input "09.10.2025 12:00"
type input "10.10.2025 02:18"
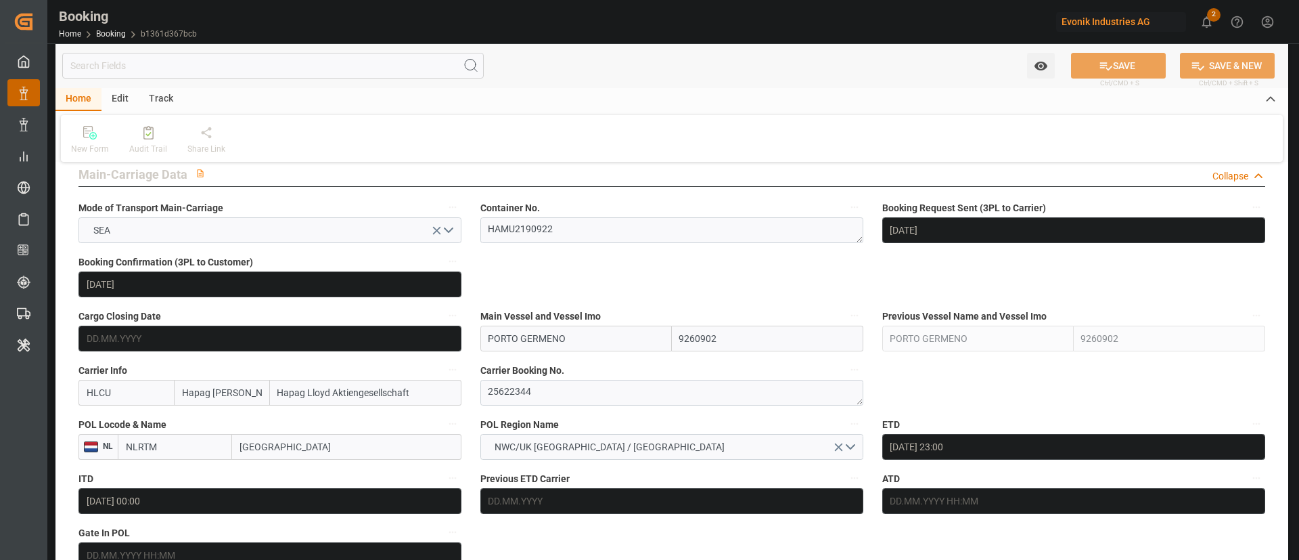
scroll to position [812, 0]
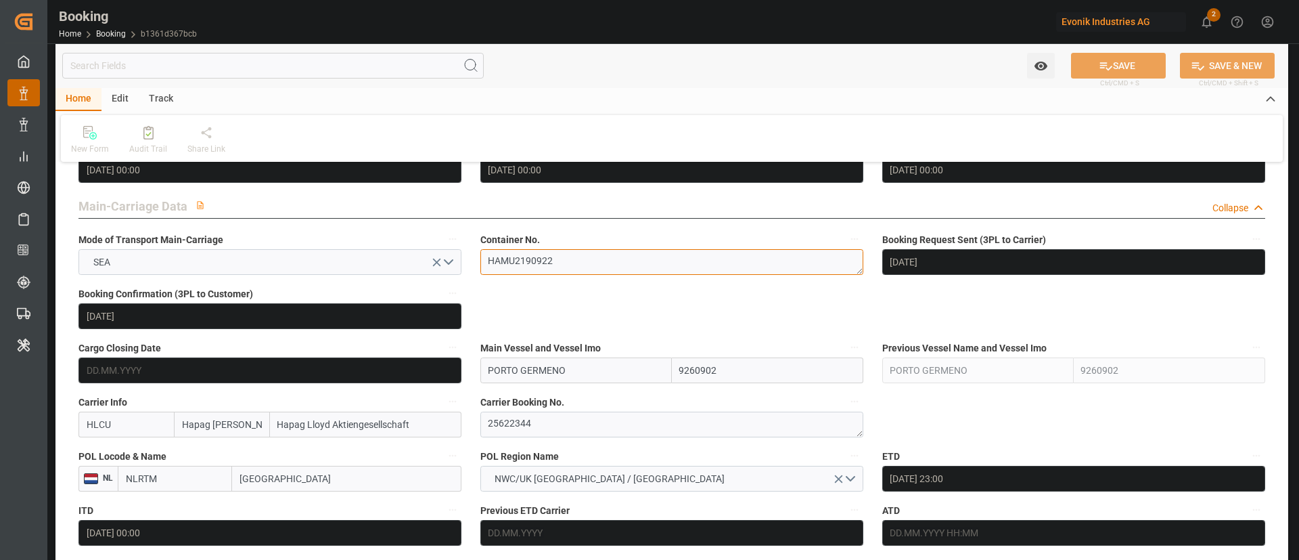
click at [598, 273] on textarea "HAMU2190922" at bounding box center [672, 262] width 383 height 26
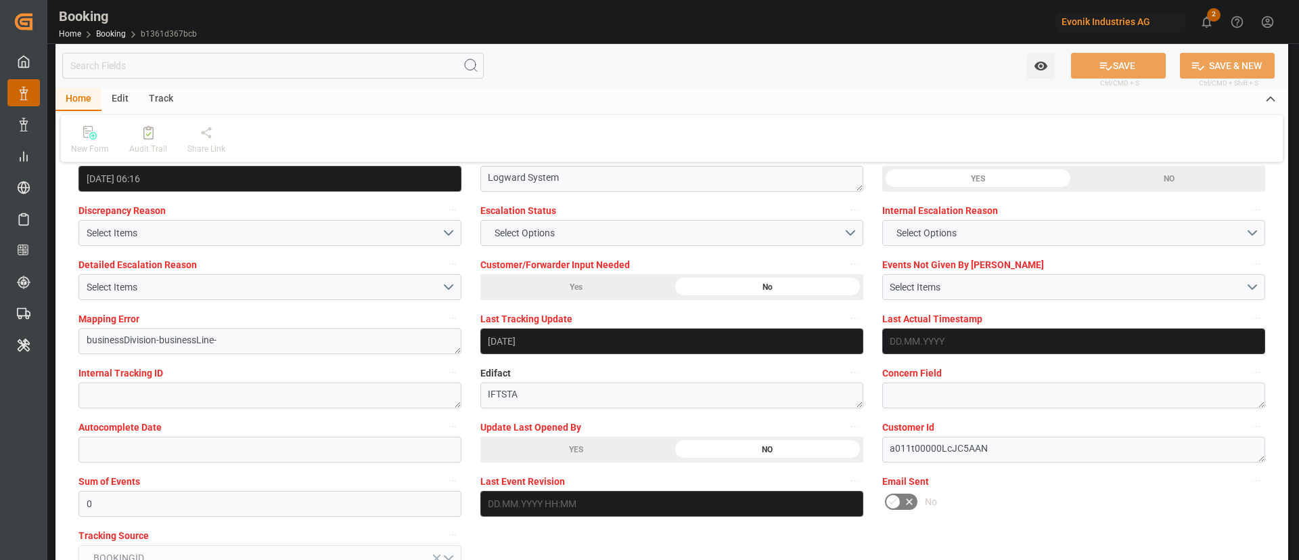
scroll to position [2538, 0]
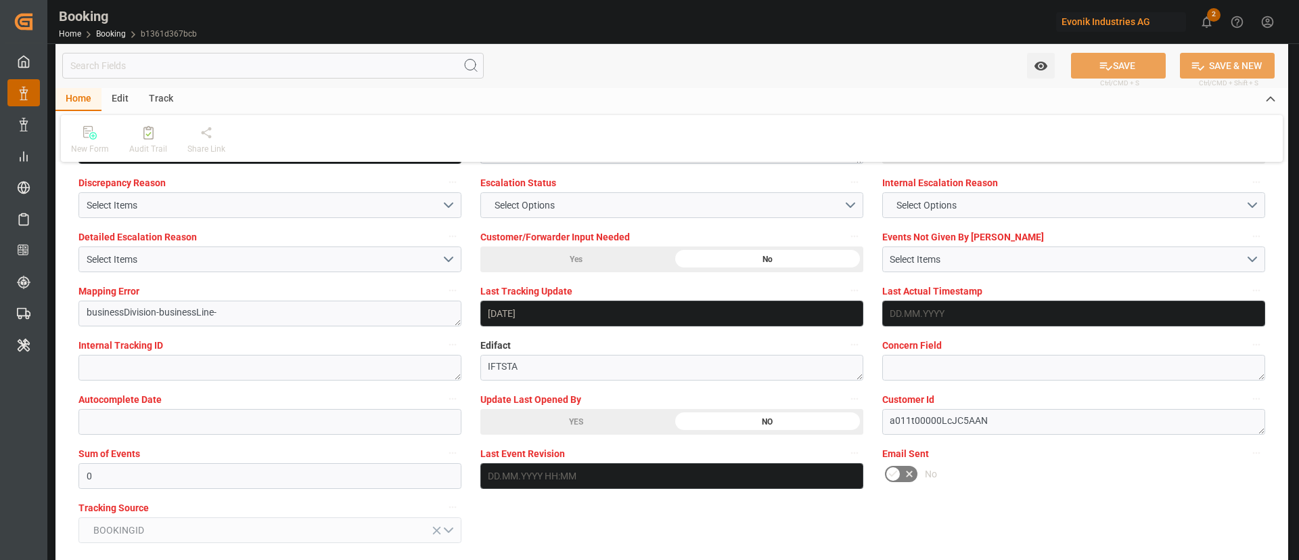
click at [571, 426] on div "YES" at bounding box center [577, 422] width 192 height 26
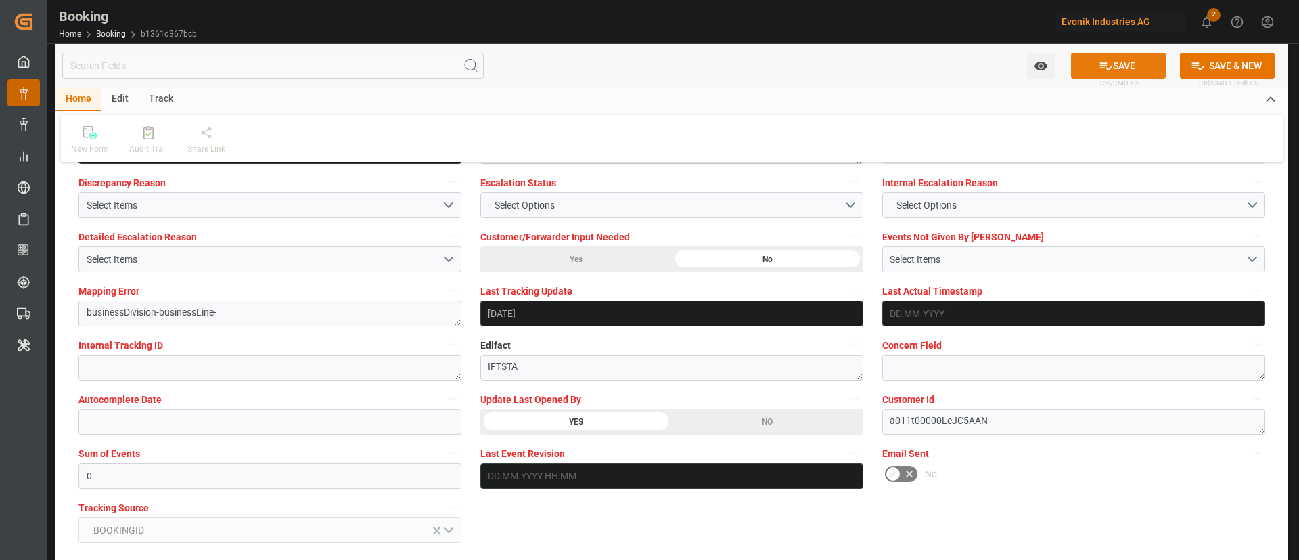
click at [1133, 60] on button "SAVE" at bounding box center [1118, 66] width 95 height 26
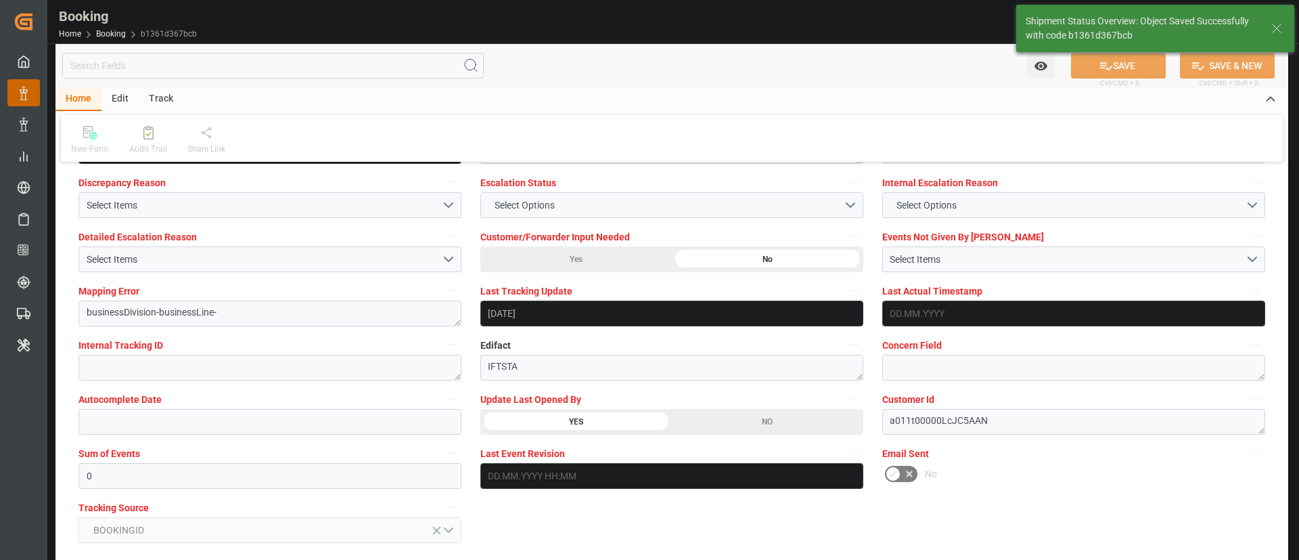
type textarea "Kiran Hari"
type input "18.09.2025 07:29"
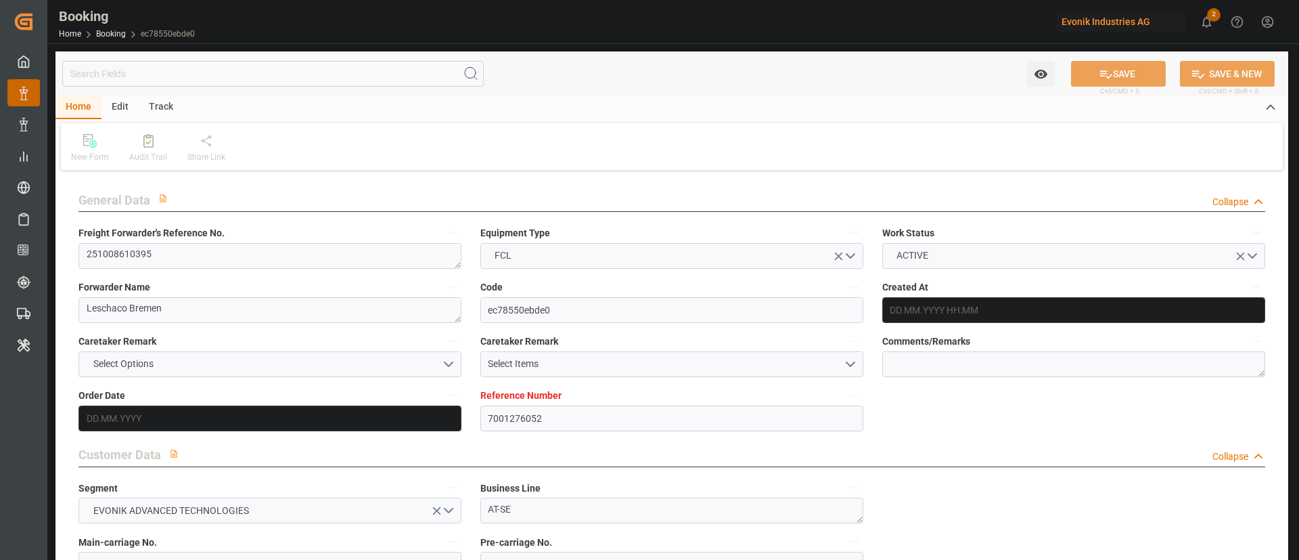
type input "7001276052"
type input "9222986"
type input "Hapag [PERSON_NAME]"
type input "Hapag Lloyd Aktiengesellschaft"
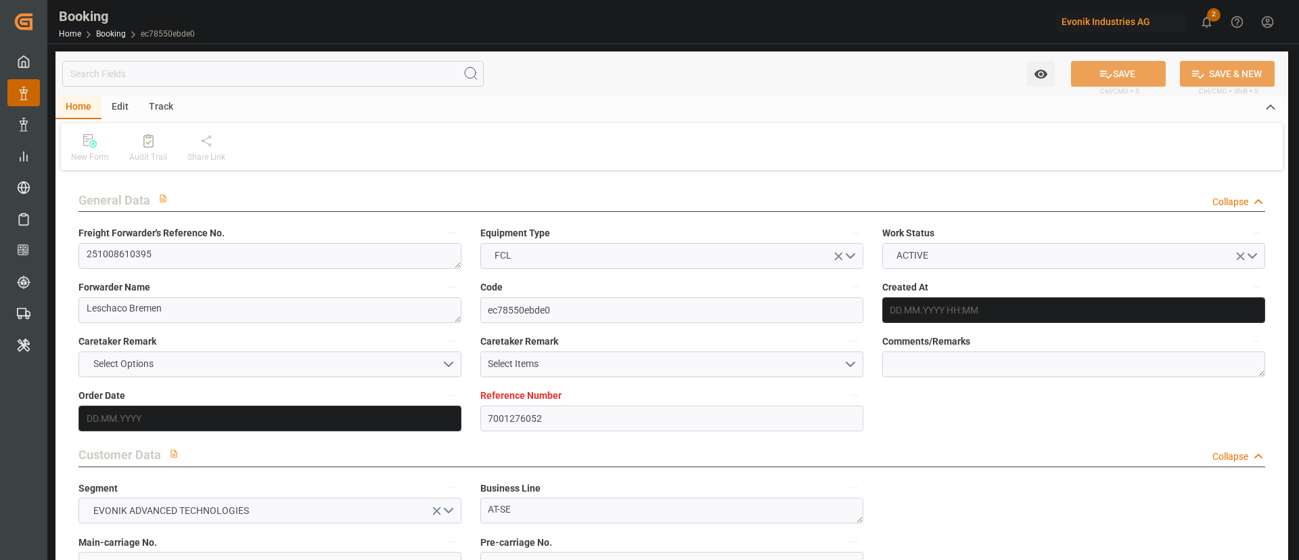
type input "EUNWC"
type input "MXVER"
type input "0"
type input "16.09.2025 06:26"
type input "16.09.2025"
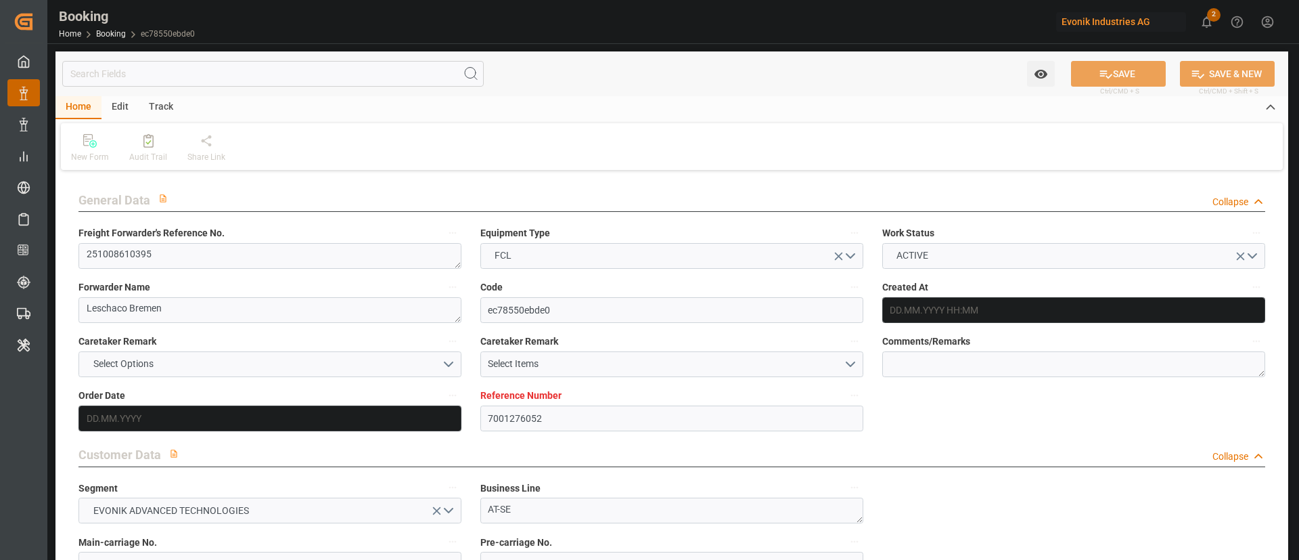
type input "30.10.2025"
type input "30.09.2025"
type input "30.09.2025 00:00"
type input "16.09.2025"
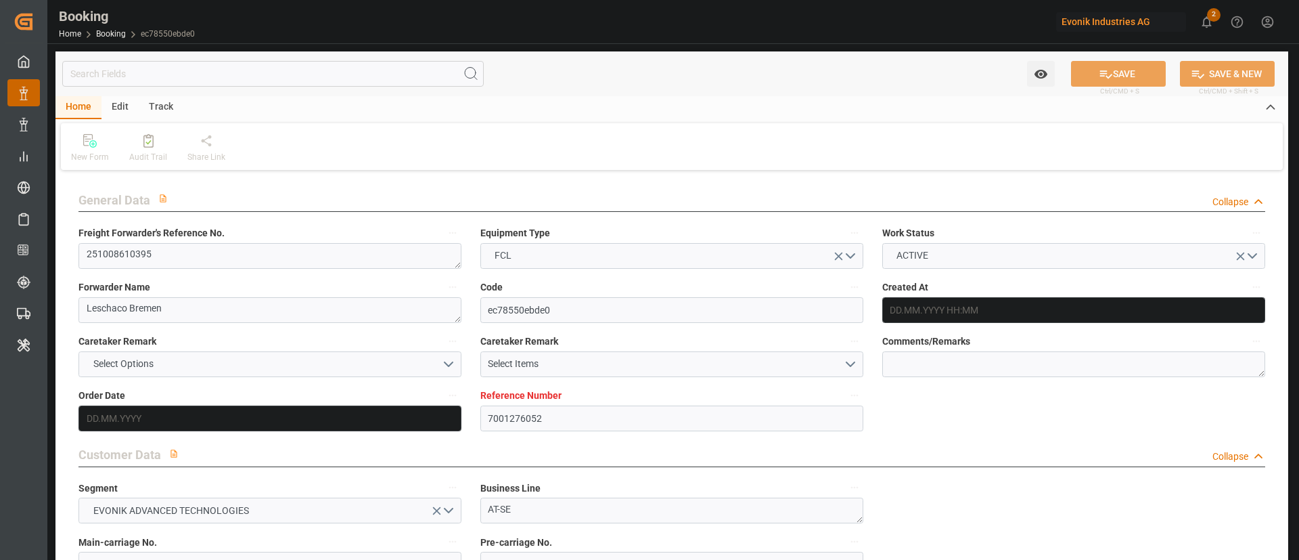
type input "18.09.2025"
type input "[DATE] 00:00"
type input "28.10.2025 00:00"
type input "30.10.2025 00:00"
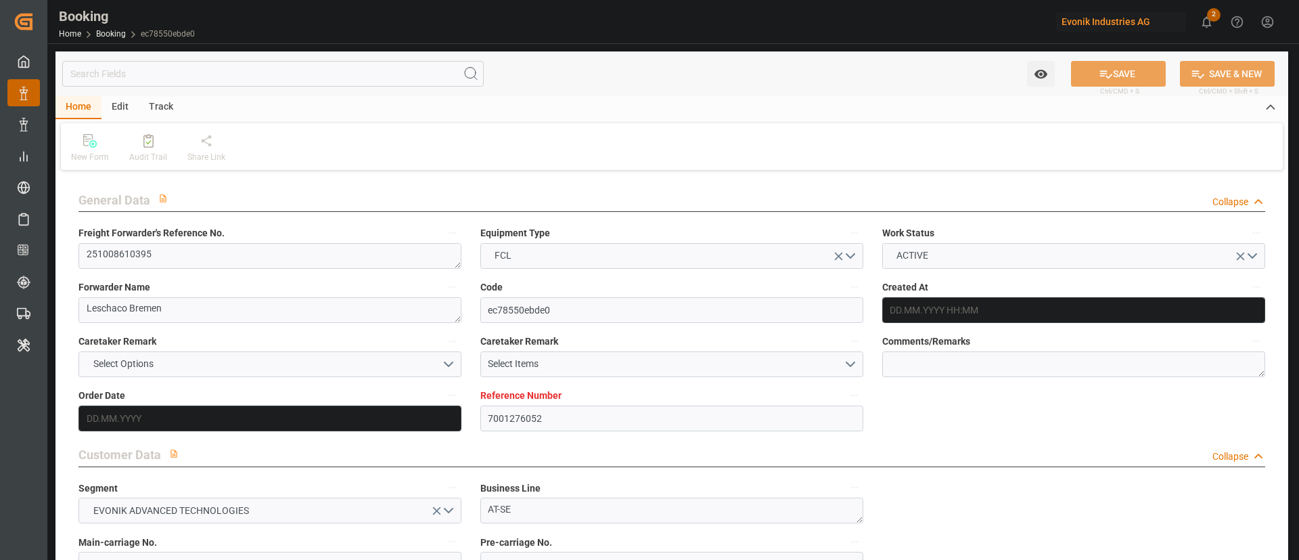
type input "18.09.2025 05:47"
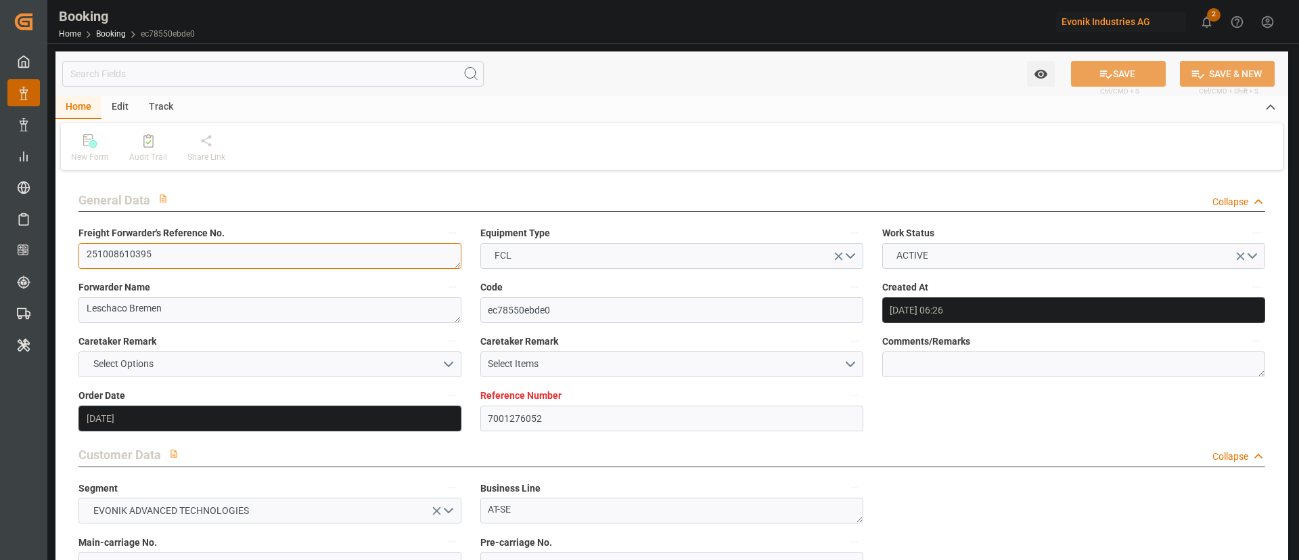
click at [221, 261] on textarea "251008610395" at bounding box center [270, 256] width 383 height 26
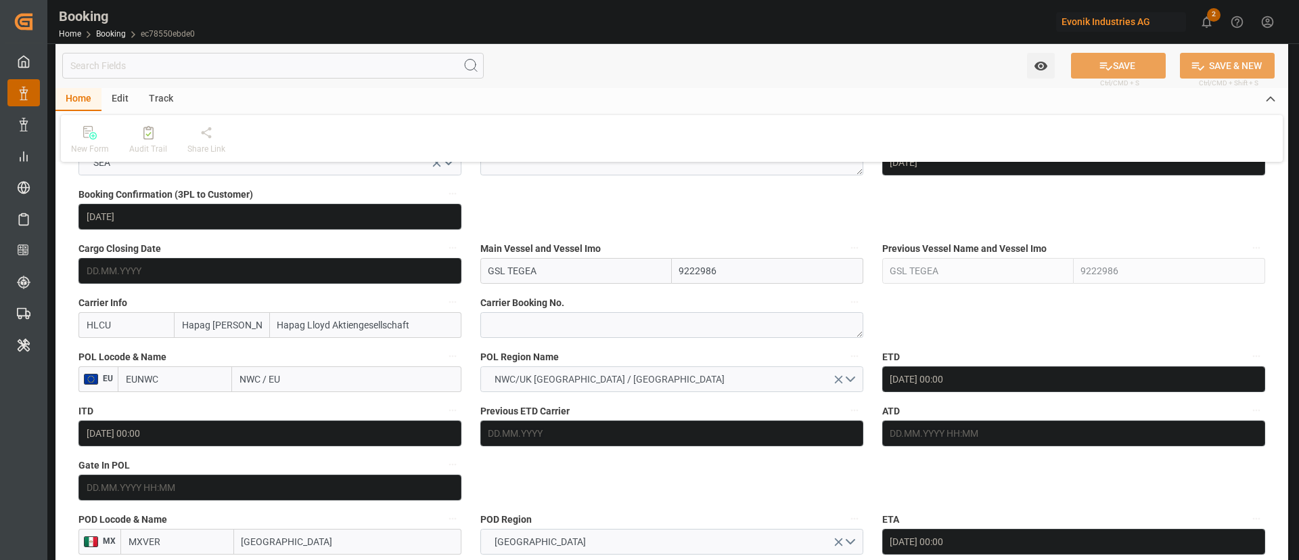
scroll to position [914, 0]
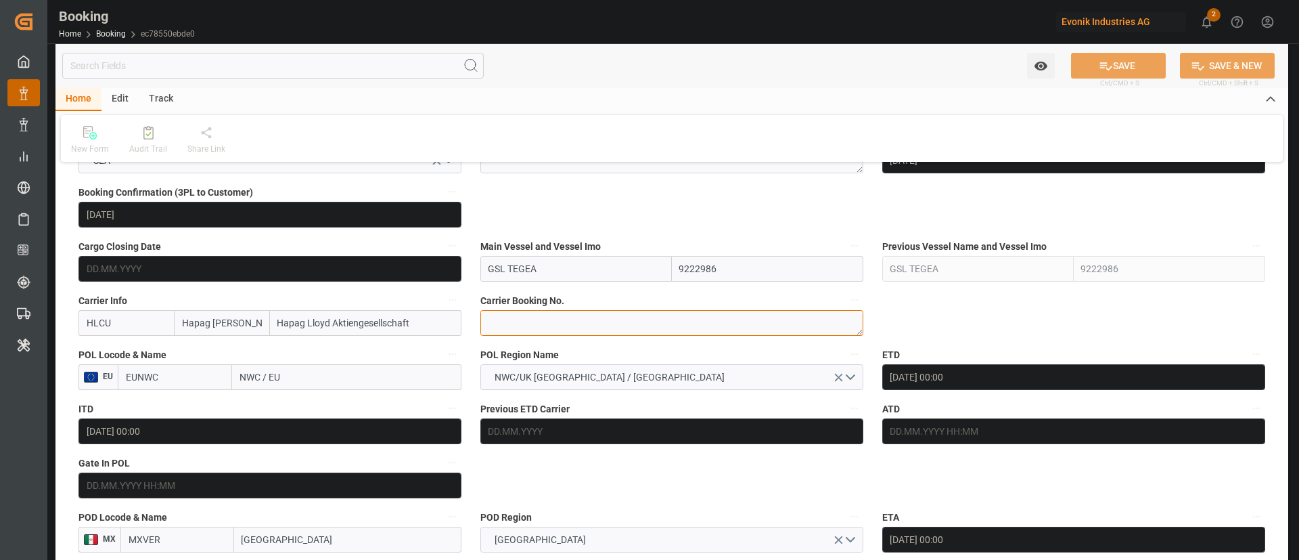
click at [585, 321] on textarea at bounding box center [672, 323] width 383 height 26
paste textarea "93806696"
type textarea "93806696"
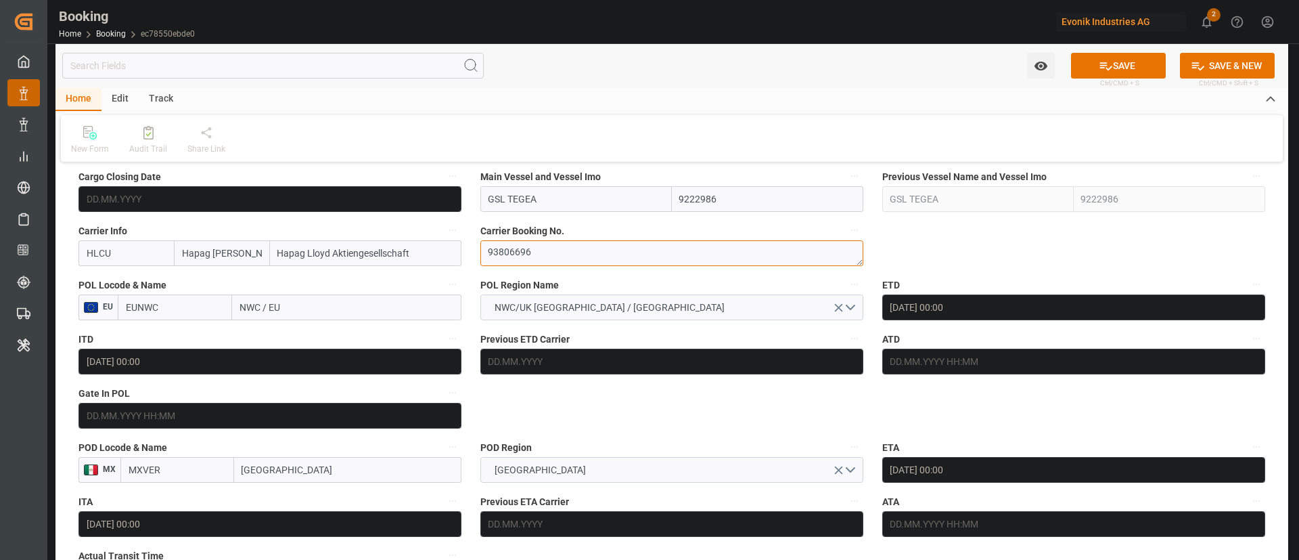
scroll to position [1015, 0]
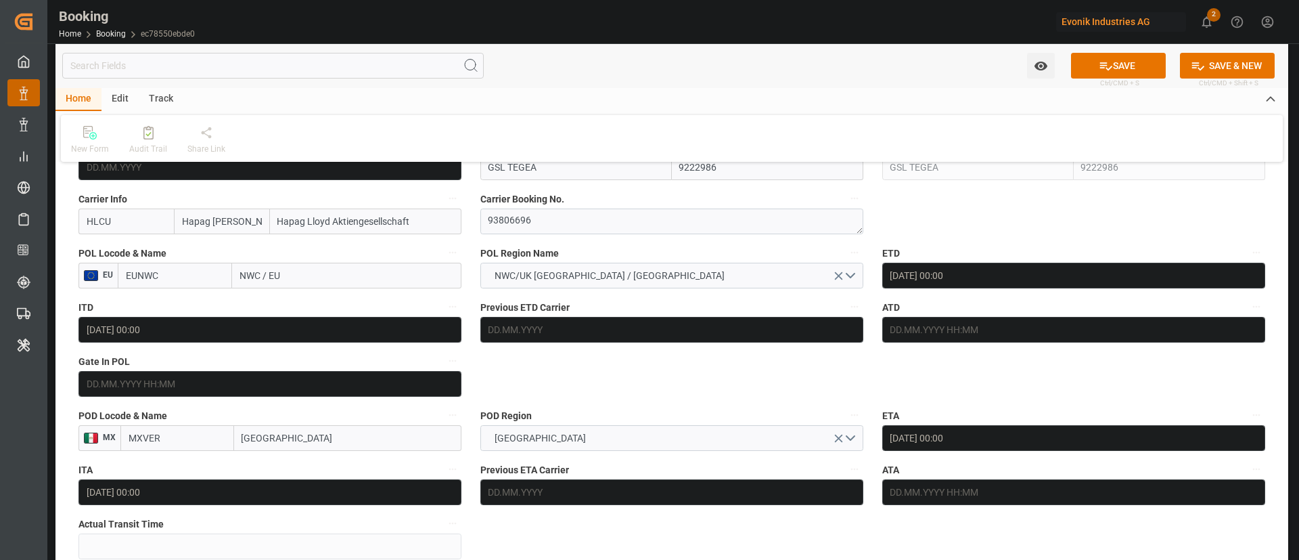
drag, startPoint x: 309, startPoint y: 263, endPoint x: 238, endPoint y: 289, distance: 75.6
click at [238, 289] on div "POL Locode & Name EU EUNWC NWC / EU" at bounding box center [270, 266] width 402 height 54
paste input "HAMBURG"
type input "HAMBURG"
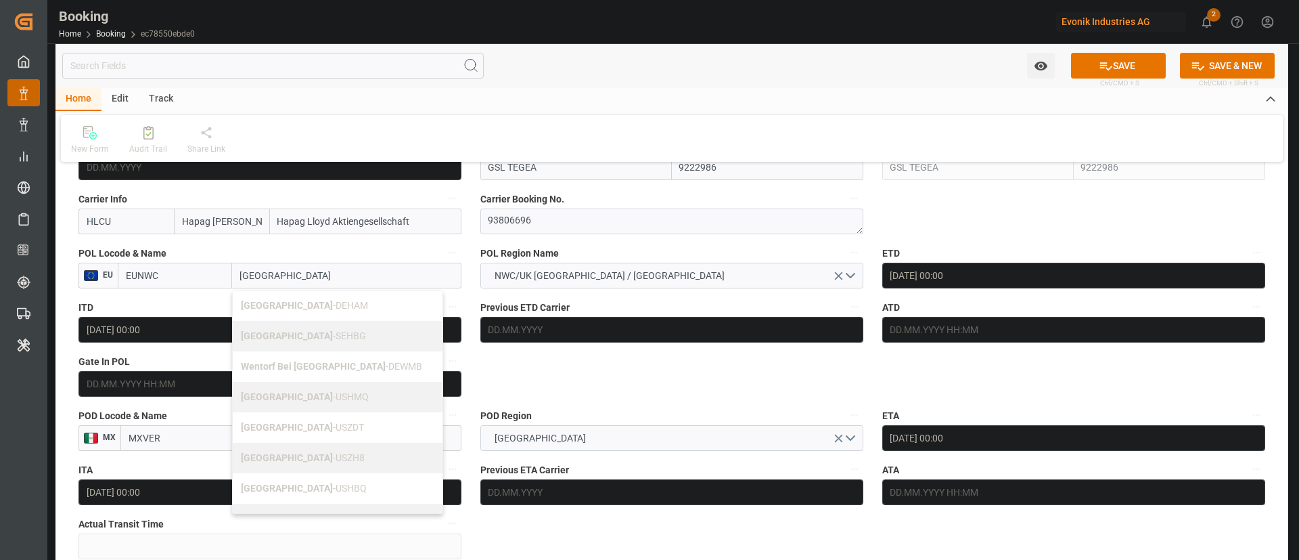
click at [290, 307] on span "Hamburg - DEHAM" at bounding box center [304, 305] width 127 height 11
type input "DEHAM"
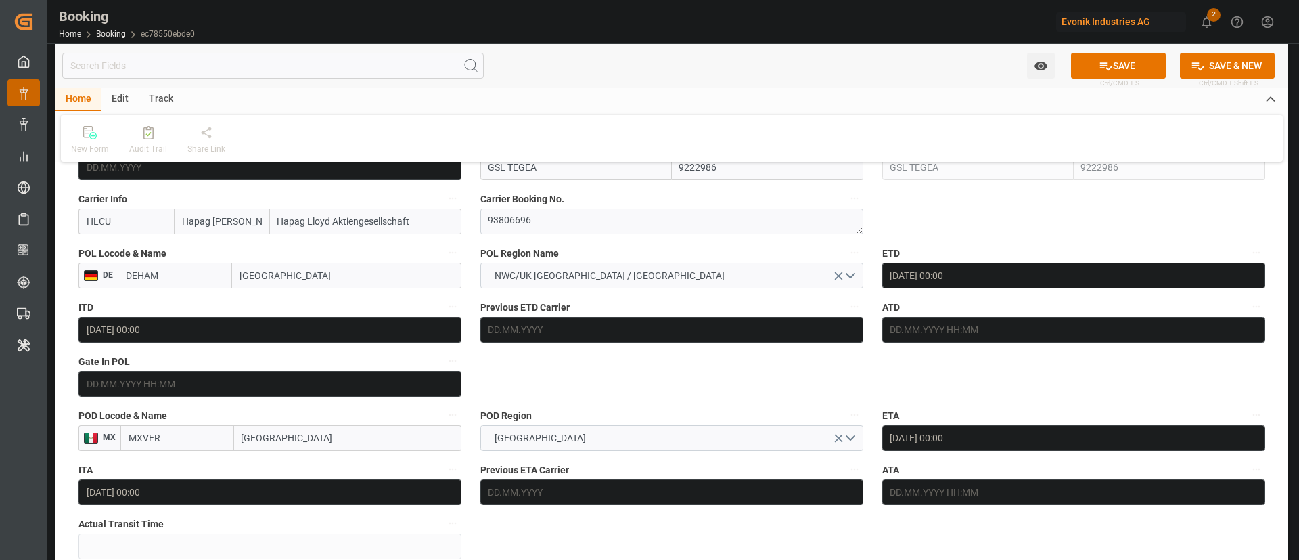
type input "Hamburg"
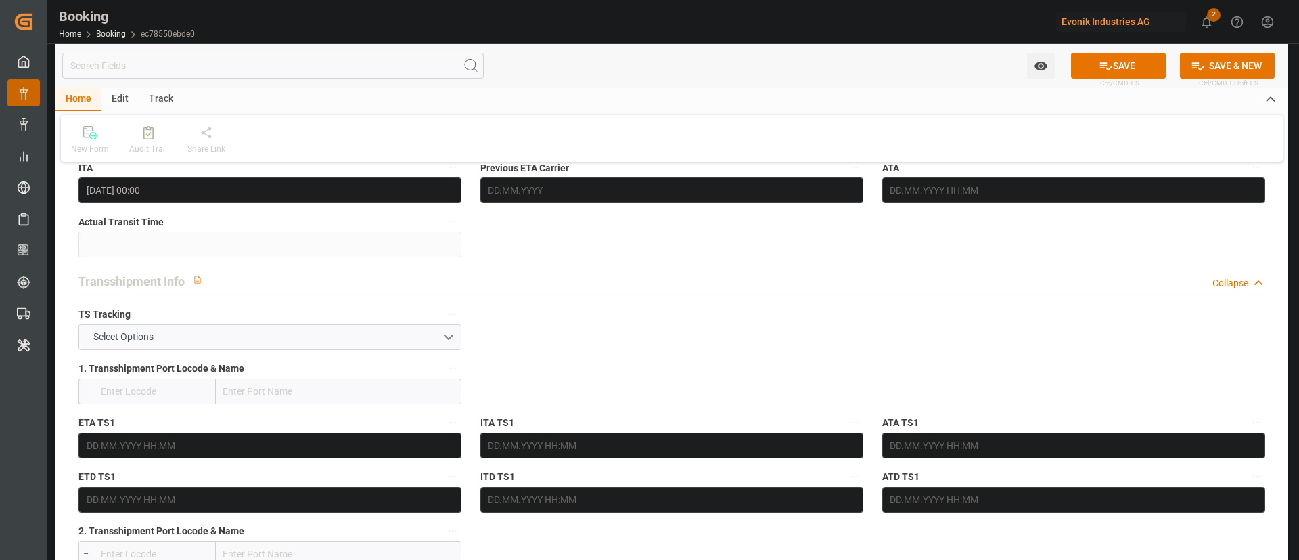
scroll to position [1320, 0]
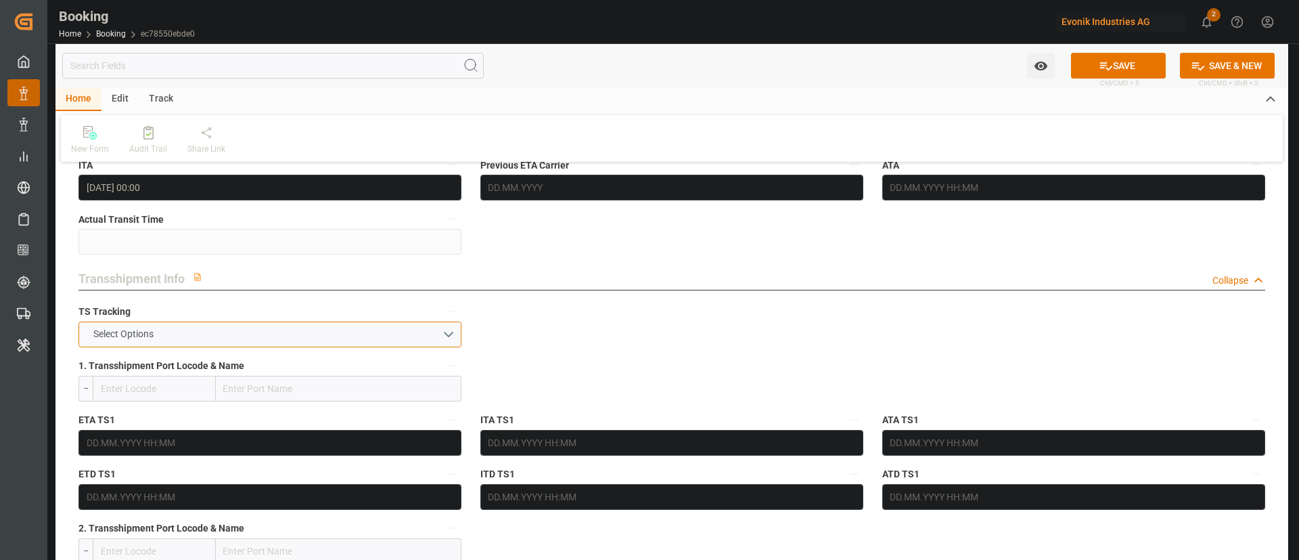
click at [198, 323] on button "Select Options" at bounding box center [270, 334] width 383 height 26
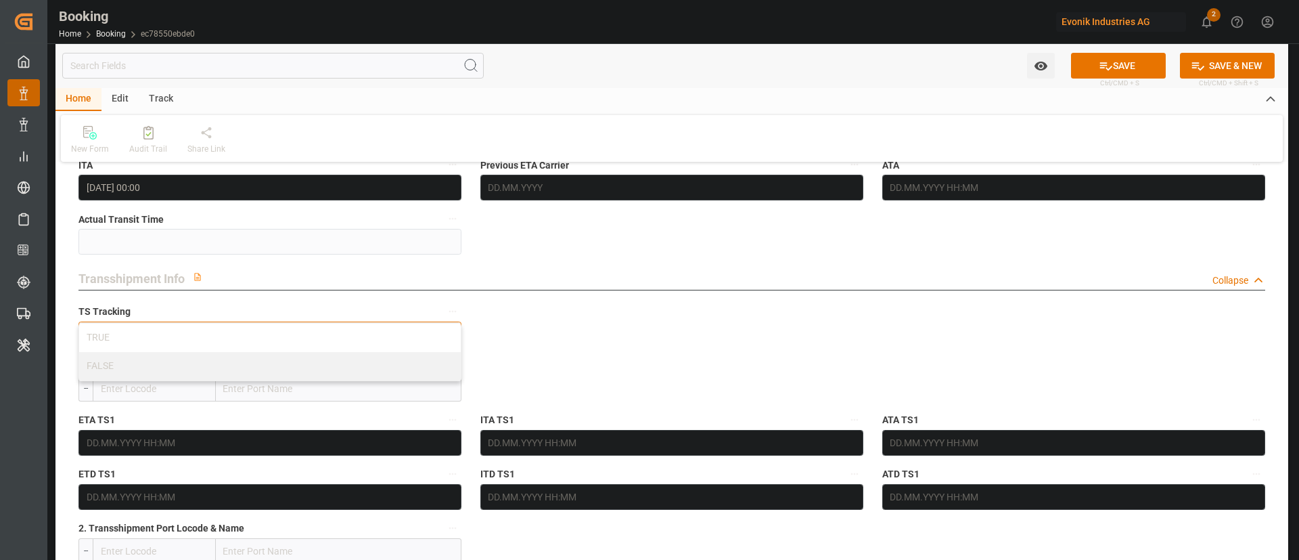
click at [137, 354] on div "FALSE" at bounding box center [270, 366] width 382 height 28
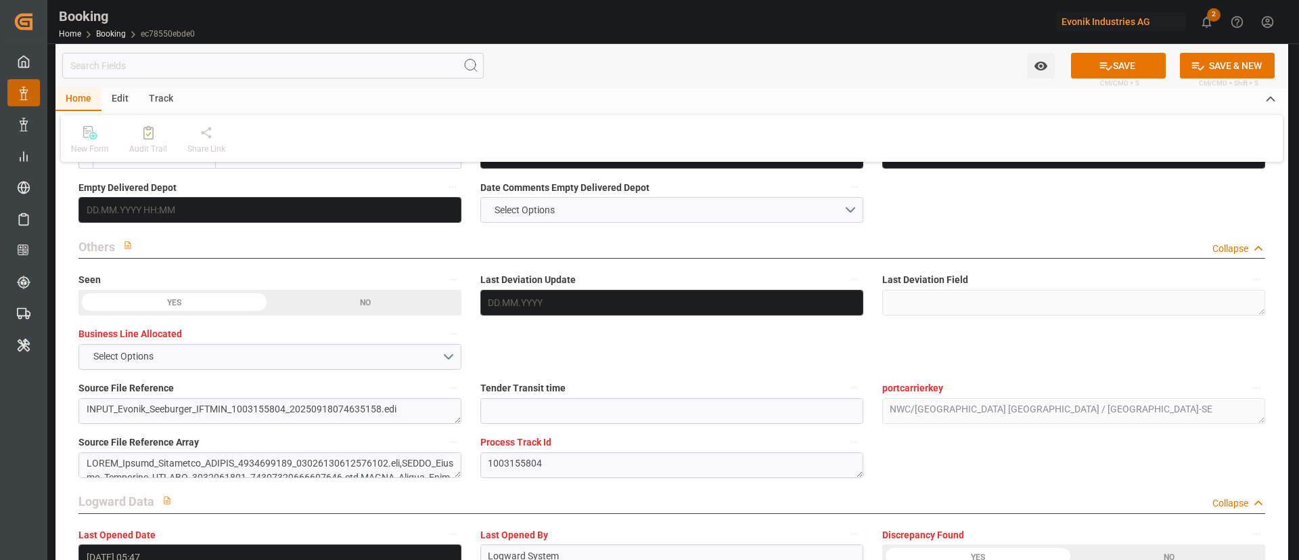
scroll to position [2436, 0]
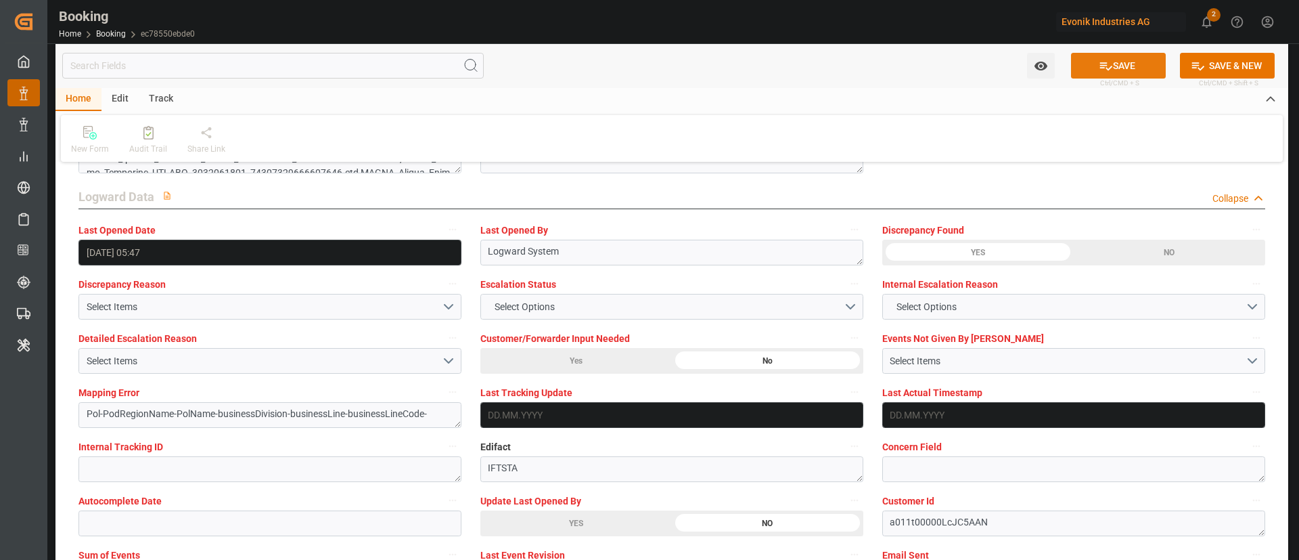
click at [1126, 51] on div "Watch Option SAVE Ctrl/CMD + S SAVE & NEW Ctrl/CMD + Shift + S" at bounding box center [671, 65] width 1233 height 45
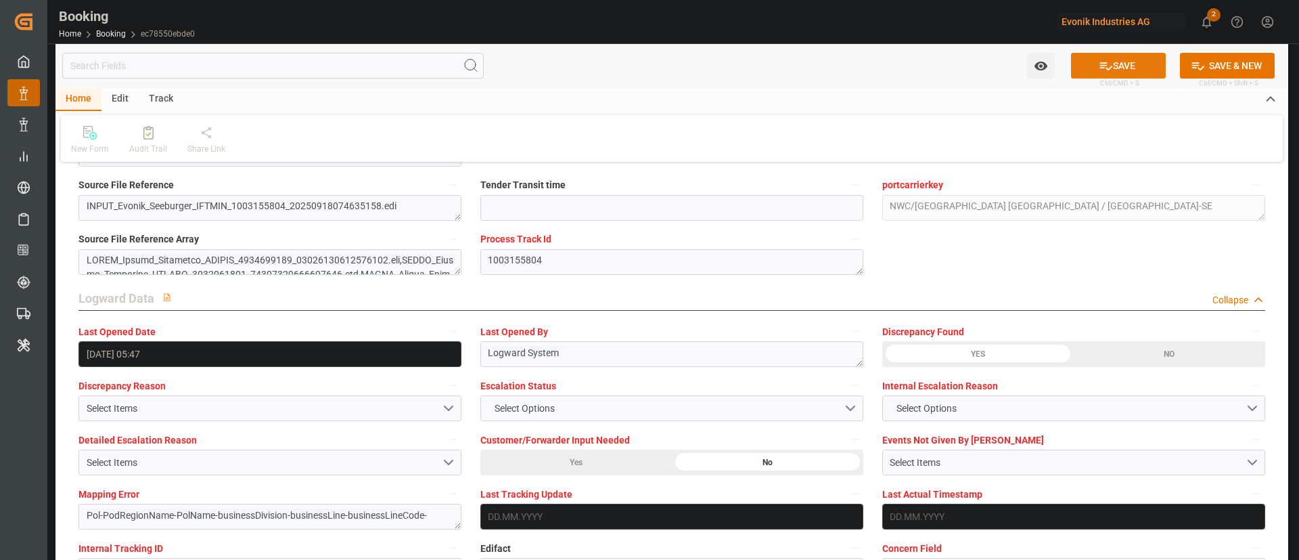
click at [1125, 53] on button "SAVE" at bounding box center [1118, 66] width 95 height 26
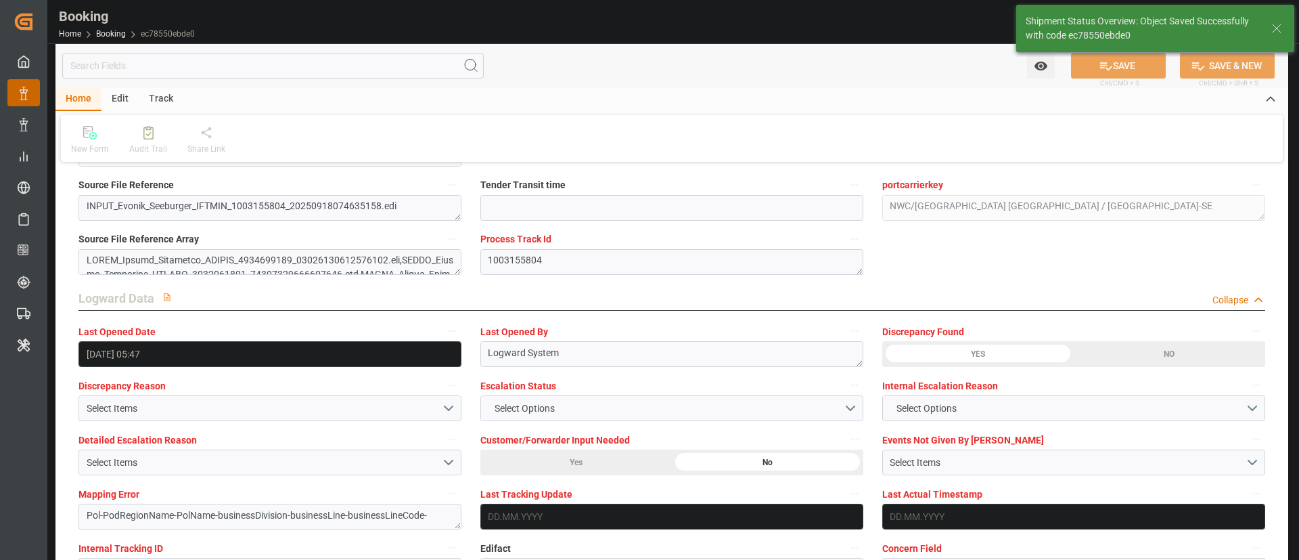
type textarea "Kiran Hari"
type textarea "businessDivision-businessLine-"
type input "18.09.2025 07:32"
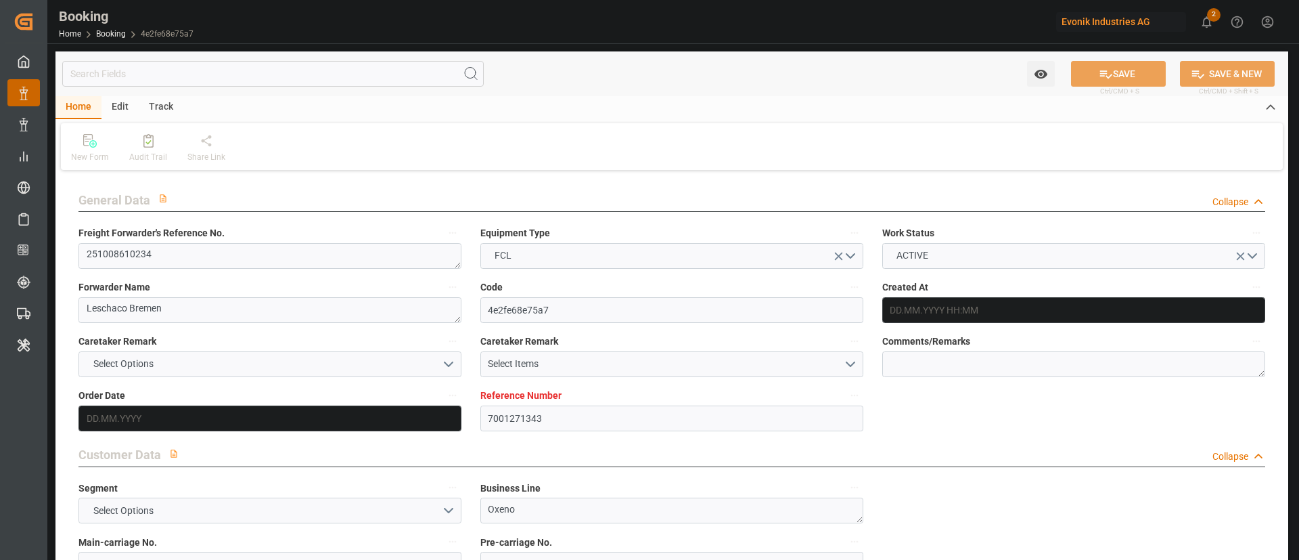
type input "7001271343"
type input "9200811"
type input "Hapag [PERSON_NAME]"
type input "Hapag Lloyd Aktiengesellschaft"
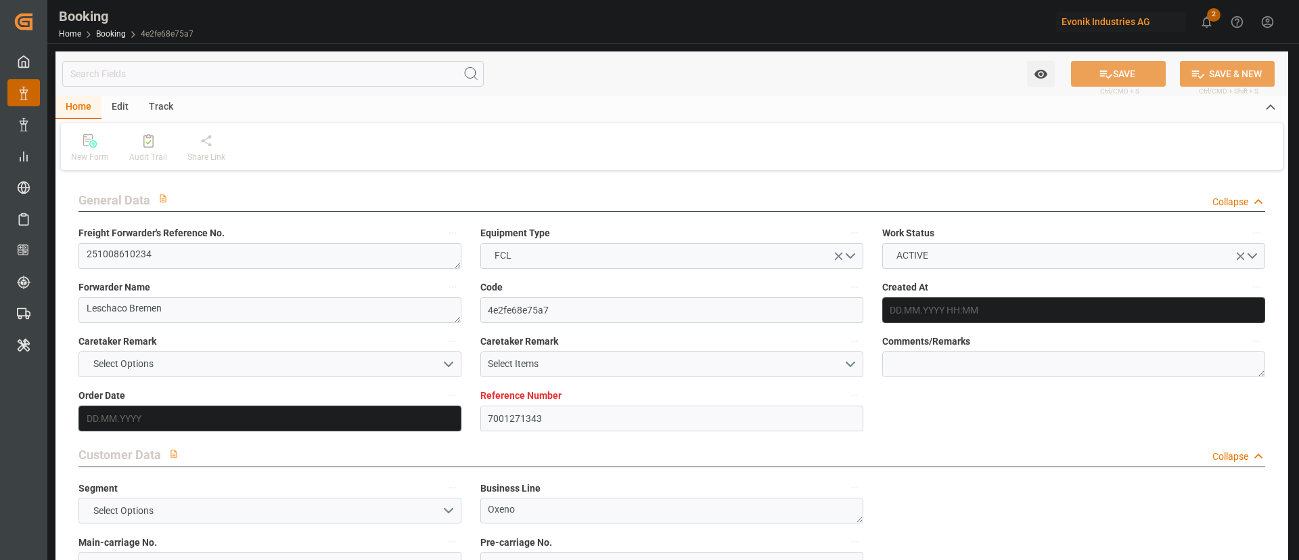
type input "EUNWC"
type input "INNSA"
type input "[DATE] 05:55"
type input "[DATE]"
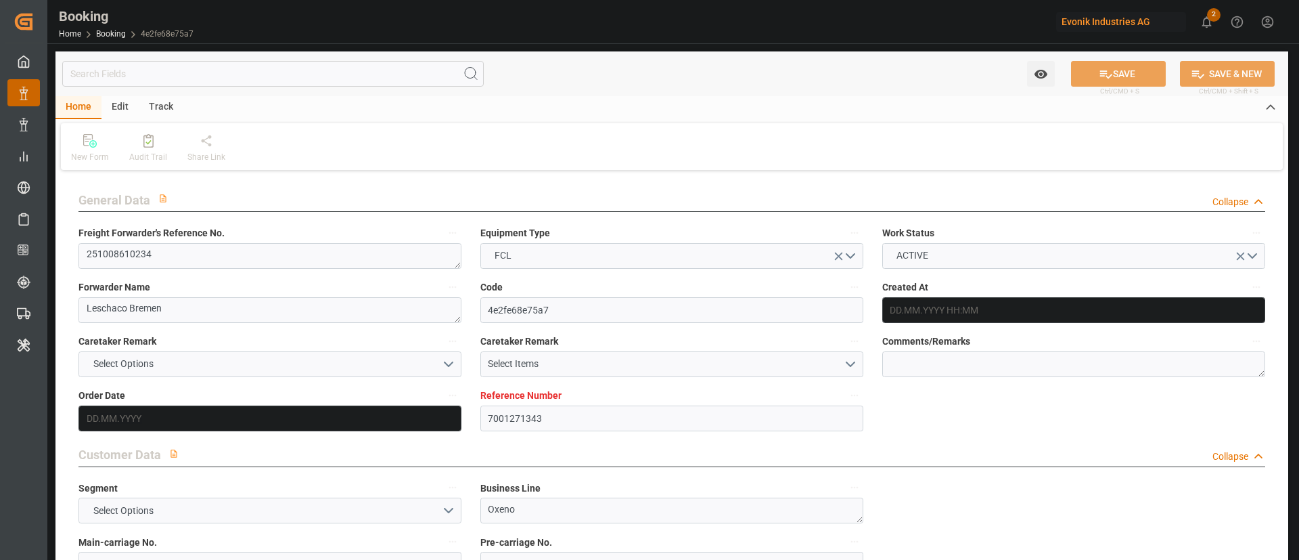
type input "[DATE]"
type input "[DATE] 00:00"
type input "[DATE]"
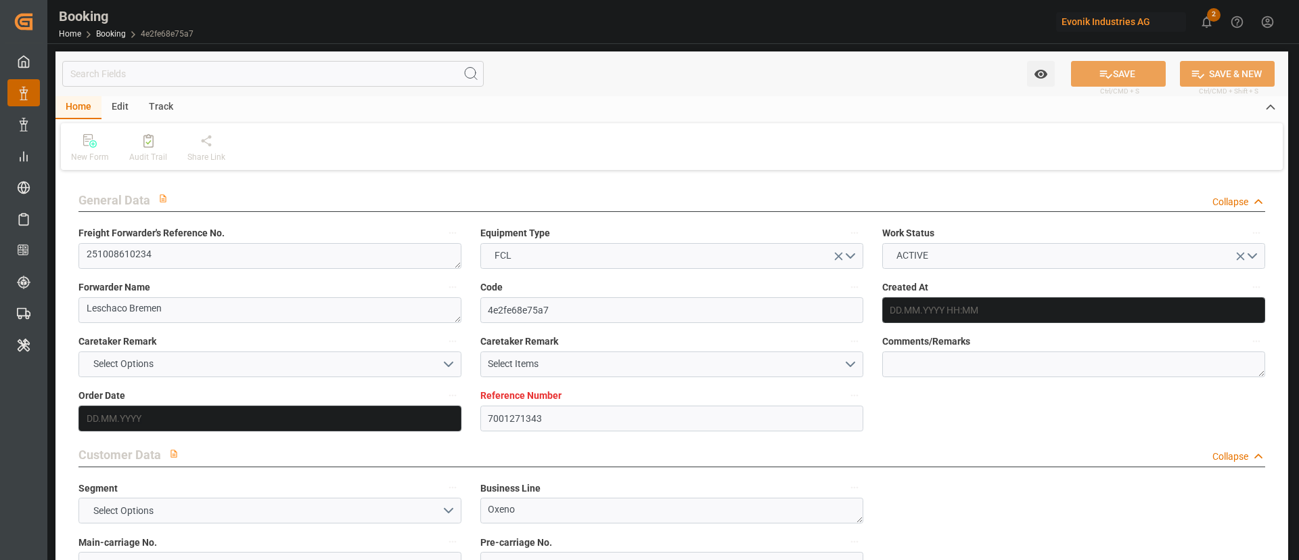
type input "[DATE] 00:00"
type input "[DATE] 05:29"
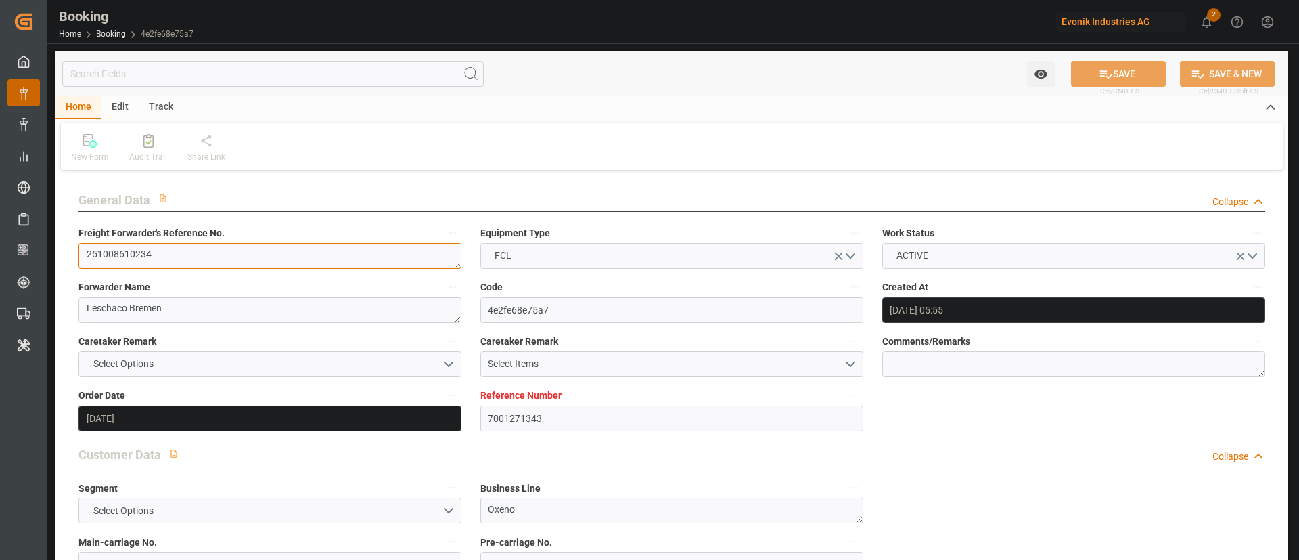
click at [185, 258] on textarea "251008610234" at bounding box center [270, 256] width 383 height 26
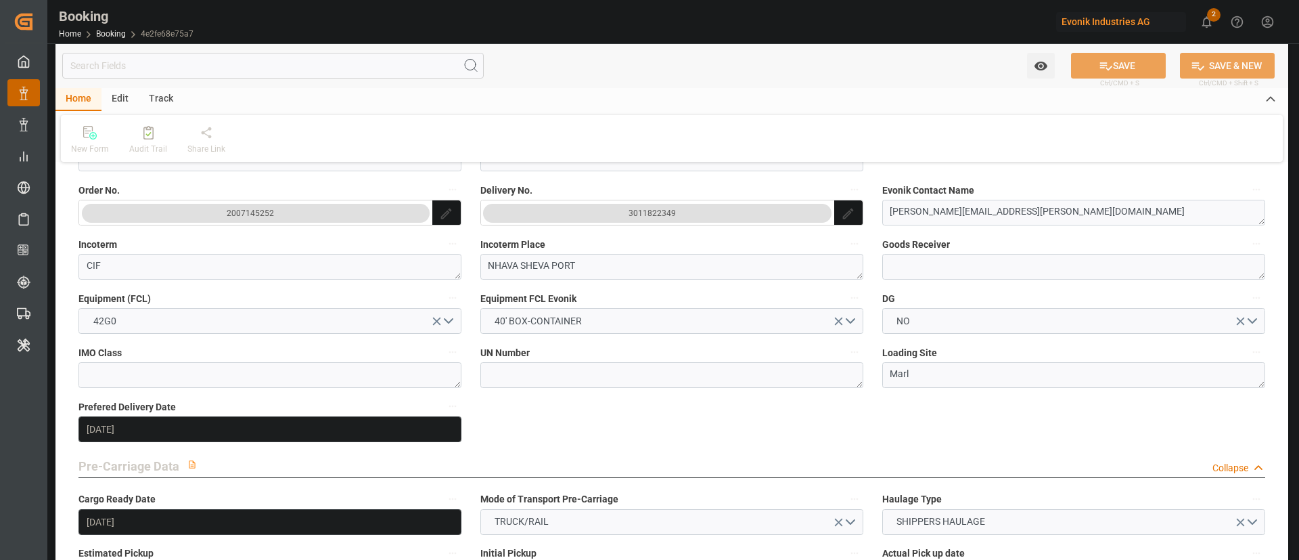
scroll to position [812, 0]
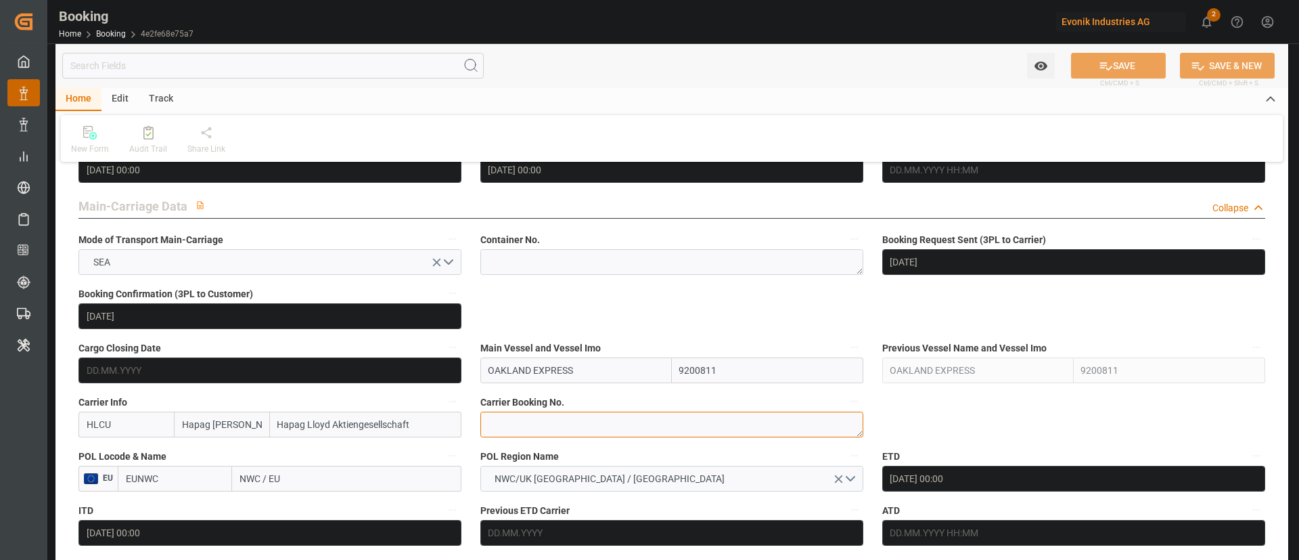
click at [546, 414] on textarea at bounding box center [672, 424] width 383 height 26
paste textarea "32732490"
type textarea "32732490"
